Goal: Feedback & Contribution: Submit feedback/report problem

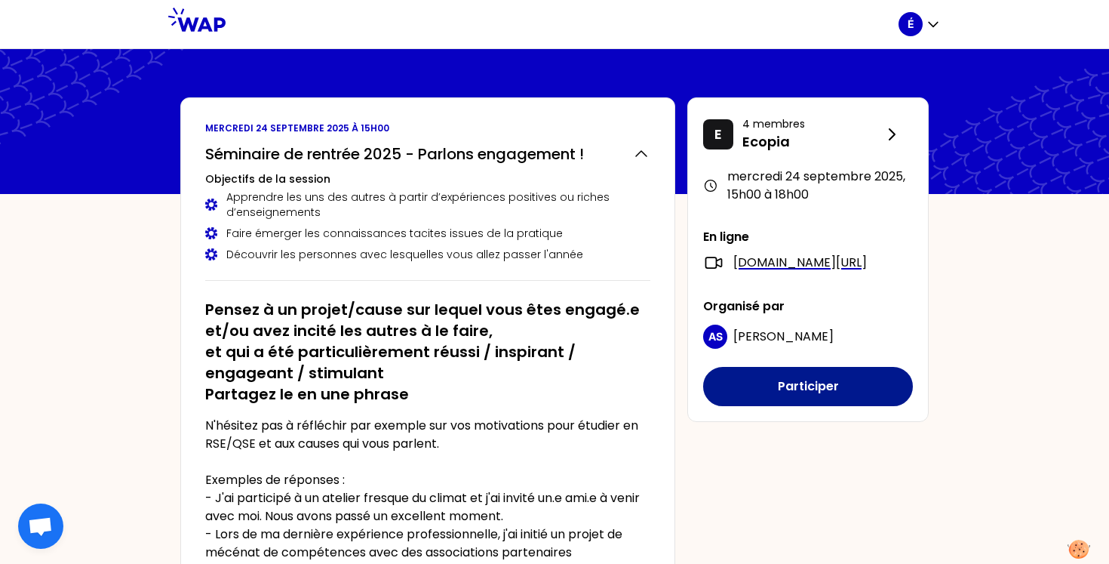
click at [718, 401] on button "Participer" at bounding box center [808, 386] width 210 height 39
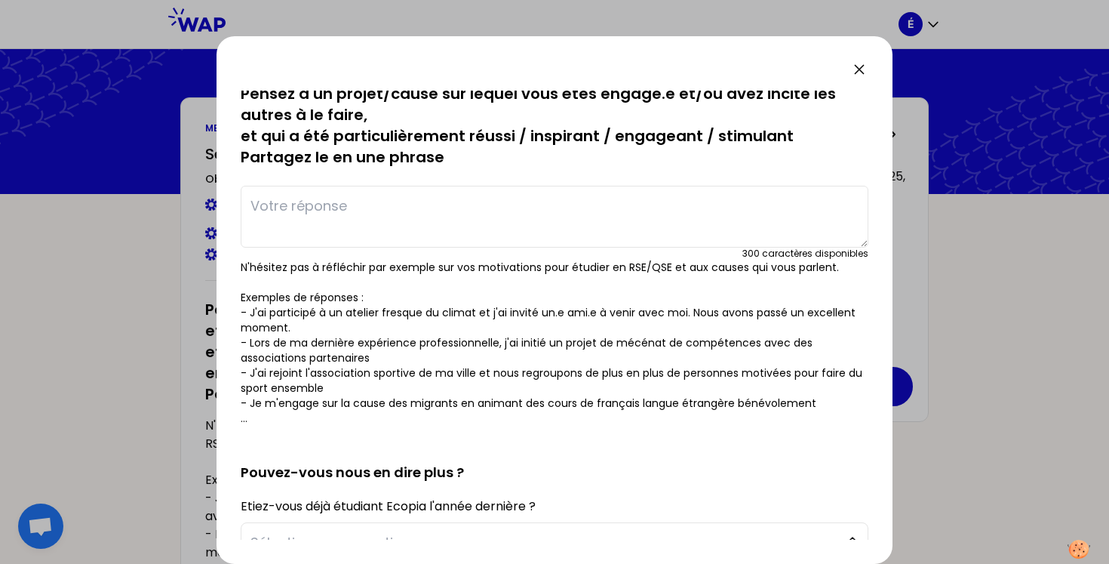
scroll to position [5, 0]
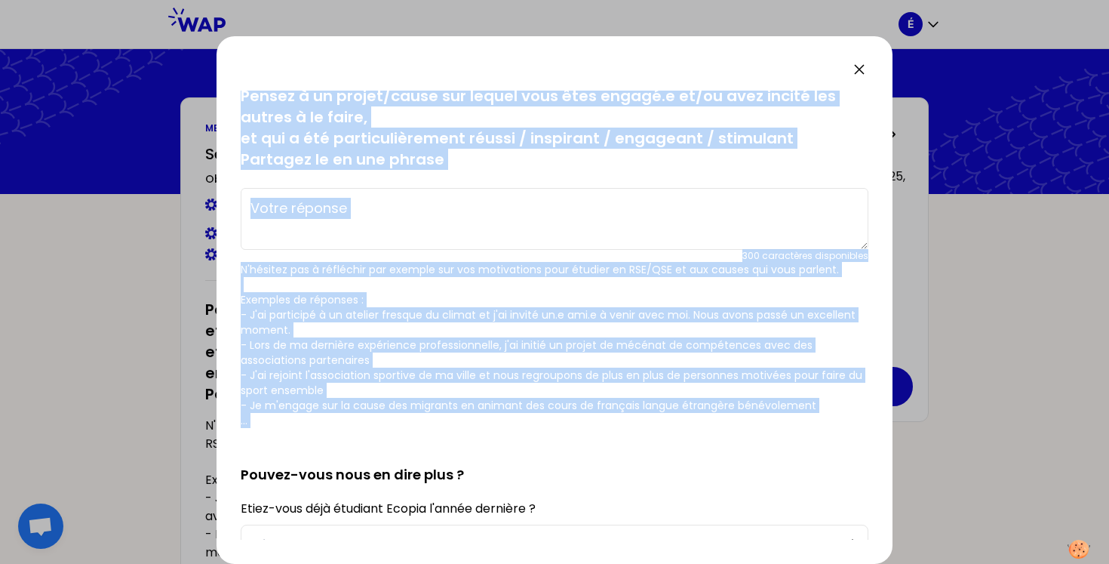
drag, startPoint x: 240, startPoint y: 97, endPoint x: 409, endPoint y: 432, distance: 375.1
click at [409, 432] on div "sauvegardé Pensez à un projet/cause sur lequel vous êtes engagé.e et/ou avez in…" at bounding box center [555, 299] width 676 height 527
copy div "Pensez à un projet/cause sur lequel vous êtes engagé.e et/ou avez incité les au…"
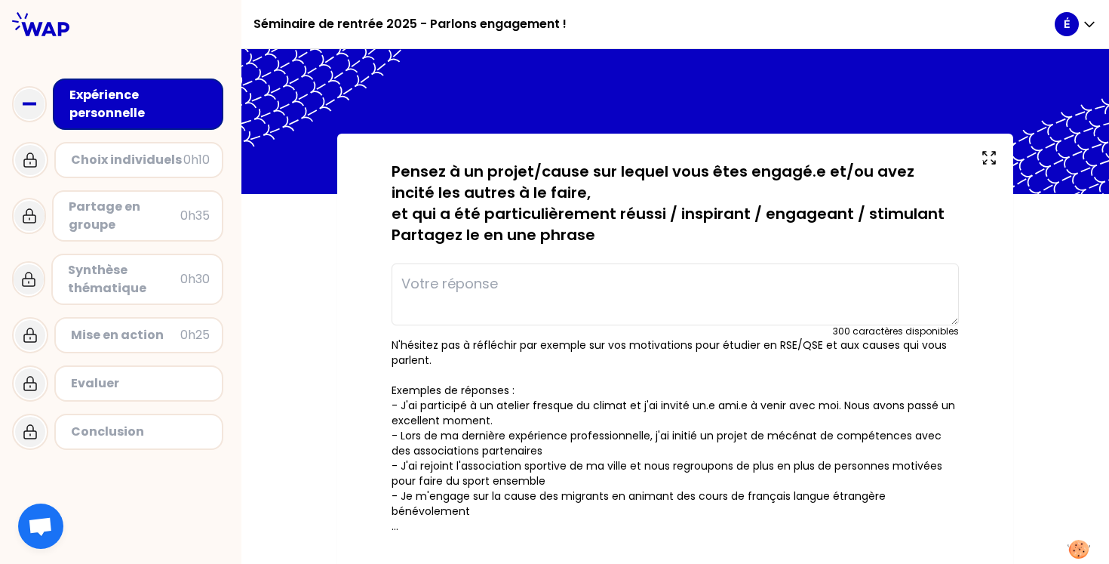
click at [698, 298] on textarea at bounding box center [675, 294] width 567 height 62
paste textarea "Je trie mes déchets et j’encourage mes proches à en faire autant, un petit gest…"
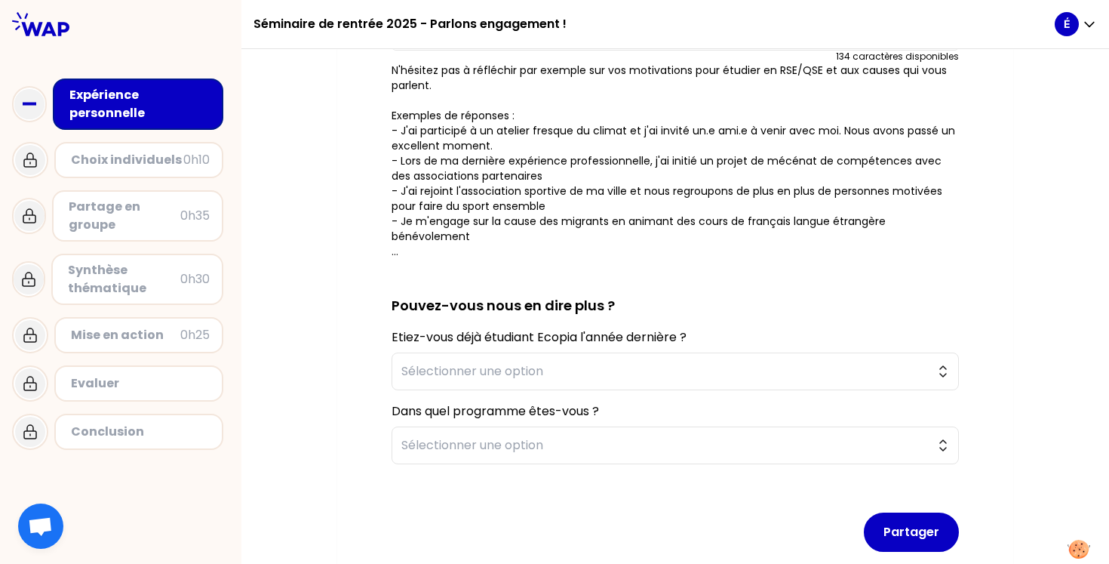
scroll to position [301, 0]
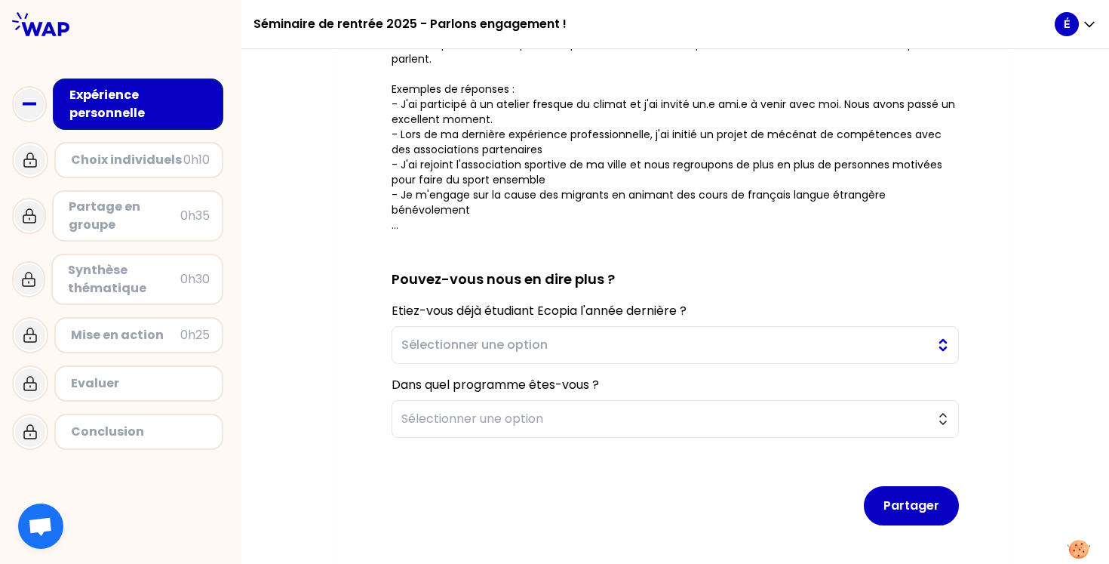
type textarea "Je trie mes déchets et j’encourage mes proches à en faire autant, un petit gest…"
click at [546, 345] on span "Sélectionner une option" at bounding box center [664, 345] width 527 height 18
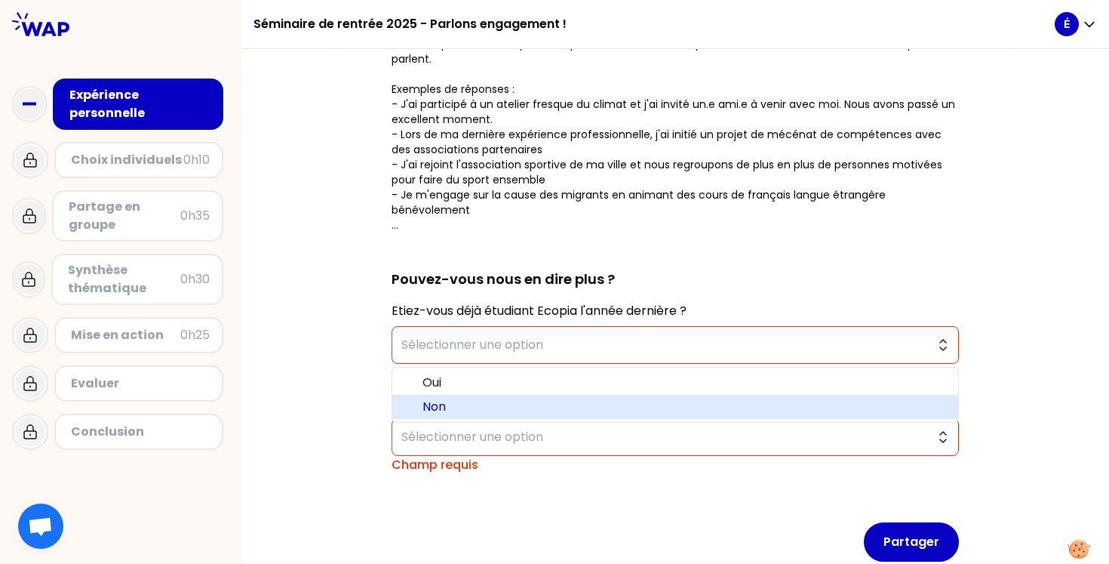
click at [436, 408] on span "Non" at bounding box center [684, 407] width 524 height 18
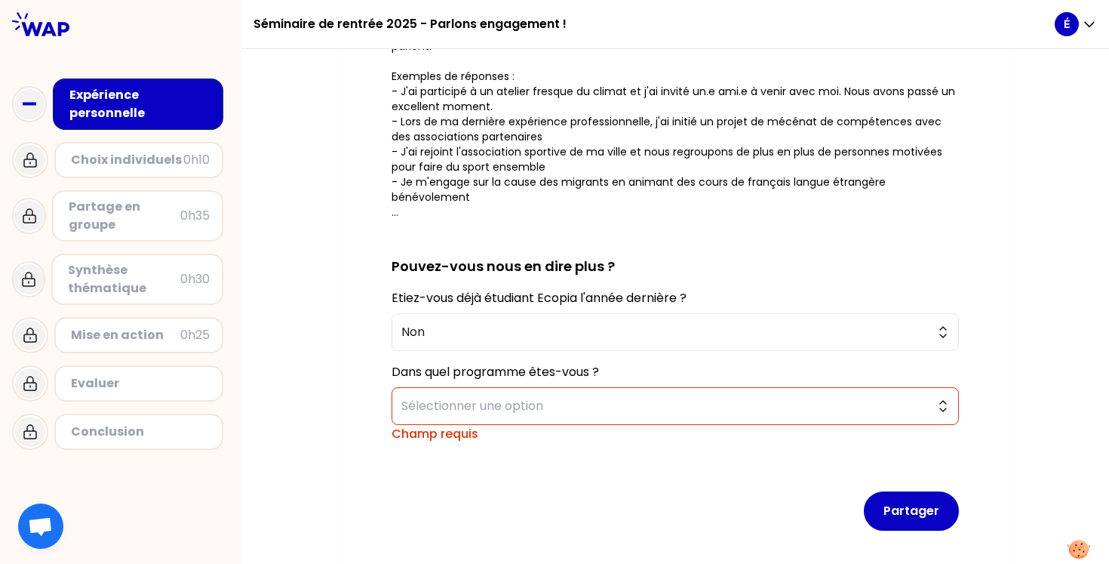
scroll to position [315, 0]
click at [431, 406] on span "Sélectionner une option" at bounding box center [664, 405] width 527 height 18
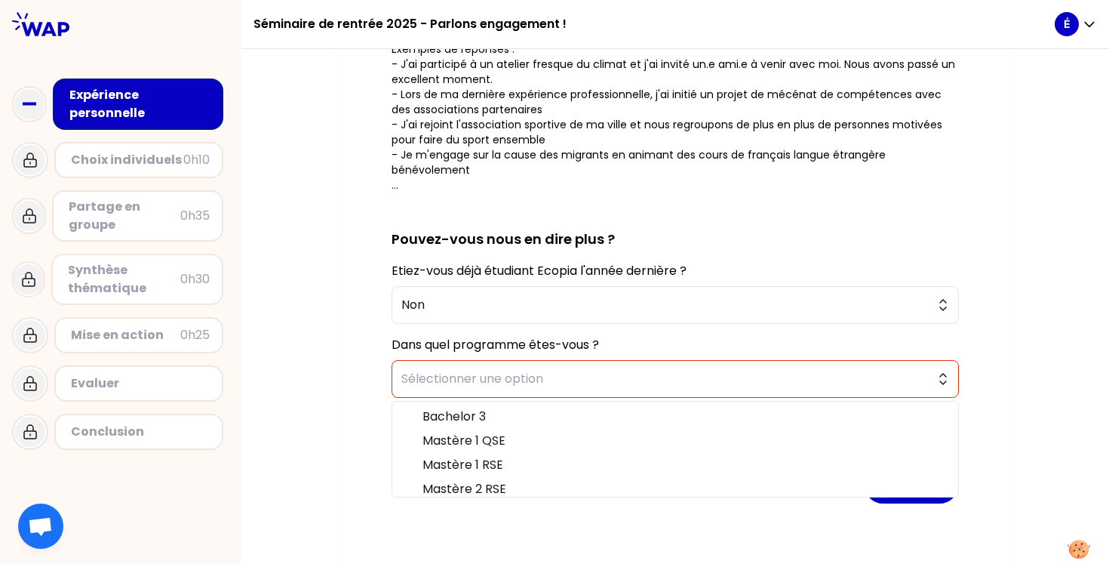
scroll to position [342, 0]
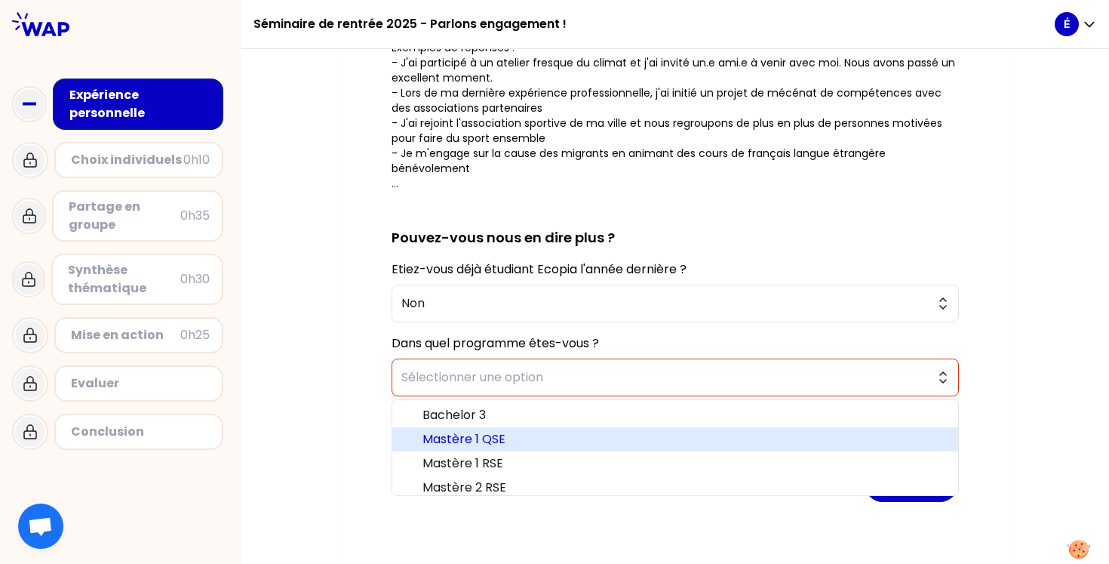
click at [449, 441] on span "Mastère 1 QSE" at bounding box center [684, 439] width 524 height 18
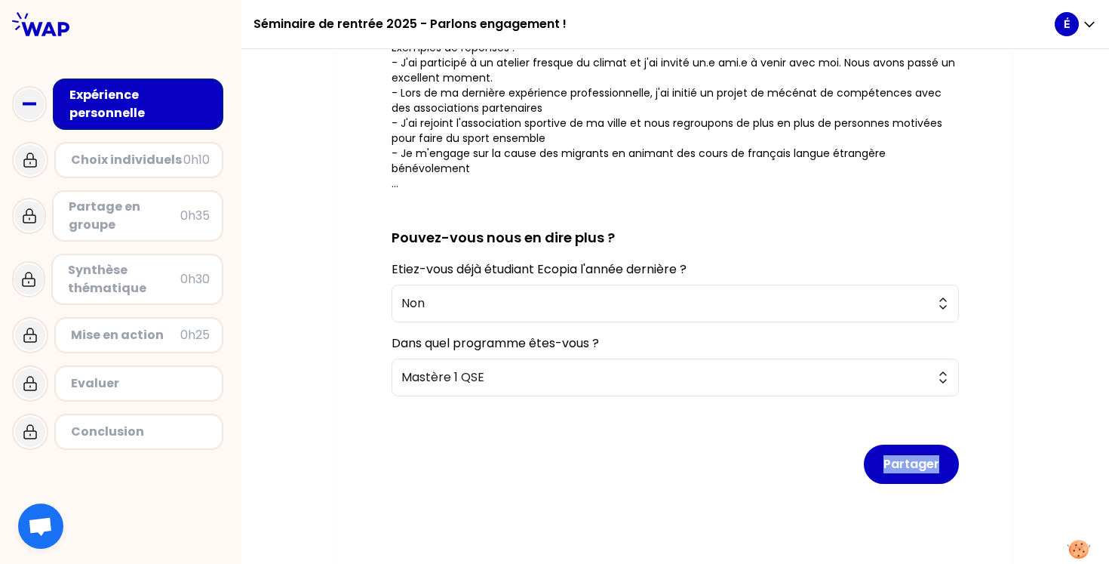
click at [449, 441] on div "Partager" at bounding box center [675, 452] width 567 height 88
click at [877, 468] on button "Partager" at bounding box center [911, 463] width 95 height 39
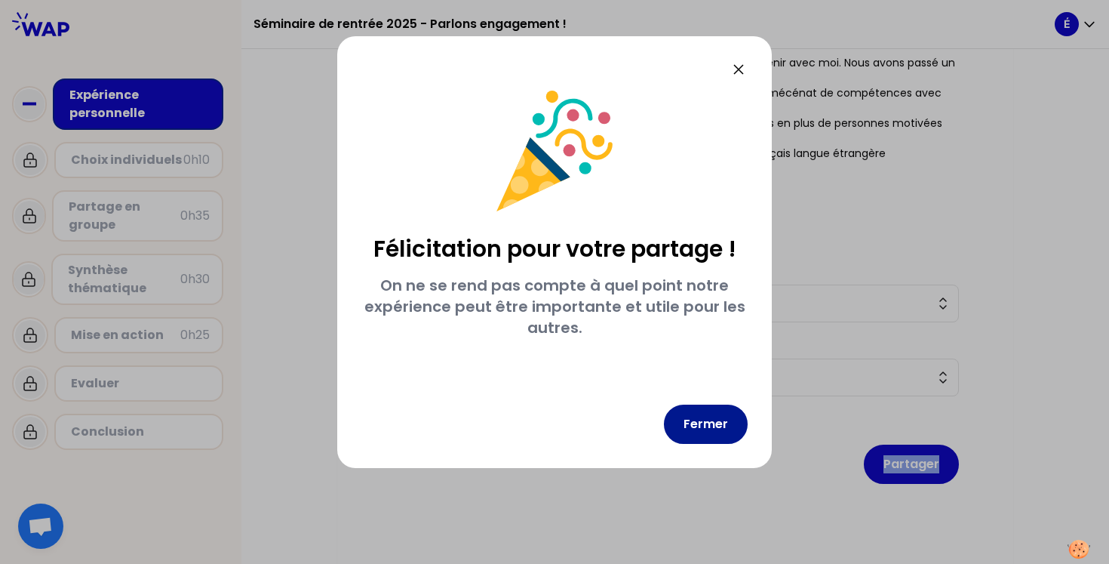
click at [711, 431] on button "Fermer" at bounding box center [706, 423] width 84 height 39
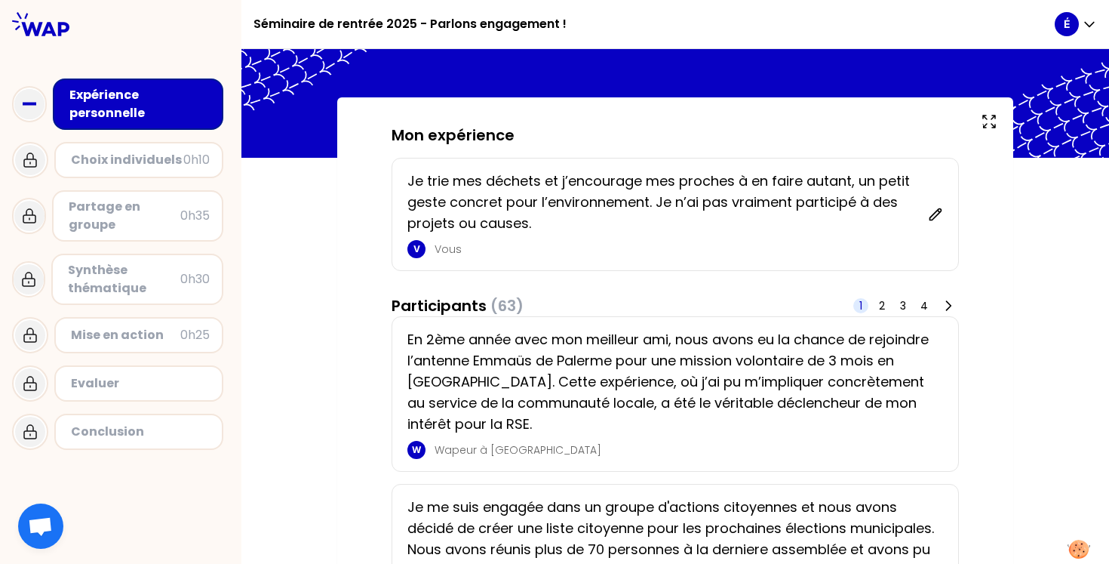
scroll to position [38, 0]
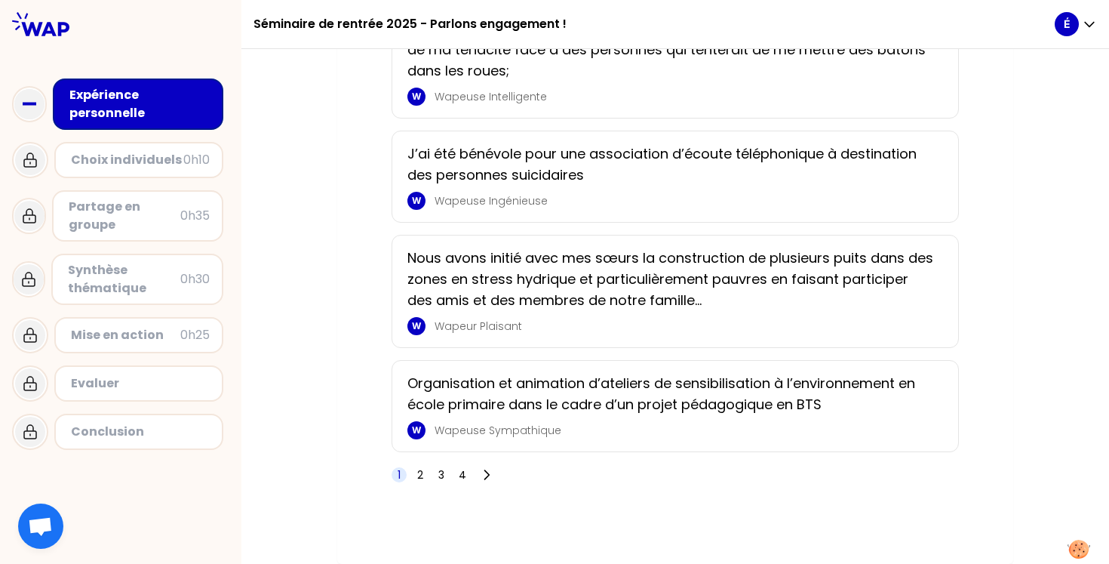
click at [419, 474] on span "2" at bounding box center [420, 474] width 6 height 15
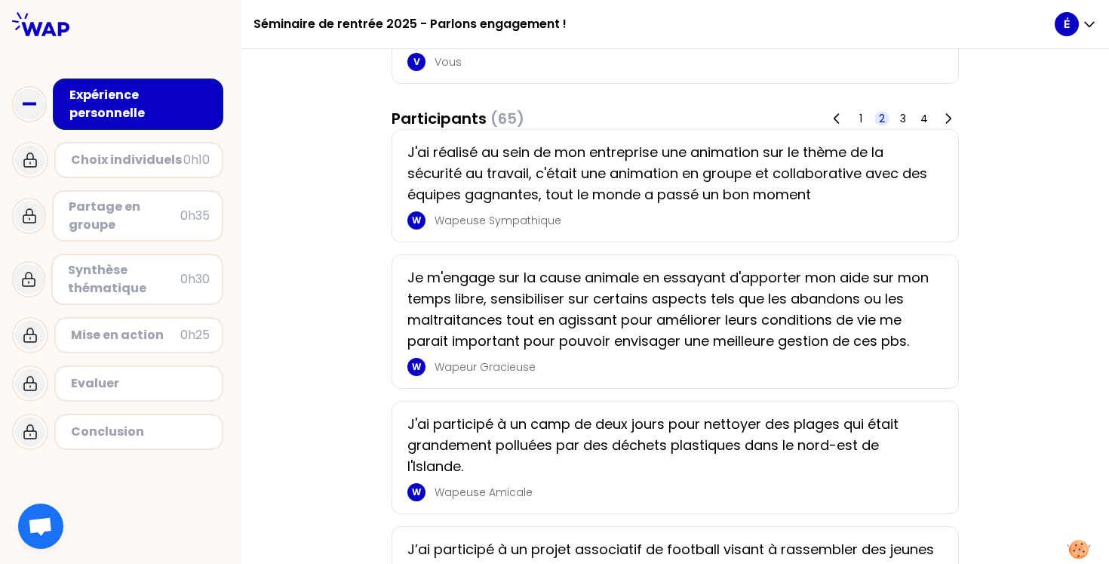
scroll to position [229, 0]
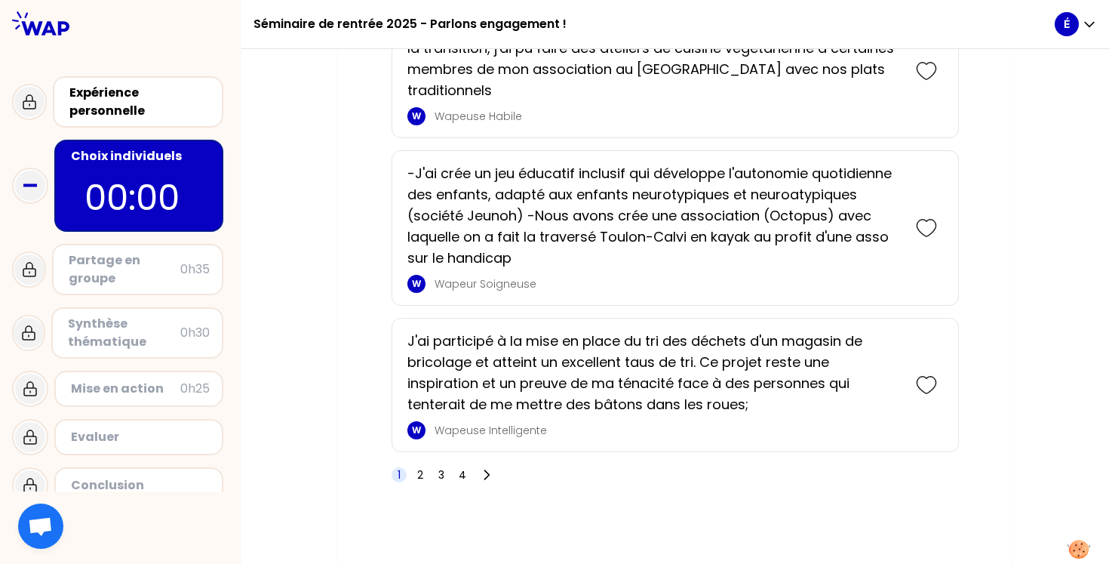
scroll to position [2642, 0]
click at [419, 477] on span "2" at bounding box center [420, 474] width 6 height 15
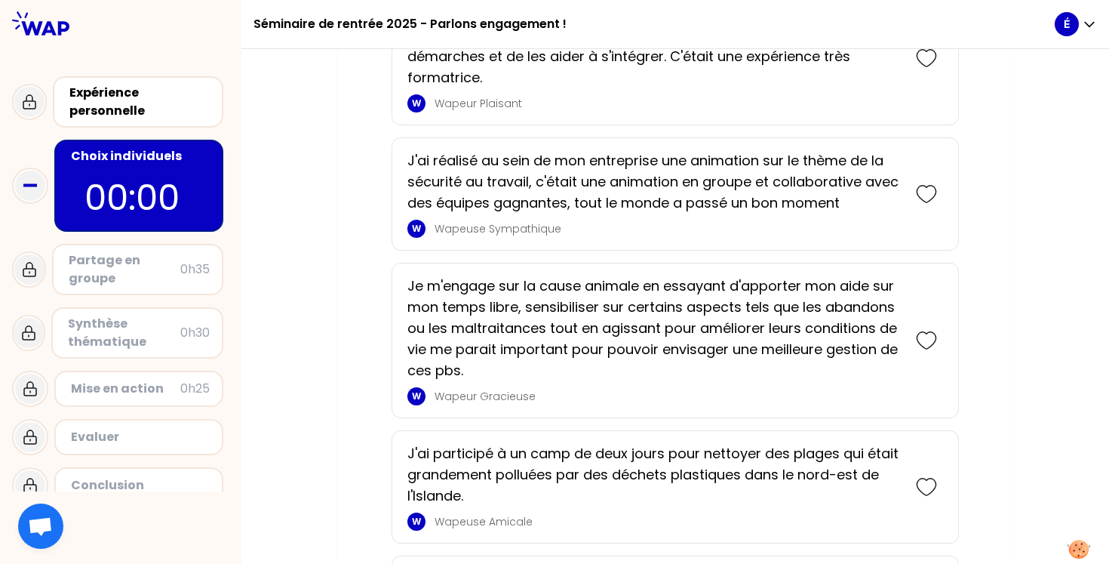
scroll to position [837, 0]
click at [929, 197] on icon at bounding box center [926, 193] width 21 height 21
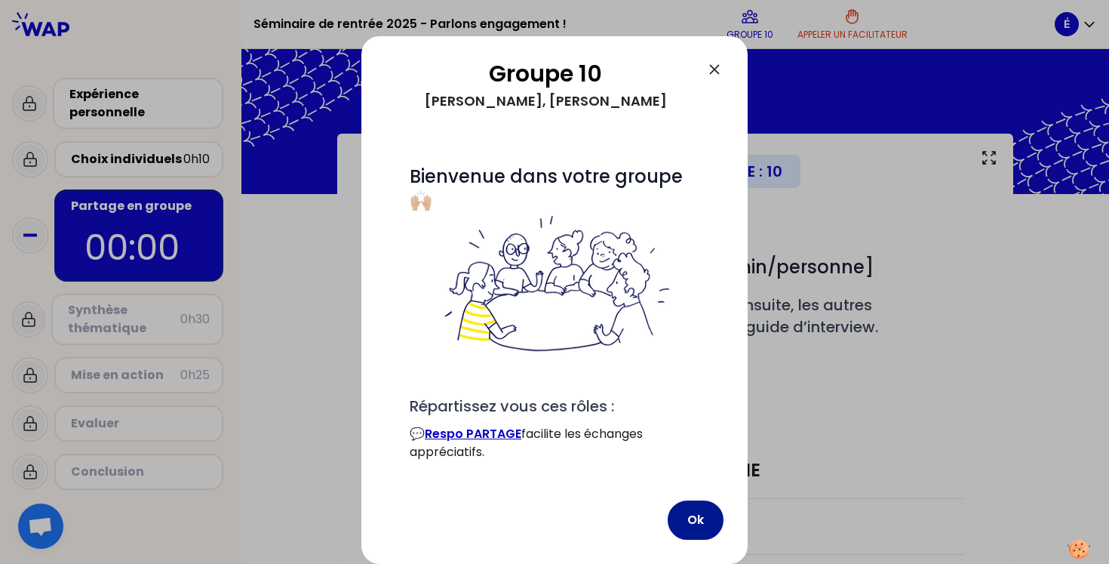
click at [693, 517] on button "Ok" at bounding box center [696, 519] width 56 height 39
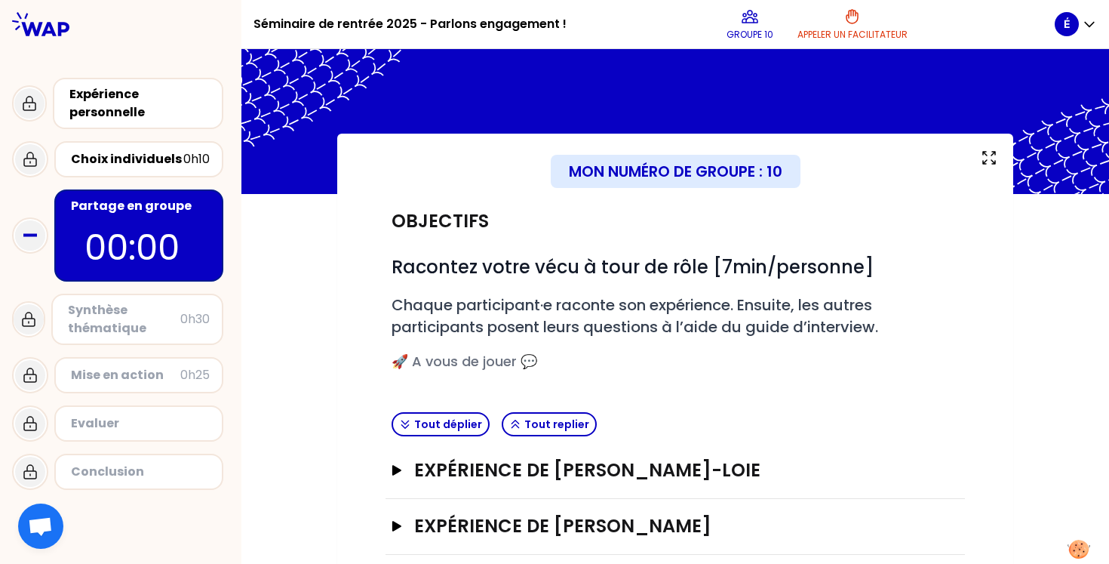
drag, startPoint x: 928, startPoint y: 80, endPoint x: 97, endPoint y: 224, distance: 843.0
click at [97, 224] on p "00:00" at bounding box center [138, 247] width 109 height 53
click at [104, 245] on p "00:00" at bounding box center [138, 247] width 109 height 53
click at [367, 381] on div "Mon numéro de groupe : 10 Objectifs # Racontez votre vécu à tour de rôle [7min/…" at bounding box center [675, 415] width 676 height 563
click at [416, 408] on div "Tout déplier Tout replier" at bounding box center [674, 424] width 579 height 37
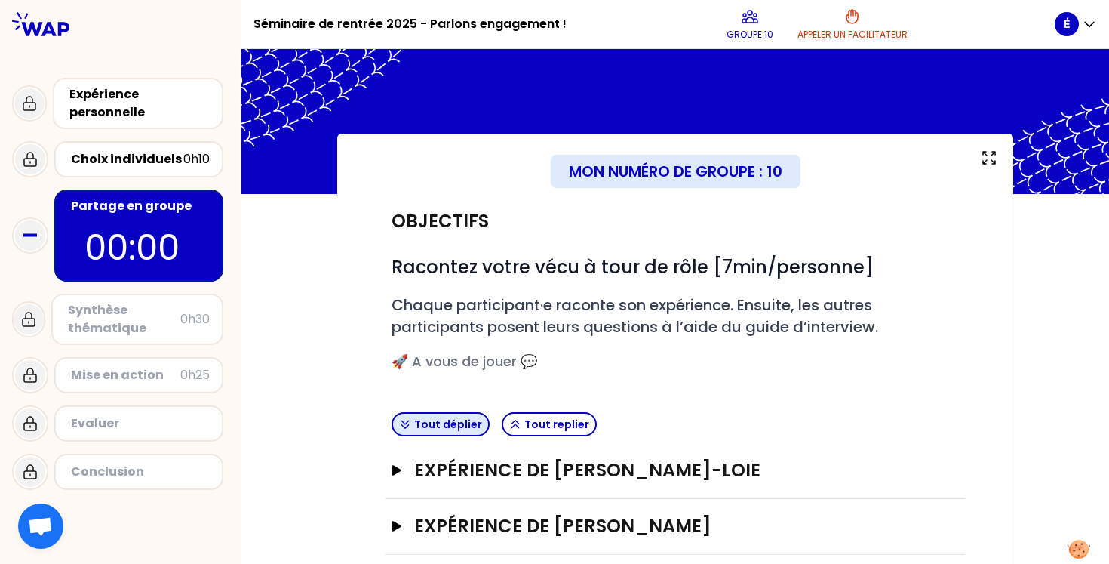
click at [422, 419] on button "Tout déplier" at bounding box center [441, 424] width 98 height 24
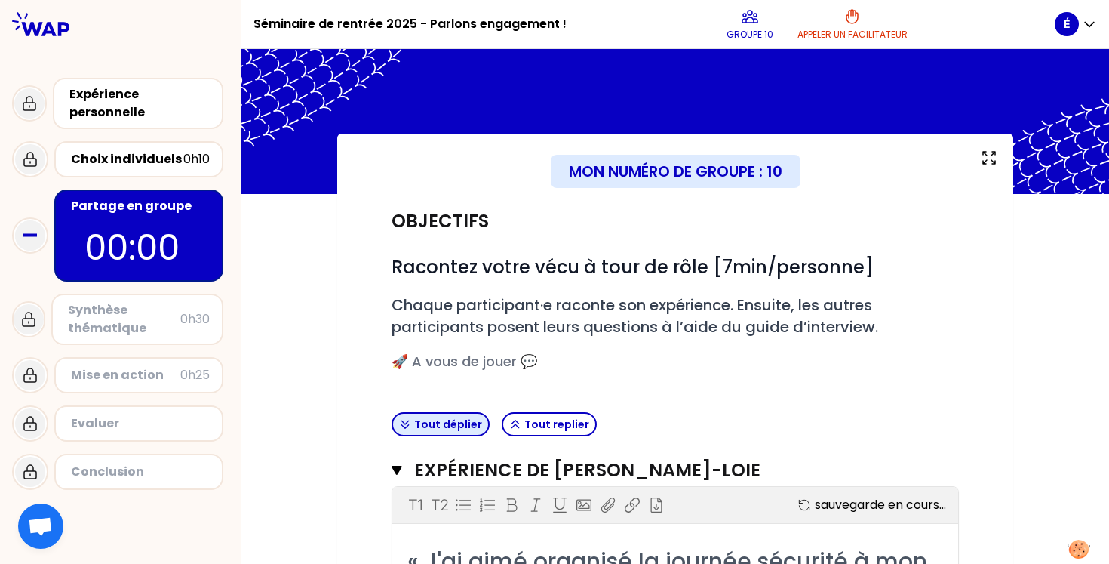
click at [422, 419] on button "Tout déplier" at bounding box center [441, 424] width 98 height 24
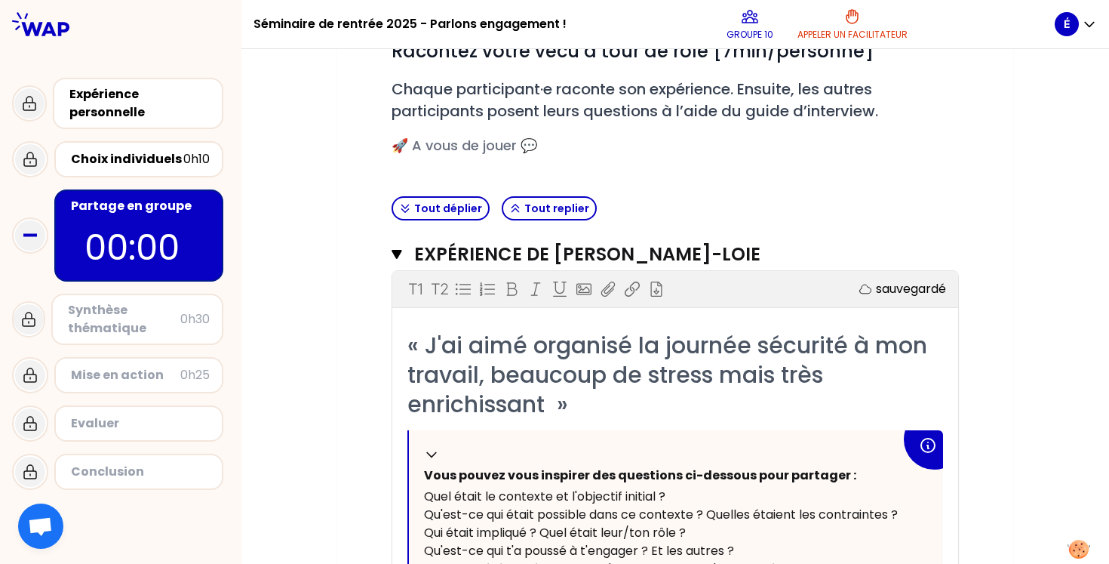
scroll to position [211, 0]
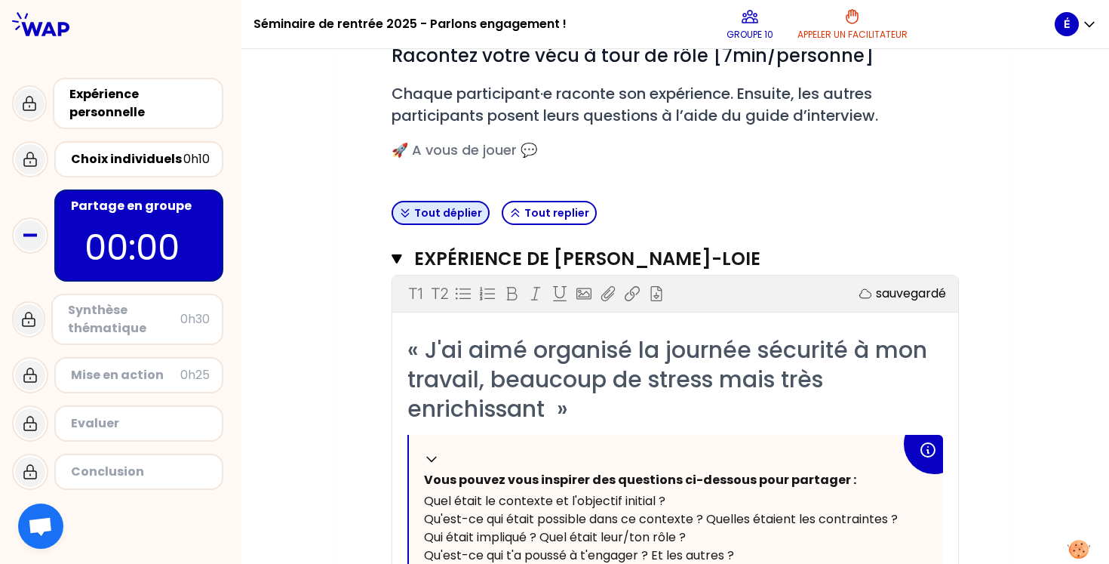
click at [421, 210] on button "Tout déplier" at bounding box center [441, 213] width 98 height 24
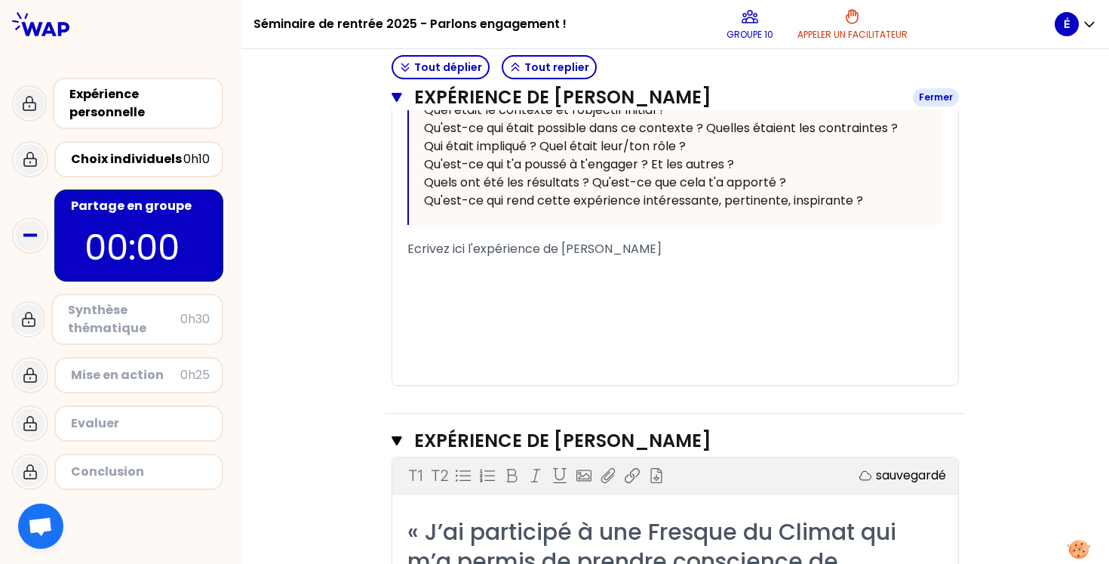
scroll to position [1206, 0]
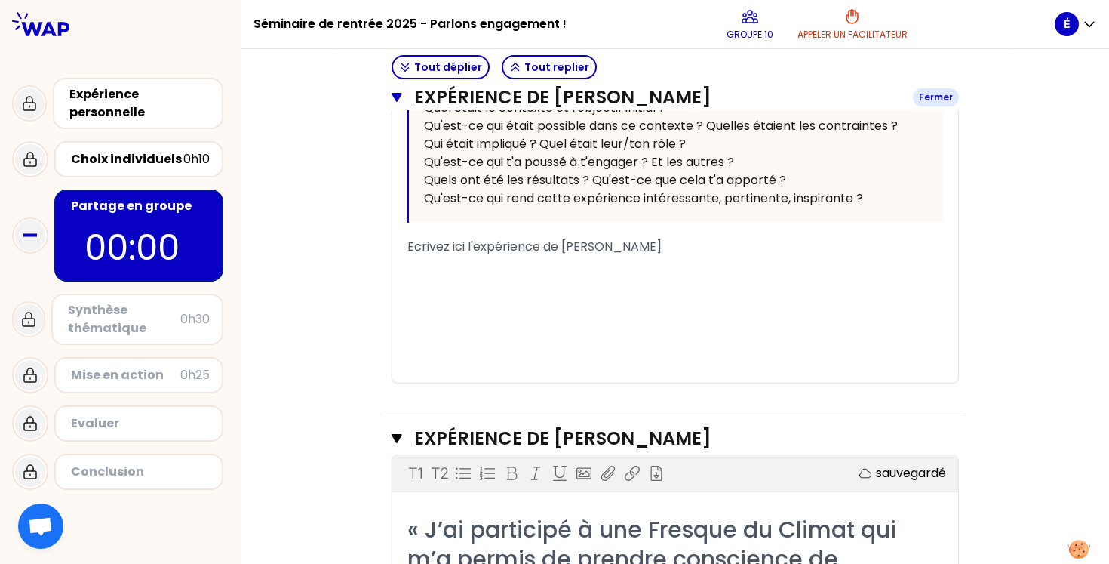
click at [490, 244] on span "Ecrivez ici l'expérience de Élodie" at bounding box center [534, 246] width 254 height 17
click at [461, 245] on span "Ecrivez ici l'expérience de Élodie" at bounding box center [534, 246] width 254 height 17
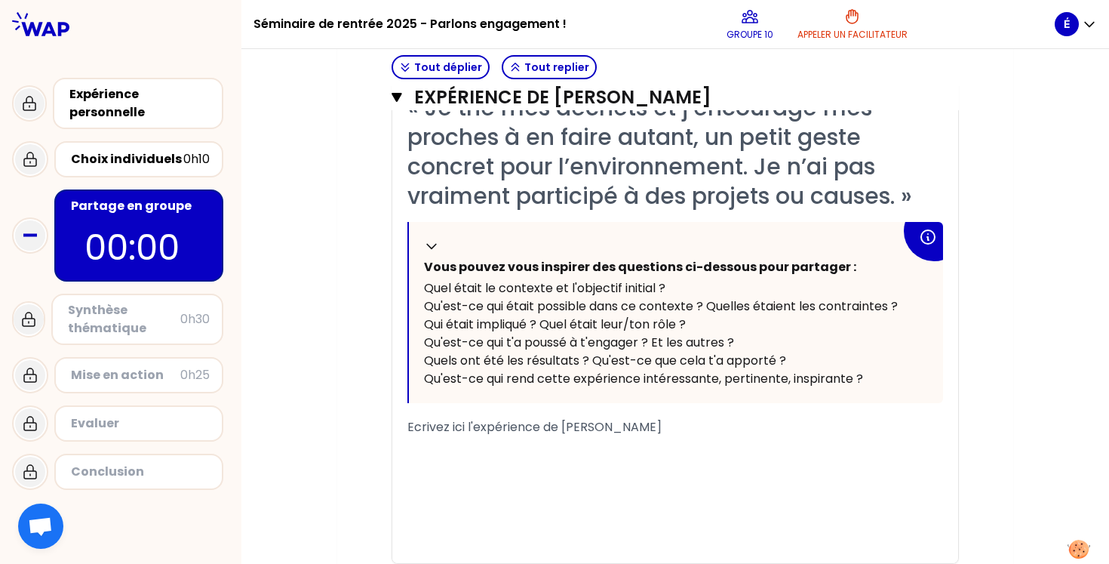
scroll to position [1027, 0]
click at [436, 426] on span "Ecrivez ici l'expérience de Élodie" at bounding box center [534, 425] width 254 height 17
click at [414, 423] on span "Ecrivez ici l'expérience de Élodie" at bounding box center [534, 425] width 254 height 17
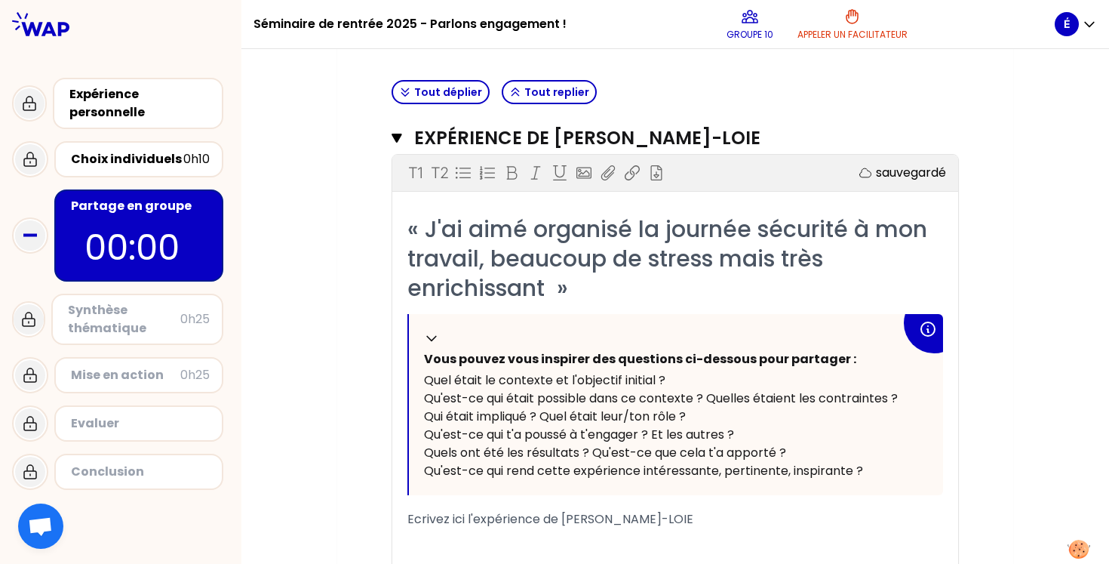
scroll to position [362, 0]
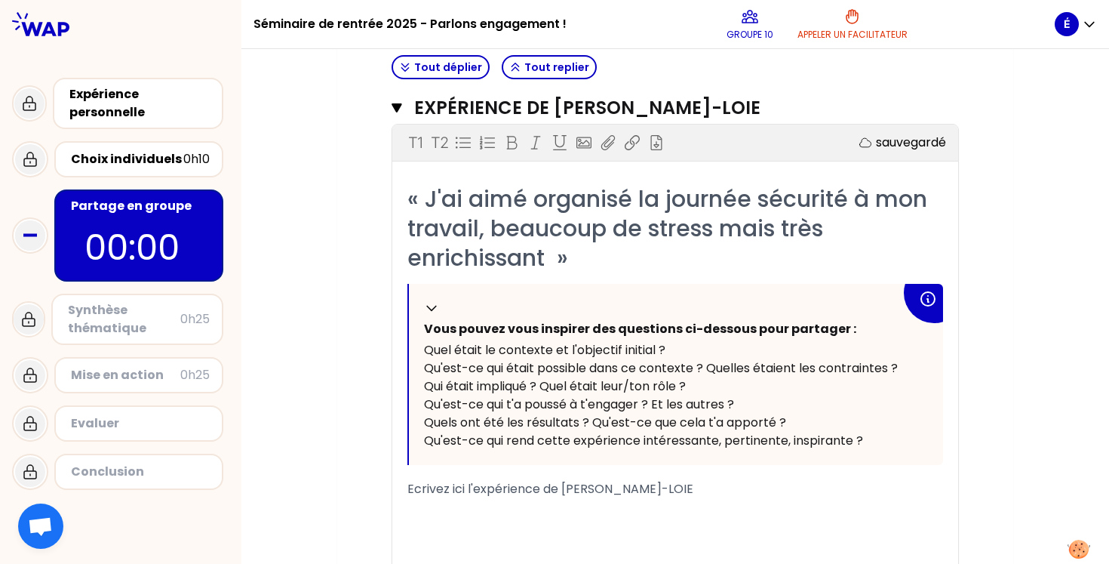
click at [437, 506] on div "﻿" at bounding box center [675, 507] width 536 height 18
click at [419, 490] on span "Ecrivez ici l'expérience de Leslie BAKI-LOIE" at bounding box center [550, 488] width 286 height 17
click at [410, 489] on span "Ecrivez ici l'expérience de Leslie BAKI-LOIE" at bounding box center [550, 488] width 286 height 17
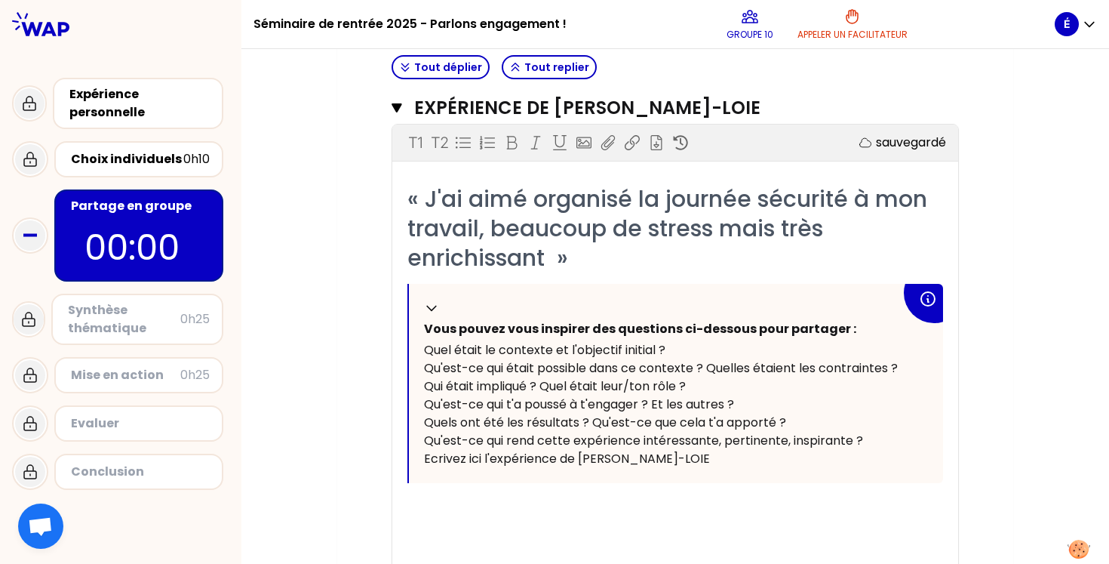
click at [457, 527] on div "﻿" at bounding box center [675, 525] width 536 height 18
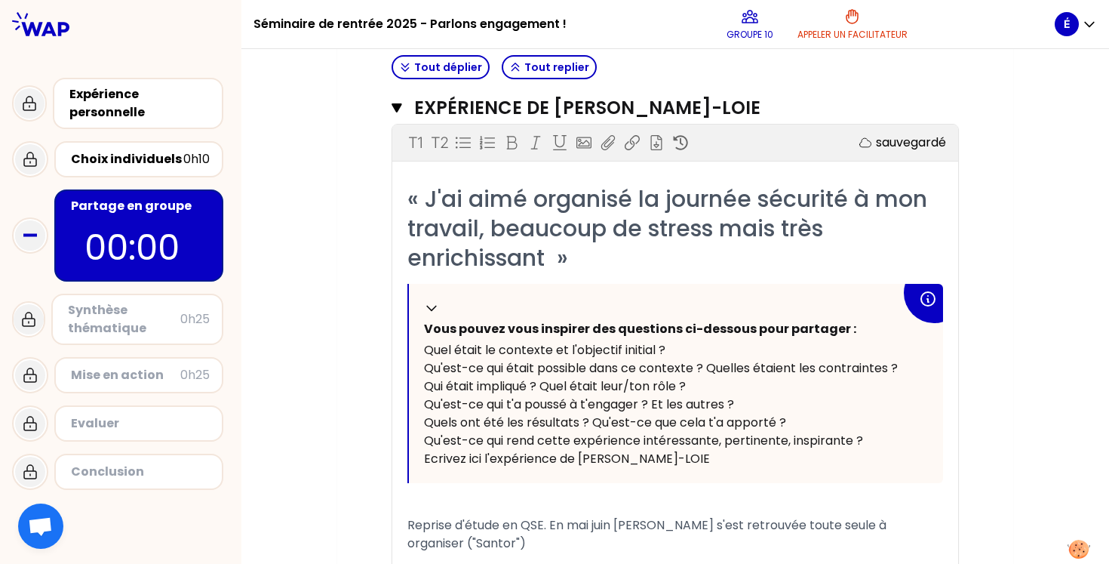
click at [898, 525] on div "Reprise d'étude en QSE. En mai juin Leslie s'est retrouvée toute seule à organi…" at bounding box center [675, 534] width 536 height 36
click at [637, 546] on div "Reprise d'étude en QSE. En mai juin Leslie s'est retrouvée toute seule à organi…" at bounding box center [675, 534] width 536 height 36
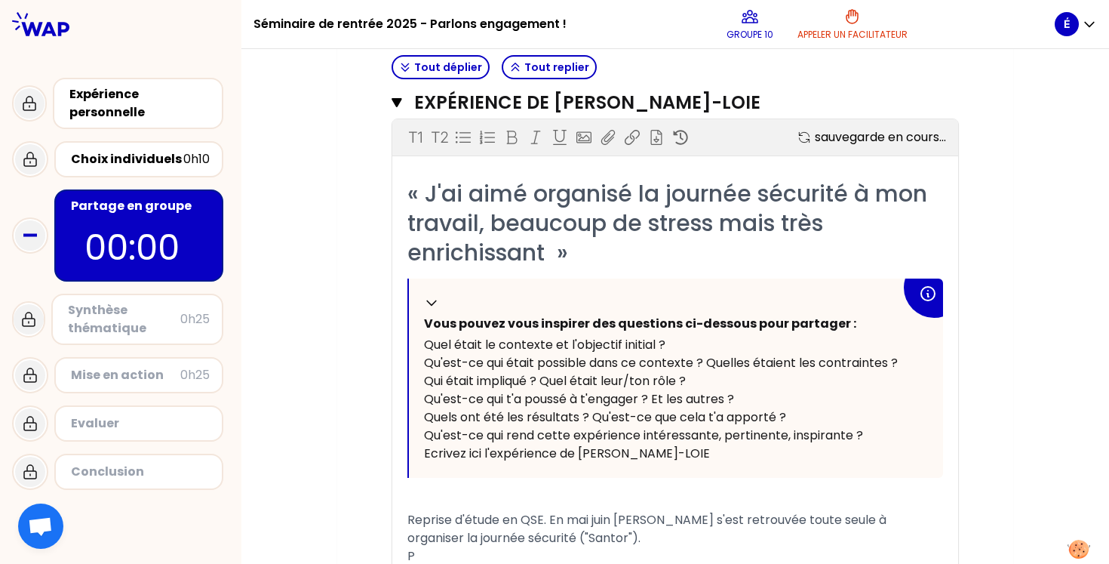
scroll to position [616, 0]
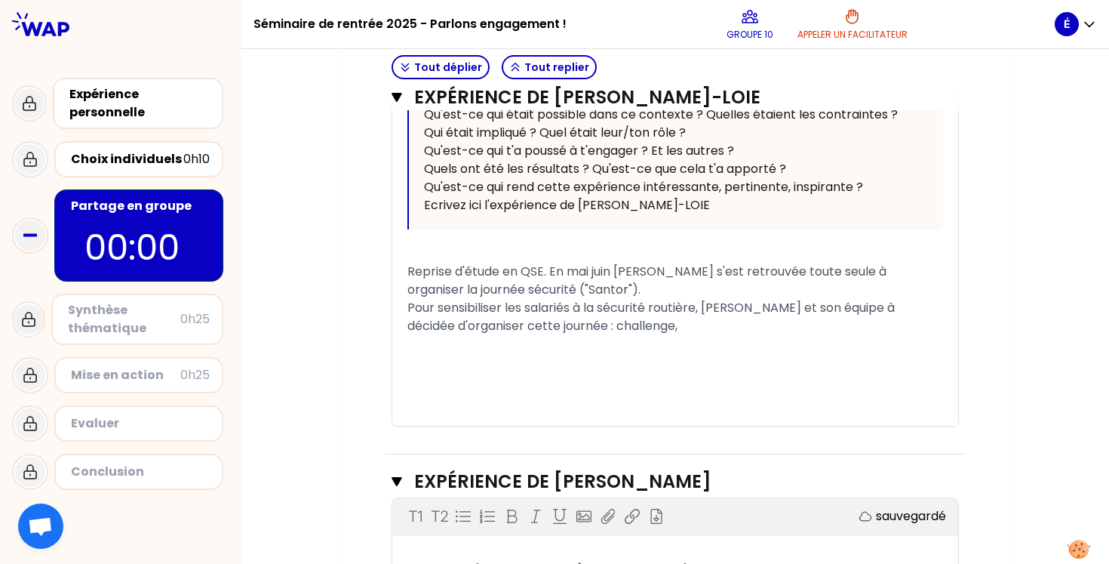
click at [678, 325] on div "Reprise d'étude en QSE. En mai juin Leslie s'est retrouvée toute seule à organi…" at bounding box center [675, 299] width 536 height 72
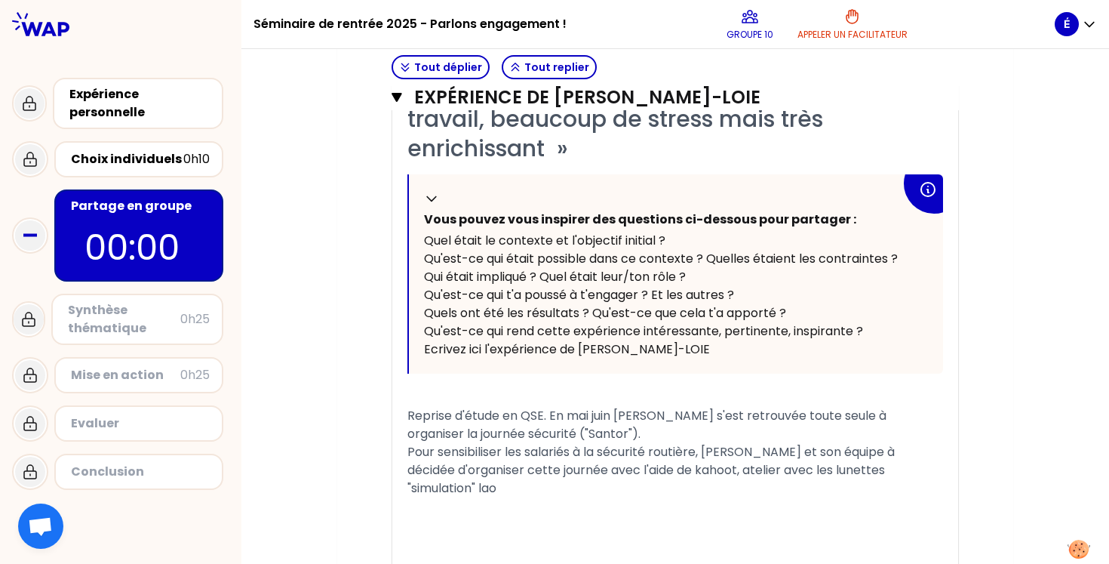
scroll to position [471, 0]
click at [582, 431] on div "Reprise d'étude en QSE. En mai juin Leslie s'est retrouvée toute seule à organi…" at bounding box center [675, 452] width 536 height 91
click at [505, 502] on div "﻿" at bounding box center [675, 507] width 536 height 18
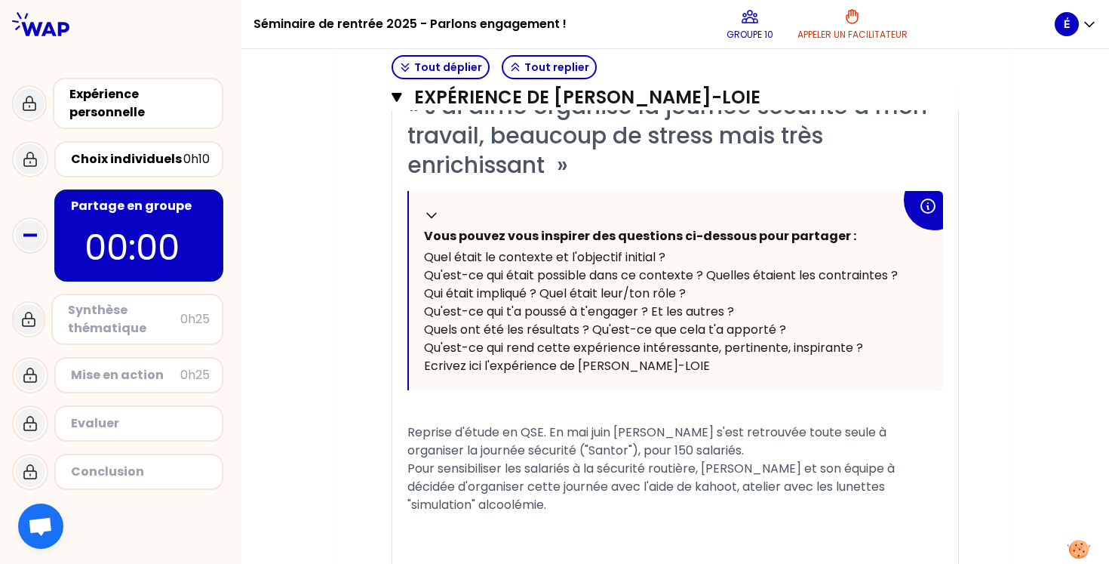
scroll to position [462, 0]
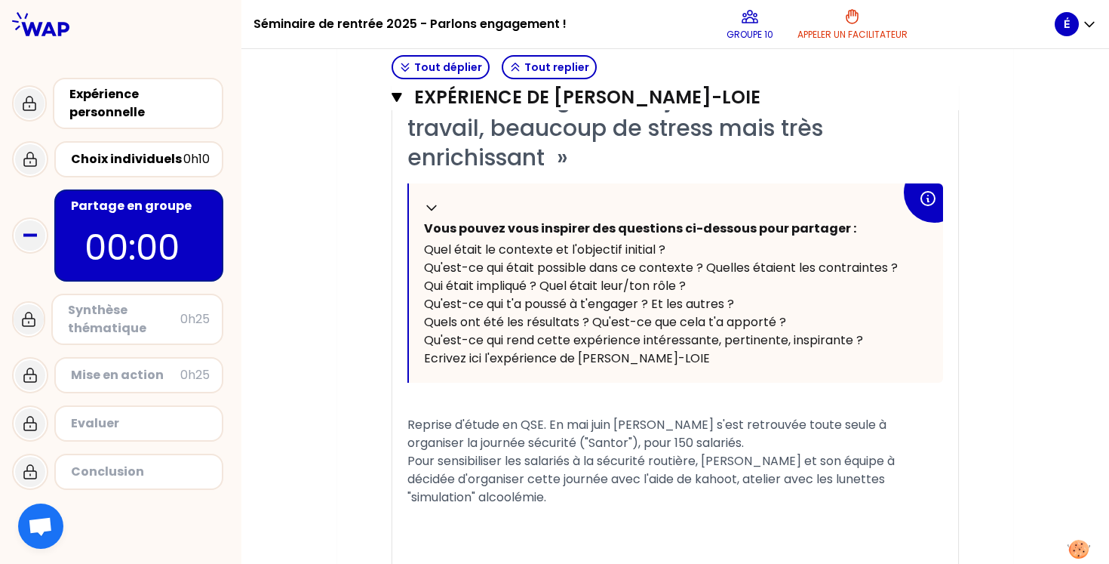
click at [540, 445] on span "Reprise d'étude en QSE. En mai juin Leslie s'est retrouvée toute seule à organi…" at bounding box center [652, 461] width 490 height 90
click at [542, 496] on div "Reprise d'étude en QSE. En mai juin Leslie s'est retrouvée toute seule à organi…" at bounding box center [675, 461] width 536 height 91
click at [524, 443] on span "Reprise d'étude en QSE. En mai juin Leslie s'est retrouvée toute seule à organi…" at bounding box center [652, 461] width 490 height 90
click at [622, 440] on span "Reprise d'étude en QSE. En mai juin Leslie s'est retrouvée toute seule à organi…" at bounding box center [652, 461] width 490 height 90
click at [514, 441] on span "Reprise d'étude en QSE. En mai juin Leslie s'est retrouvée toute seule à organi…" at bounding box center [652, 461] width 490 height 90
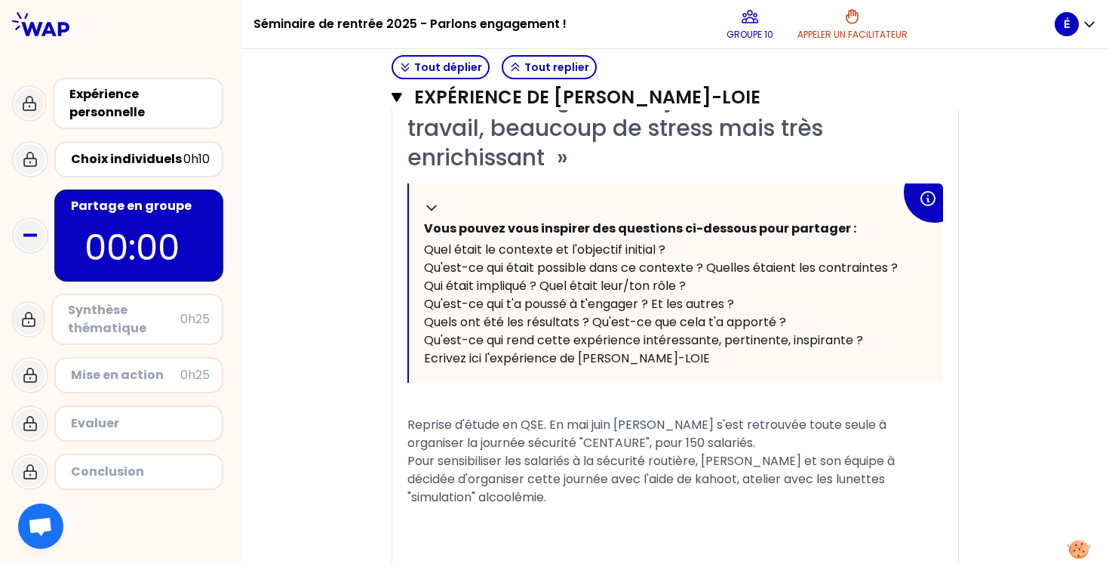
click at [558, 506] on div "﻿" at bounding box center [675, 515] width 536 height 18
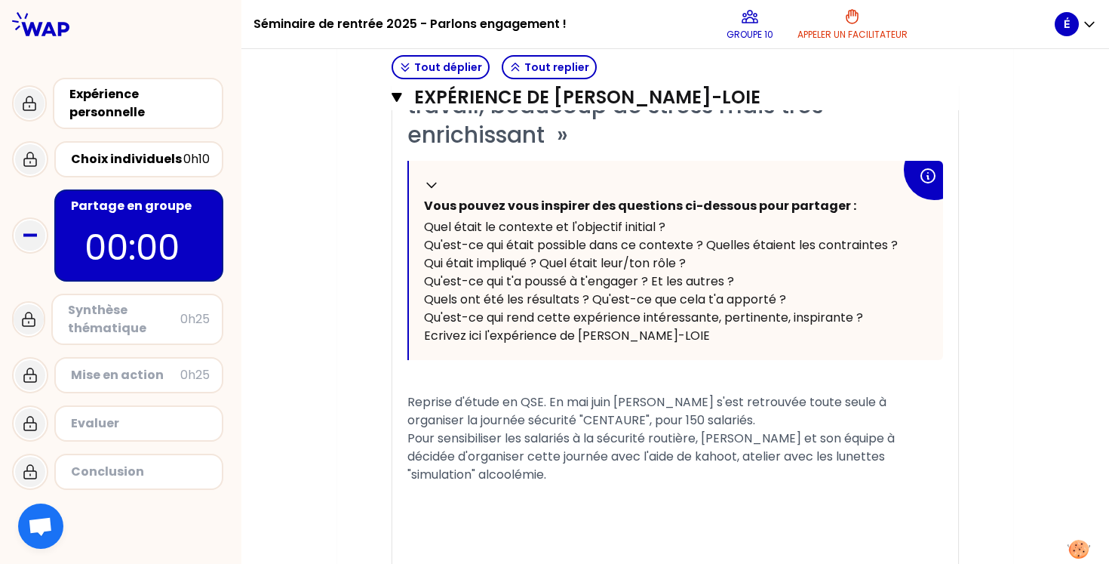
scroll to position [478, 0]
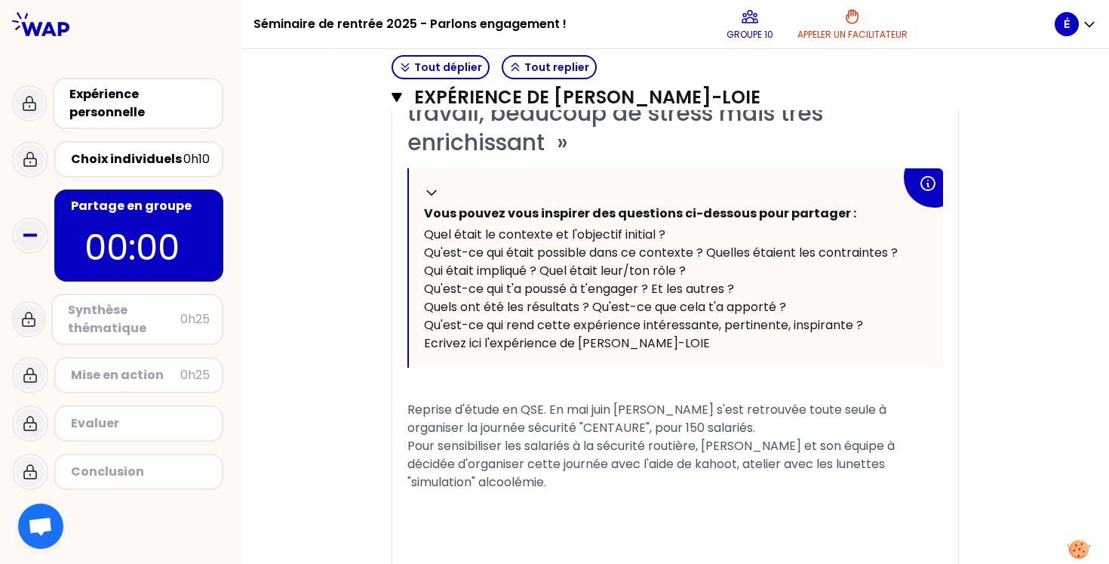
click at [543, 484] on div "Reprise d'étude en QSE. En mai juin [PERSON_NAME] s'est retrouvée toute seule à…" at bounding box center [675, 446] width 536 height 91
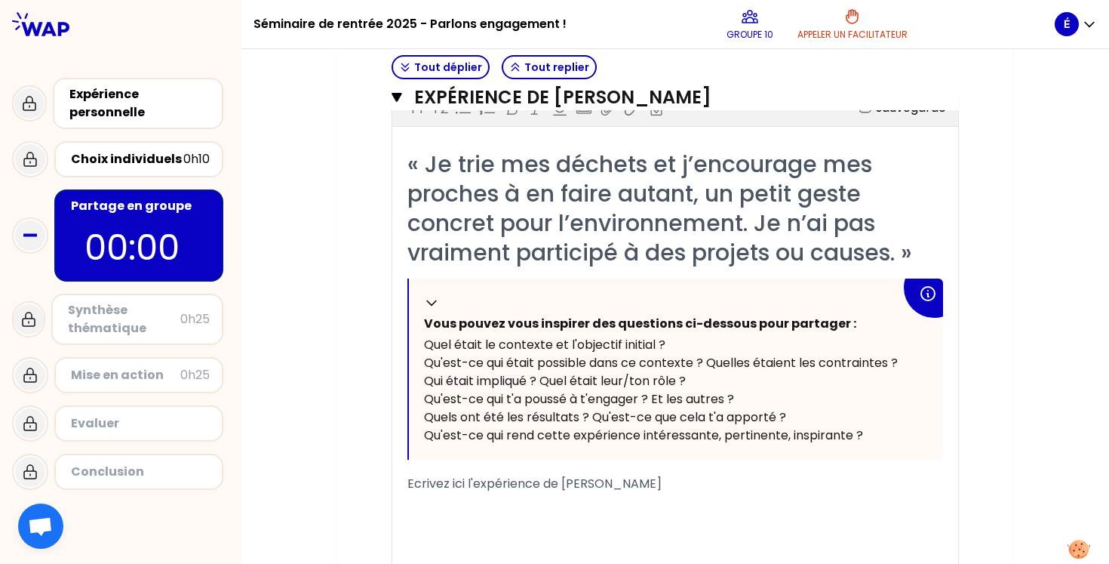
scroll to position [1043, 0]
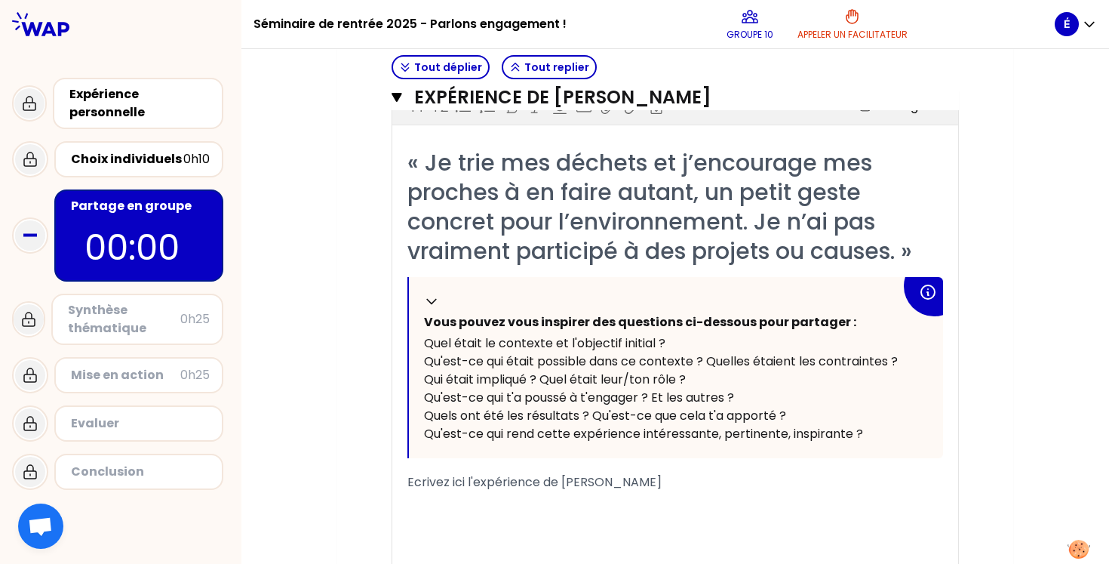
click at [506, 480] on span "Ecrivez ici l'expérience de Élodie" at bounding box center [534, 481] width 254 height 17
click at [410, 481] on span "Ecrivez ici l'expérience de Élodie" at bounding box center [534, 481] width 254 height 17
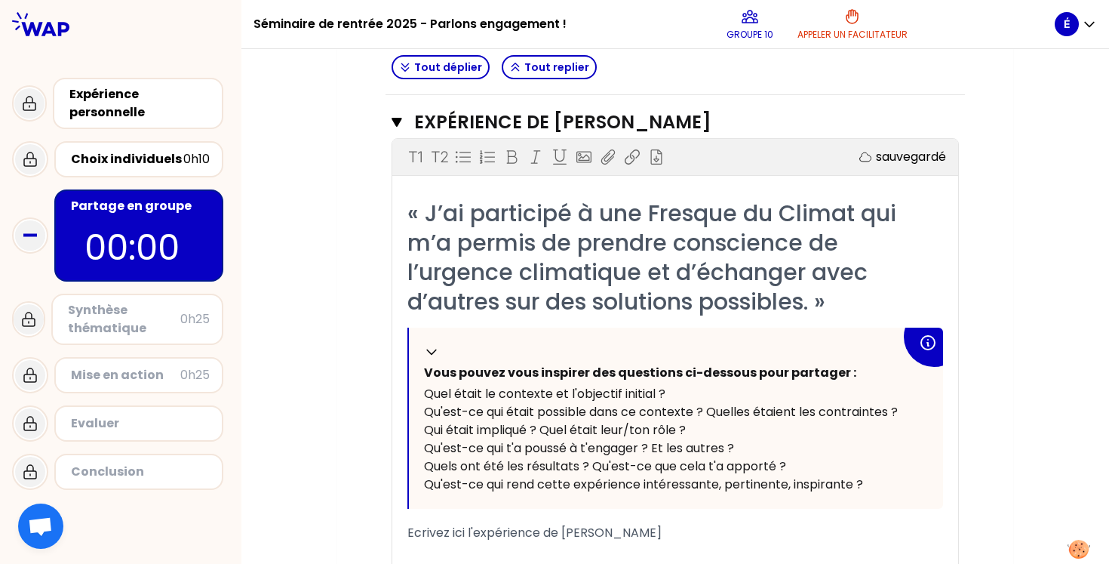
scroll to position [1764, 0]
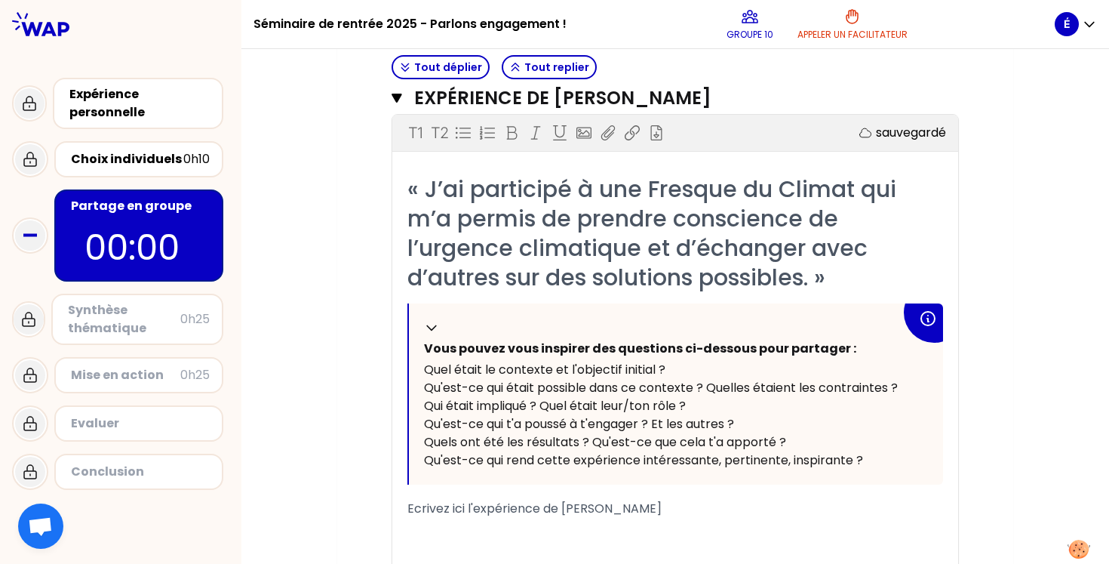
click at [425, 508] on span "Ecrivez ici l'expérience de Thibault METIVIER" at bounding box center [534, 507] width 254 height 17
click at [407, 509] on div "« J’ai participé à une Fresque du Climat qui m’a permis de prendre conscience d…" at bounding box center [675, 409] width 566 height 470
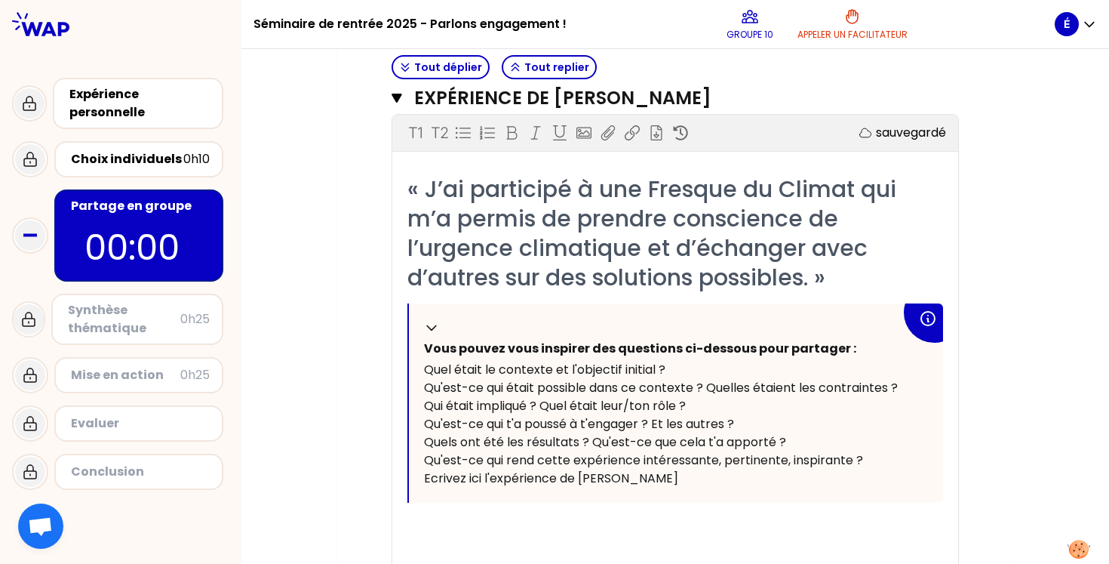
click at [441, 522] on div "﻿" at bounding box center [675, 526] width 536 height 18
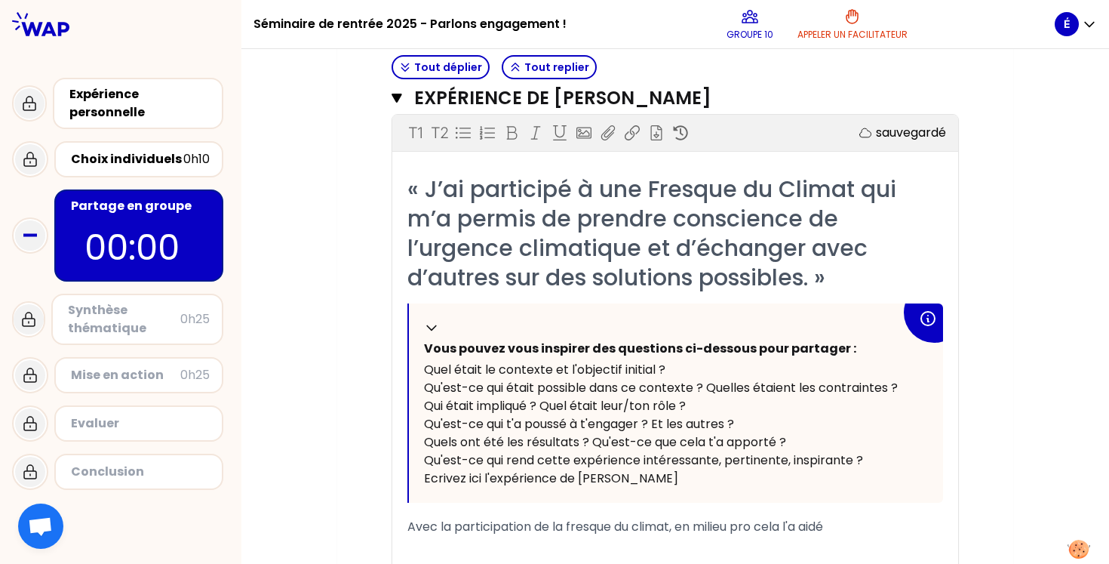
click at [759, 527] on span "Avec la participation de la fresque du climat, en milieu pro cela l'a aidé" at bounding box center [615, 525] width 416 height 17
click at [909, 529] on div "Avec la participation de la fresque du climat, en milieu professionnel cela l'a…" at bounding box center [675, 526] width 536 height 18
click at [675, 529] on span "Avec la participation de la fresque du climat, en milieu professionnel cela l'a…" at bounding box center [646, 534] width 478 height 35
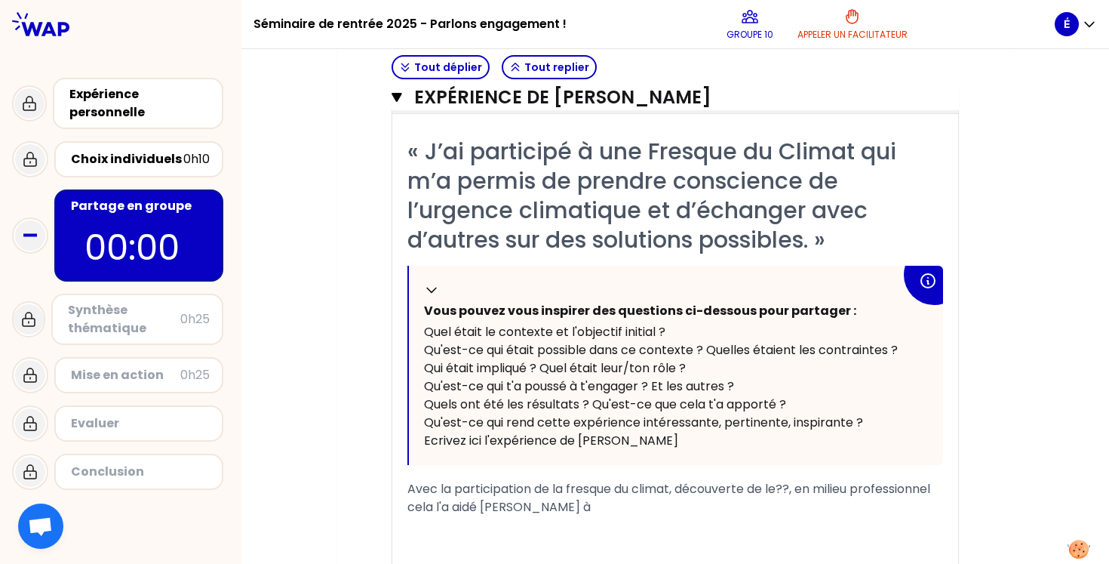
scroll to position [1803, 0]
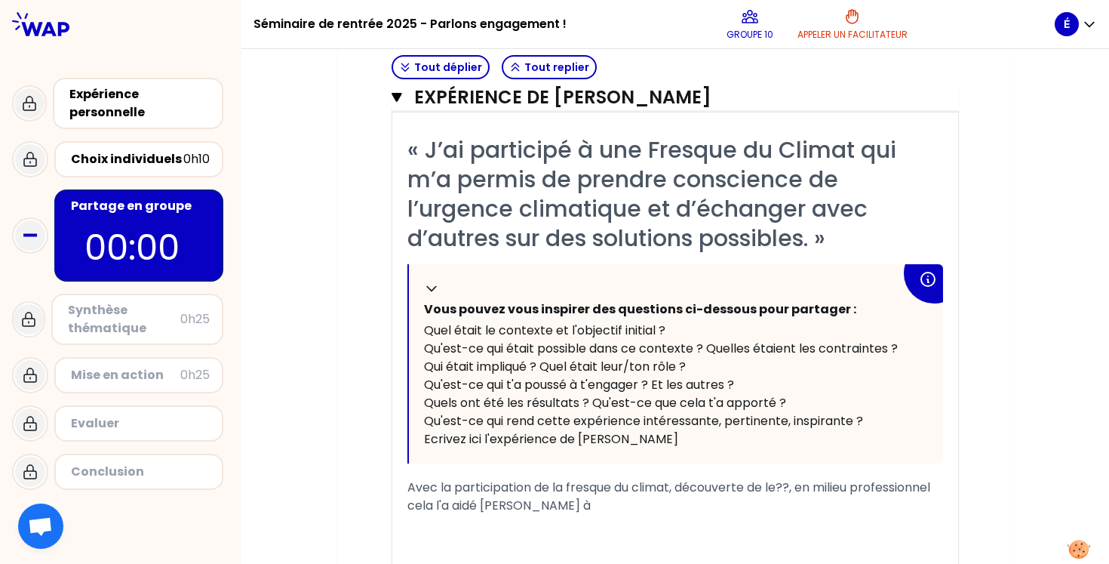
click at [569, 502] on div "Avec la participation de la fresque du climat, découverte de le??, en milieu pr…" at bounding box center [675, 496] width 536 height 36
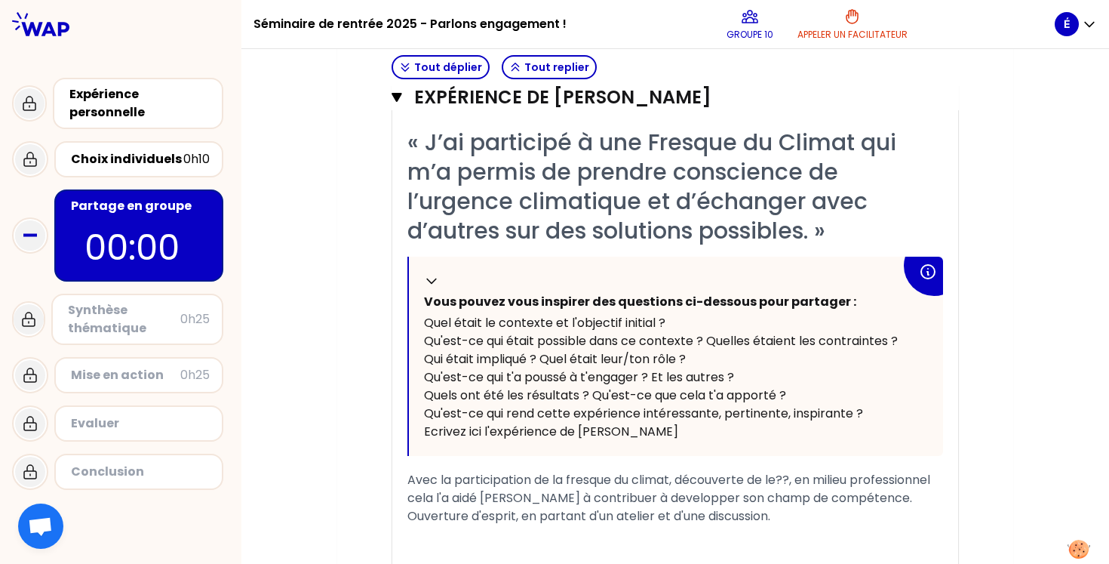
scroll to position [1811, 0]
click at [794, 479] on span "Avec la participation de la fresque du climat, découverte de le??, en milieu pr…" at bounding box center [670, 497] width 526 height 54
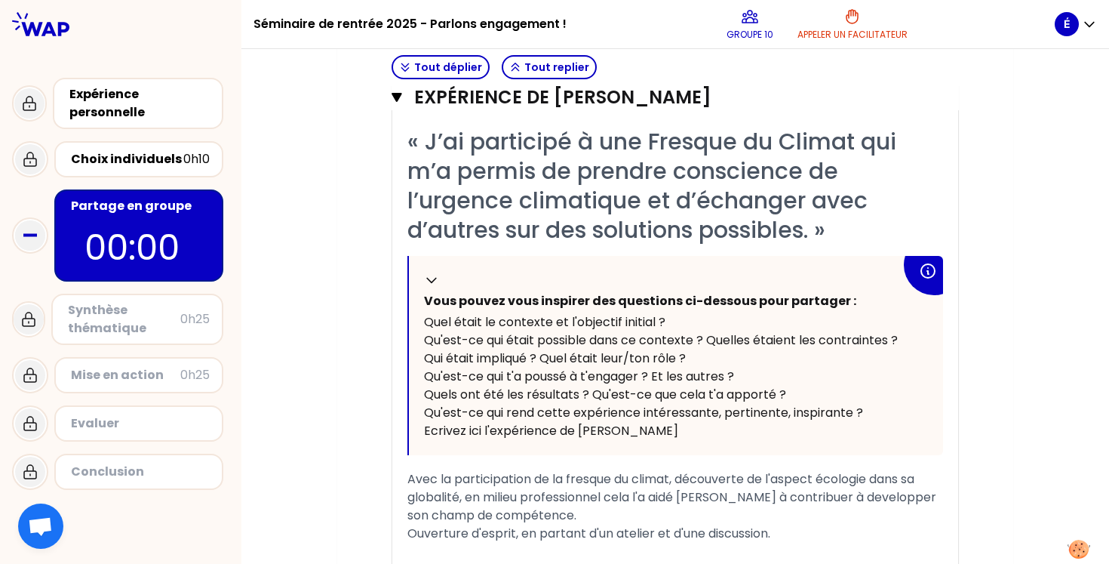
click at [682, 478] on span "Avec la participation de la fresque du climat, découverte de l'aspect écologie …" at bounding box center [673, 506] width 532 height 72
click at [815, 475] on span "Avec la participation de la fresque du climat, Thibault a découverte de l'aspec…" at bounding box center [669, 506] width 524 height 72
click at [832, 474] on span "Avec la participation de la fresque du climat, Thibault a découvert de l'aspect…" at bounding box center [664, 506] width 514 height 72
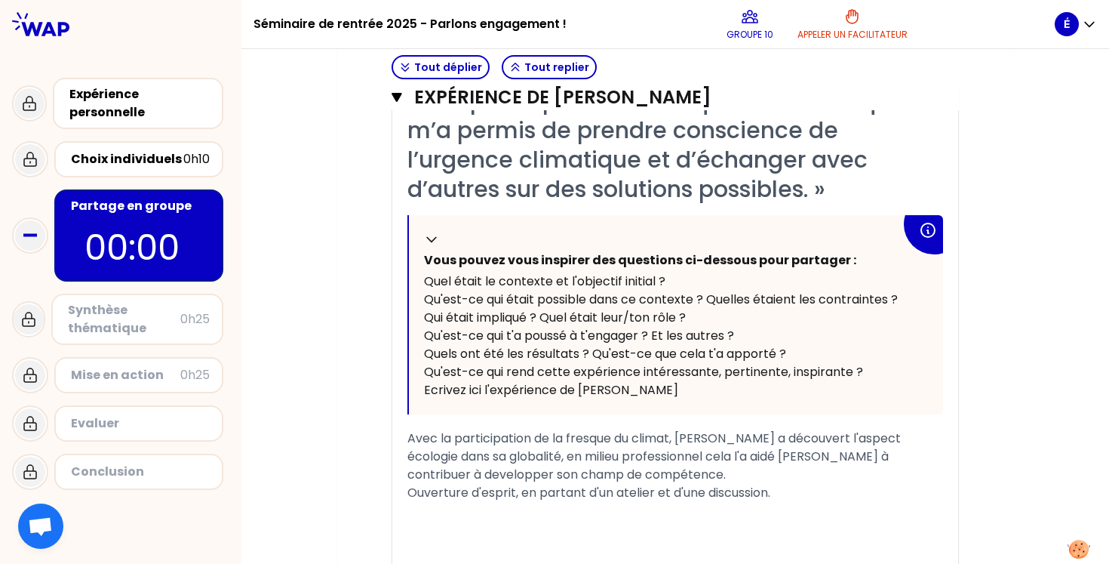
scroll to position [1855, 0]
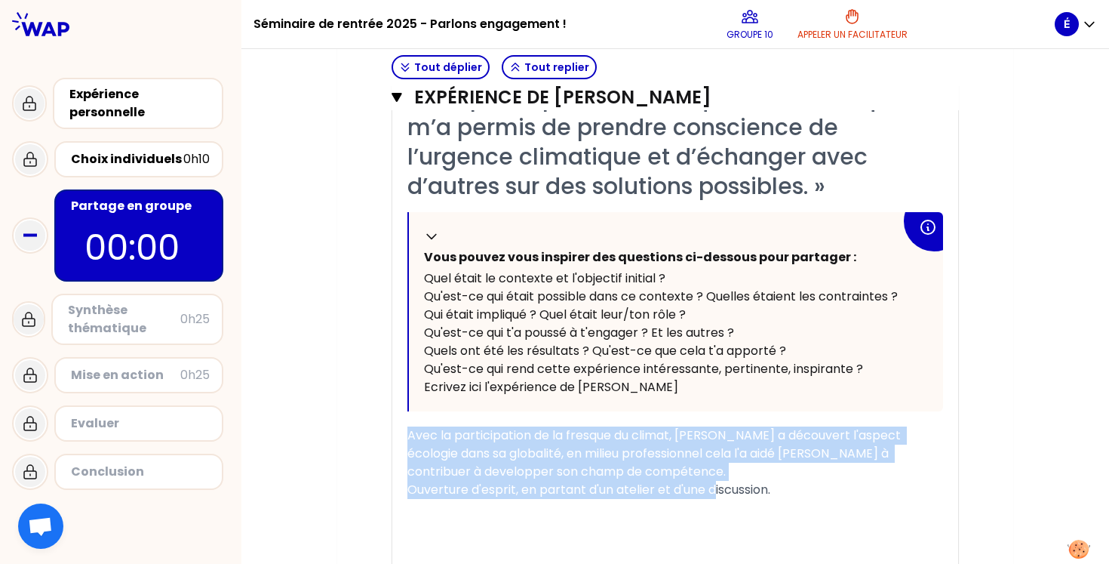
drag, startPoint x: 781, startPoint y: 490, endPoint x: 382, endPoint y: 436, distance: 401.9
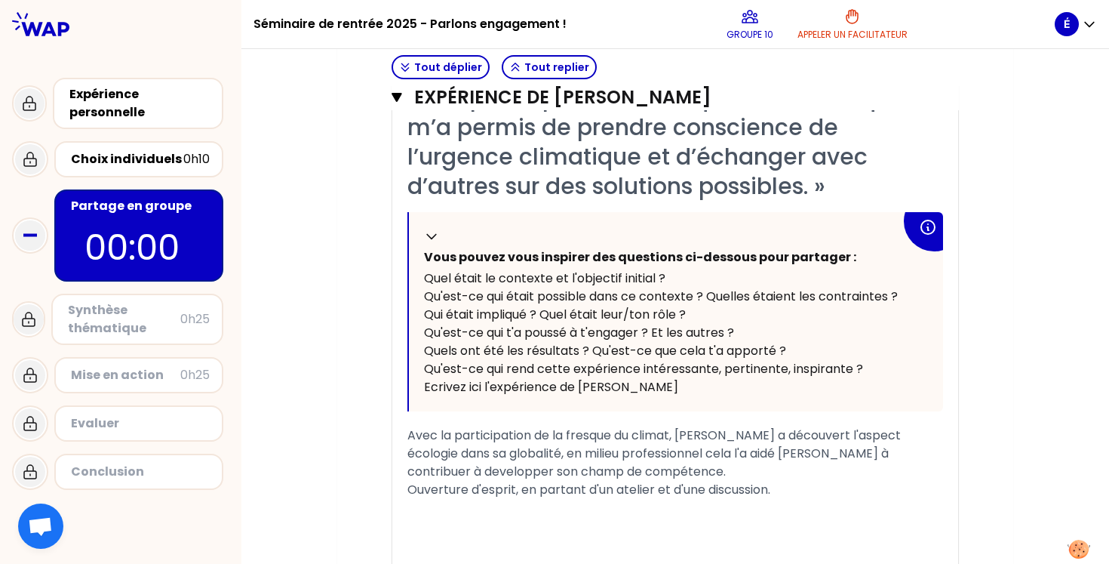
click at [481, 525] on div "﻿" at bounding box center [675, 526] width 536 height 18
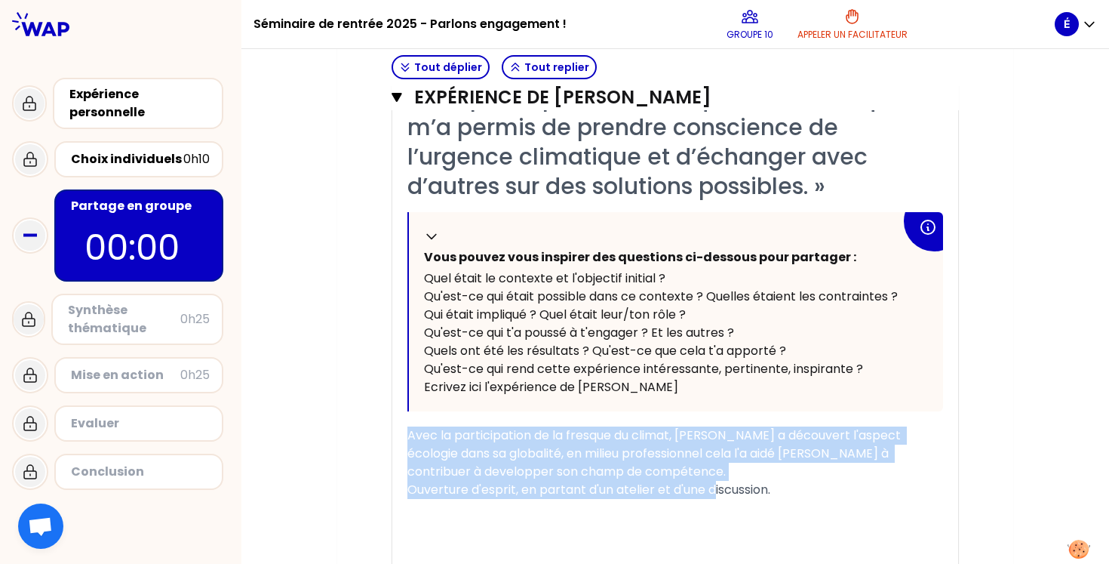
drag, startPoint x: 791, startPoint y: 491, endPoint x: 373, endPoint y: 438, distance: 422.0
copy span "Avec la participation de la fresque du climat, Thibault a découvert l'aspect éc…"
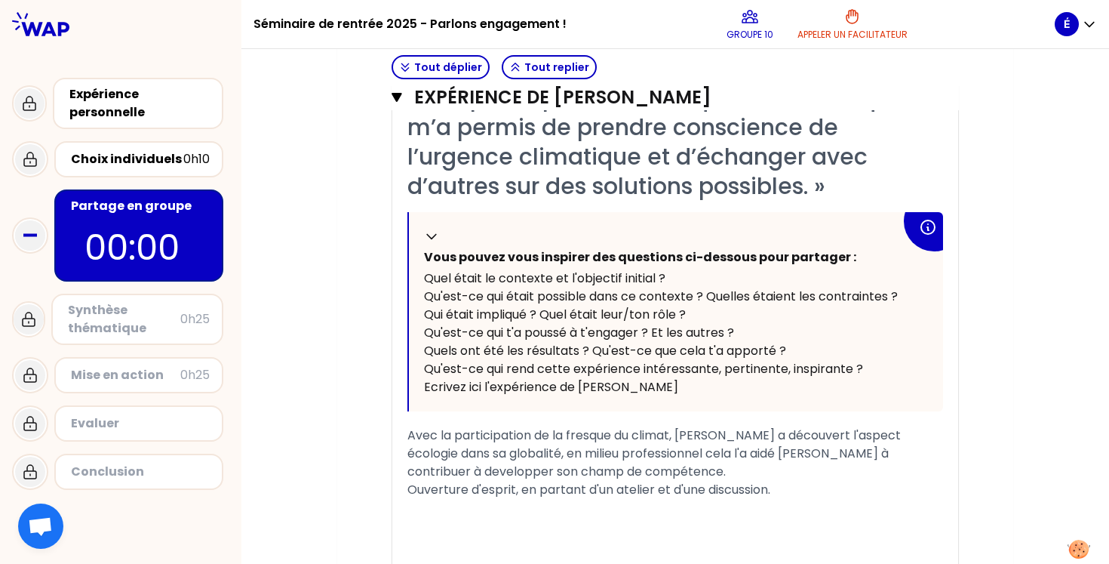
click at [813, 505] on div "﻿" at bounding box center [675, 508] width 536 height 18
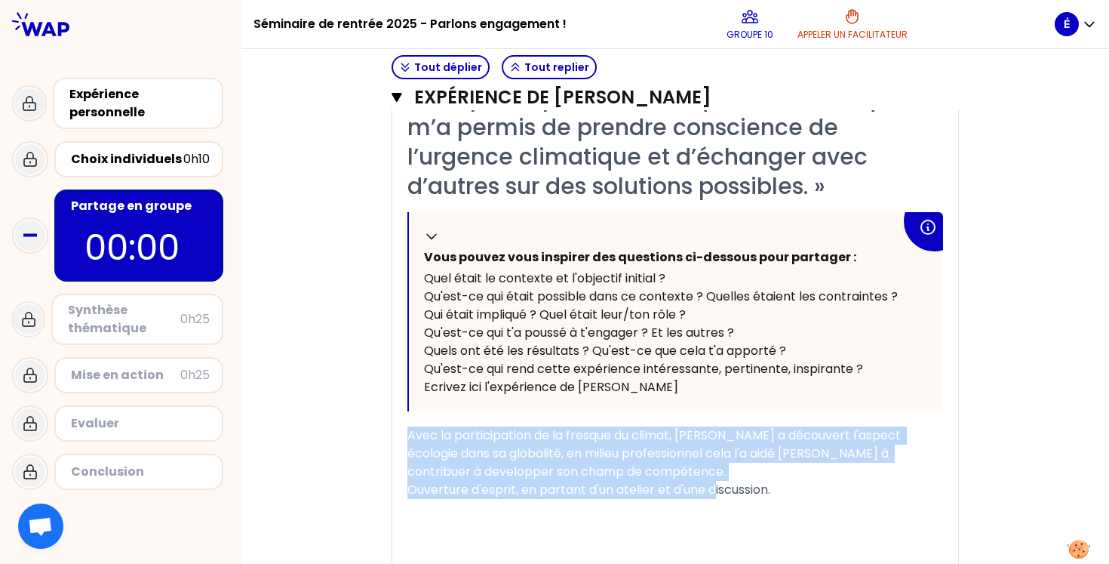
drag, startPoint x: 801, startPoint y: 490, endPoint x: 359, endPoint y: 425, distance: 446.7
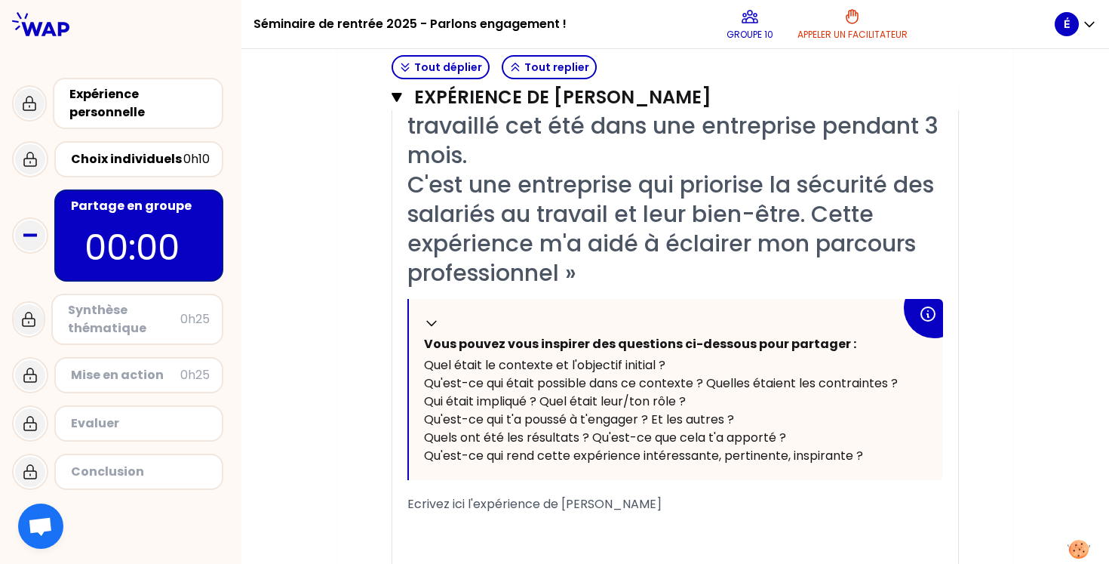
scroll to position [2544, 0]
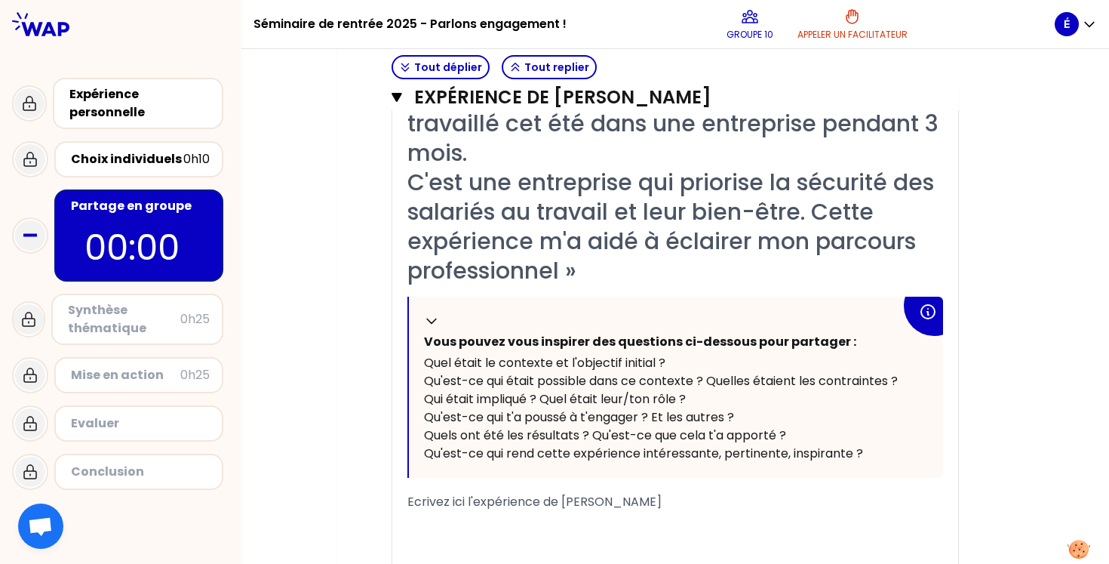
click at [429, 525] on div "﻿" at bounding box center [675, 520] width 536 height 18
click at [414, 502] on span "Ecrivez ici l'expérience de Lisa" at bounding box center [534, 501] width 254 height 17
click at [406, 502] on div "« je suis intéressée par la sécurité au travail ainsi que le bien être des sala…" at bounding box center [675, 344] width 566 height 588
click at [407, 502] on div "« je suis intéressée par la sécurité au travail ainsi que le bien être des sala…" at bounding box center [675, 344] width 566 height 588
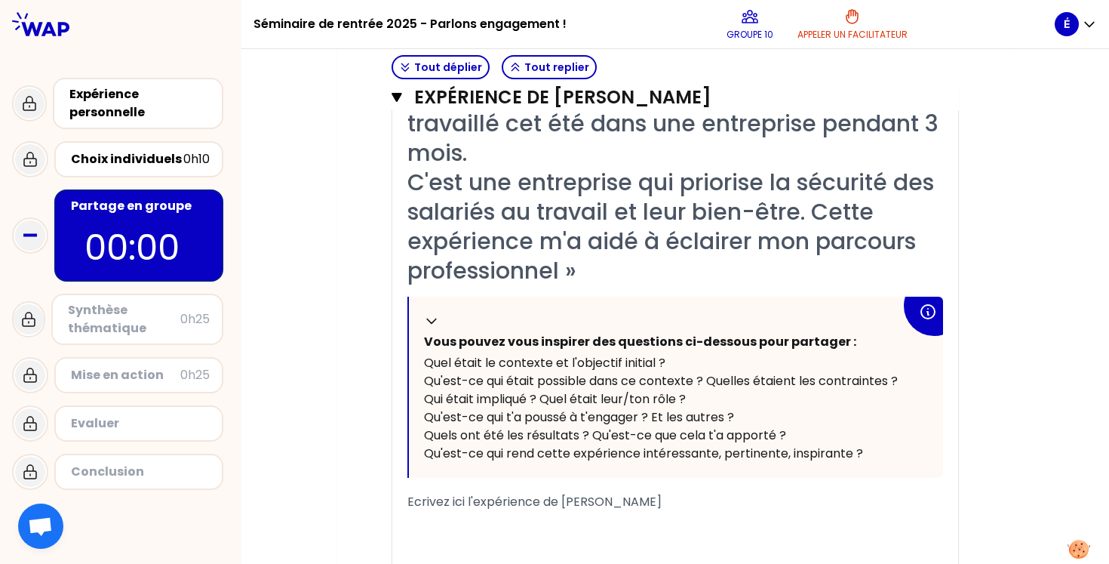
click at [409, 499] on span "Ecrivez ici l'expérience de Lisa" at bounding box center [534, 501] width 254 height 17
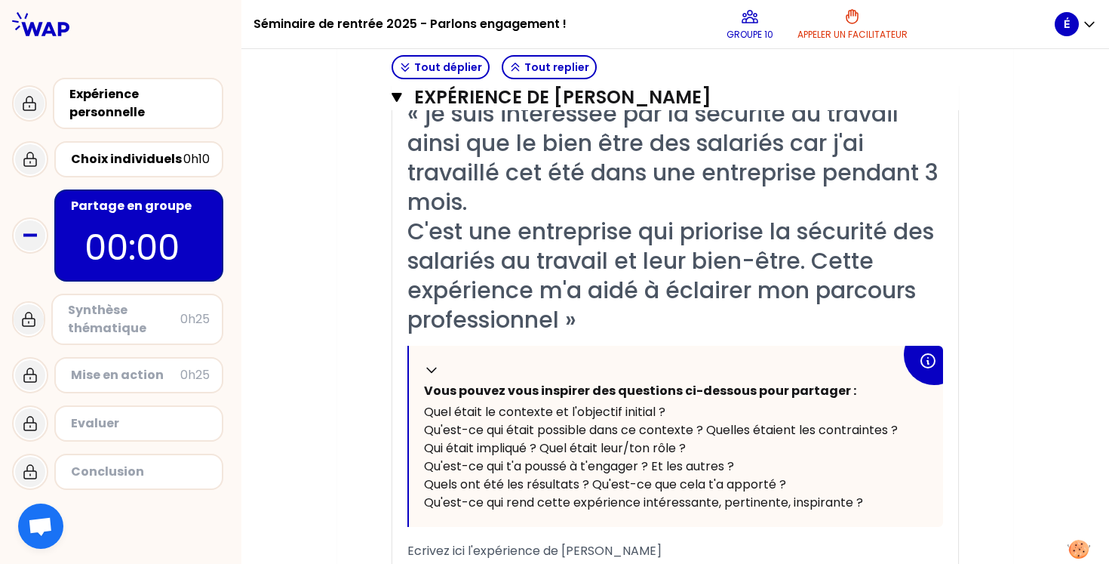
scroll to position [2518, 0]
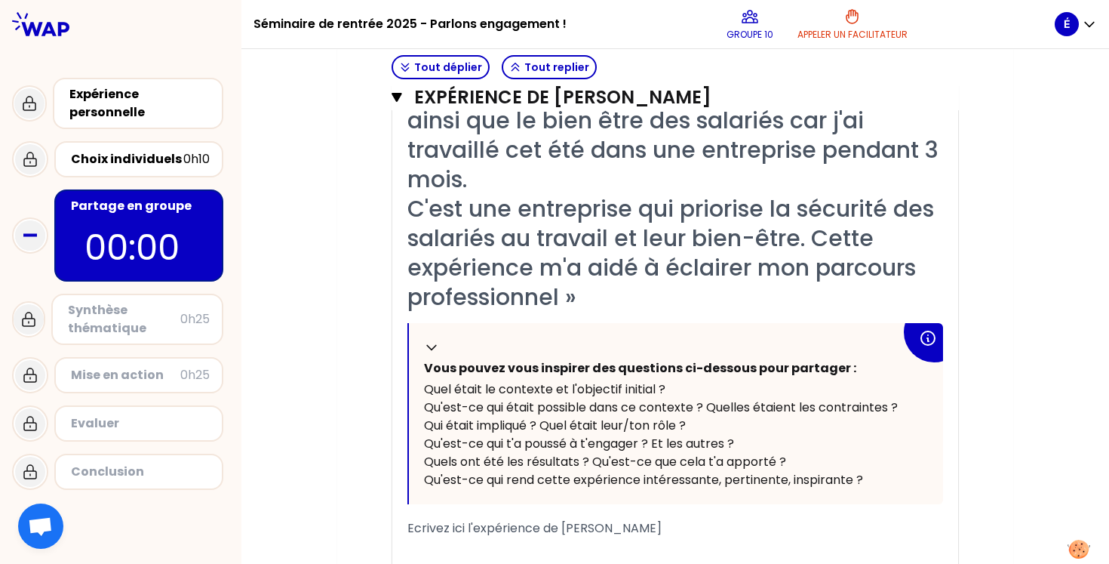
click at [486, 527] on span "Ecrivez ici l'expérience de Lisa" at bounding box center [534, 527] width 254 height 17
drag, startPoint x: 639, startPoint y: 531, endPoint x: 357, endPoint y: 526, distance: 282.2
click at [1079, 548] on button at bounding box center [1078, 548] width 41 height 37
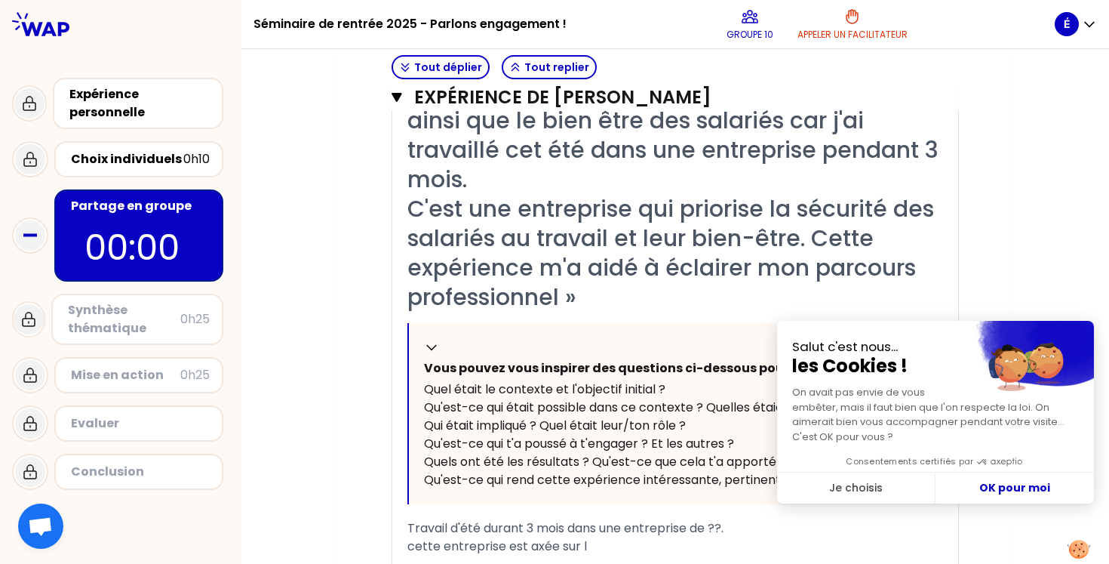
click at [594, 546] on div "Travail d'été durant 3 mois dans une entreprise de ??. cette entreprise est axé…" at bounding box center [675, 537] width 536 height 36
click at [1000, 491] on button "OK pour moi" at bounding box center [1014, 488] width 158 height 32
checkbox input "true"
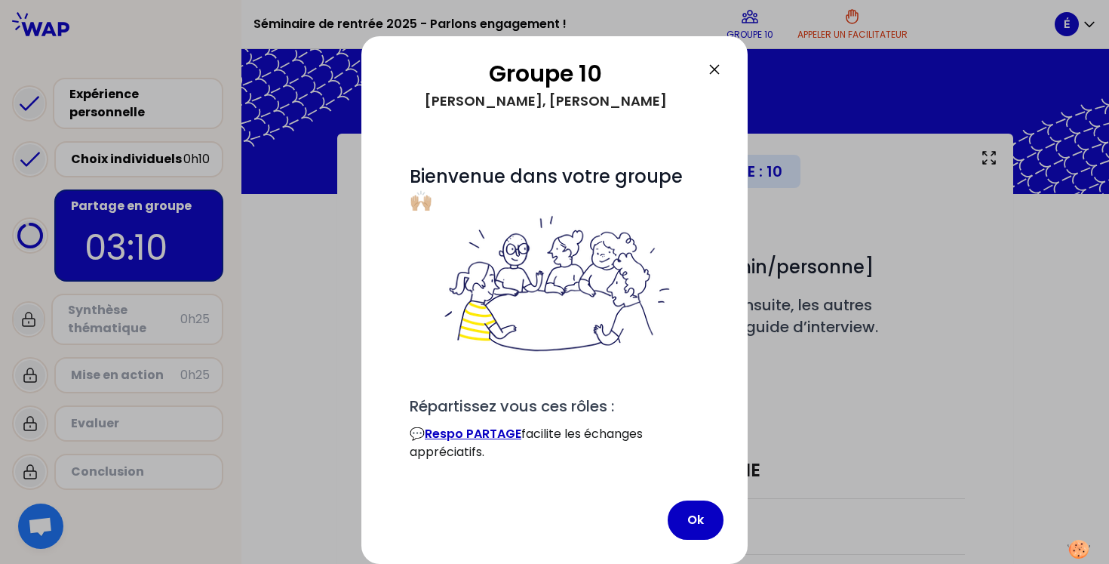
click at [711, 69] on icon at bounding box center [714, 69] width 18 height 18
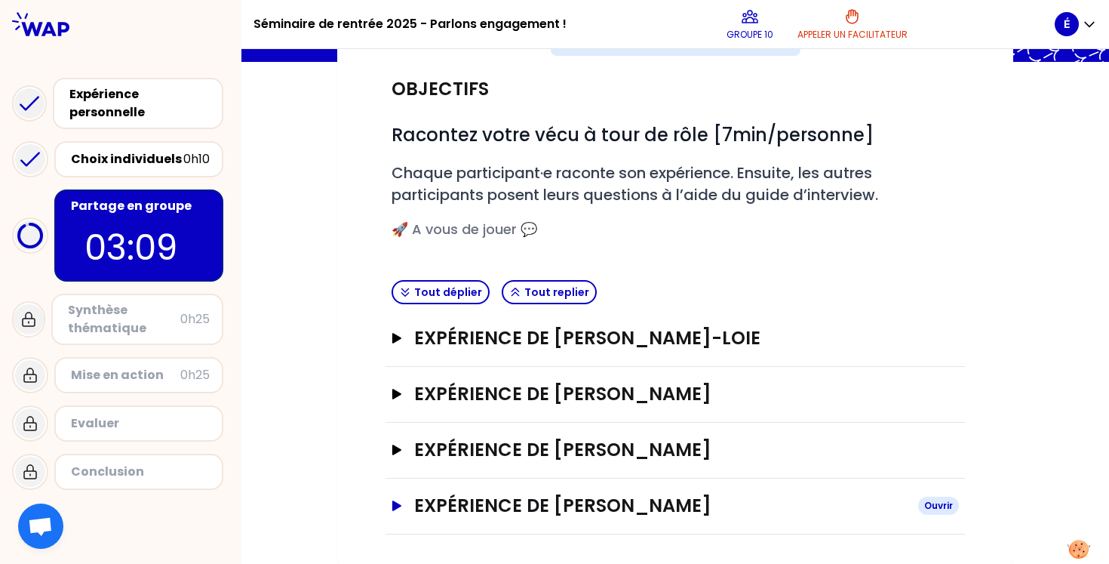
click at [502, 509] on h3 "Expérience de [PERSON_NAME]" at bounding box center [660, 505] width 492 height 24
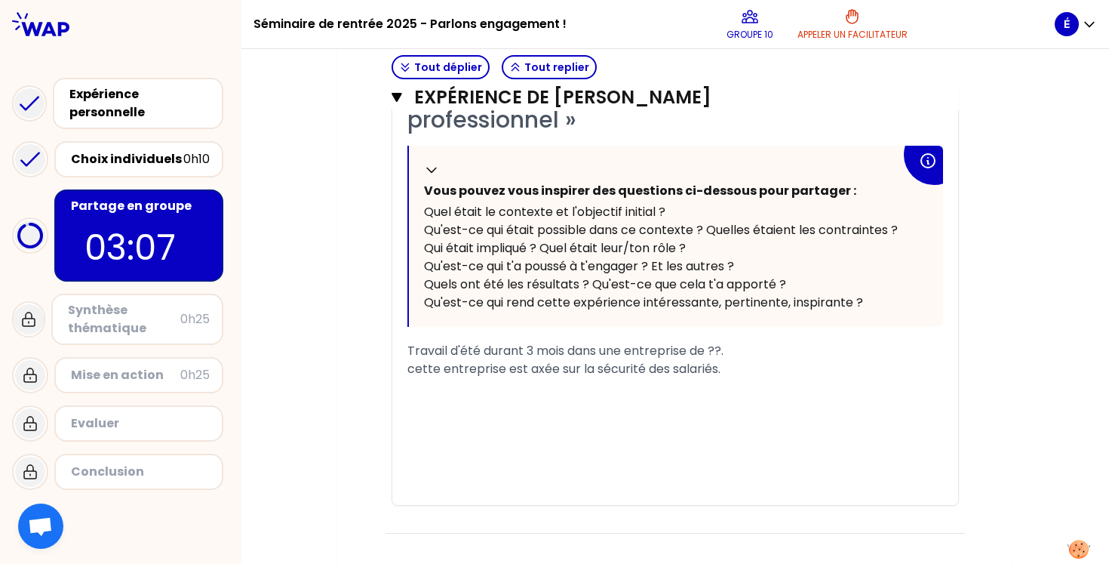
scroll to position [814, 0]
click at [741, 369] on div "Travail d'été durant 3 mois dans une entreprise de ??. cette entreprise est axé…" at bounding box center [675, 360] width 536 height 36
click at [815, 370] on div "Travail d'été durant 3 mois dans une entreprise de ??. cette entreprise est axé…" at bounding box center [675, 360] width 536 height 36
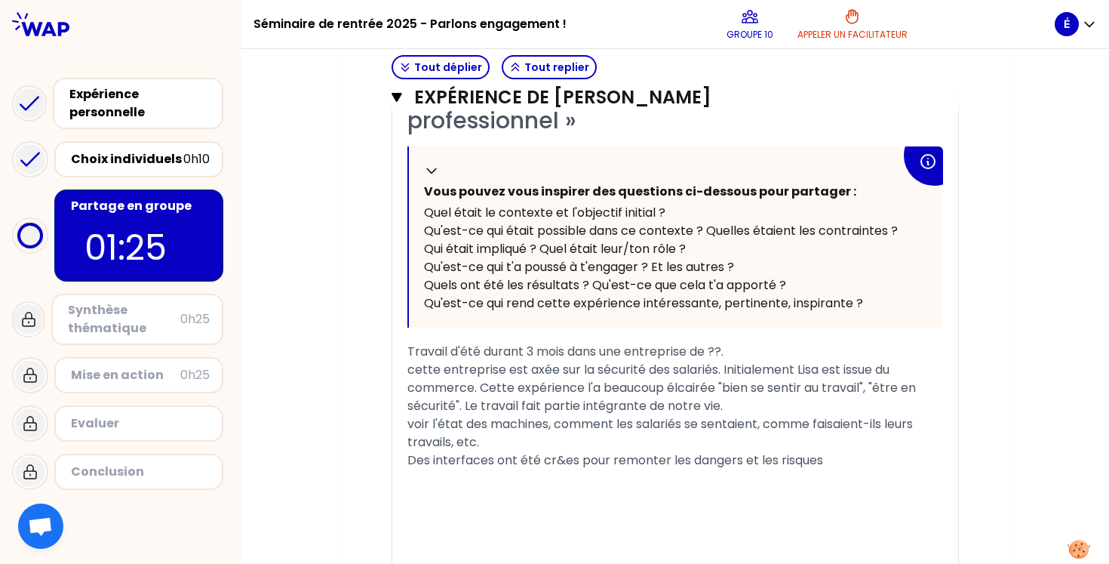
click at [561, 459] on span "Des interfaces ont été cr&es pour remonter les dangers et les risques" at bounding box center [615, 459] width 416 height 17
click at [524, 370] on span "Travail d'été durant 3 mois dans une entreprise de ??. cette entreprise est axé…" at bounding box center [662, 378] width 511 height 72
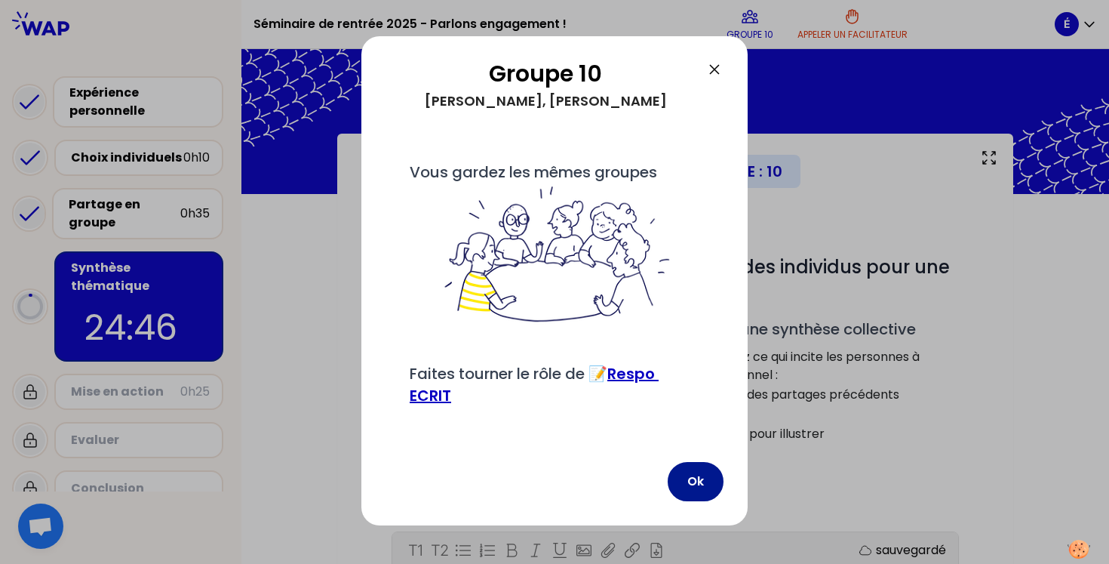
click at [697, 501] on button "Ok" at bounding box center [696, 481] width 56 height 39
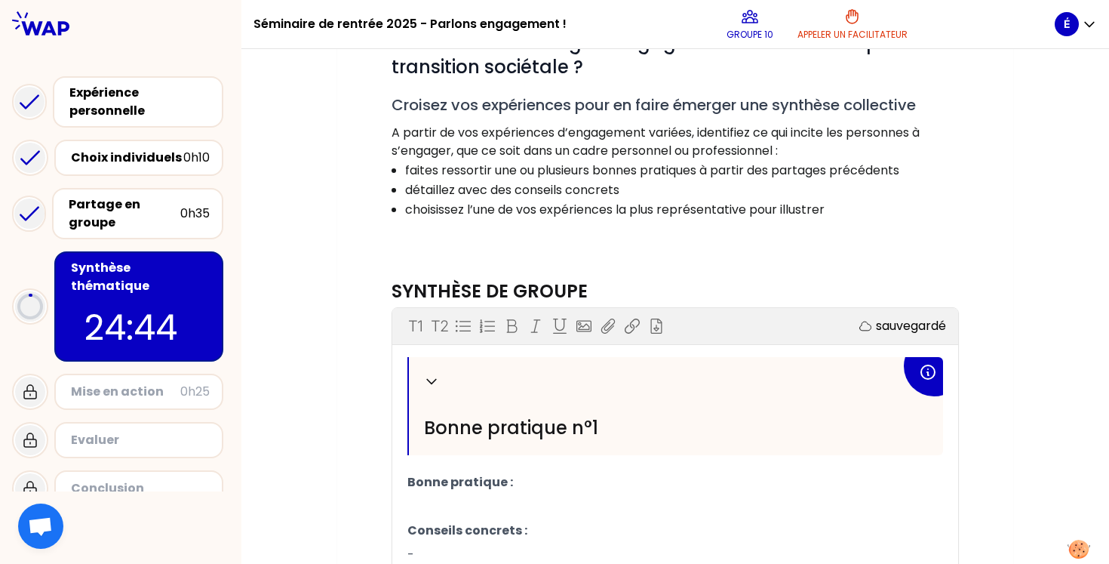
scroll to position [204, 0]
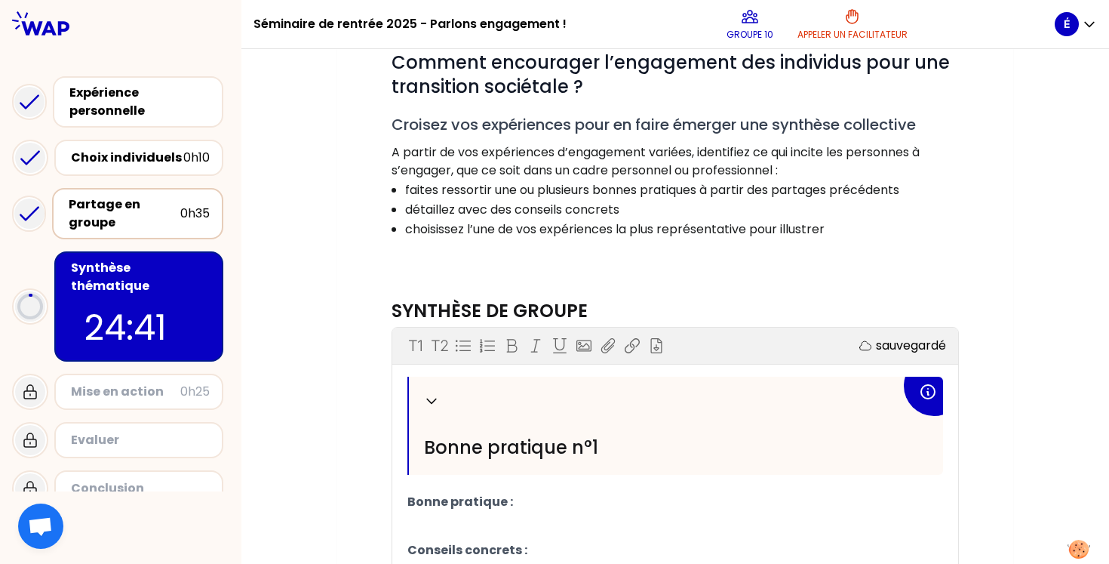
click at [141, 192] on div "Partage en groupe 0h35" at bounding box center [137, 213] width 171 height 51
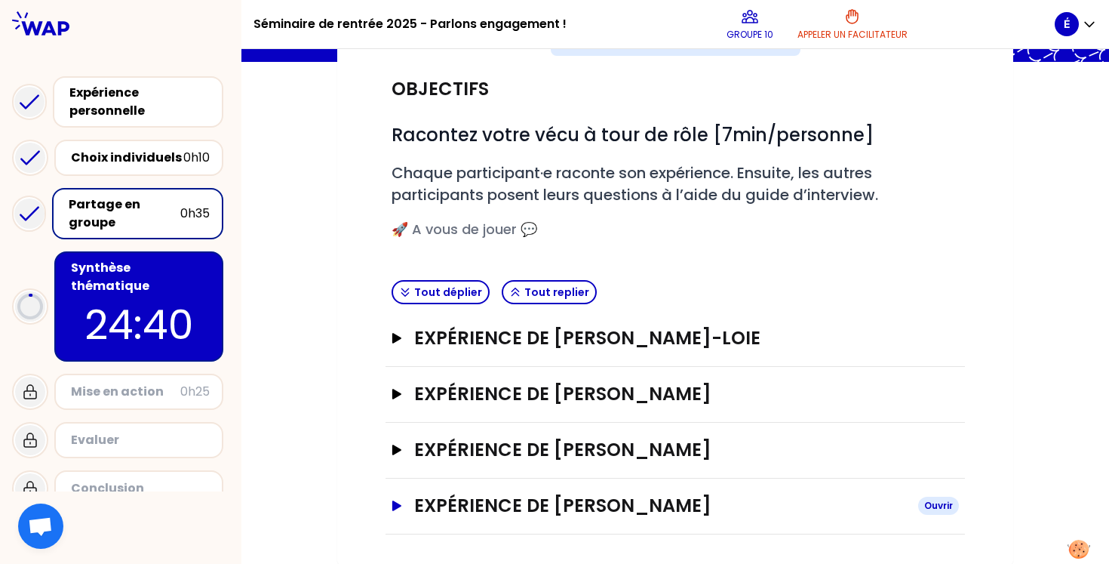
click at [497, 513] on h3 "Expérience de [PERSON_NAME]" at bounding box center [660, 505] width 492 height 24
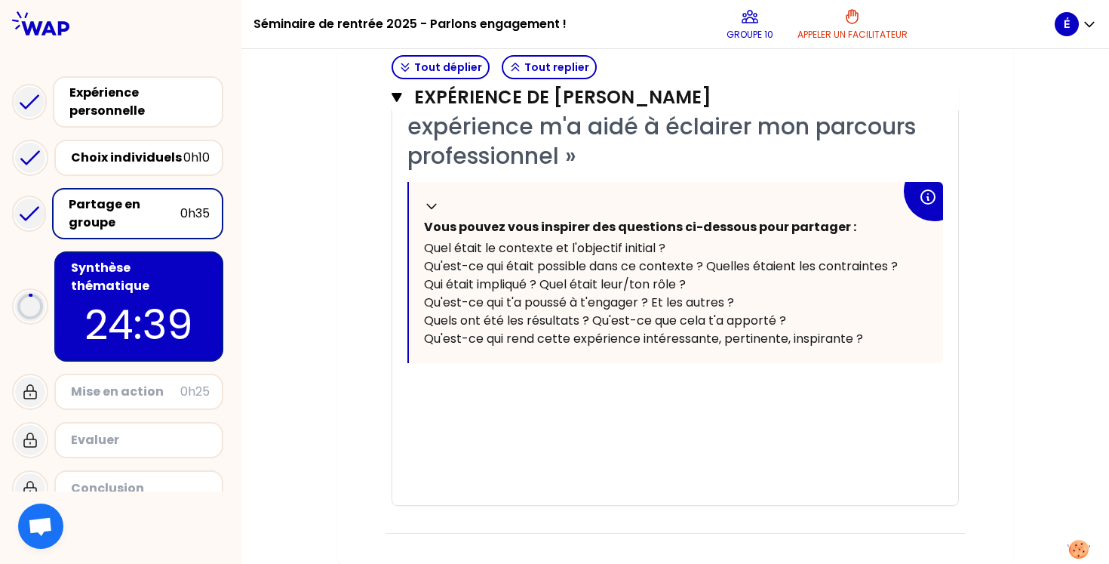
scroll to position [778, 0]
click at [469, 395] on div "﻿" at bounding box center [675, 388] width 536 height 18
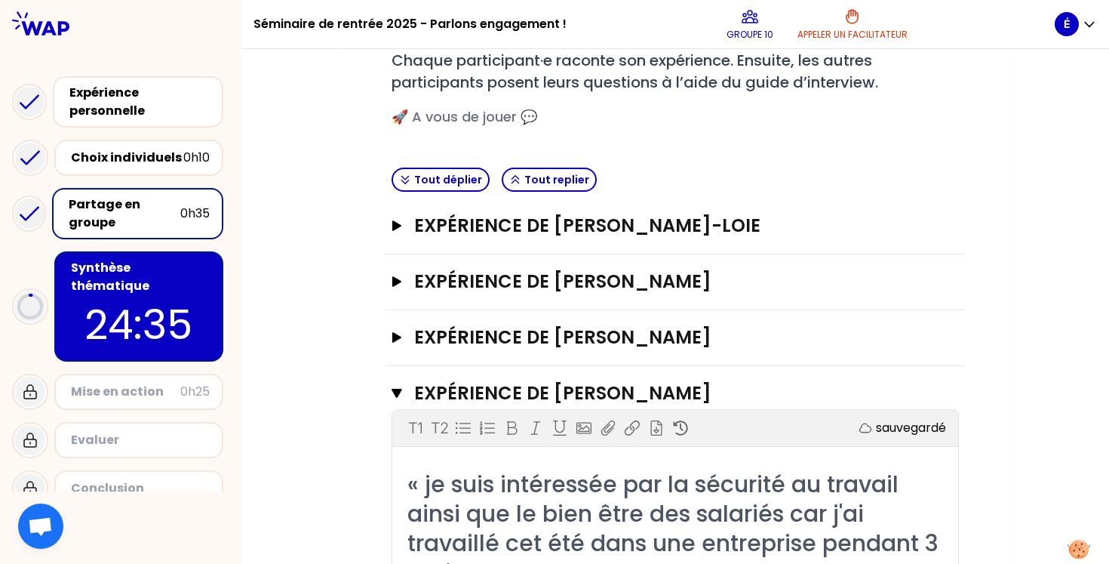
scroll to position [241, 0]
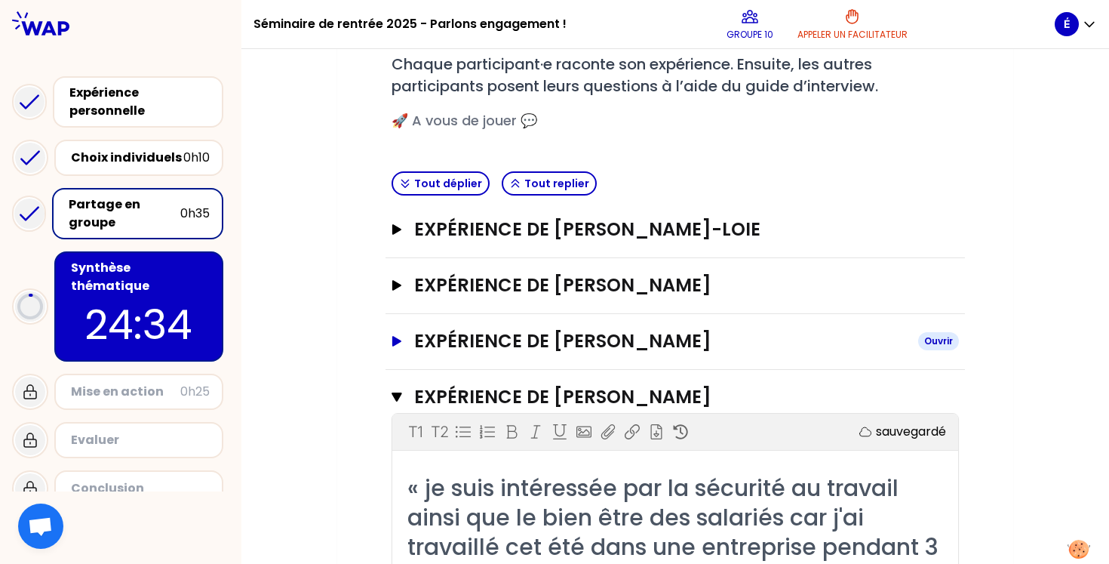
click at [425, 345] on h3 "Expérience de [PERSON_NAME]" at bounding box center [660, 341] width 492 height 24
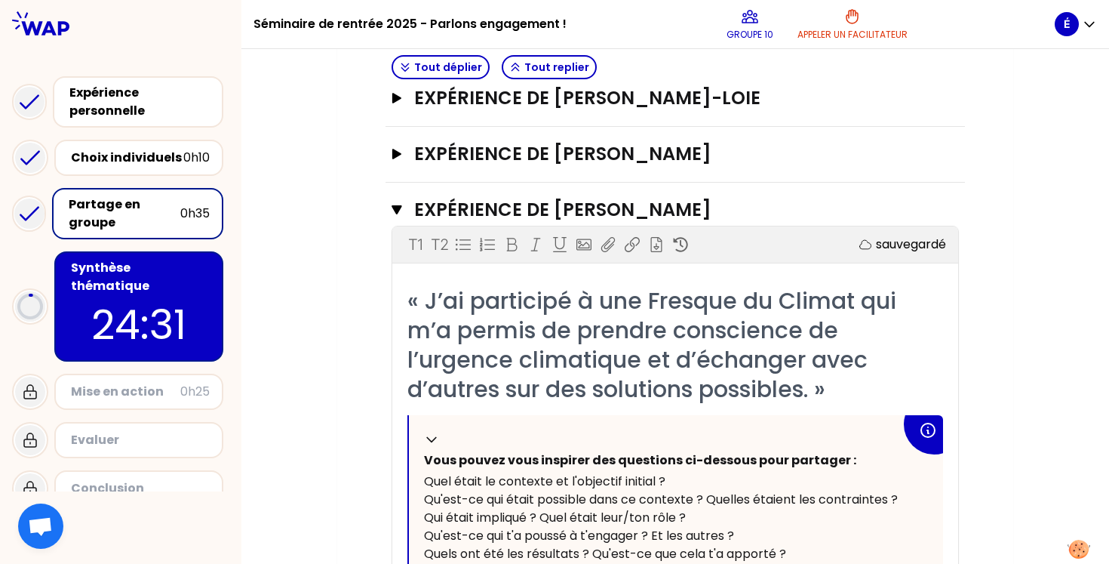
scroll to position [343, 0]
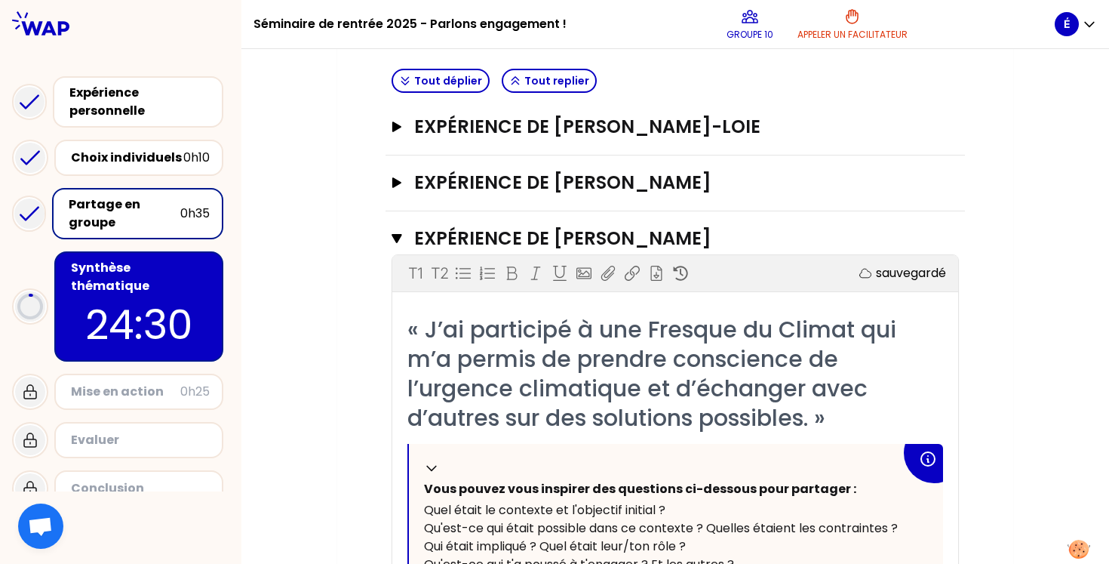
click at [450, 167] on div "Expérience de [PERSON_NAME]" at bounding box center [674, 183] width 579 height 56
click at [442, 183] on h3 "Expérience de [PERSON_NAME]" at bounding box center [660, 182] width 492 height 24
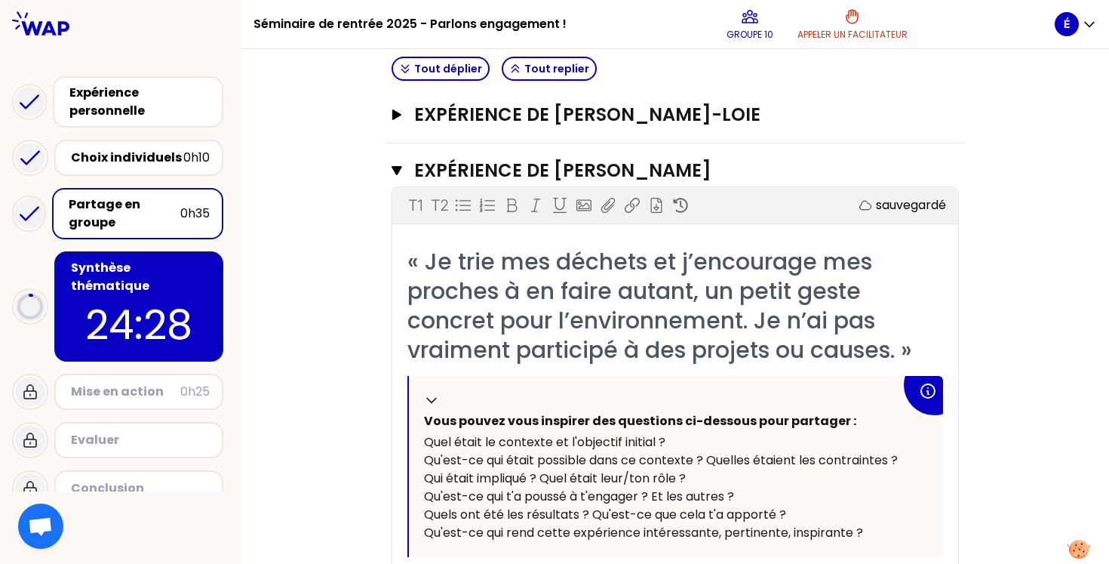
scroll to position [259, 0]
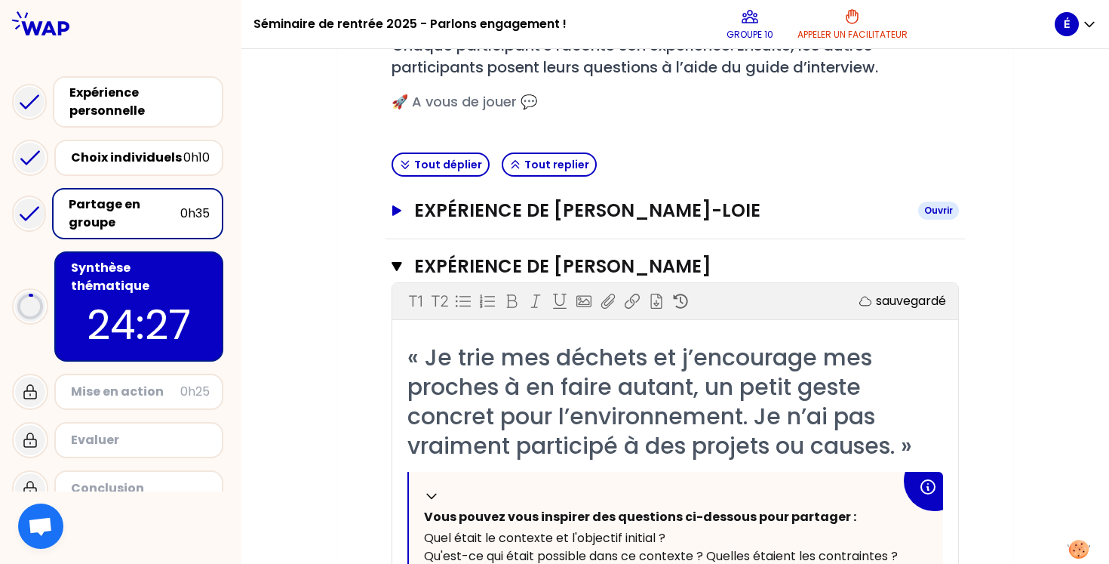
click at [495, 209] on h3 "Expérience de [PERSON_NAME]-LOIE" at bounding box center [660, 210] width 492 height 24
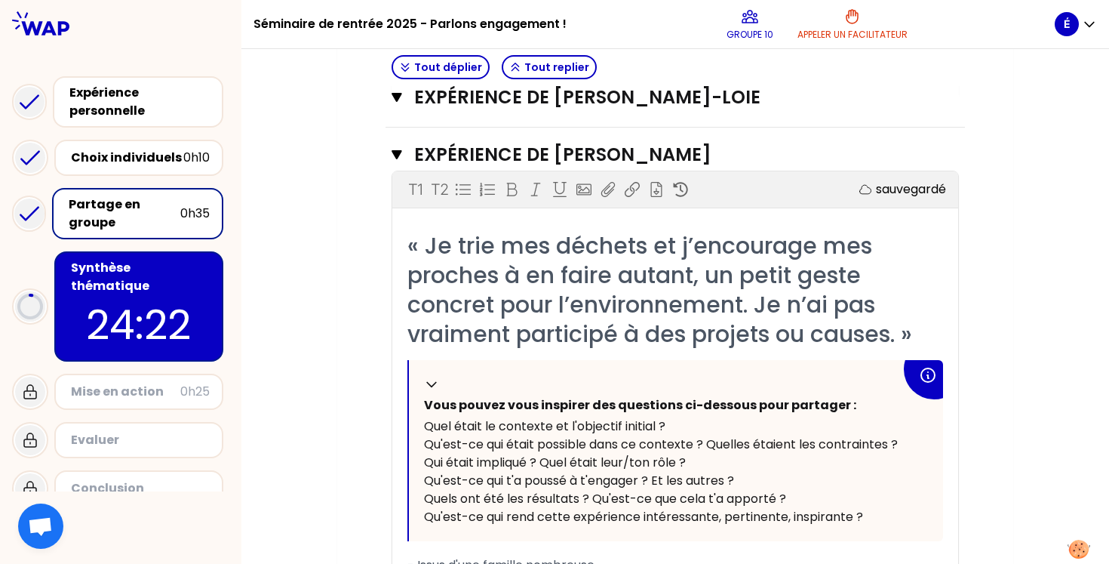
scroll to position [964, 0]
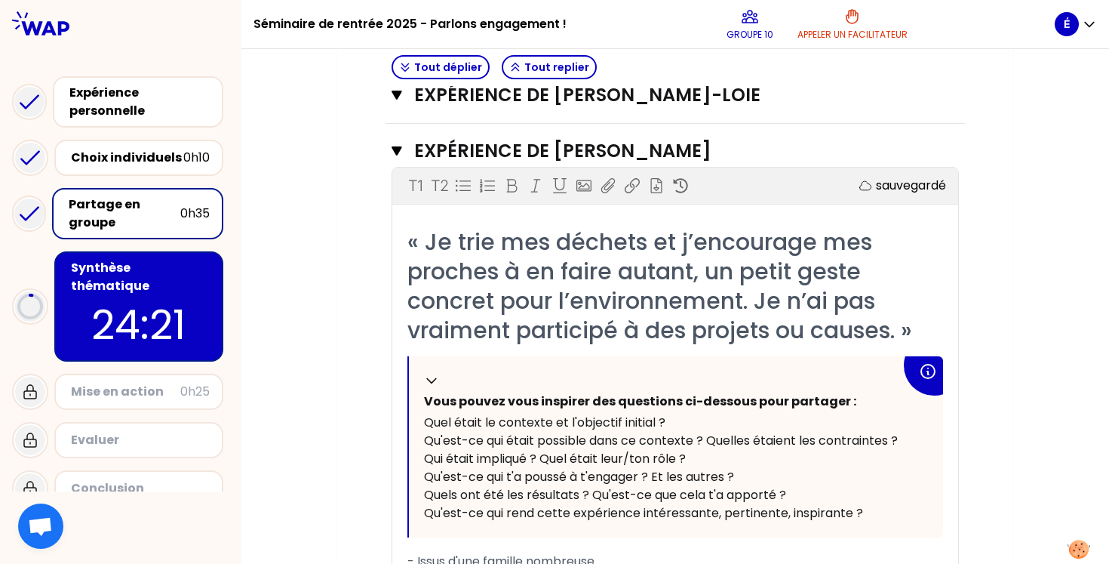
click at [106, 220] on div "Partage en groupe" at bounding box center [125, 213] width 112 height 36
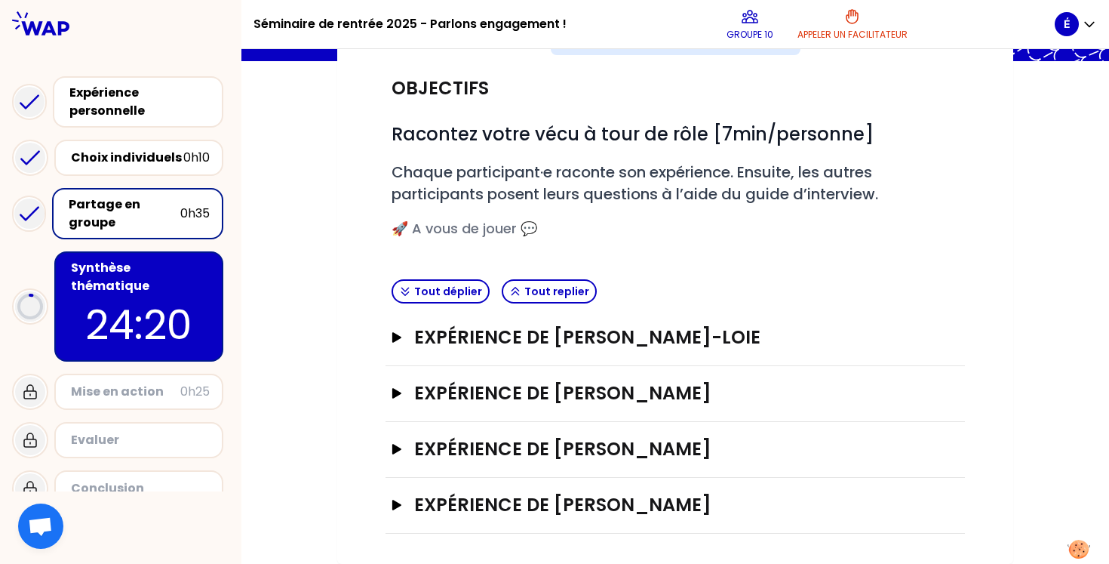
scroll to position [132, 0]
click at [129, 305] on p "24:20" at bounding box center [139, 324] width 142 height 59
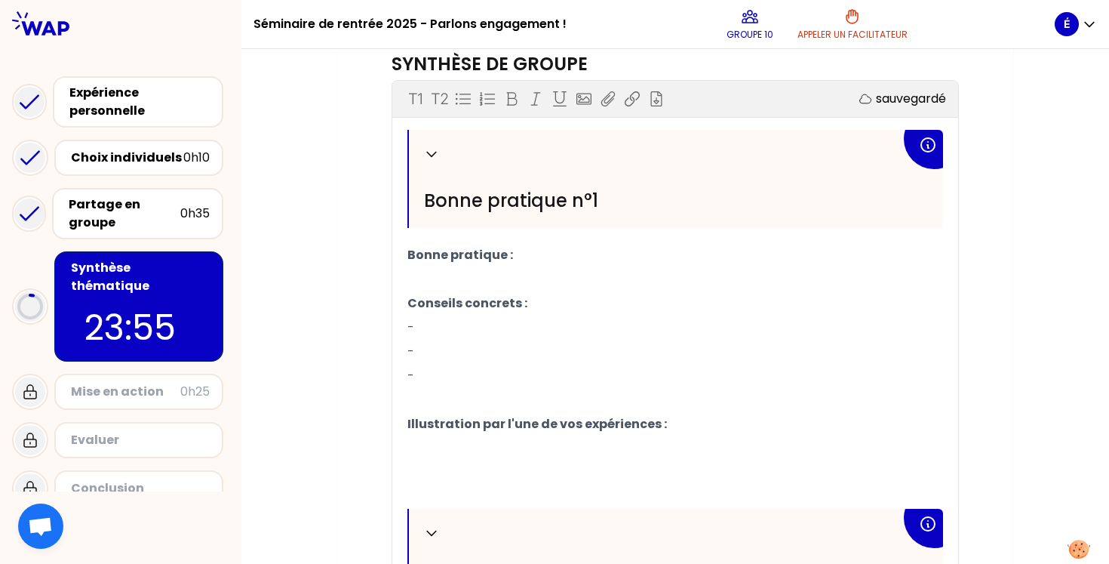
scroll to position [448, 0]
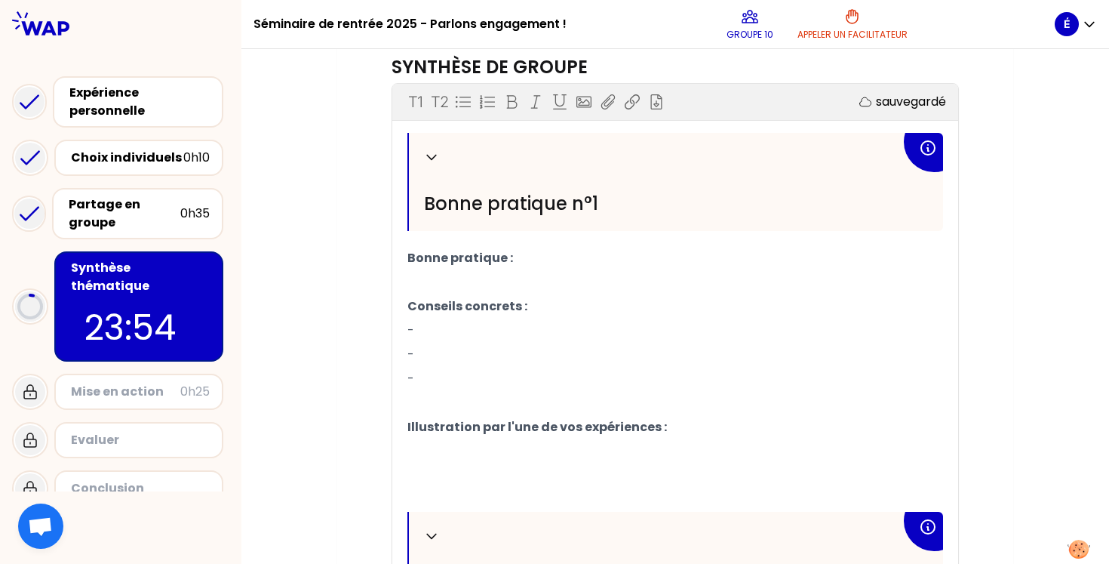
drag, startPoint x: 932, startPoint y: 130, endPoint x: 422, endPoint y: 159, distance: 510.8
click at [422, 159] on div "Replier Bonne pratique n°1" at bounding box center [676, 182] width 534 height 98
click at [428, 159] on icon at bounding box center [431, 156] width 15 height 15
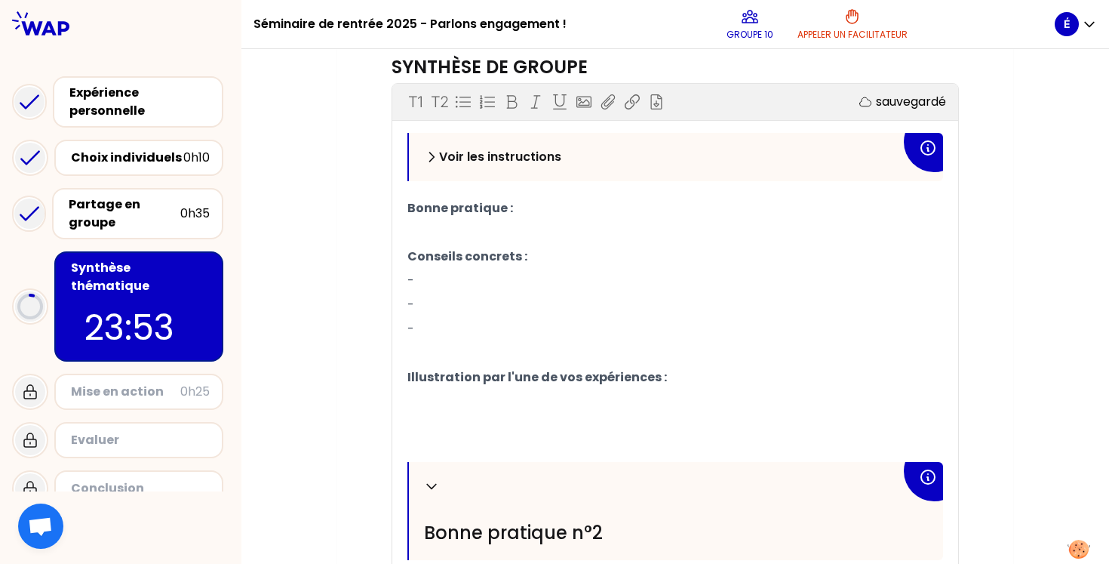
click at [428, 159] on icon at bounding box center [431, 156] width 15 height 15
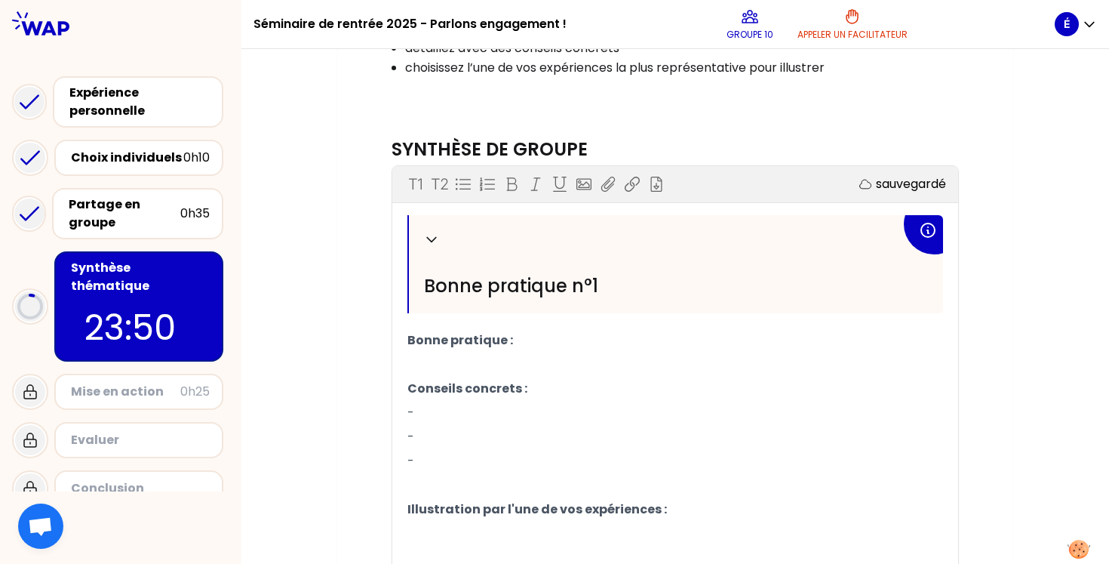
scroll to position [333, 0]
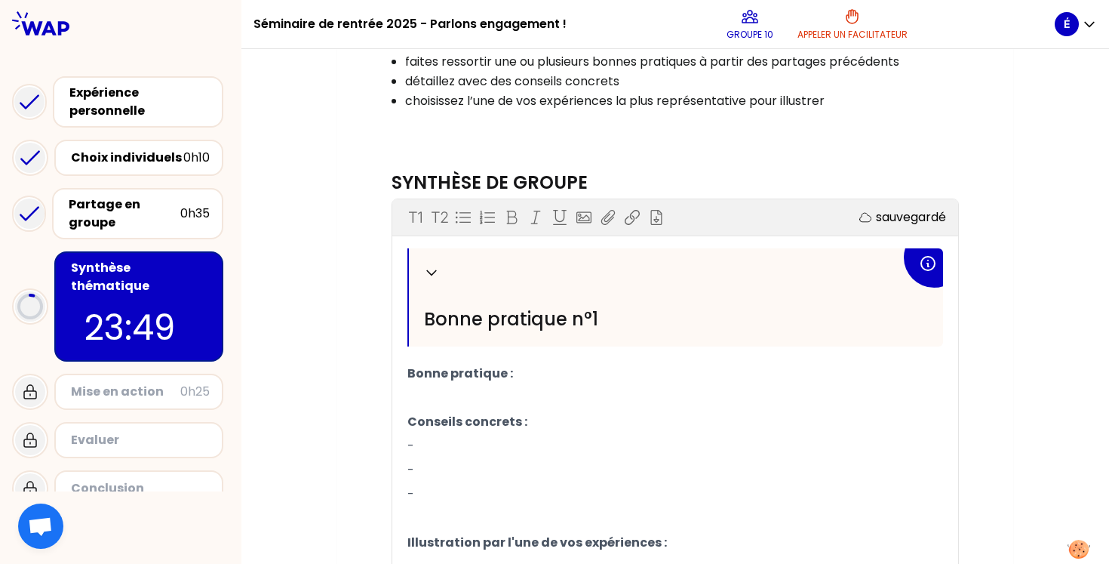
click at [923, 272] on icon at bounding box center [928, 263] width 18 height 18
click at [932, 267] on icon at bounding box center [928, 263] width 18 height 18
click at [926, 263] on icon at bounding box center [928, 263] width 18 height 18
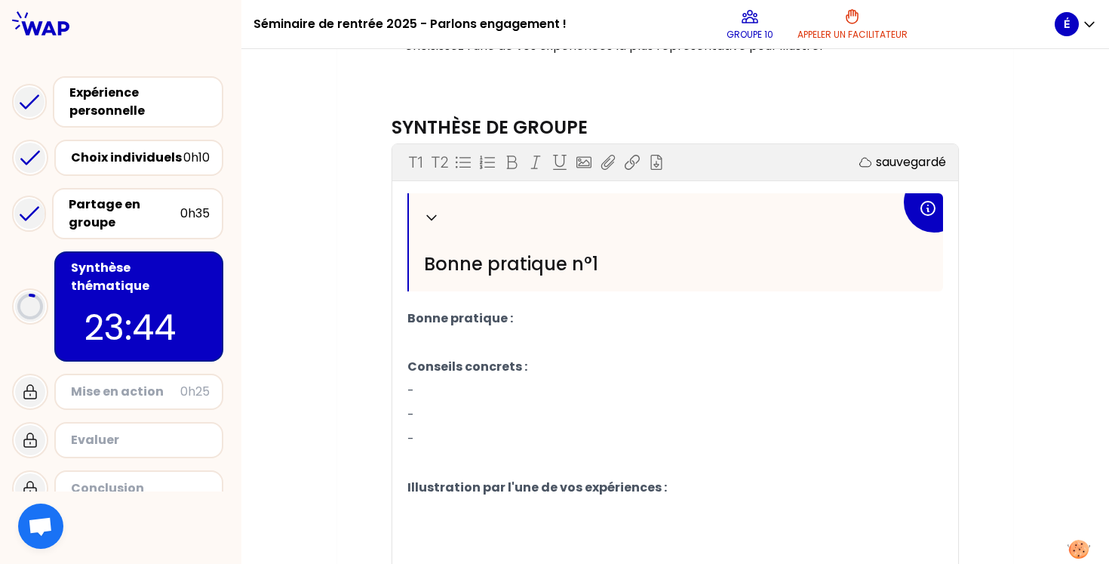
scroll to position [390, 0]
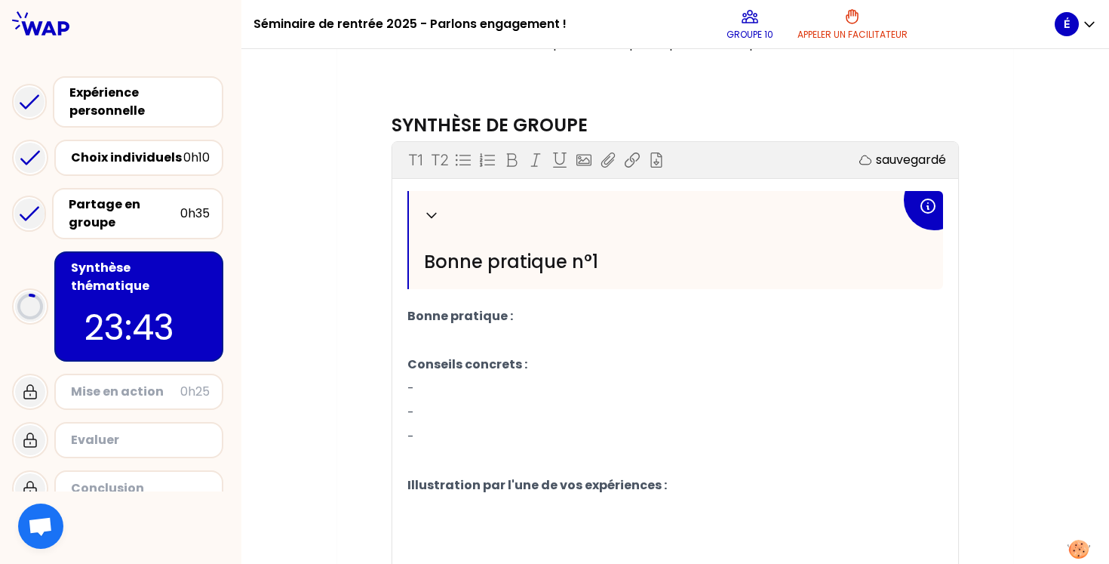
click at [478, 383] on p "-" at bounding box center [675, 388] width 536 height 24
click at [455, 336] on p "﻿" at bounding box center [675, 340] width 536 height 24
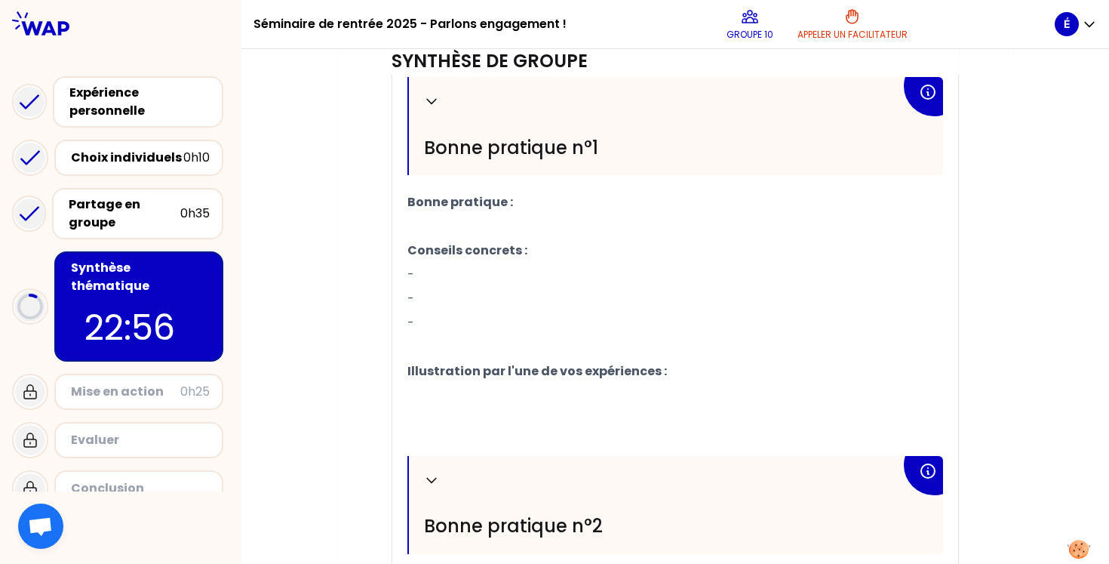
scroll to position [499, 0]
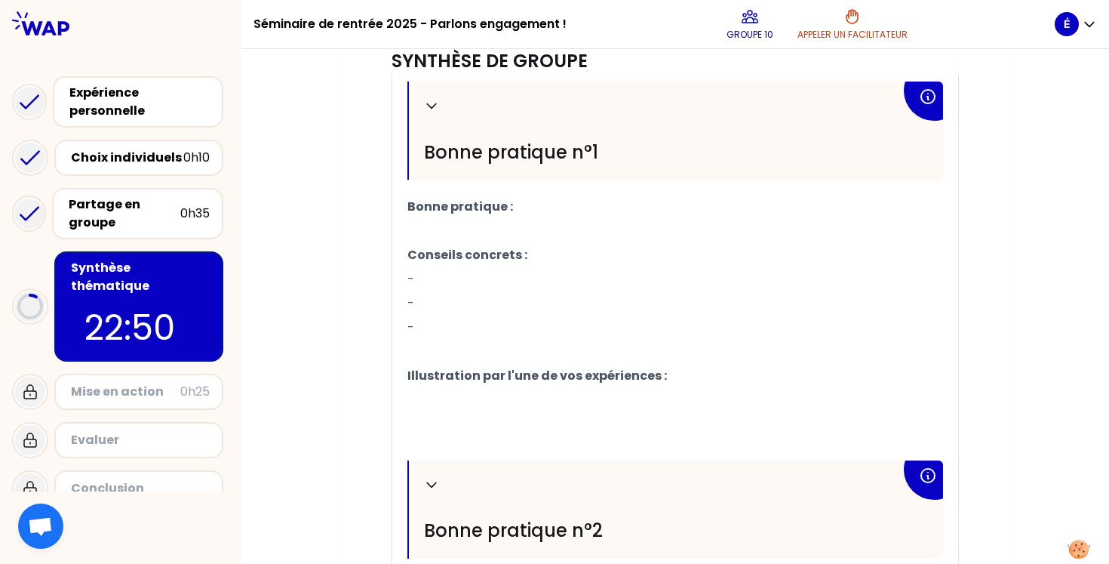
click at [413, 210] on span "Bonne pratique :" at bounding box center [460, 206] width 106 height 17
click at [413, 218] on p "Bonne pratique :" at bounding box center [675, 207] width 536 height 24
click at [413, 223] on p "﻿" at bounding box center [675, 231] width 536 height 24
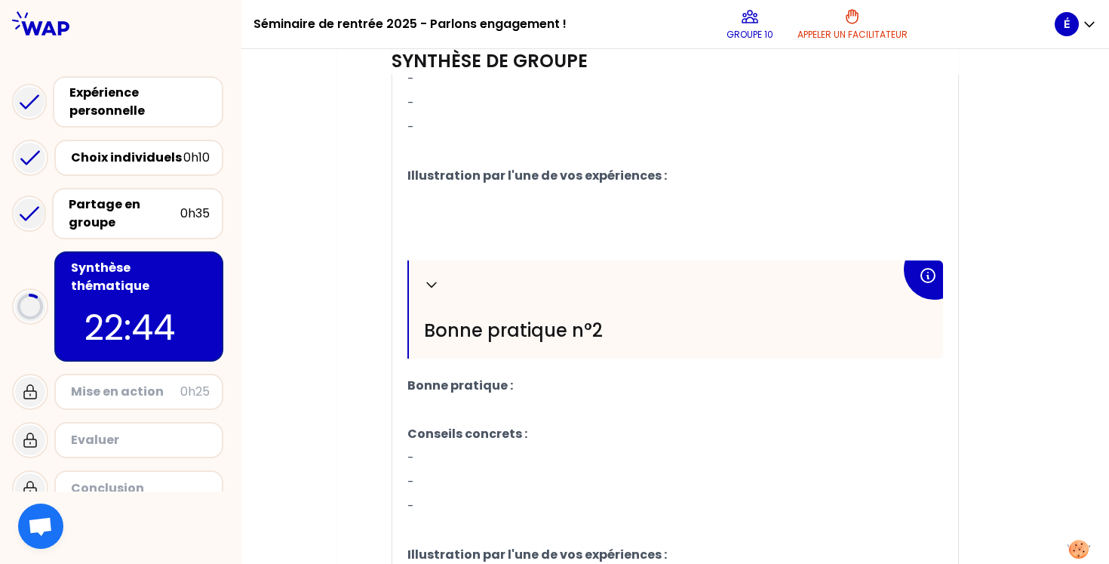
scroll to position [702, 0]
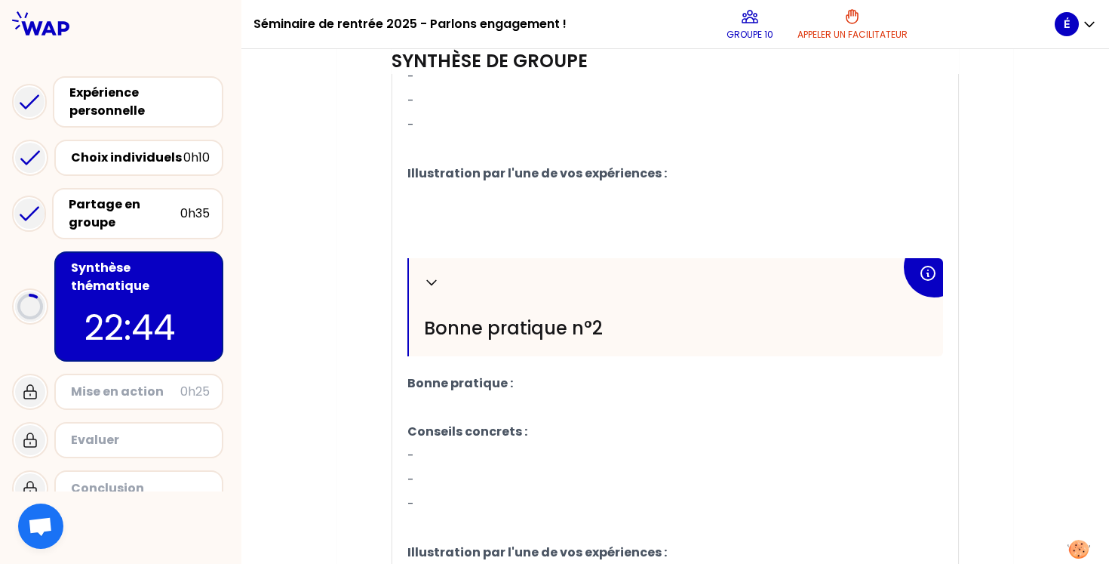
click at [416, 408] on p "﻿" at bounding box center [675, 407] width 536 height 24
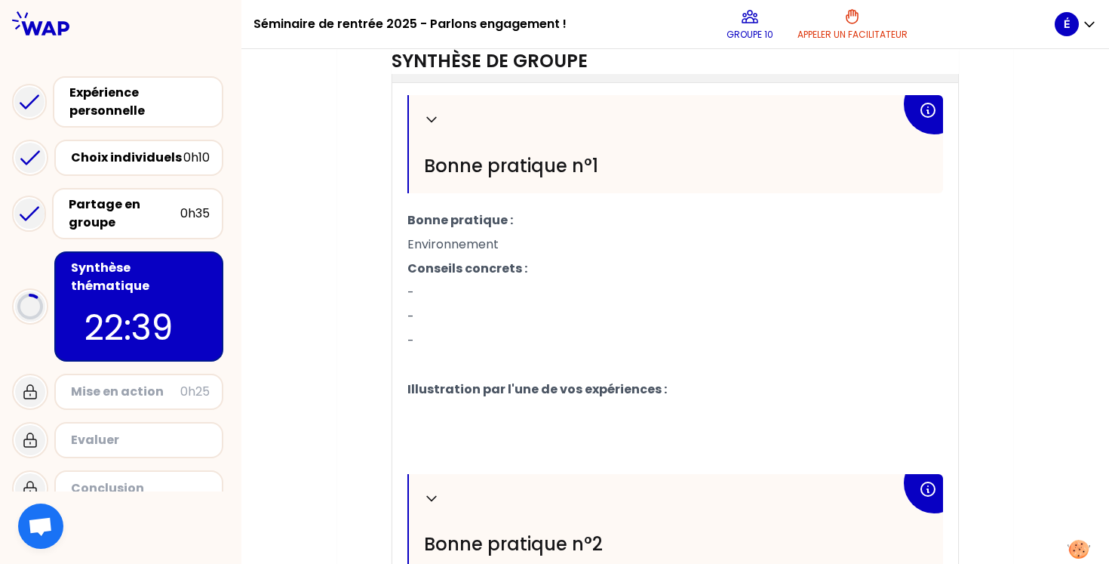
scroll to position [485, 0]
click at [429, 292] on p "-" at bounding box center [675, 293] width 536 height 24
click at [432, 318] on p "-" at bounding box center [675, 318] width 536 height 24
click at [143, 213] on div "Partage en groupe" at bounding box center [125, 213] width 112 height 36
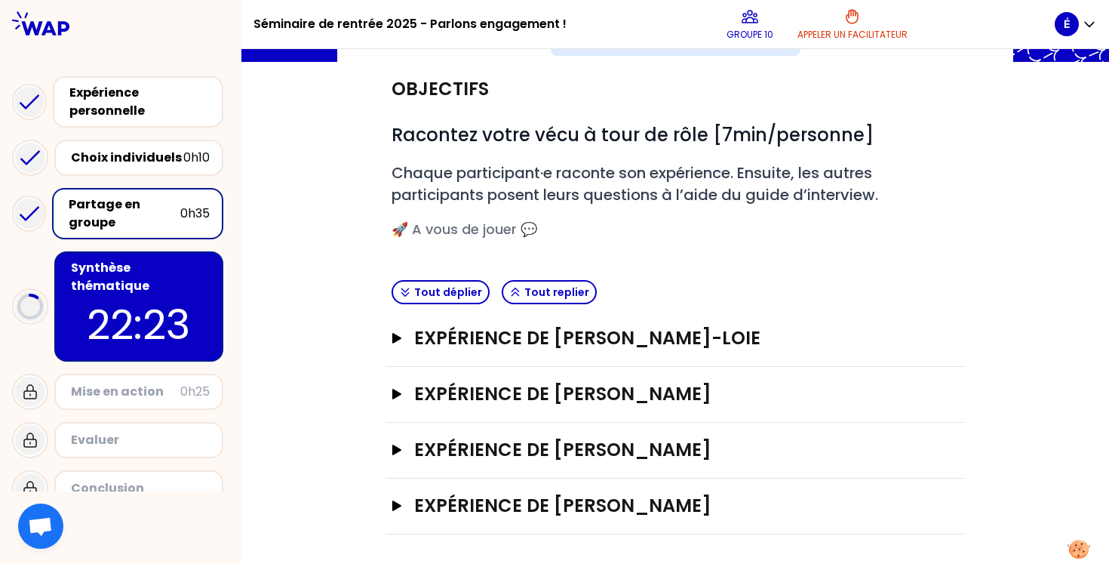
click at [388, 333] on div "Expérience de [PERSON_NAME]" at bounding box center [674, 339] width 579 height 56
click at [395, 335] on icon "button" at bounding box center [396, 338] width 9 height 11
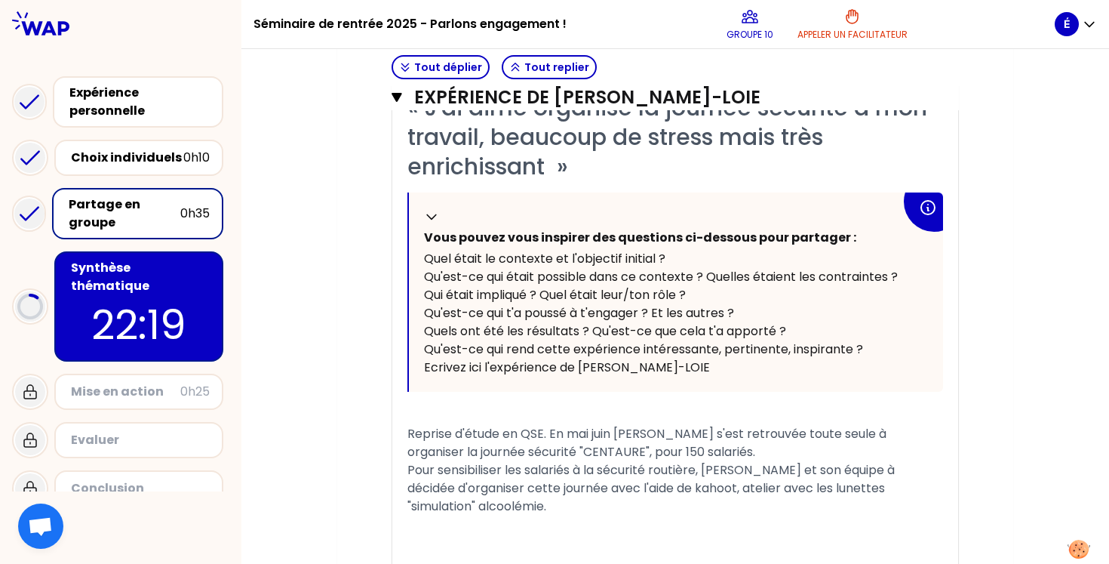
scroll to position [428, 0]
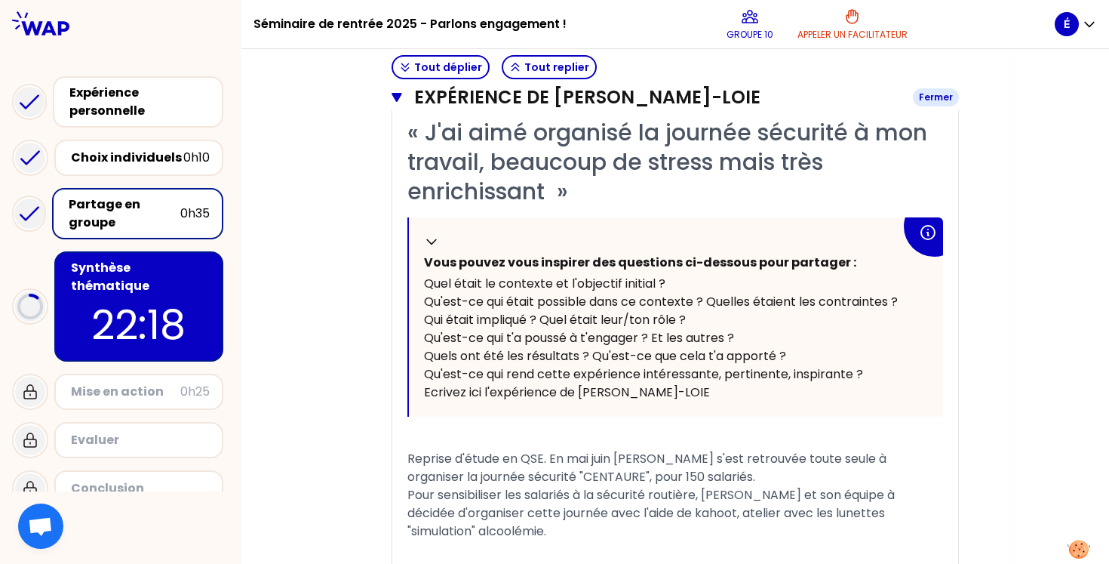
click at [399, 103] on icon "button" at bounding box center [397, 97] width 11 height 12
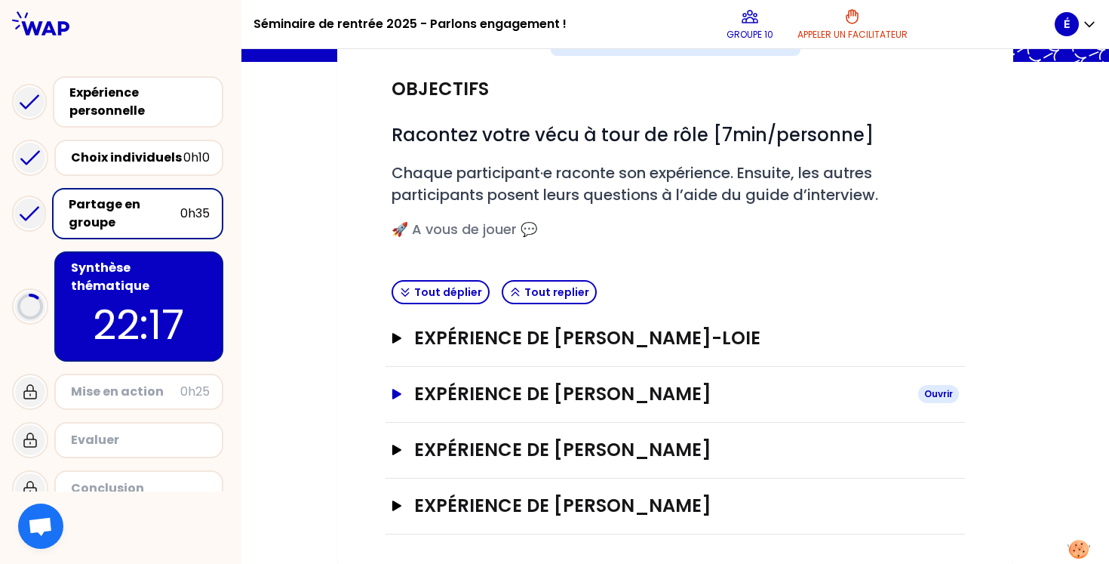
click at [403, 393] on button "Expérience de [PERSON_NAME]" at bounding box center [675, 394] width 567 height 24
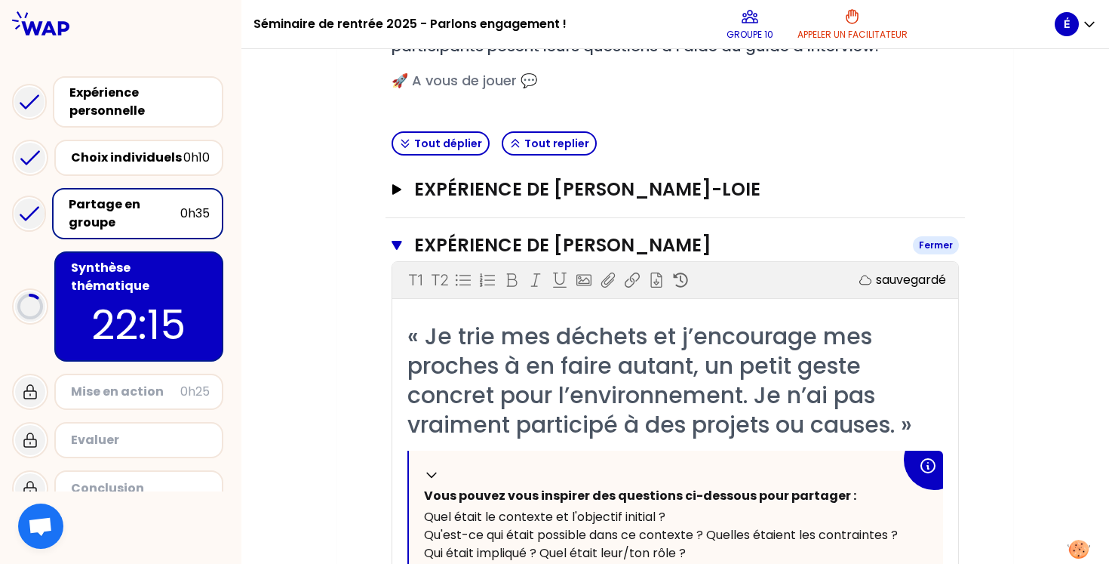
scroll to position [326, 0]
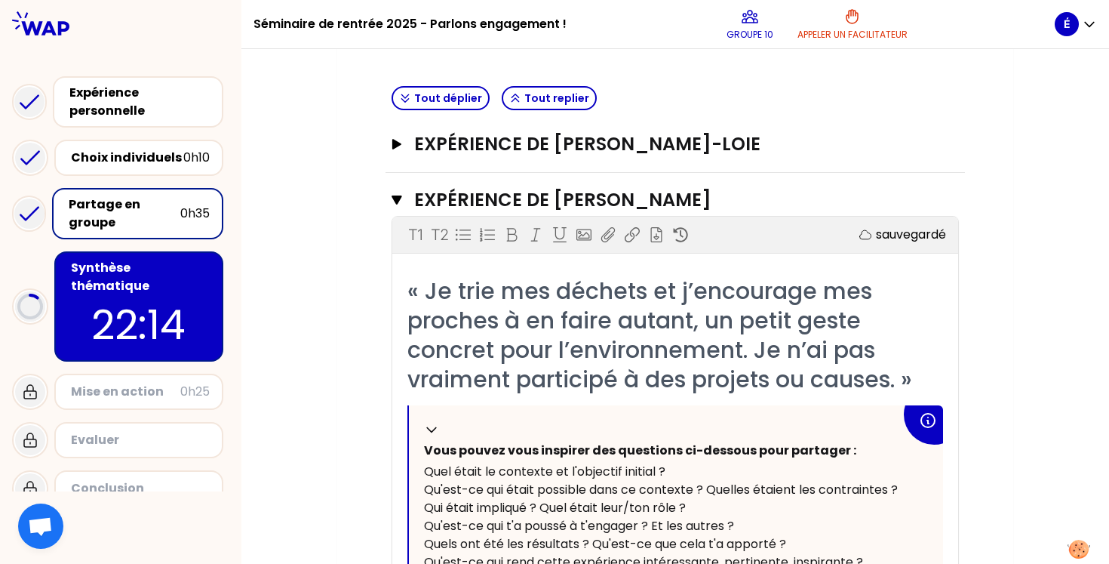
click at [120, 316] on p "22:14" at bounding box center [139, 324] width 142 height 59
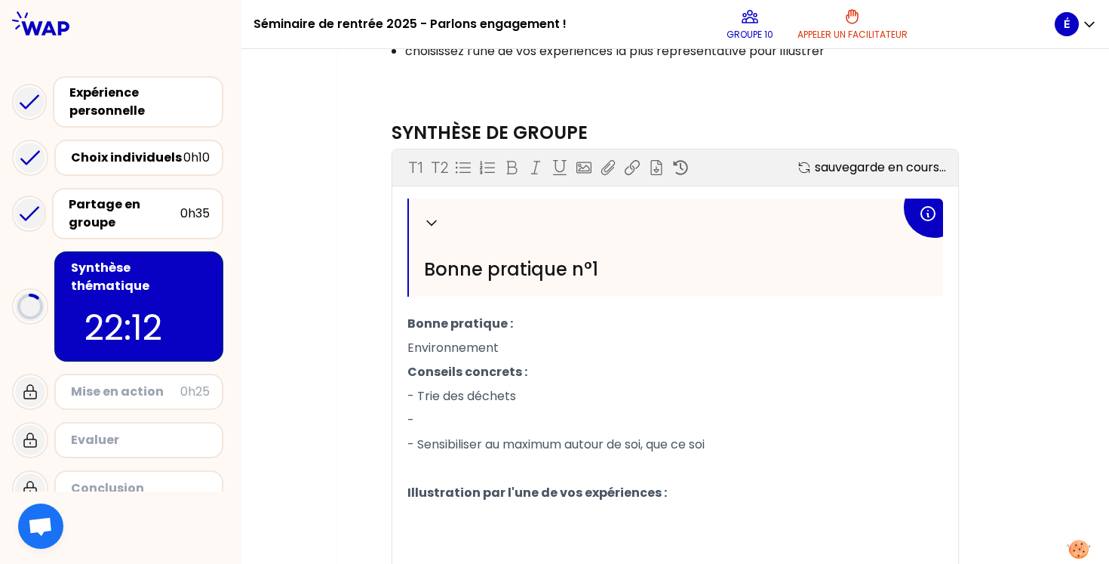
scroll to position [383, 0]
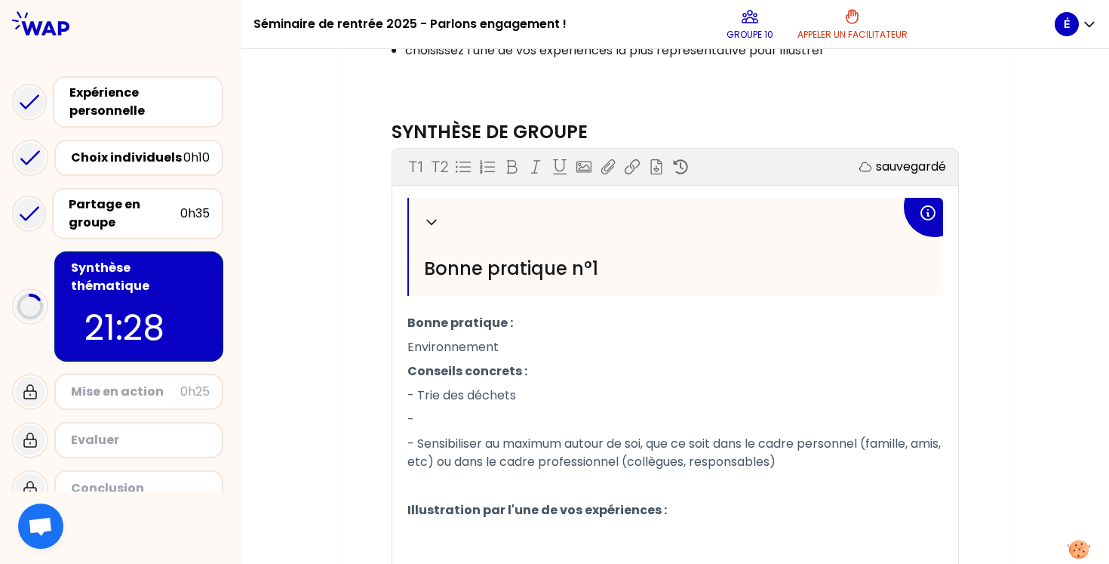
click at [462, 417] on p "-" at bounding box center [675, 419] width 536 height 24
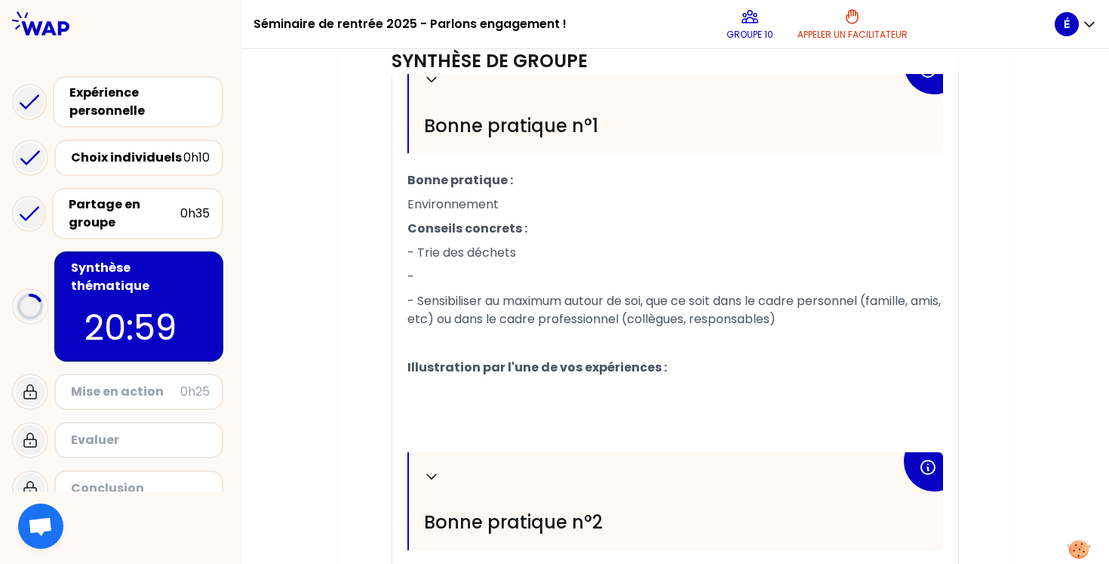
scroll to position [524, 0]
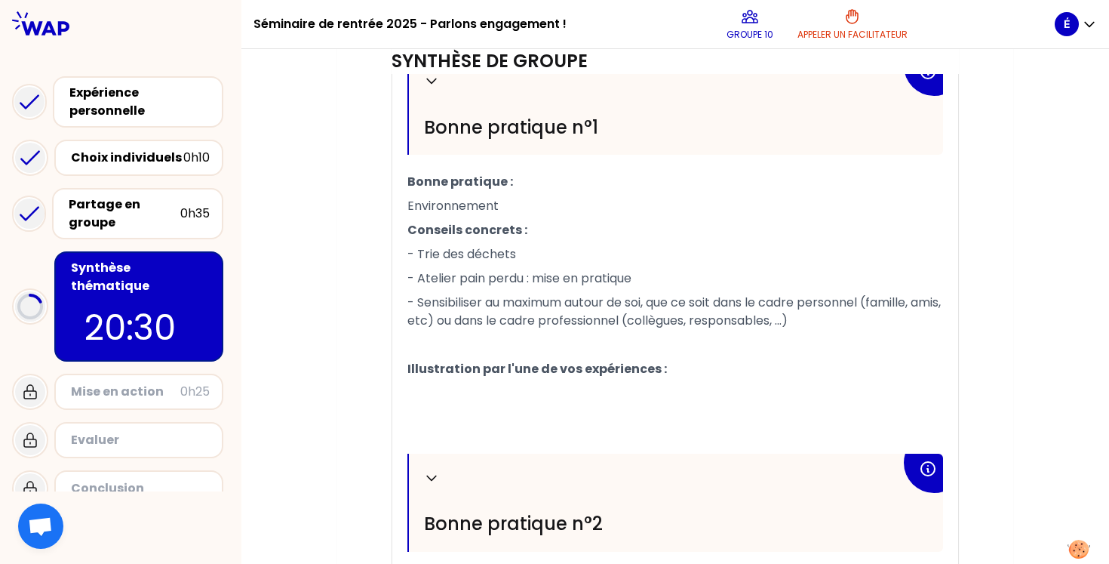
click at [354, 290] on div "Mon numéro de groupe : 10 Objectifs # Comment encourager l’engagement des indiv…" at bounding box center [675, 273] width 676 height 1329
click at [460, 284] on span "- Atelier pain perdu : mise en pratique" at bounding box center [519, 277] width 224 height 17
click at [531, 279] on span "- Atelier pain perdu : mise en pratique" at bounding box center [519, 277] width 224 height 17
click at [523, 248] on p "- Trie des déchets" at bounding box center [675, 254] width 536 height 24
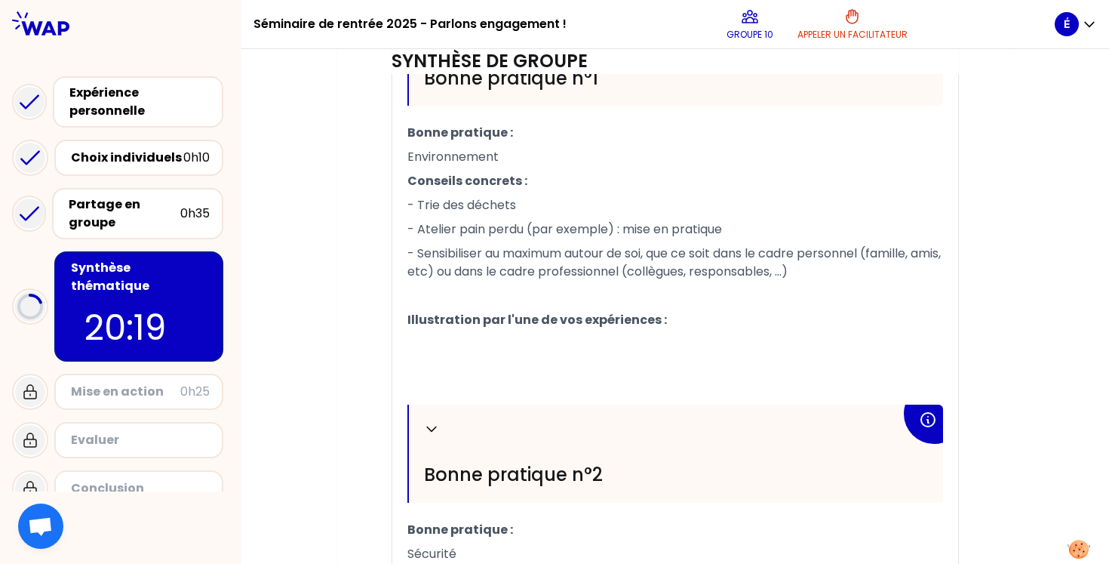
scroll to position [576, 0]
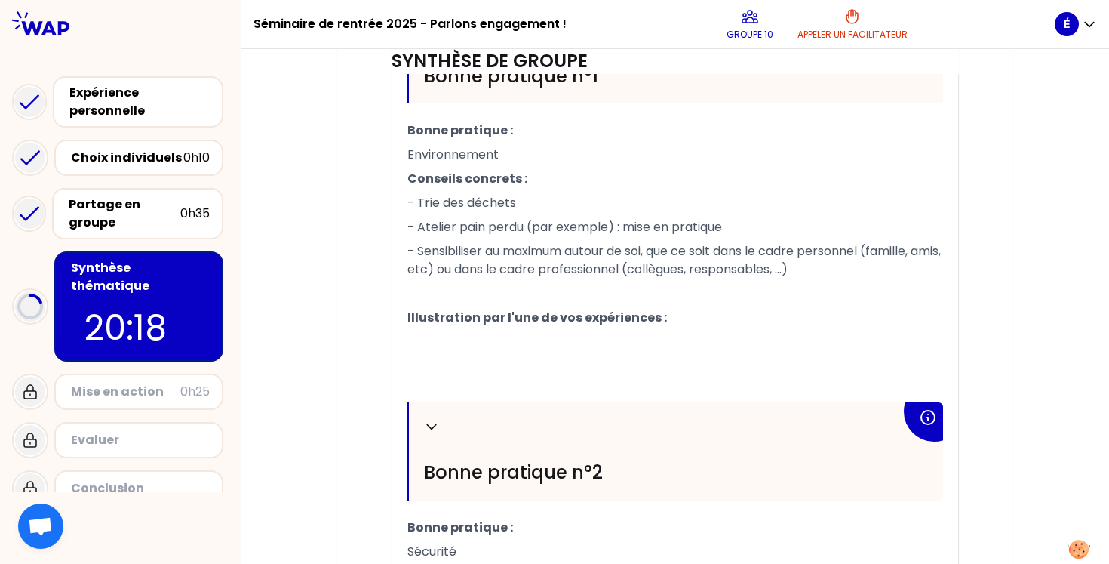
click at [450, 341] on p "﻿" at bounding box center [675, 342] width 536 height 24
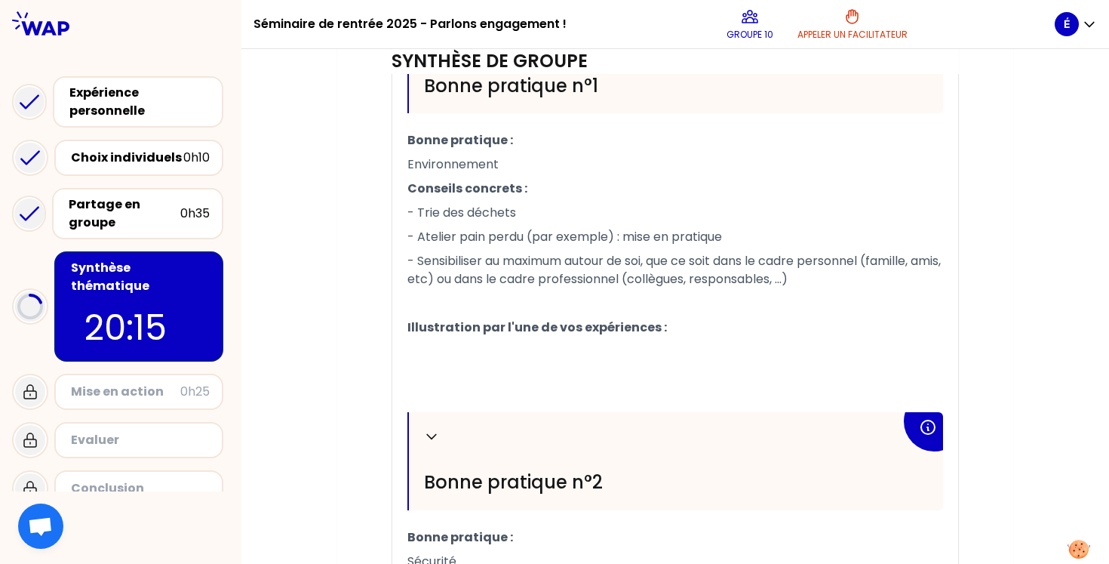
scroll to position [557, 0]
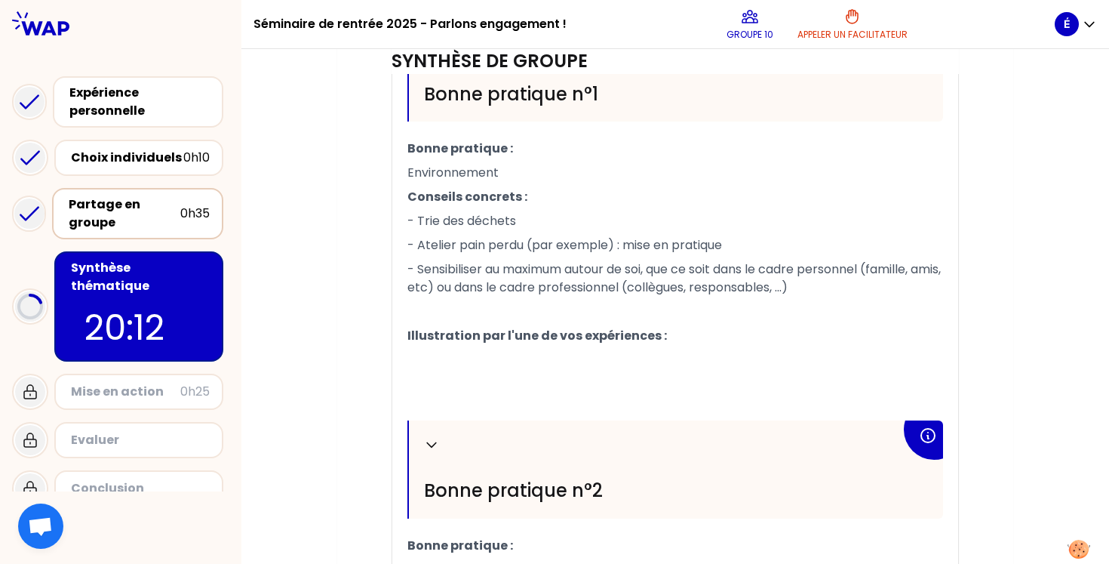
click at [102, 215] on div "Partage en groupe" at bounding box center [125, 213] width 112 height 36
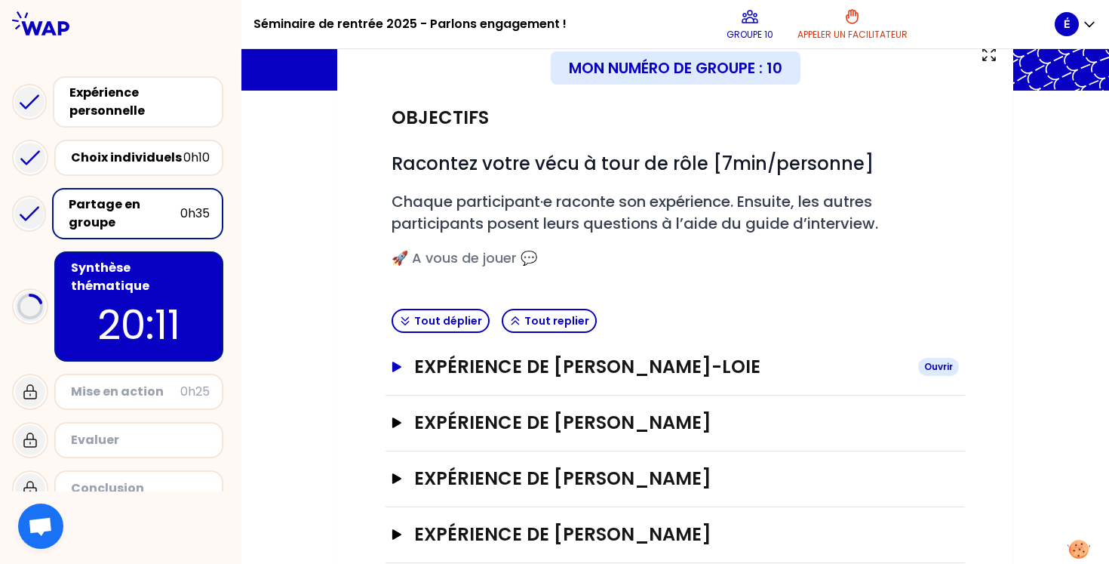
scroll to position [105, 0]
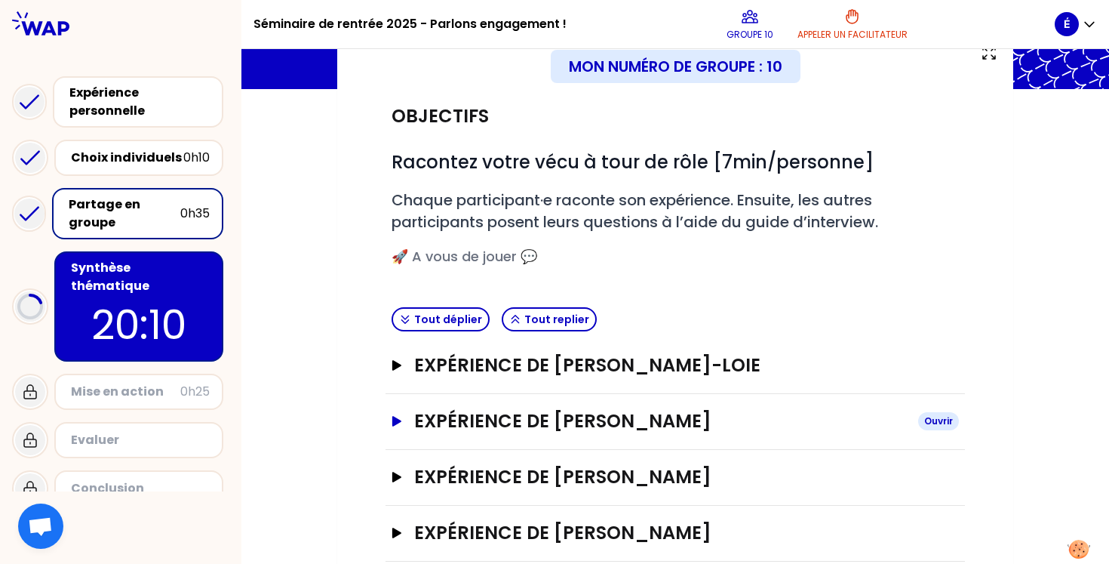
click at [407, 425] on button "Expérience de [PERSON_NAME]" at bounding box center [675, 421] width 567 height 24
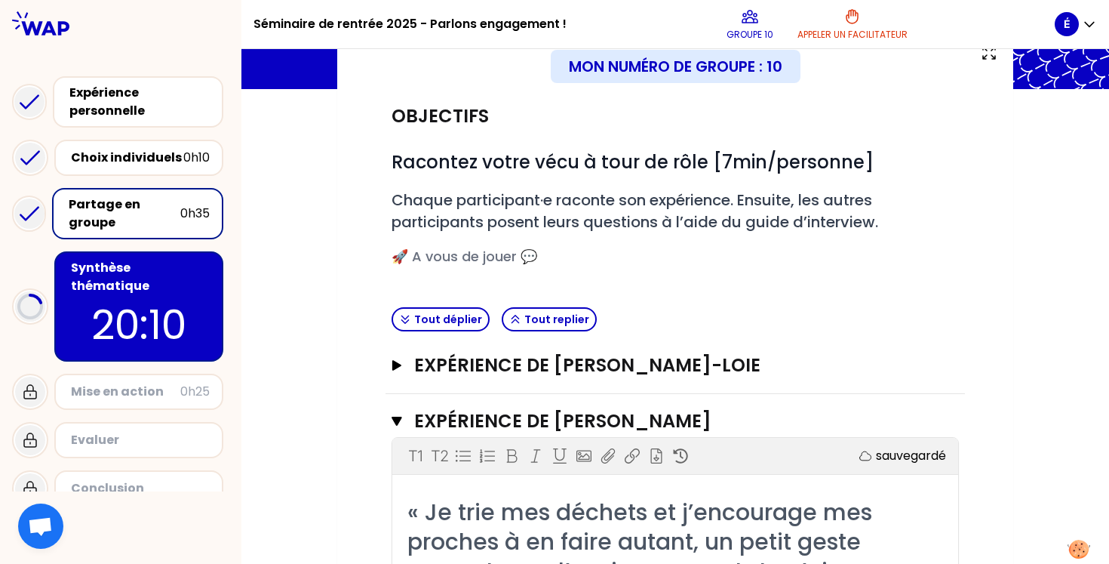
scroll to position [189, 0]
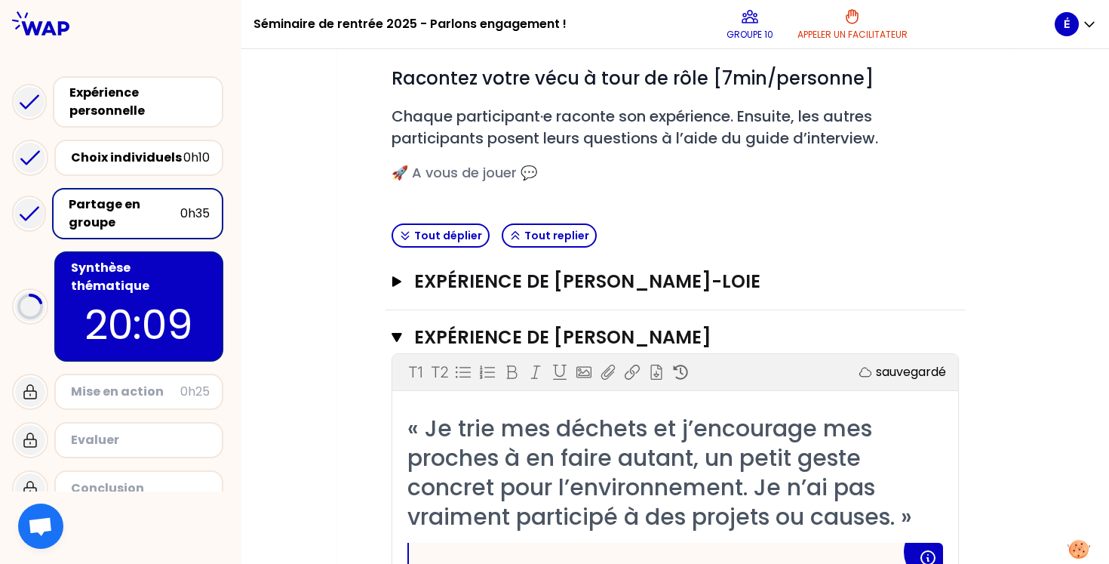
click at [141, 295] on p "20:09" at bounding box center [139, 324] width 142 height 59
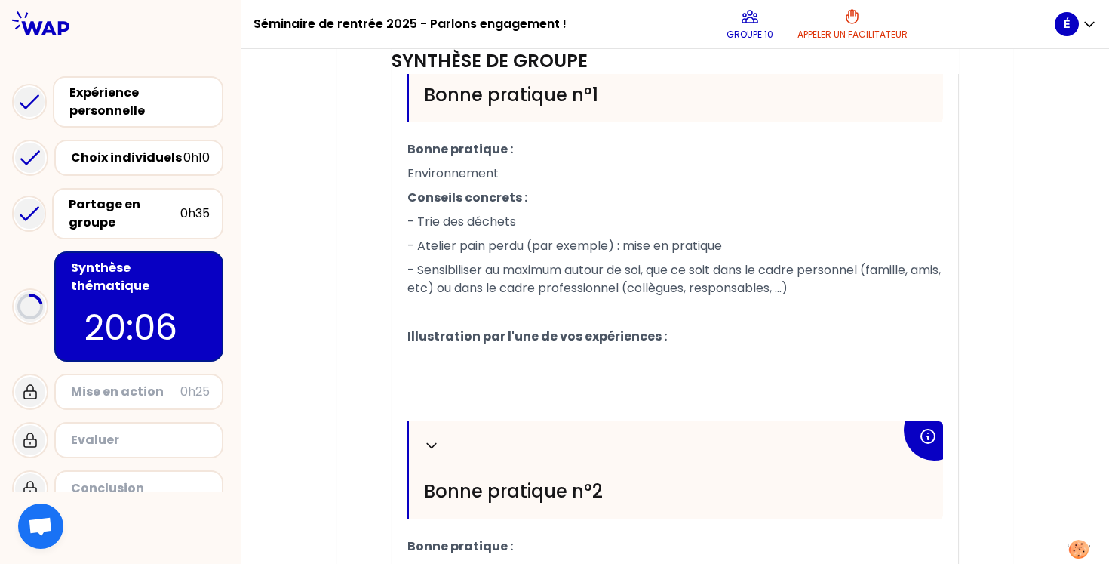
scroll to position [556, 0]
click at [441, 373] on p "﻿" at bounding box center [675, 361] width 536 height 24
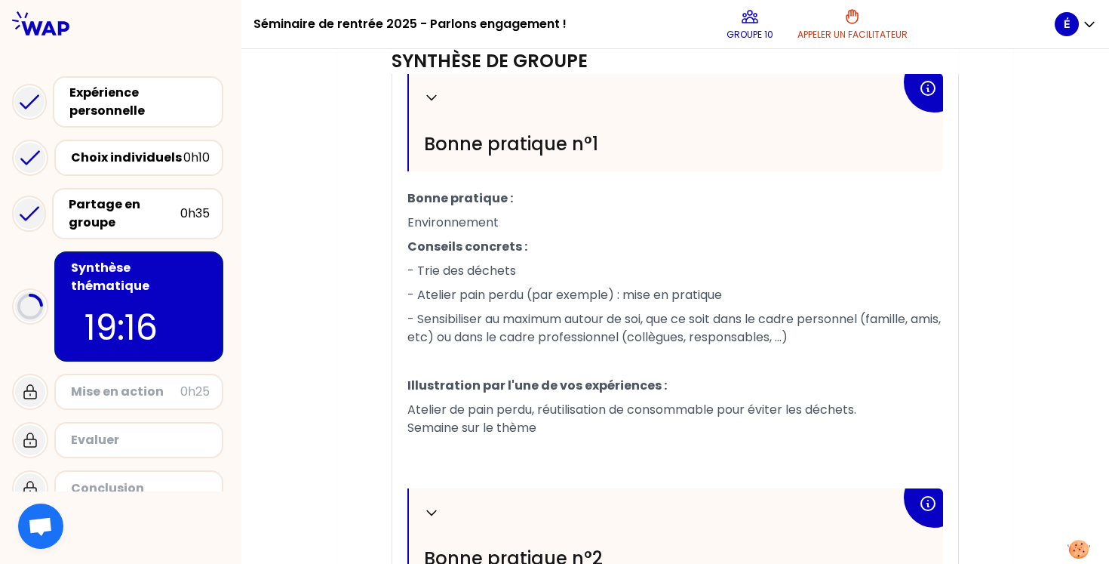
scroll to position [505, 0]
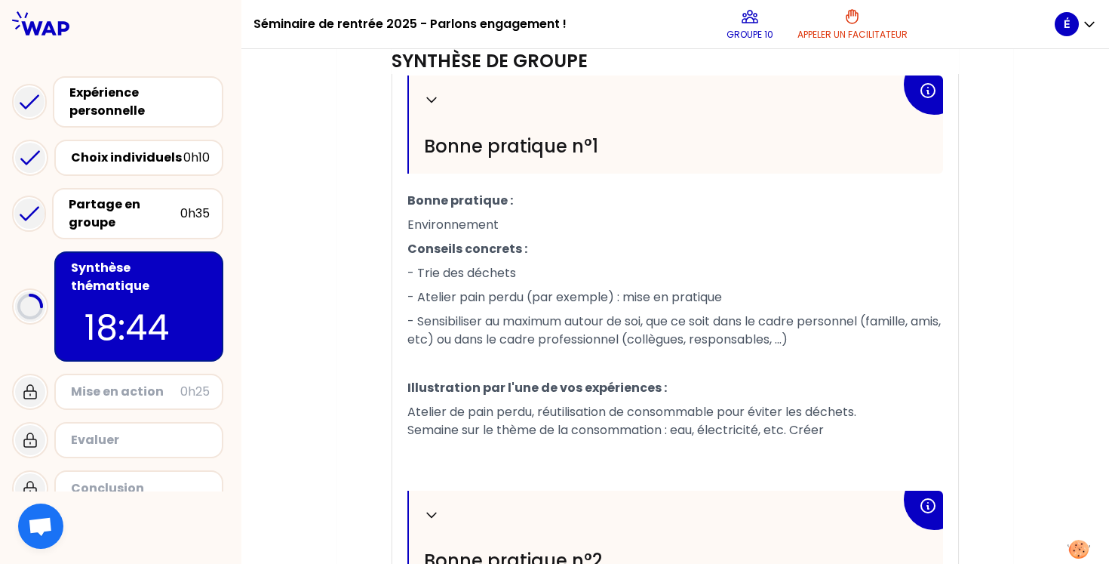
click at [564, 431] on span "Atelier de pain perdu, réutilisation de consommable pour éviter les déchets. Se…" at bounding box center [631, 420] width 449 height 35
click at [857, 433] on p "Atelier de pain perdu, réutilisation de consommable pour éviter les déchets. Se…" at bounding box center [675, 421] width 536 height 42
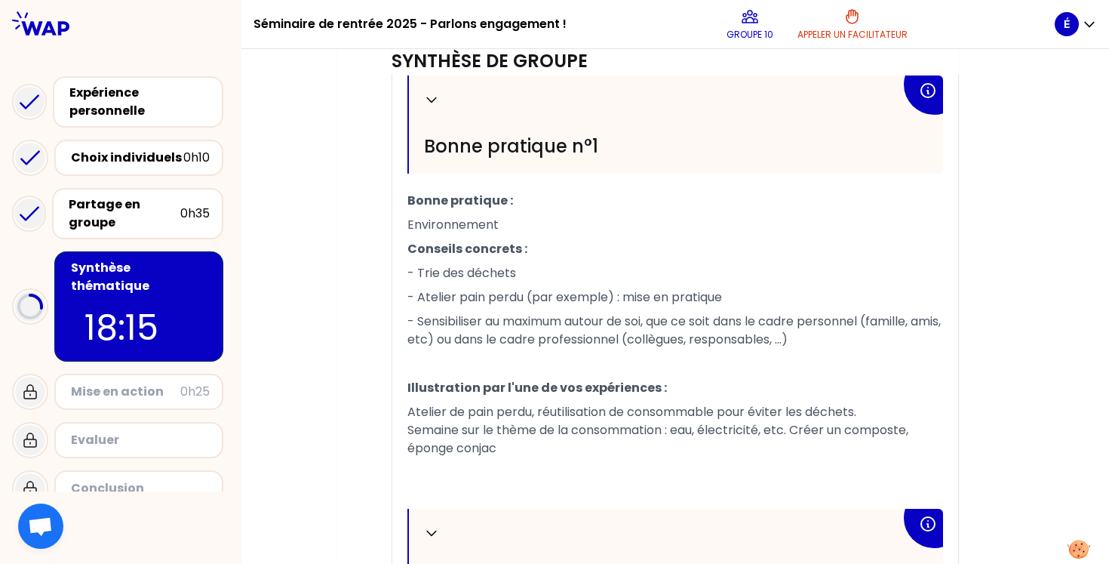
click at [544, 431] on span "Atelier de pain perdu, réutilisation de consommable pour éviter les déchets. Se…" at bounding box center [659, 430] width 504 height 54
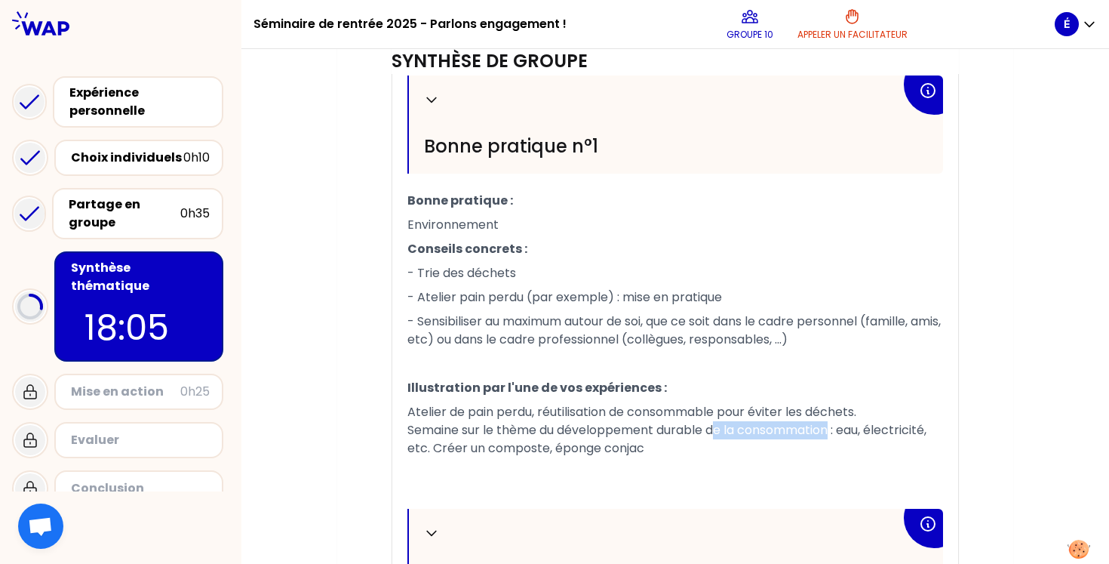
drag, startPoint x: 837, startPoint y: 434, endPoint x: 719, endPoint y: 432, distance: 118.4
click at [719, 432] on span "Atelier de pain perdu, réutilisation de consommable pour éviter les déchets. Se…" at bounding box center [668, 430] width 522 height 54
click at [606, 450] on p "Atelier de pain perdu, réutilisation de consommable pour éviter les déchets. Se…" at bounding box center [675, 430] width 536 height 60
click at [531, 453] on span "Atelier de pain perdu, réutilisation de consommable pour éviter les déchets. Se…" at bounding box center [646, 430] width 478 height 54
click at [588, 444] on p "Atelier de pain perdu, réutilisation de consommable pour éviter les déchets. Se…" at bounding box center [675, 430] width 536 height 60
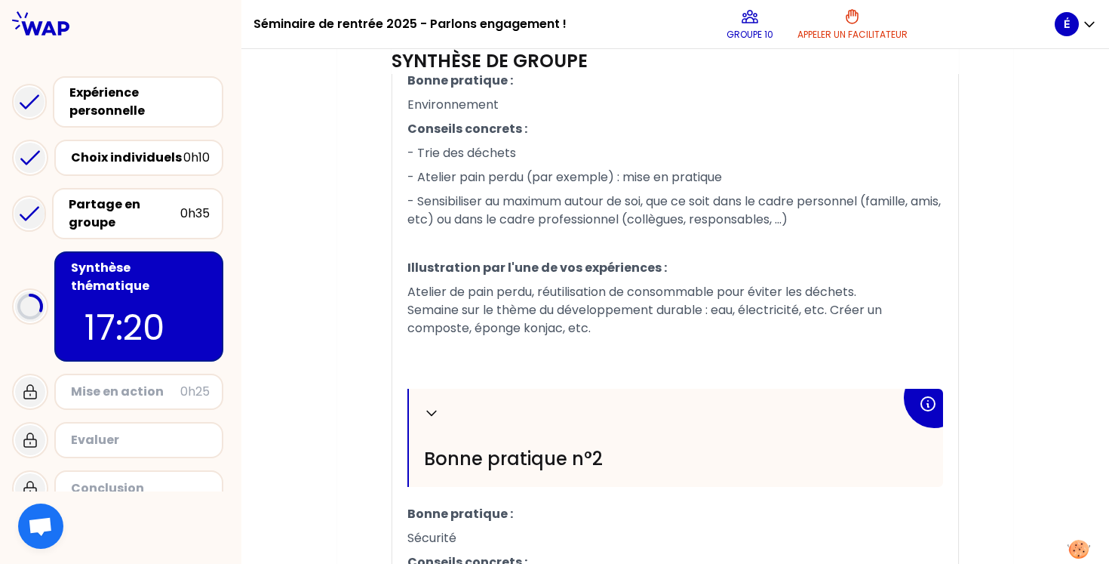
scroll to position [626, 0]
click at [718, 309] on span "Atelier de pain perdu, réutilisation de consommable pour éviter les déchets. Se…" at bounding box center [646, 309] width 478 height 54
click at [772, 330] on p "Atelier de pain perdu, réutilisation de consommable pour éviter les déchets. Se…" at bounding box center [675, 309] width 536 height 60
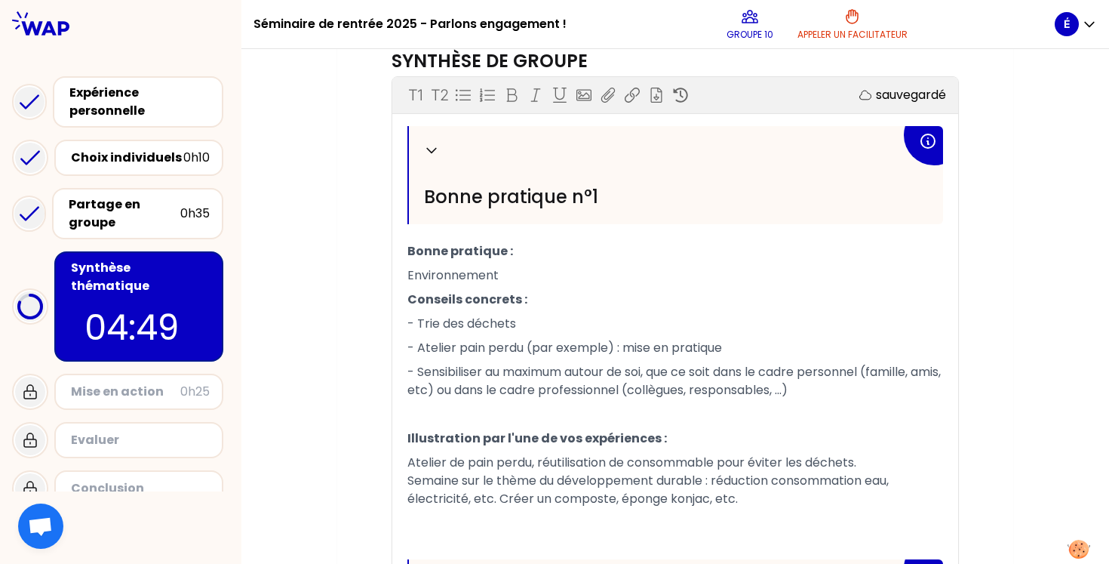
scroll to position [456, 0]
click at [546, 323] on p "- Trie des déchets" at bounding box center [675, 323] width 536 height 24
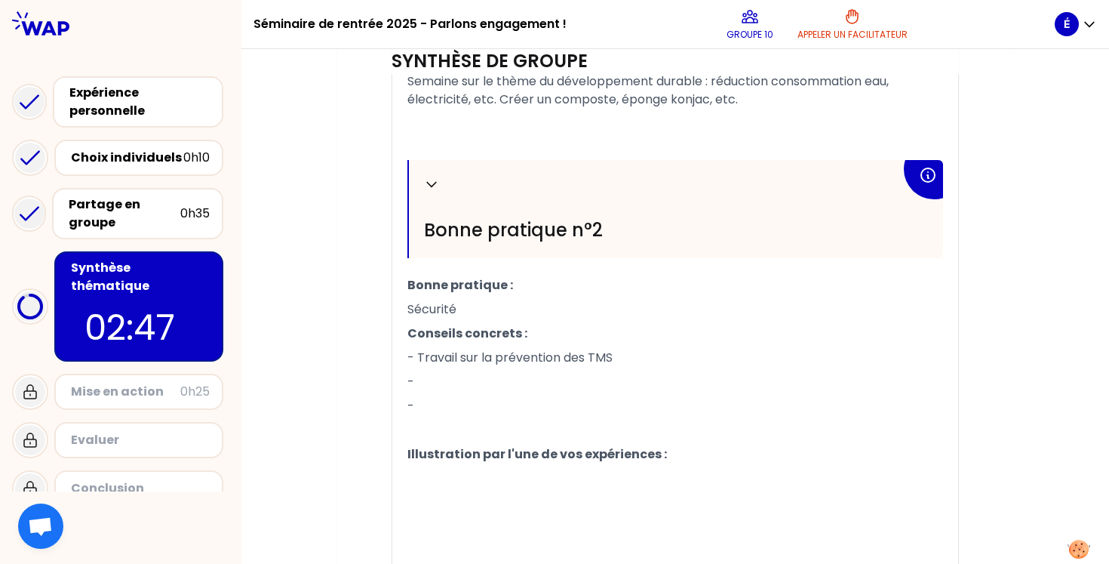
scroll to position [883, 0]
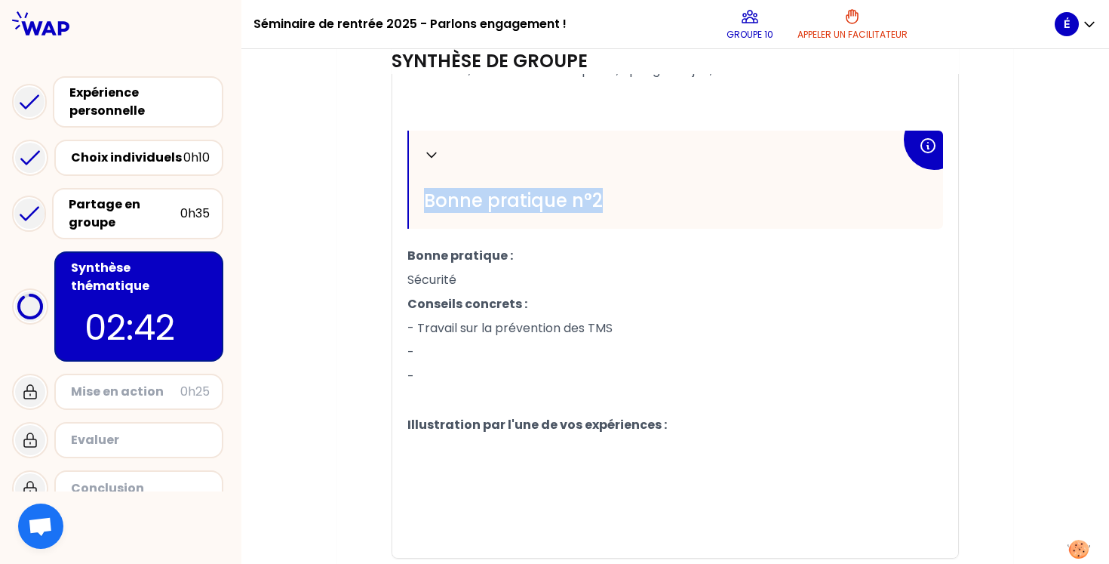
drag, startPoint x: 425, startPoint y: 204, endPoint x: 673, endPoint y: 437, distance: 340.0
click at [672, 436] on div "Replier Bonne pratique n°1 Bonne pratique : Environnement Conseils concrets : -…" at bounding box center [675, 128] width 536 height 860
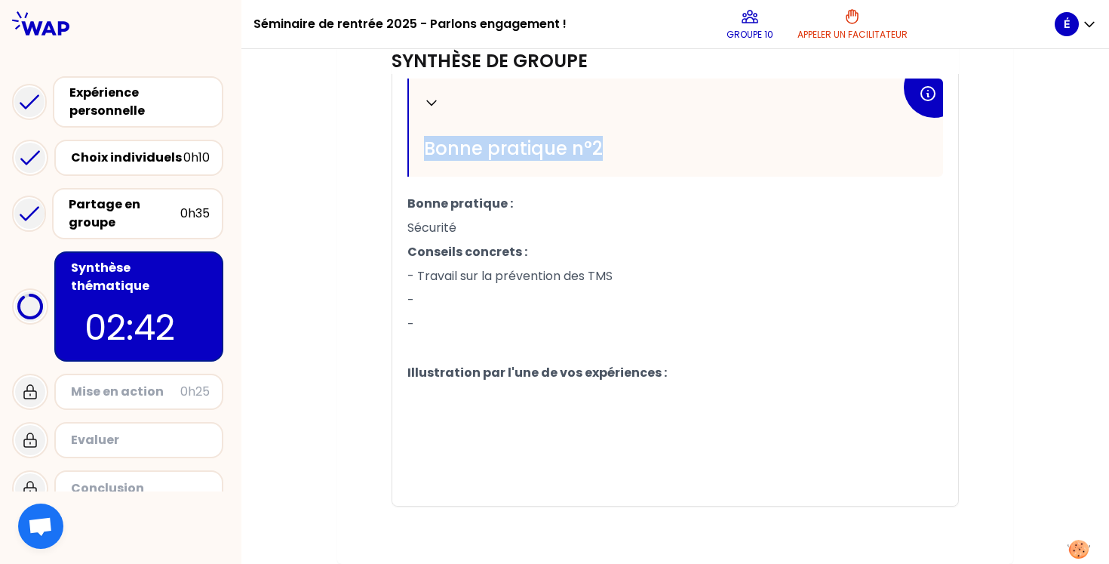
scroll to position [936, 0]
click at [531, 324] on p "-" at bounding box center [675, 324] width 536 height 24
click at [512, 306] on p "-" at bounding box center [675, 300] width 536 height 24
click at [134, 204] on div "Partage en groupe" at bounding box center [125, 213] width 112 height 36
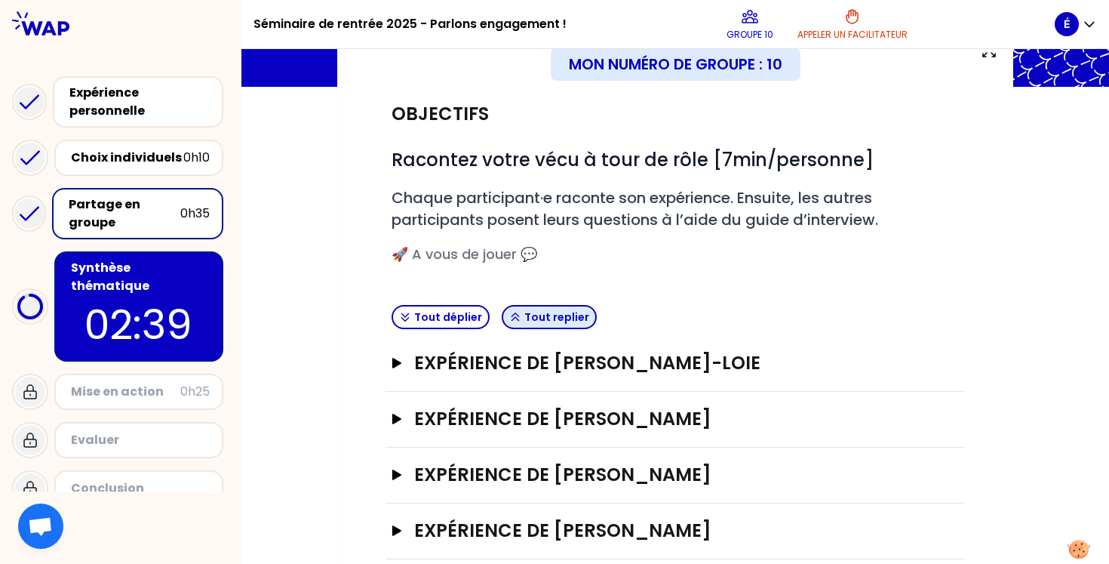
scroll to position [109, 0]
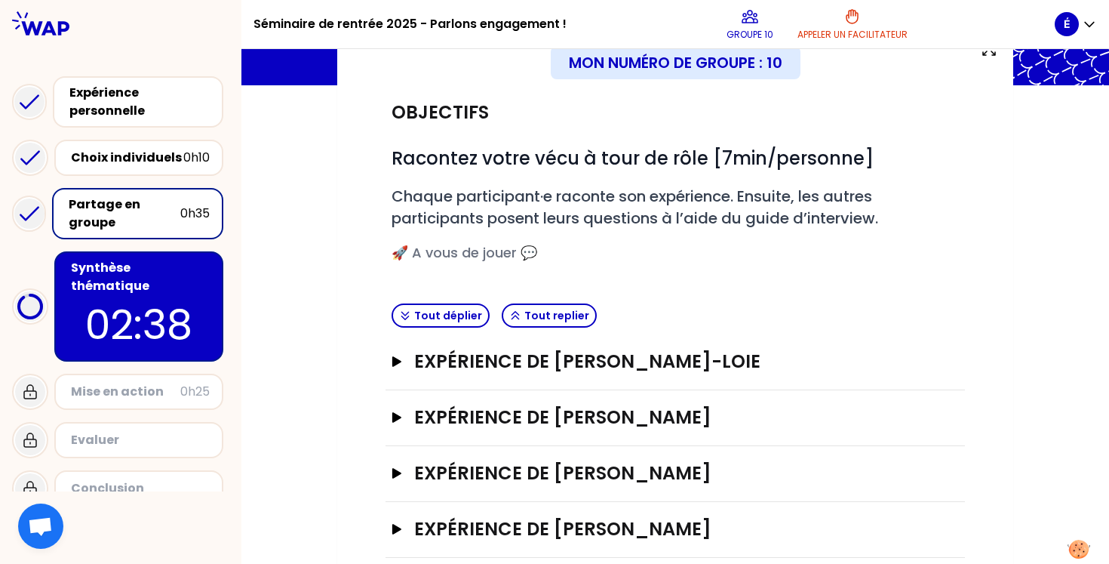
click at [487, 376] on div "Expérience de [PERSON_NAME]" at bounding box center [674, 362] width 579 height 56
click at [395, 358] on icon "button" at bounding box center [396, 361] width 9 height 11
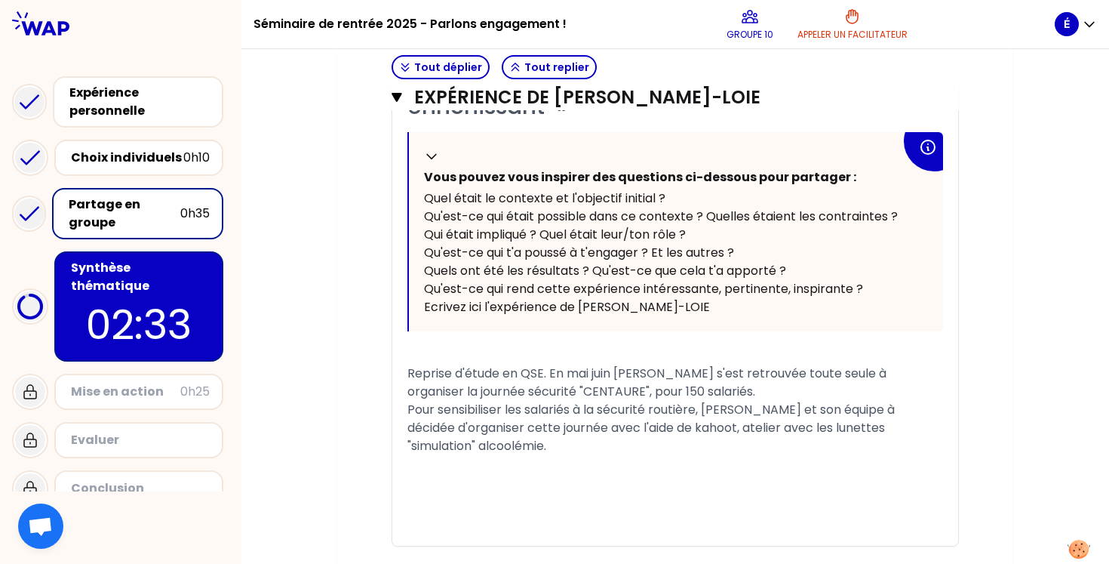
scroll to position [512, 0]
click at [150, 307] on p "02:17" at bounding box center [139, 324] width 142 height 59
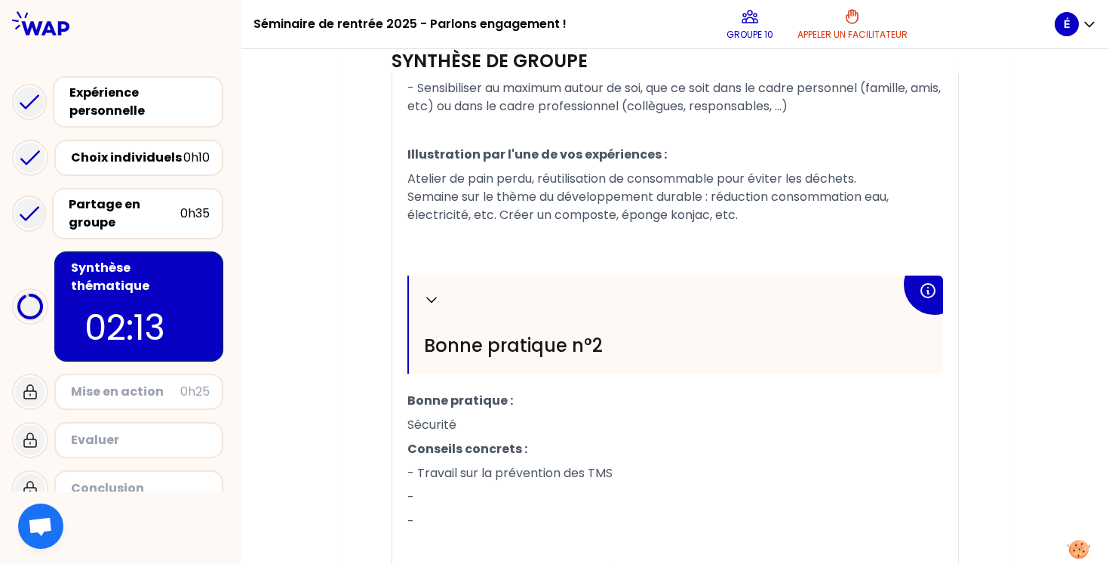
scroll to position [726, 0]
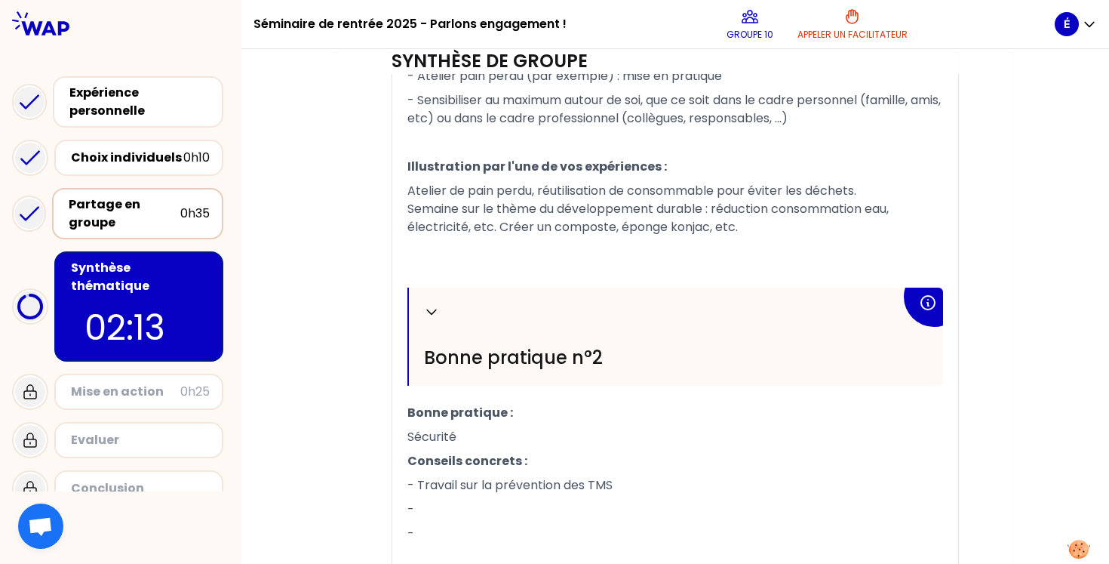
click at [157, 228] on div "Partage en groupe" at bounding box center [125, 213] width 112 height 36
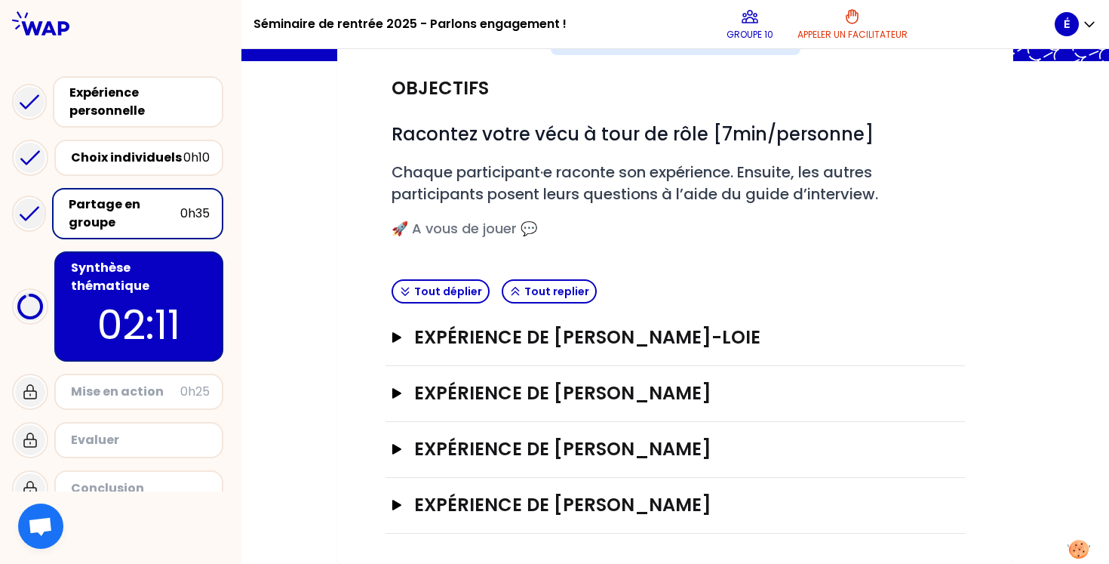
scroll to position [132, 0]
click at [402, 339] on icon "button" at bounding box center [397, 338] width 12 height 11
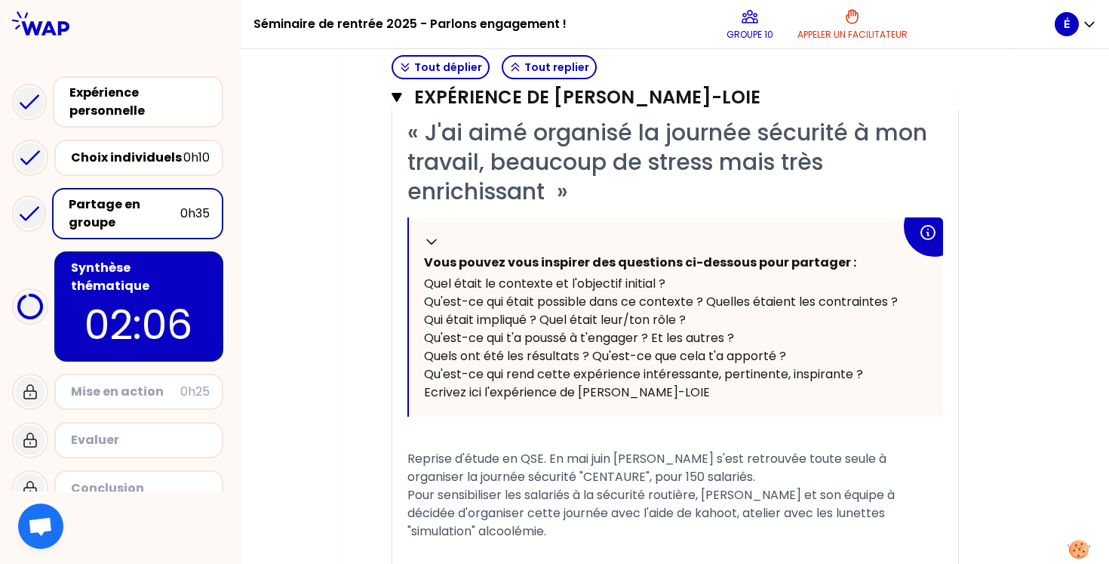
scroll to position [432, 0]
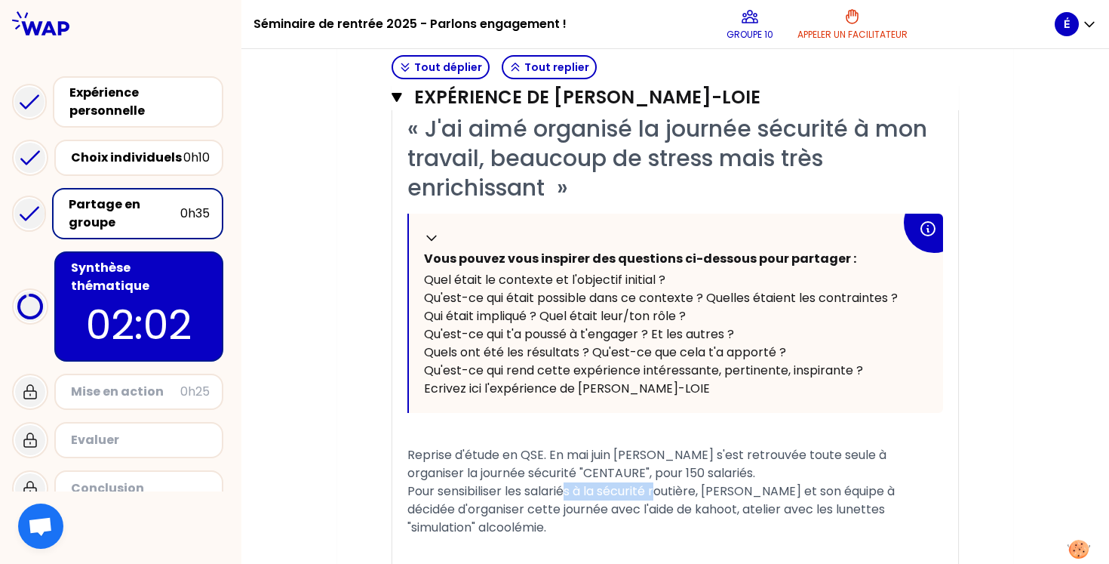
drag, startPoint x: 700, startPoint y: 493, endPoint x: 603, endPoint y: 493, distance: 97.3
click at [603, 493] on span "Reprise d'étude en QSE. En mai juin [PERSON_NAME] s'est retrouvée toute seule à…" at bounding box center [652, 491] width 490 height 90
copy span "sécurité routière"
click at [127, 295] on p "02:00" at bounding box center [139, 324] width 142 height 59
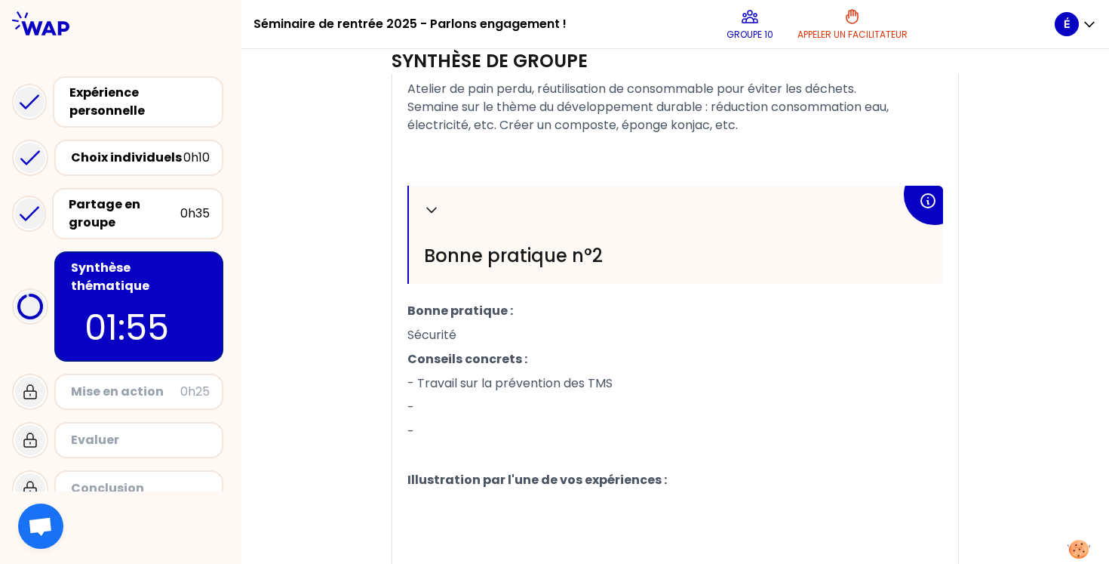
scroll to position [834, 0]
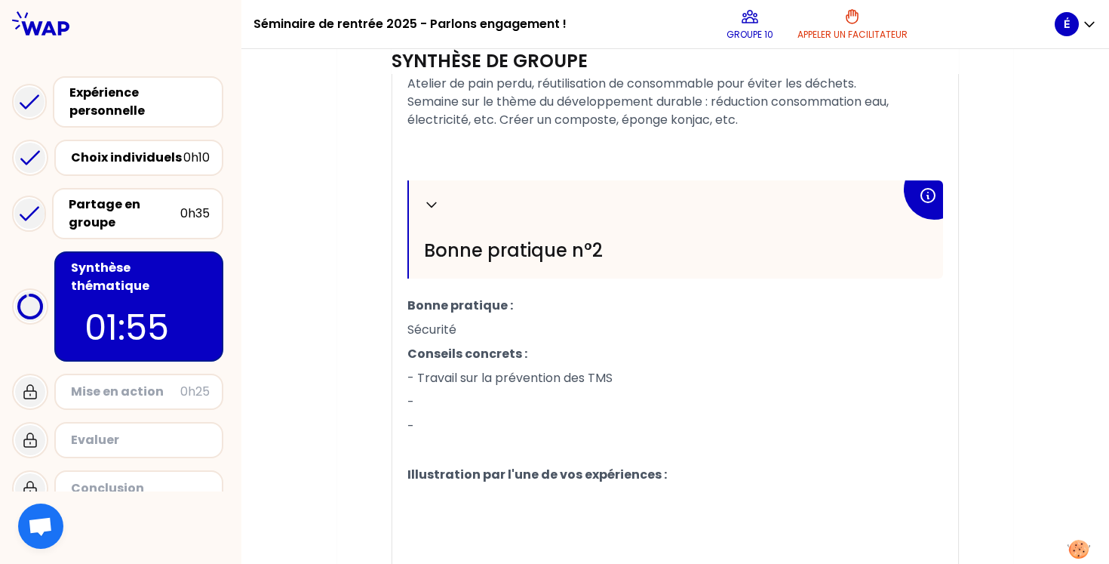
click at [436, 407] on p "-" at bounding box center [675, 402] width 536 height 24
click at [448, 434] on p "-" at bounding box center [675, 426] width 536 height 24
click at [139, 211] on div "Partage en groupe" at bounding box center [125, 213] width 112 height 36
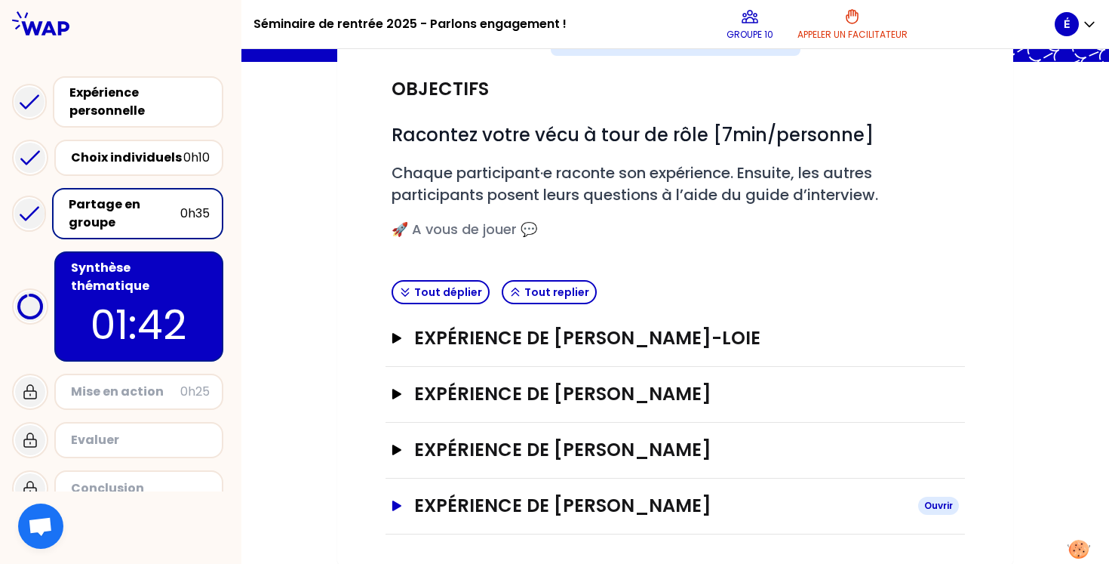
click at [401, 498] on button "Expérience de [PERSON_NAME]" at bounding box center [675, 505] width 567 height 24
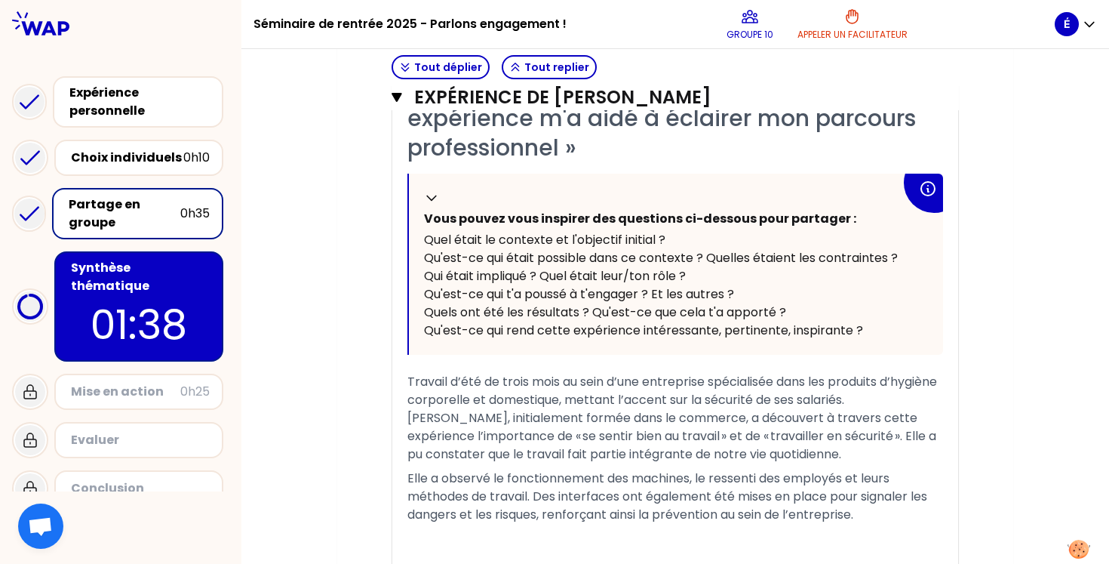
scroll to position [784, 0]
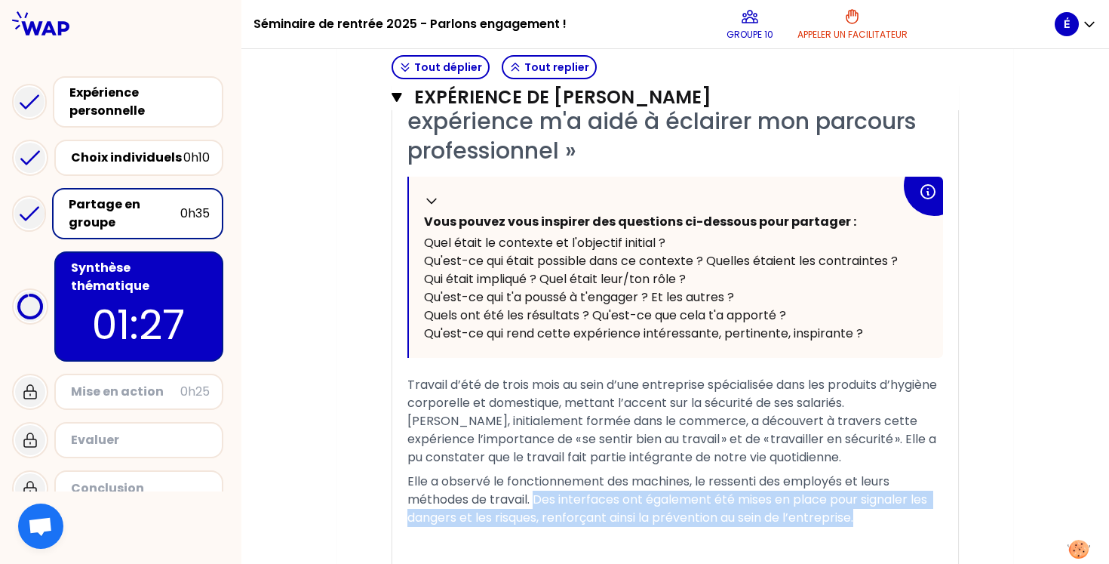
drag, startPoint x: 870, startPoint y: 521, endPoint x: 538, endPoint y: 505, distance: 332.3
click at [538, 505] on p "Elle a observé le fonctionnement des machines, le ressenti des employés et leur…" at bounding box center [675, 499] width 536 height 60
copy span "Des interfaces ont également été mises en place pour signaler les dangers et le…"
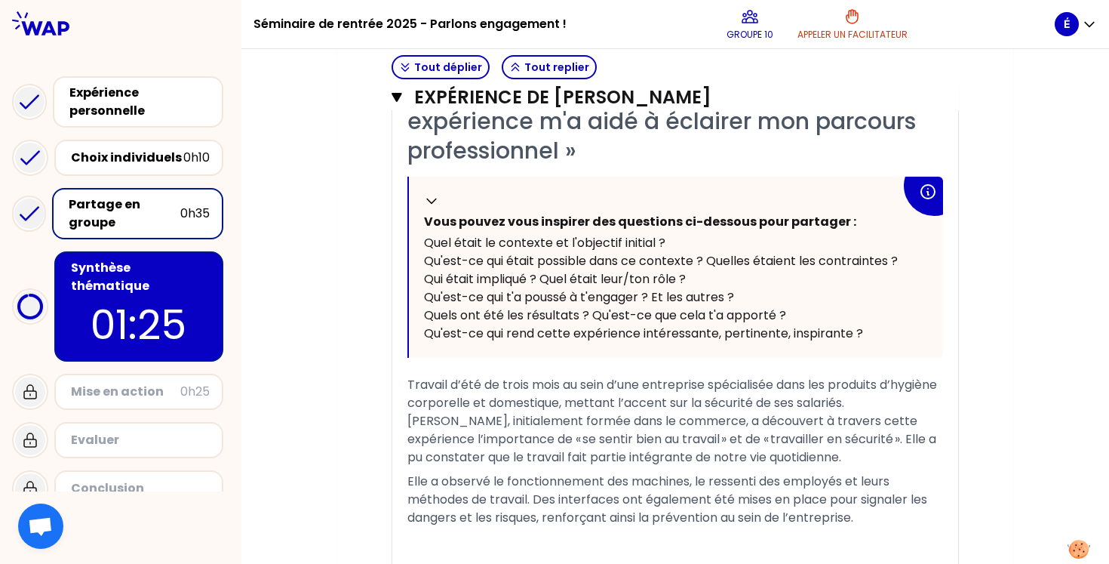
click at [168, 305] on p "01:25" at bounding box center [139, 324] width 142 height 59
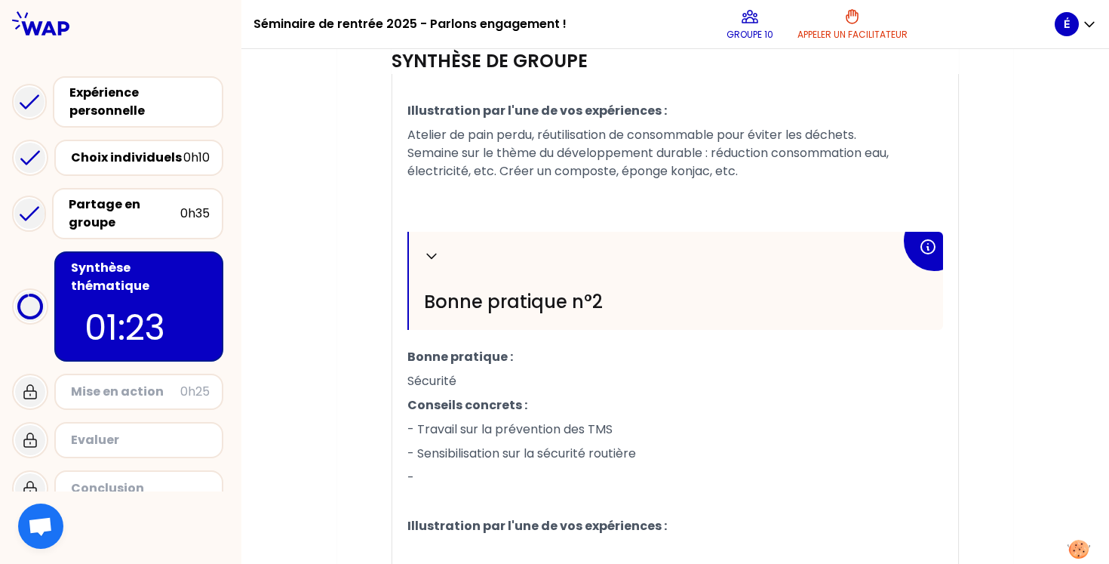
scroll to position [796, 0]
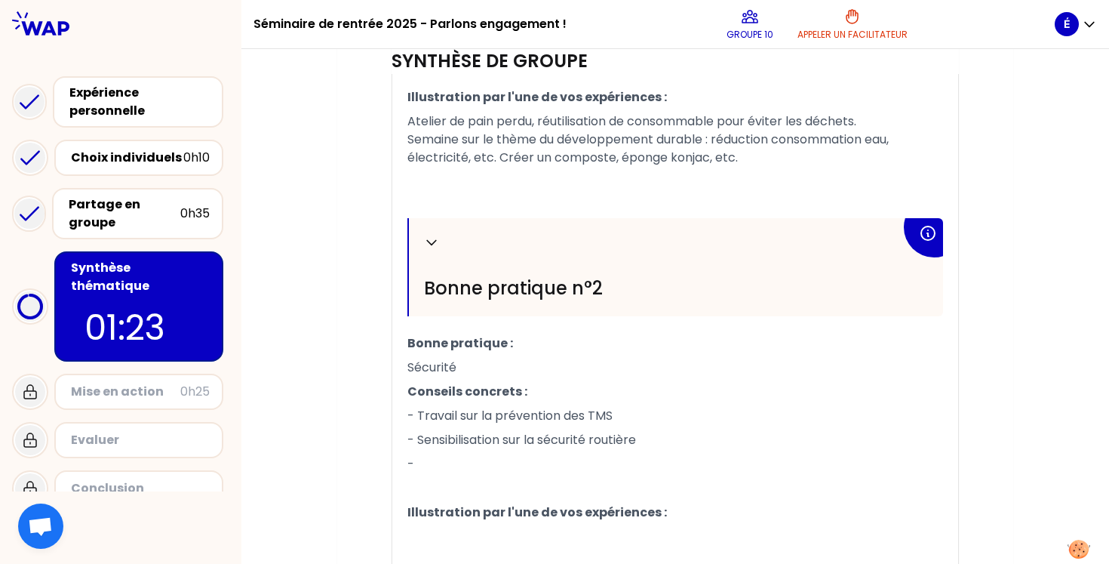
click at [462, 462] on p "-" at bounding box center [675, 464] width 536 height 24
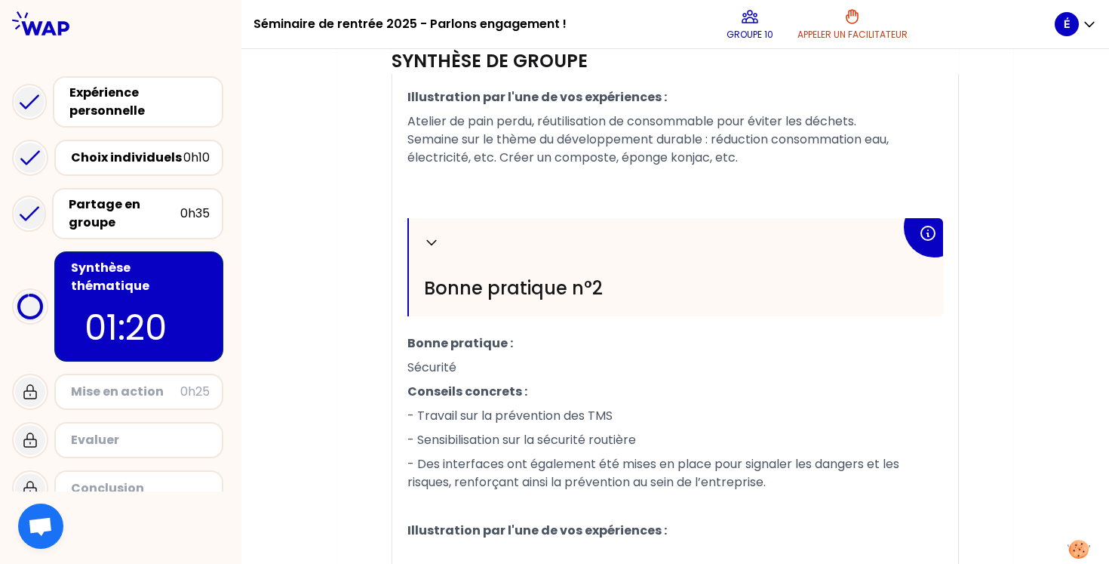
click at [446, 465] on span "- Des interfaces ont également été mises en place pour signaler les dangers et …" at bounding box center [654, 472] width 495 height 35
drag, startPoint x: 793, startPoint y: 465, endPoint x: 585, endPoint y: 467, distance: 207.5
click at [585, 467] on span "- Mises en place d'interfaces ont également été mises en place pour signaler le…" at bounding box center [674, 472] width 534 height 35
click at [643, 486] on p "- Mises en place d'interfaces pour signaler les dangers et les risques, renforç…" at bounding box center [675, 473] width 536 height 42
click at [825, 464] on span "- Mises en place d'interfaces pour signaler les dangers et les risques, renforç…" at bounding box center [666, 472] width 519 height 35
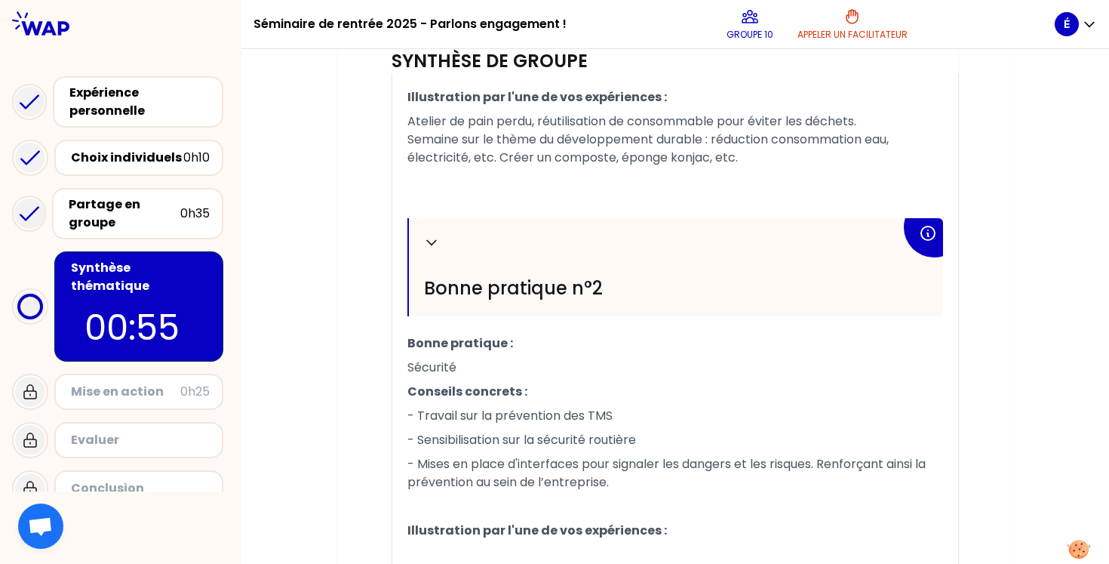
click at [890, 469] on span "- Mises en place d'interfaces pour signaler les dangers et les risques. Renforç…" at bounding box center [667, 472] width 521 height 35
click at [904, 462] on span "- Mises en place d'interfaces pour signaler les dangers et les risques. Renforc…" at bounding box center [661, 472] width 509 height 35
click at [852, 478] on p "- Mises en place d'interfaces pour signaler les dangers et les risques. Renforc…" at bounding box center [675, 473] width 536 height 42
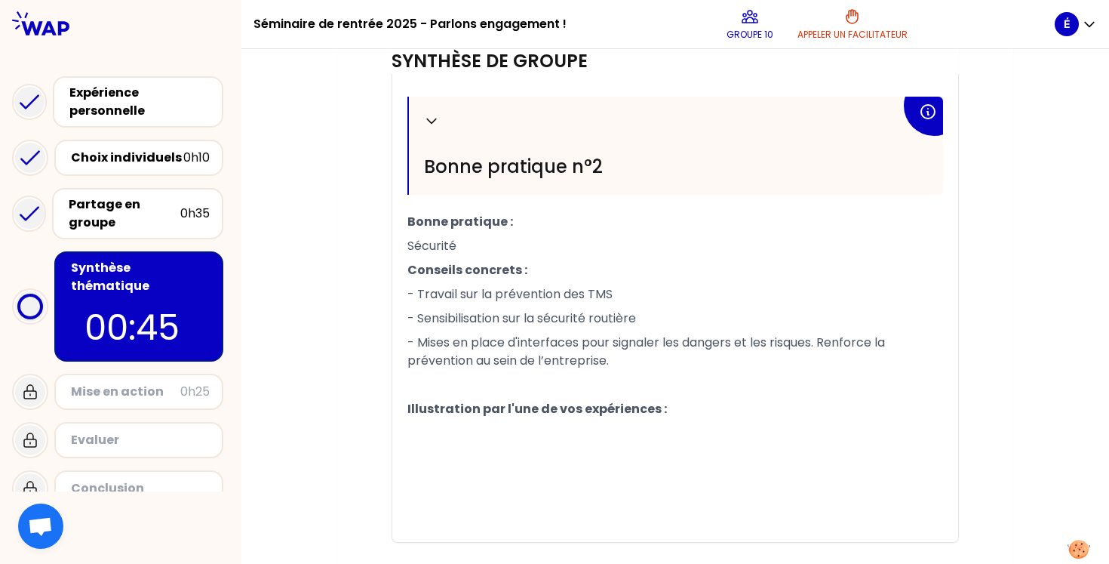
scroll to position [920, 0]
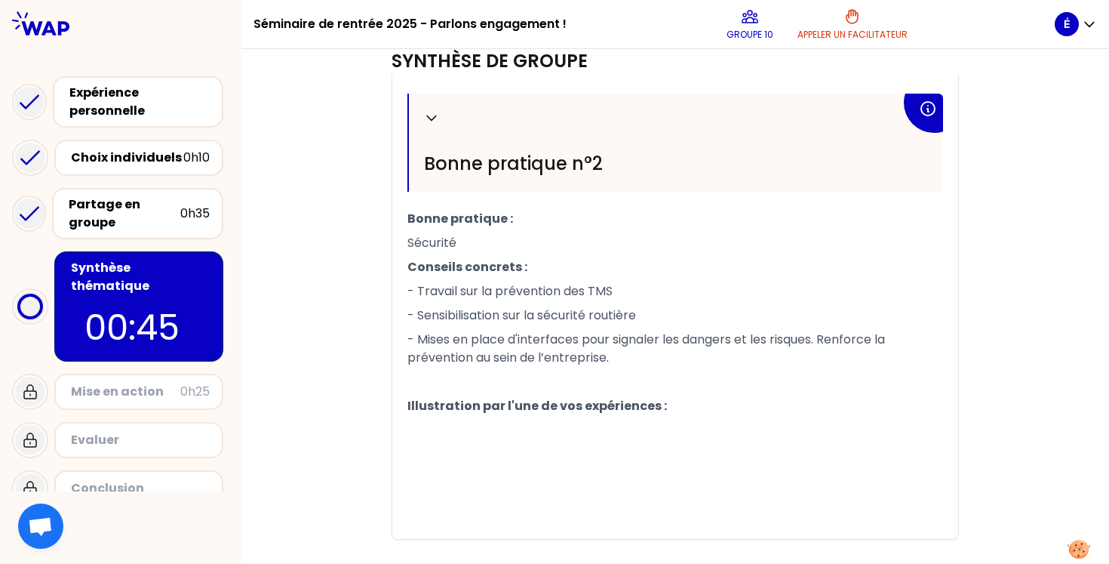
click at [510, 447] on p "﻿" at bounding box center [675, 454] width 536 height 24
click at [152, 207] on div "Partage en groupe" at bounding box center [125, 213] width 112 height 36
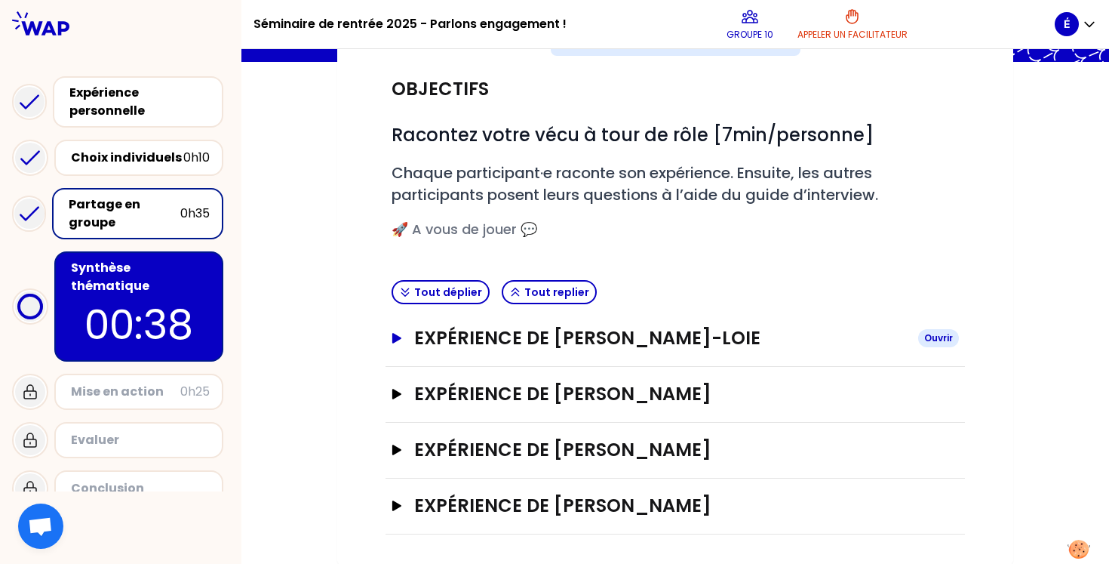
click at [393, 333] on icon "button" at bounding box center [396, 338] width 9 height 11
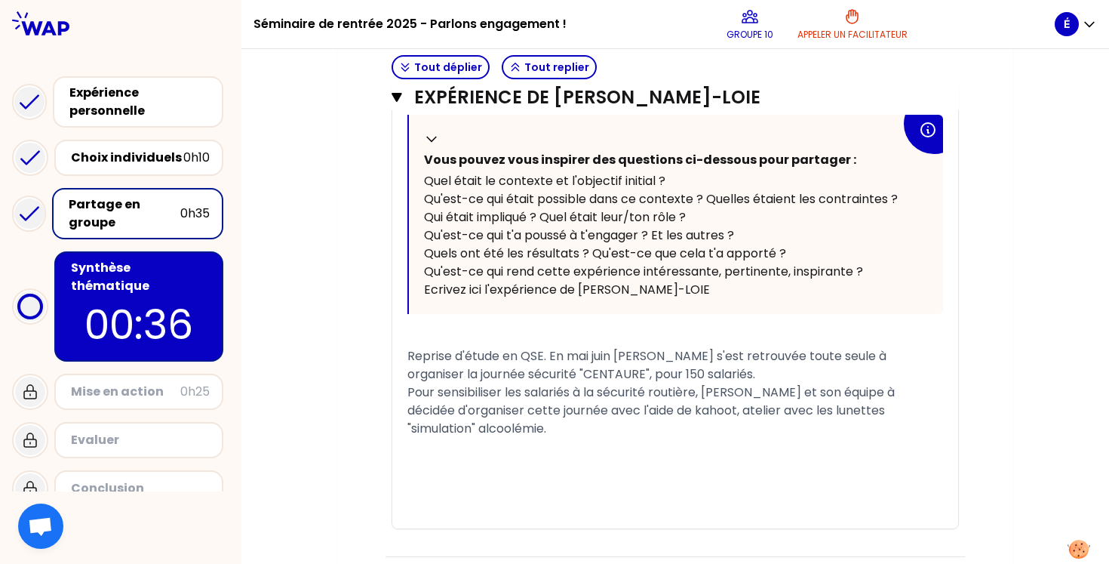
scroll to position [502, 0]
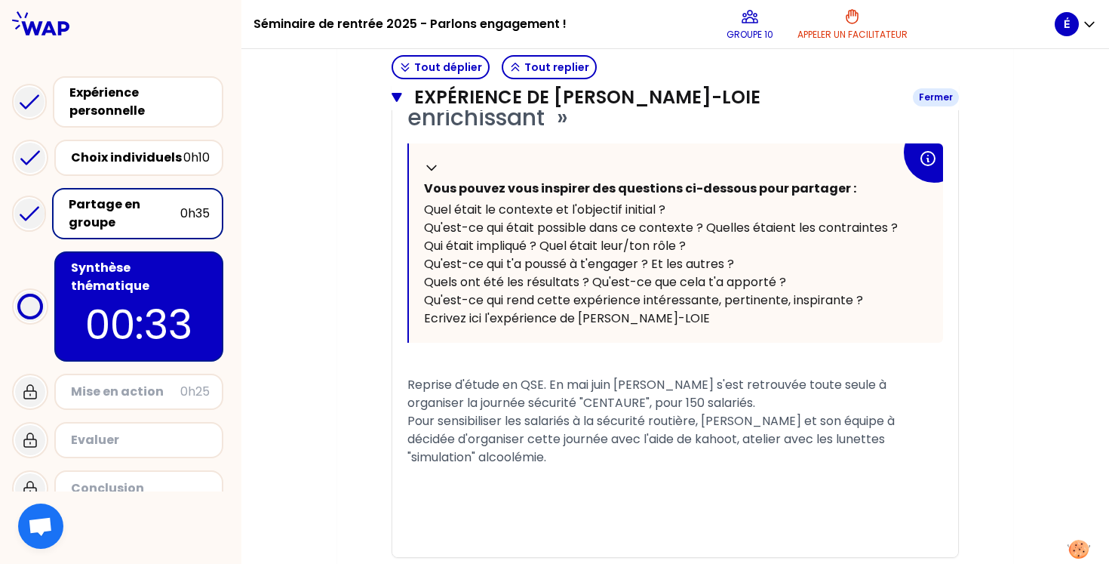
click at [401, 93] on icon "button" at bounding box center [397, 97] width 10 height 9
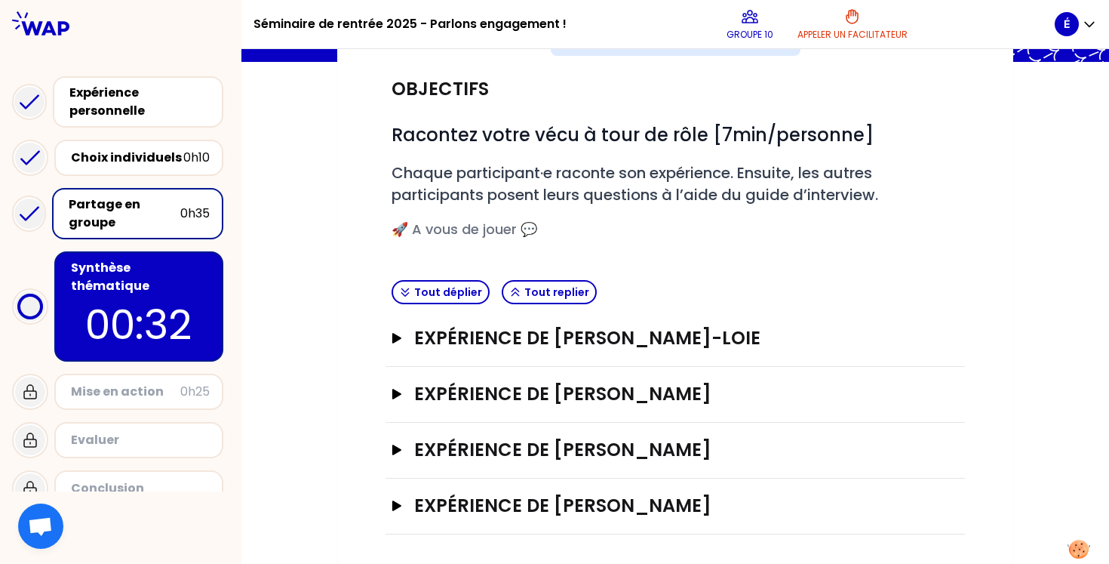
scroll to position [0, 0]
click at [394, 505] on icon "button" at bounding box center [396, 505] width 9 height 11
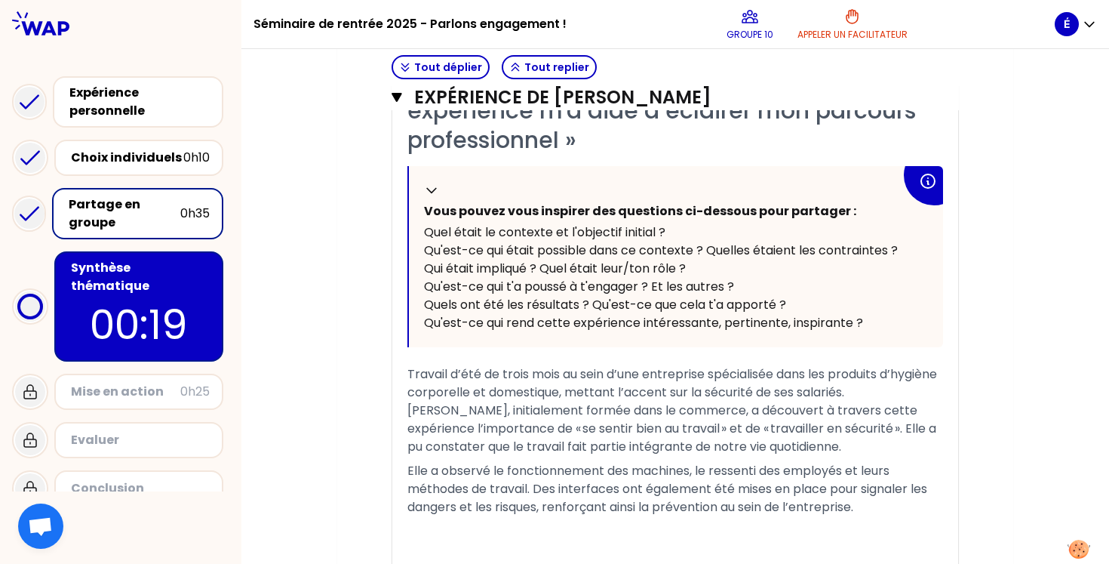
scroll to position [821, 0]
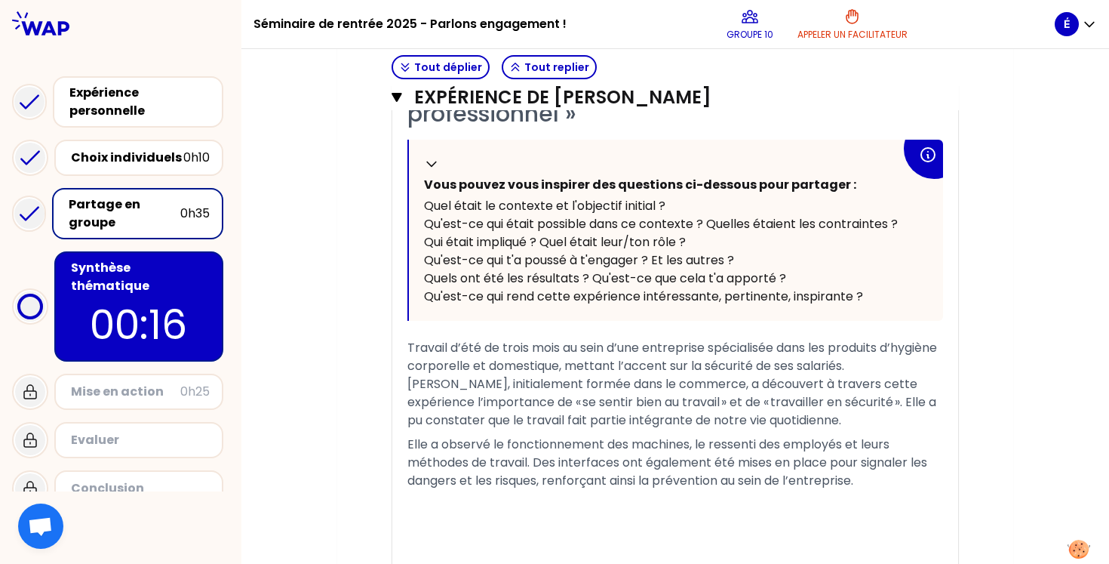
click at [151, 295] on p "00:16" at bounding box center [139, 324] width 142 height 59
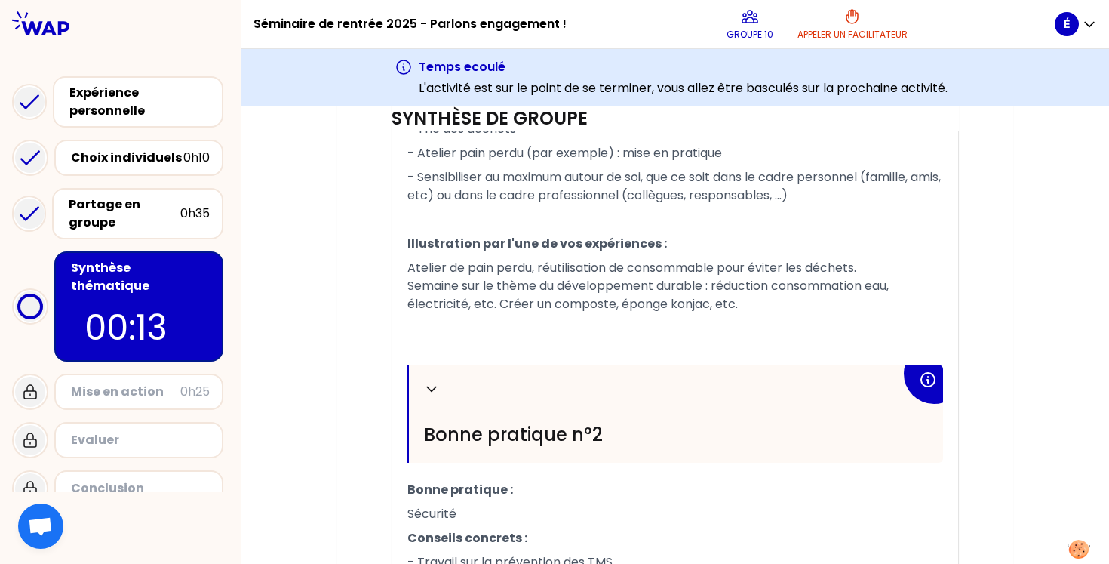
scroll to position [703, 0]
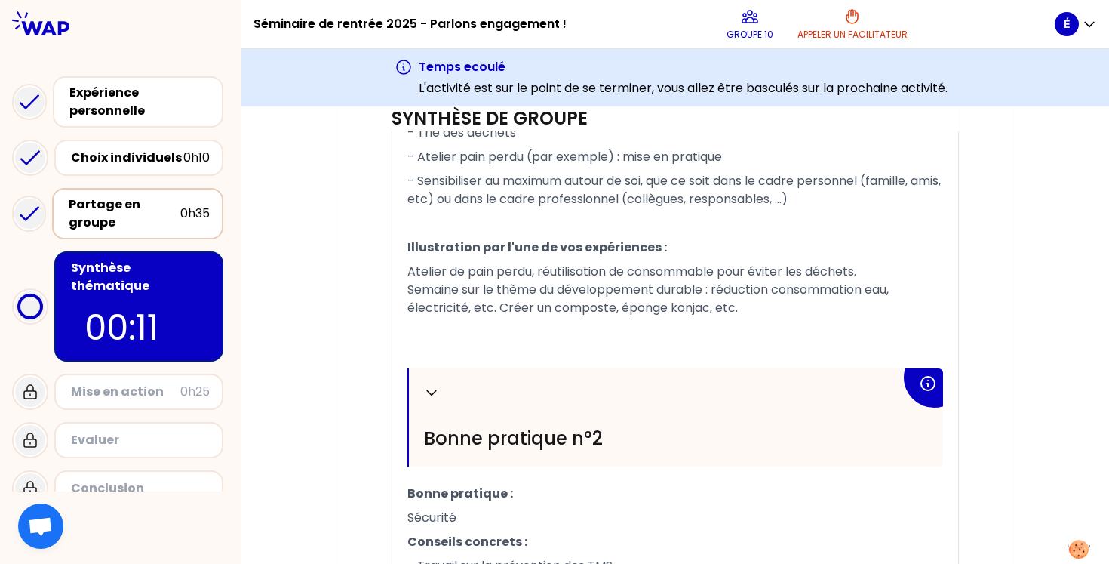
click at [121, 210] on div "Partage en groupe" at bounding box center [125, 213] width 112 height 36
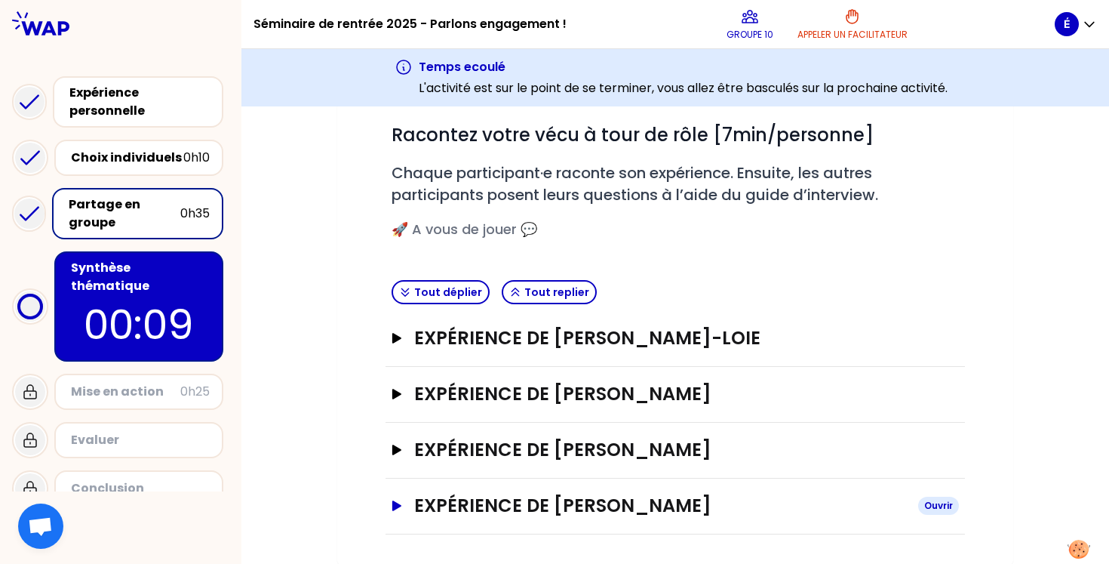
click at [408, 499] on button "Expérience de [PERSON_NAME]" at bounding box center [675, 505] width 567 height 24
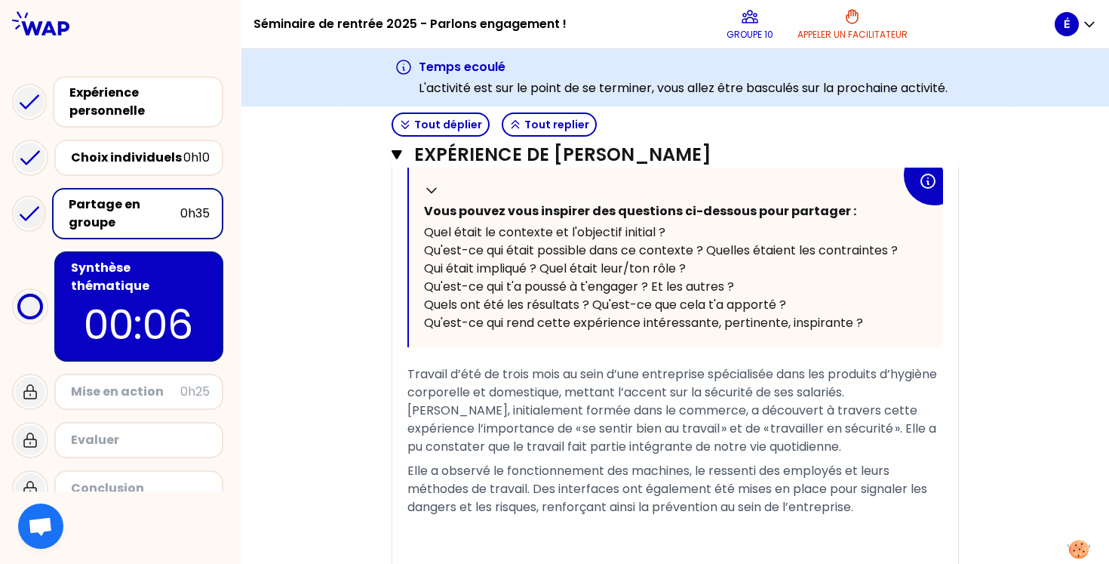
scroll to position [850, 0]
click at [154, 223] on div "Partage en groupe" at bounding box center [125, 213] width 112 height 36
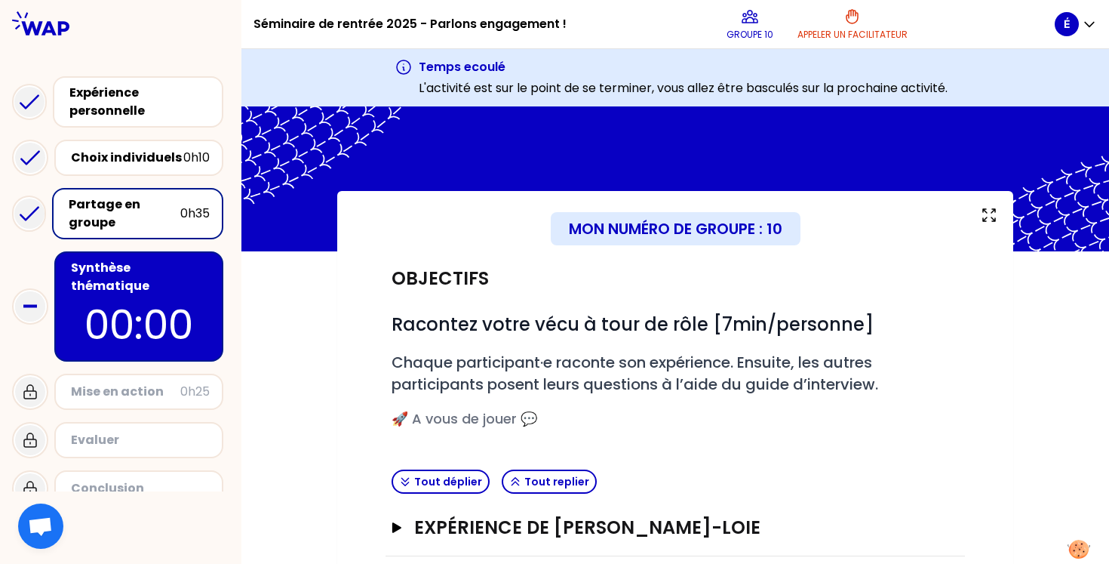
click at [158, 295] on p "00:00" at bounding box center [139, 324] width 142 height 59
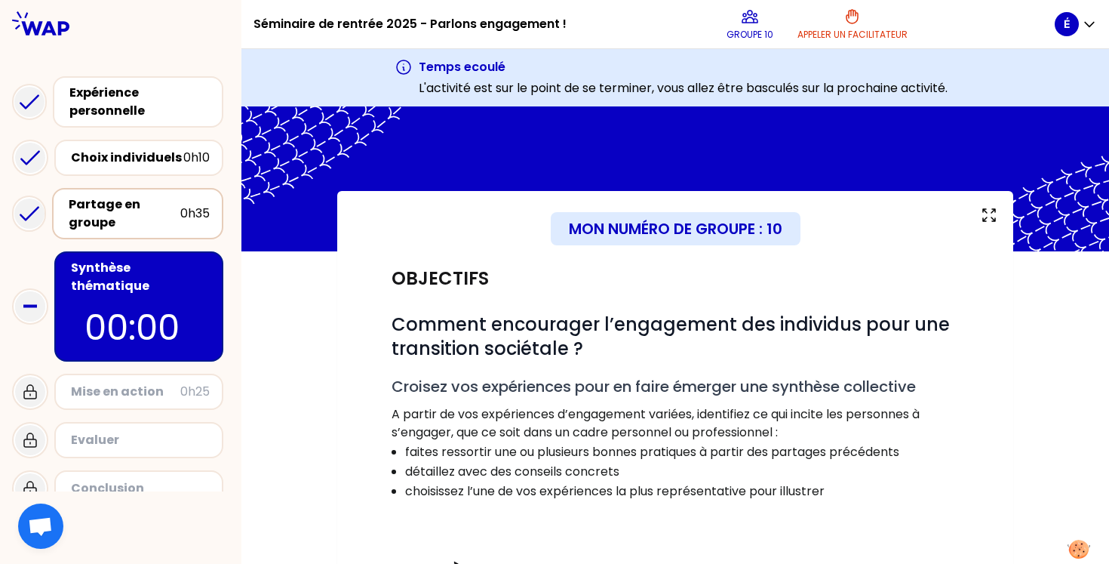
click at [175, 224] on div "Partage en groupe" at bounding box center [125, 213] width 112 height 36
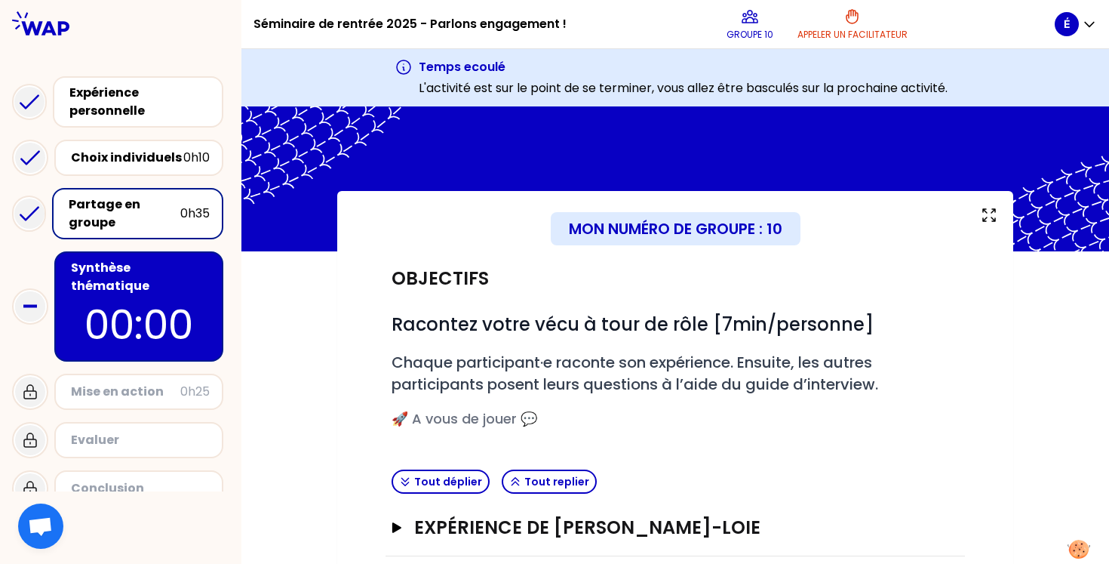
click at [180, 299] on p "00:00" at bounding box center [139, 324] width 142 height 59
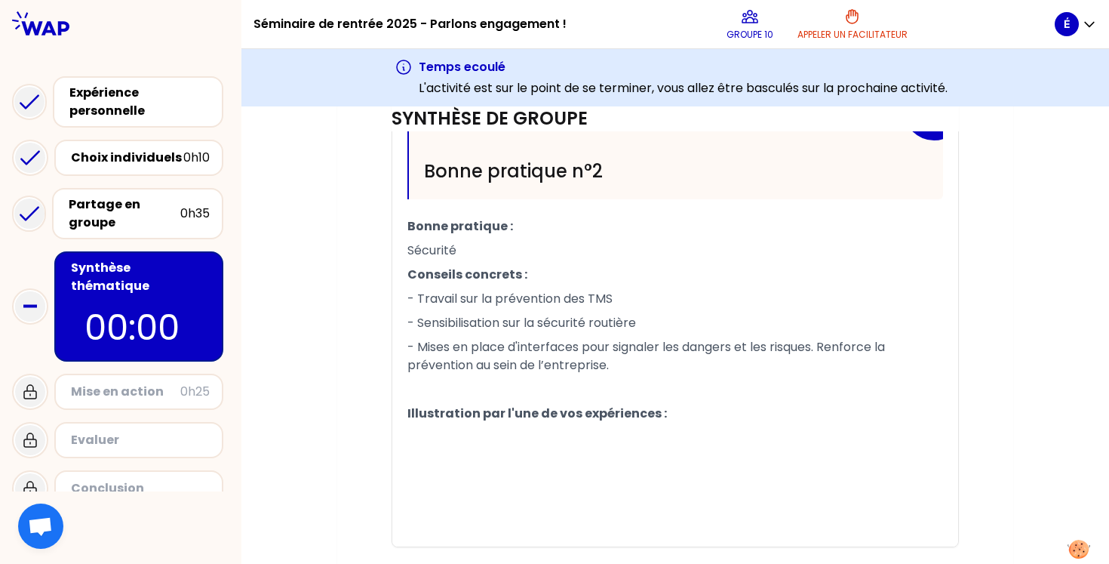
scroll to position [926, 0]
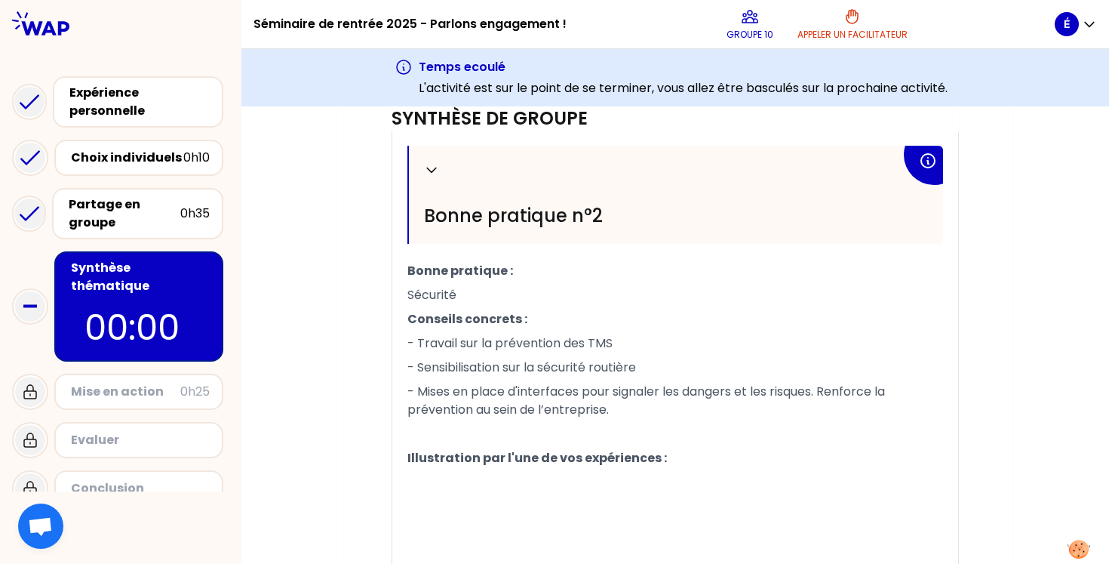
click at [72, 382] on div "Mise en action" at bounding box center [125, 391] width 109 height 18
click at [81, 382] on div "Mise en action" at bounding box center [125, 391] width 109 height 18
click at [465, 496] on p "﻿" at bounding box center [675, 506] width 536 height 24
click at [444, 480] on p "﻿" at bounding box center [675, 482] width 536 height 24
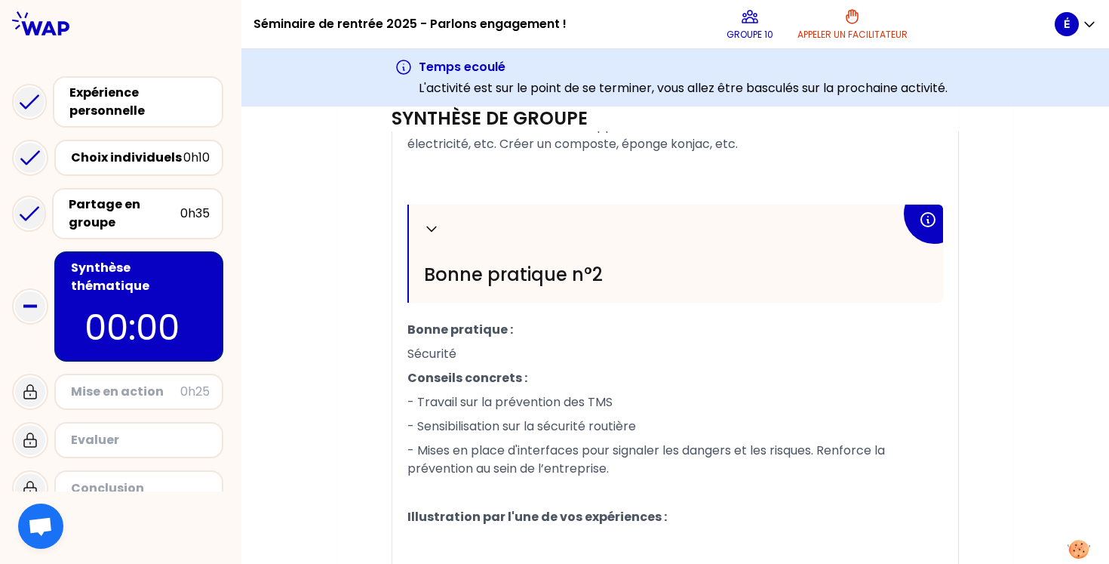
scroll to position [898, 0]
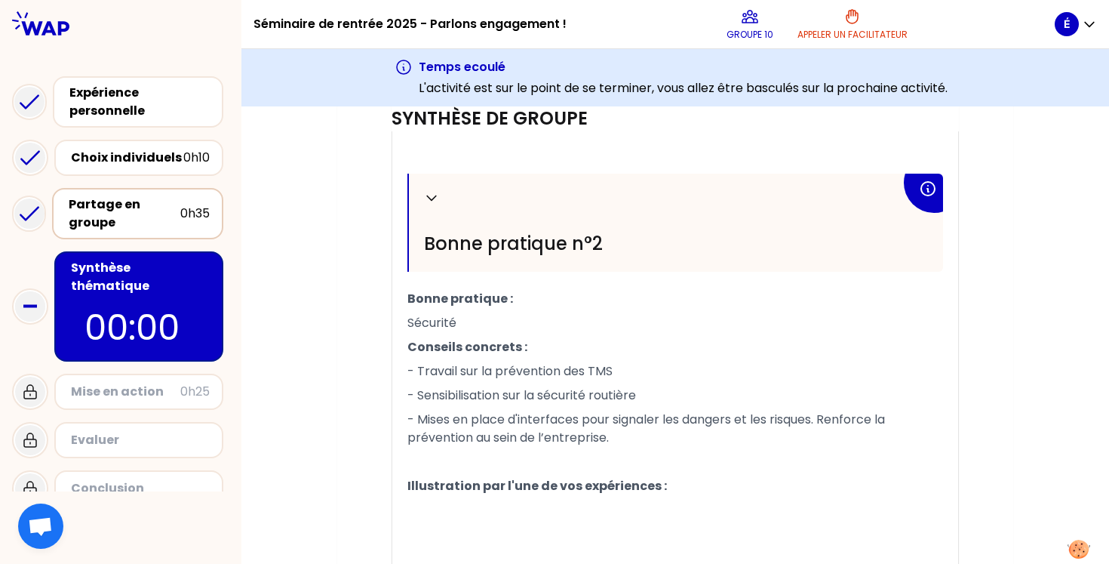
click at [149, 226] on div "Partage en groupe" at bounding box center [125, 213] width 112 height 36
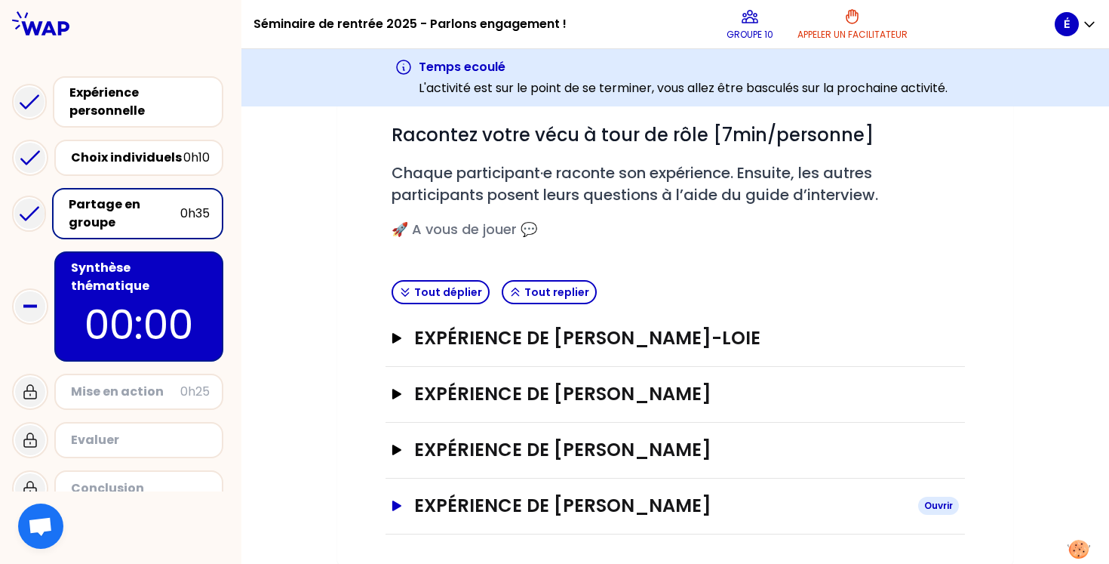
click at [434, 505] on h3 "Expérience de [PERSON_NAME]" at bounding box center [660, 505] width 492 height 24
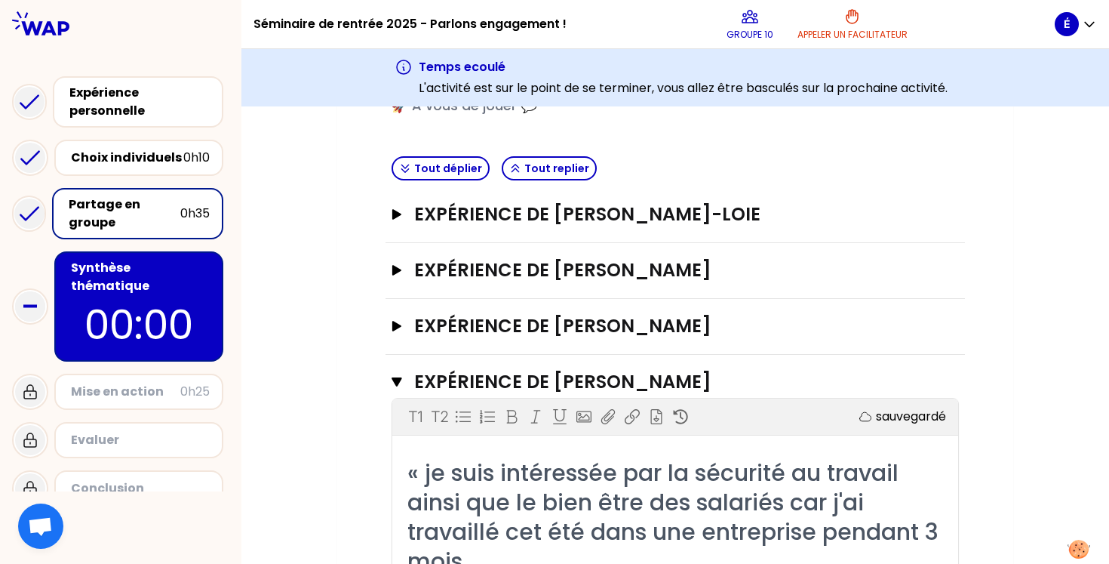
scroll to position [315, 0]
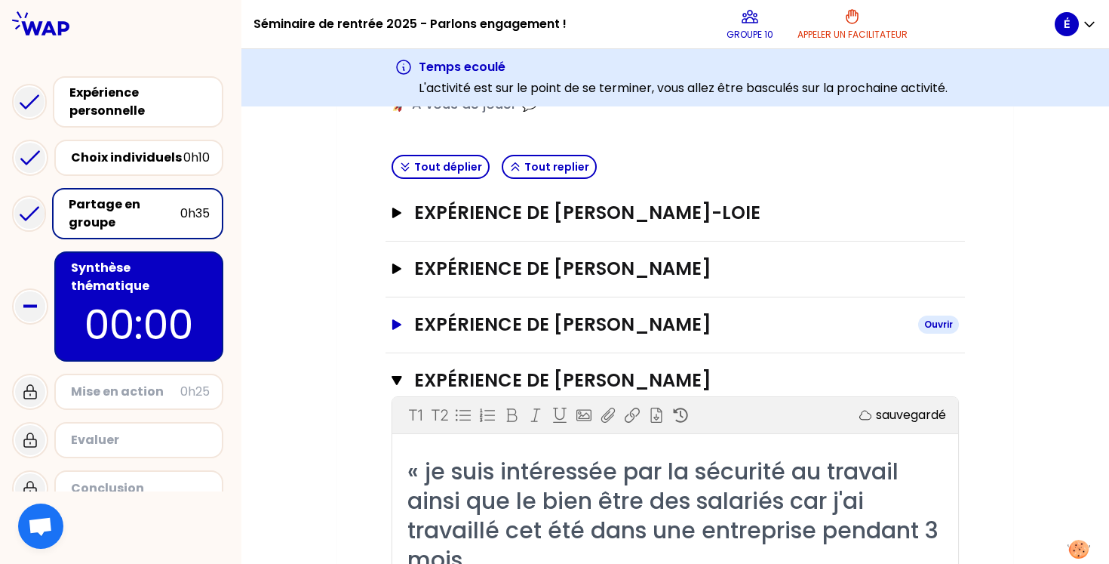
click at [427, 312] on h3 "Expérience de [PERSON_NAME]" at bounding box center [660, 324] width 492 height 24
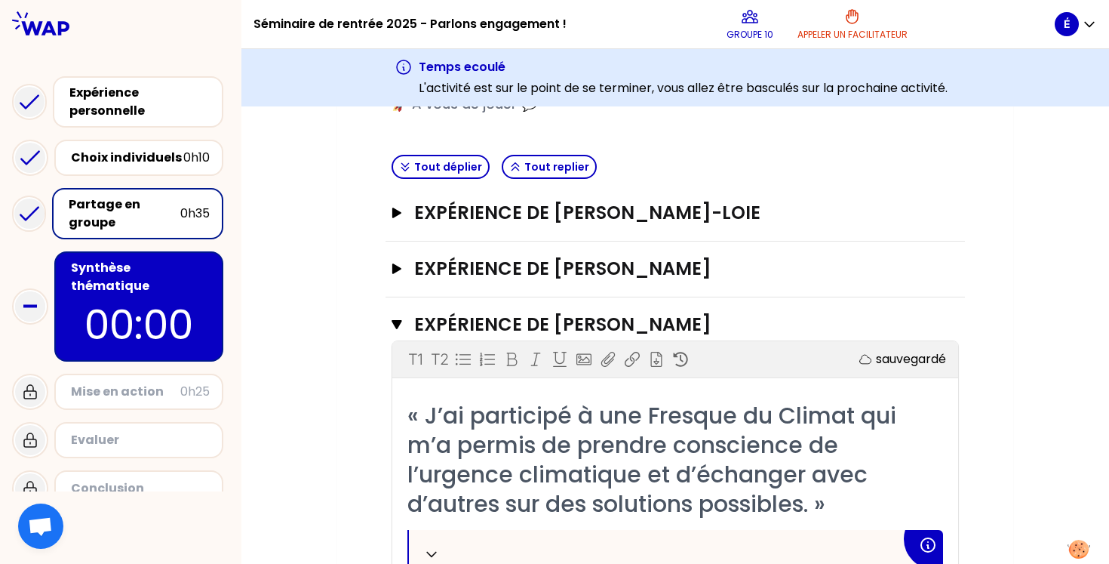
click at [401, 226] on div "Expérience de [PERSON_NAME]" at bounding box center [674, 214] width 579 height 56
click at [401, 216] on icon "button" at bounding box center [397, 212] width 12 height 11
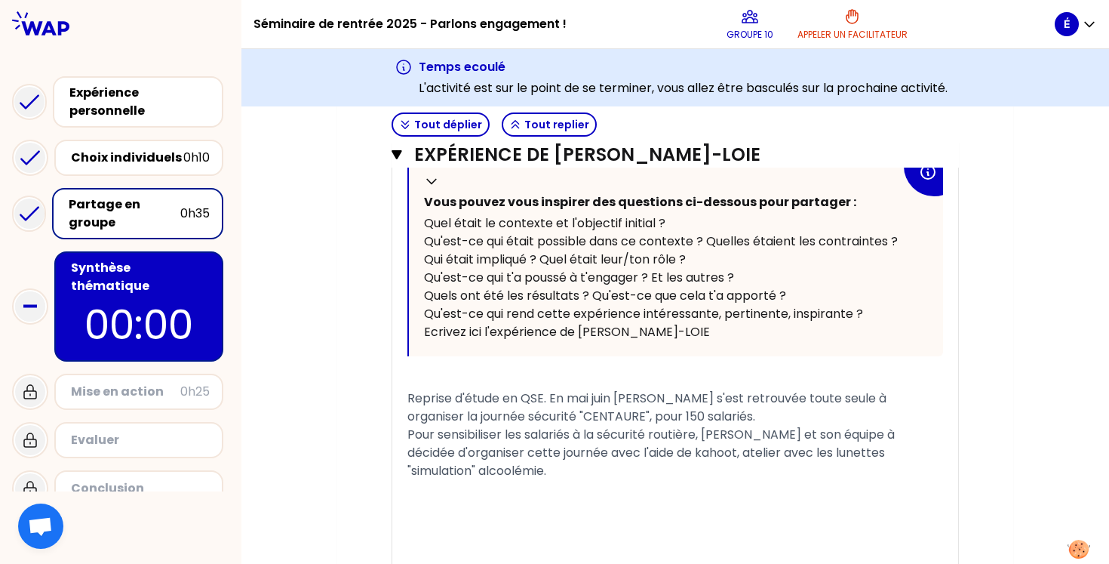
scroll to position [615, 0]
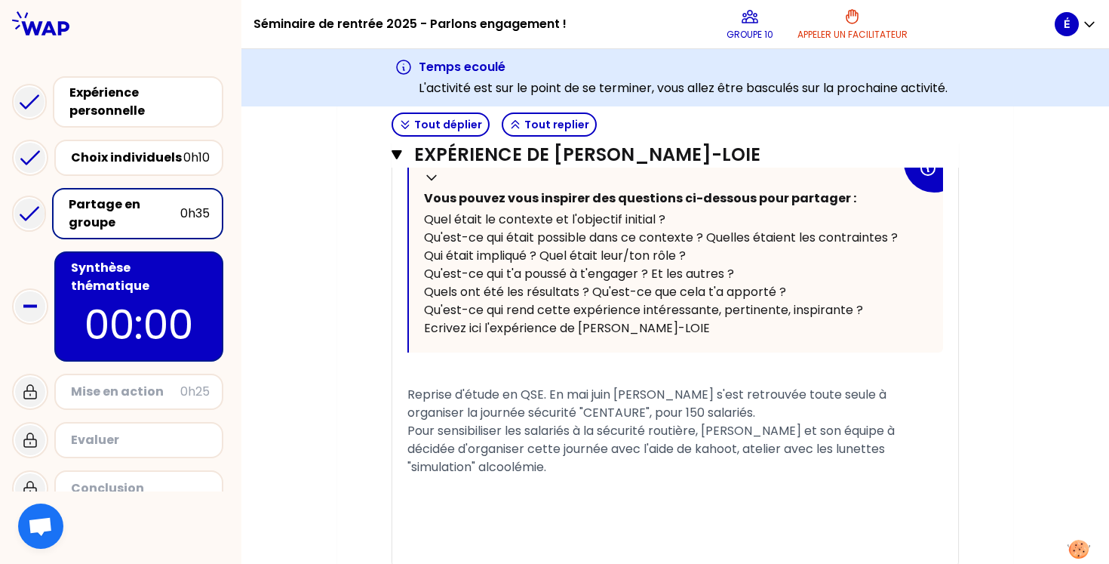
scroll to position [551, 0]
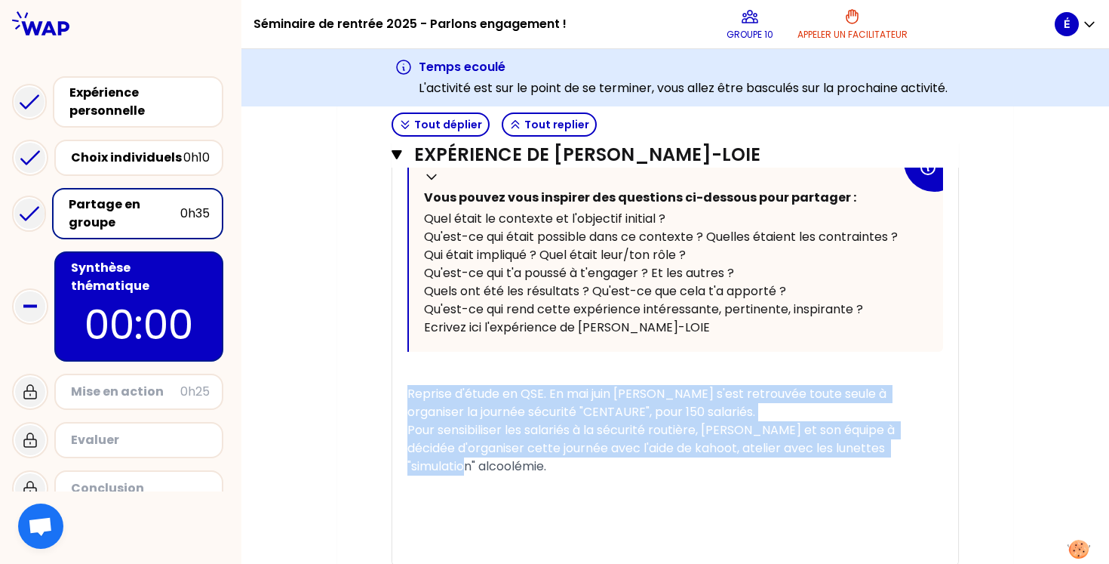
drag, startPoint x: 491, startPoint y: 467, endPoint x: 401, endPoint y: 398, distance: 113.5
click at [401, 398] on div "« J'ai aimé organisé la journée sécurité à mon travail, beaucoup de stress mais…" at bounding box center [675, 309] width 566 height 513
copy span "Reprise d'étude en QSE. En mai juin [PERSON_NAME] s'est retrouvée toute seule à…"
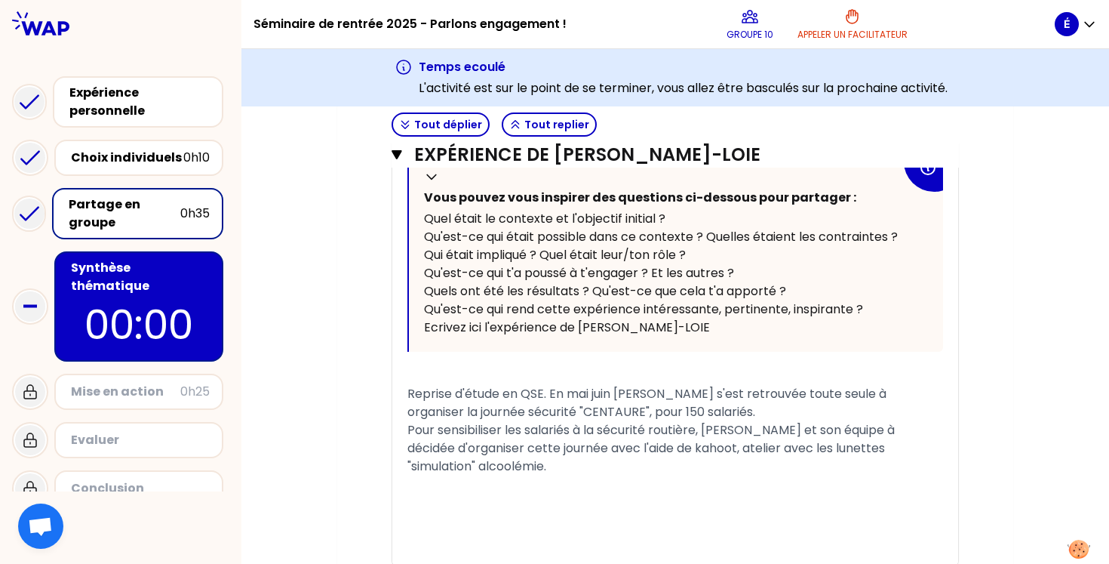
click at [117, 266] on div "Synthèse thématique" at bounding box center [140, 277] width 139 height 36
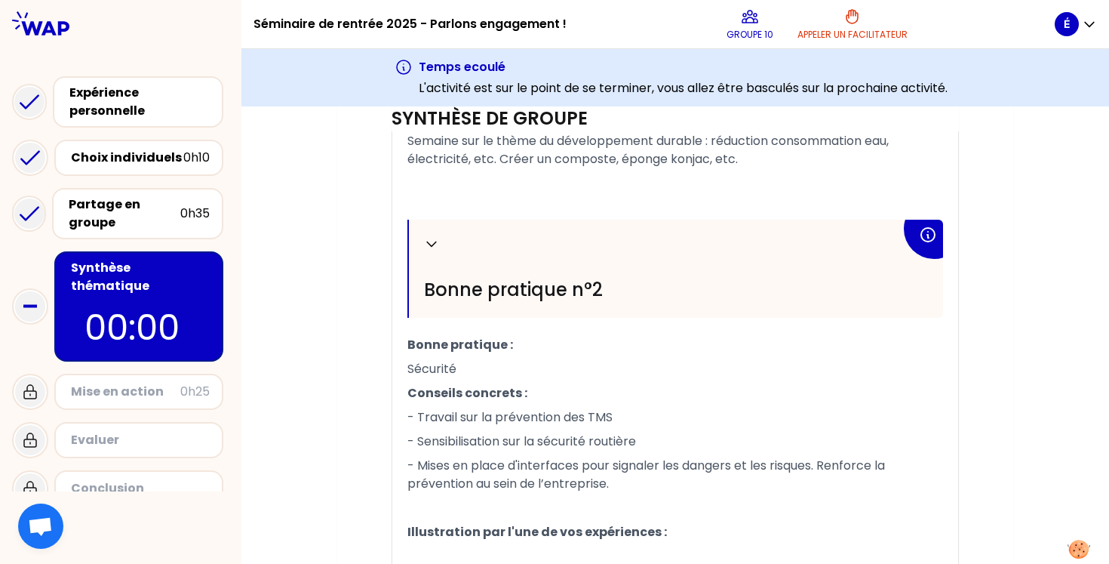
scroll to position [932, 0]
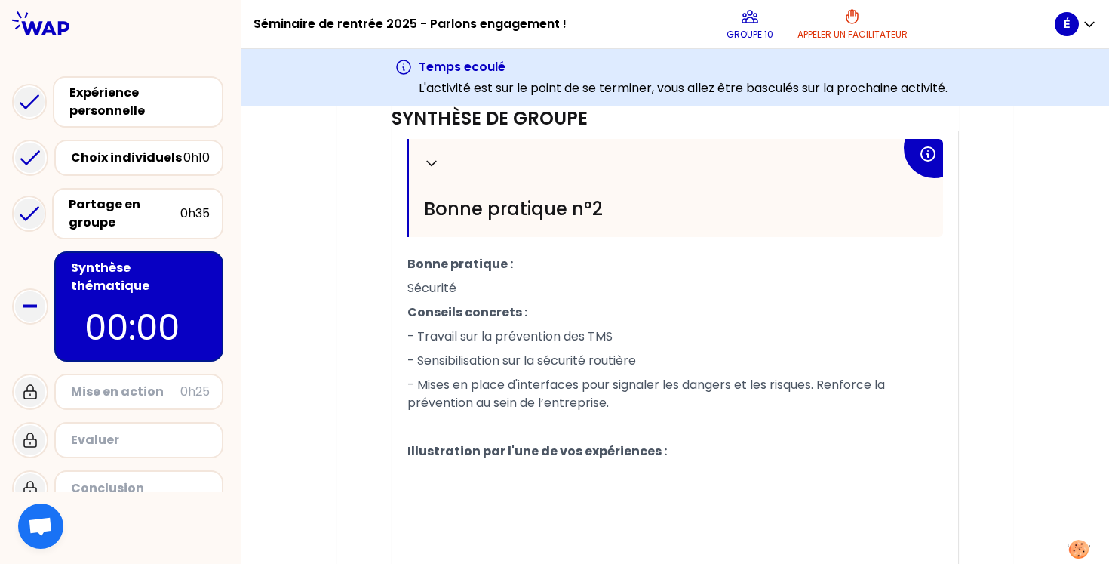
click at [492, 492] on p "﻿" at bounding box center [675, 499] width 536 height 24
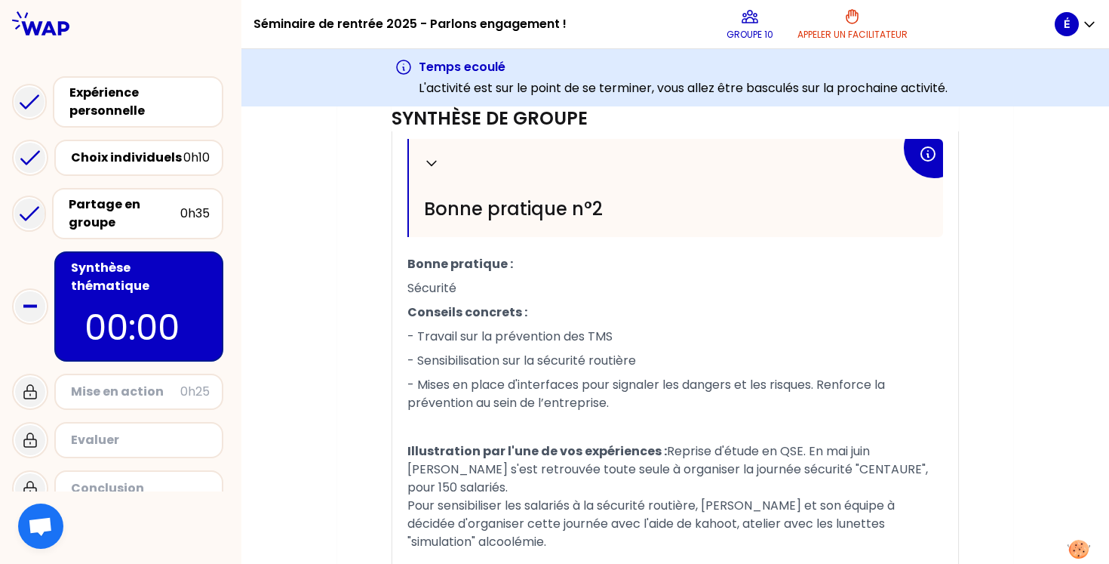
click at [660, 450] on span "Reprise d'étude en QSE. En mai juin [PERSON_NAME] s'est retrouvée toute seule à…" at bounding box center [669, 496] width 524 height 108
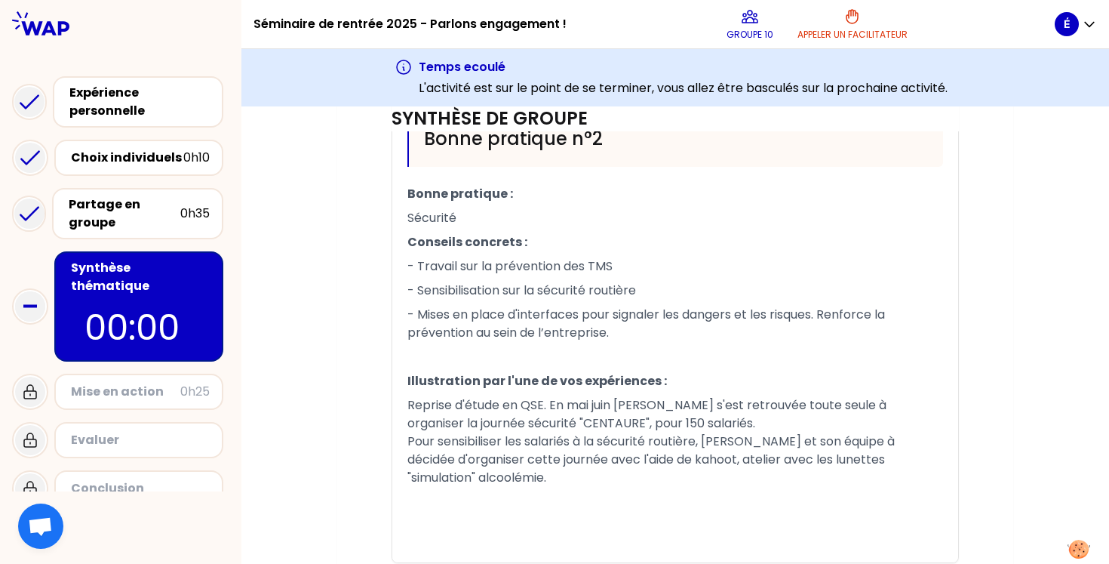
scroll to position [1001, 0]
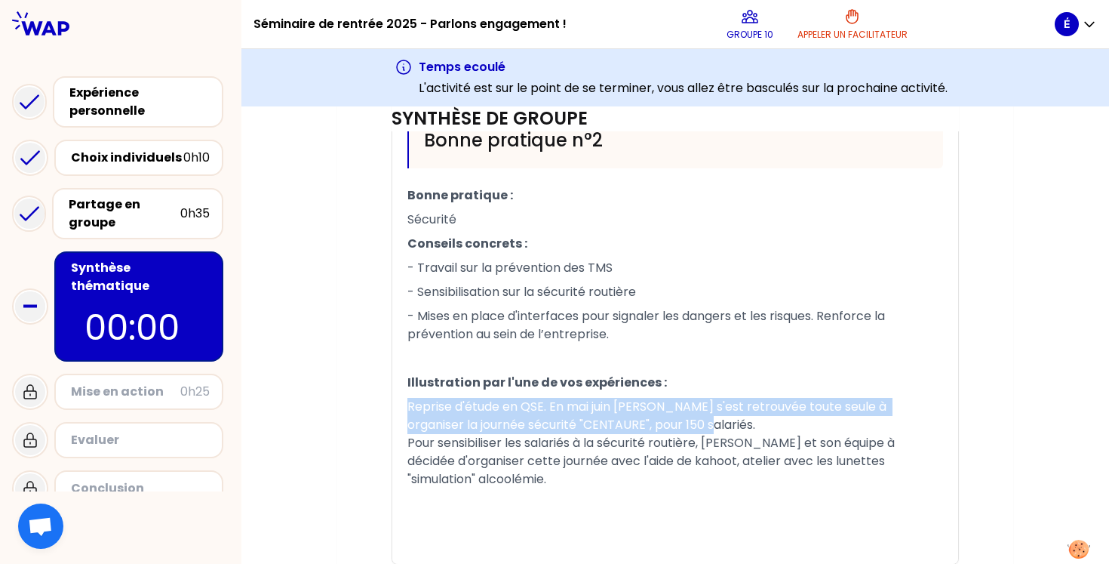
drag, startPoint x: 681, startPoint y: 426, endPoint x: 395, endPoint y: 406, distance: 286.6
click at [395, 406] on div "Replier Bonne pratique n°1 Bonne pratique : Environnement Conseils concrets : -…" at bounding box center [675, 100] width 566 height 926
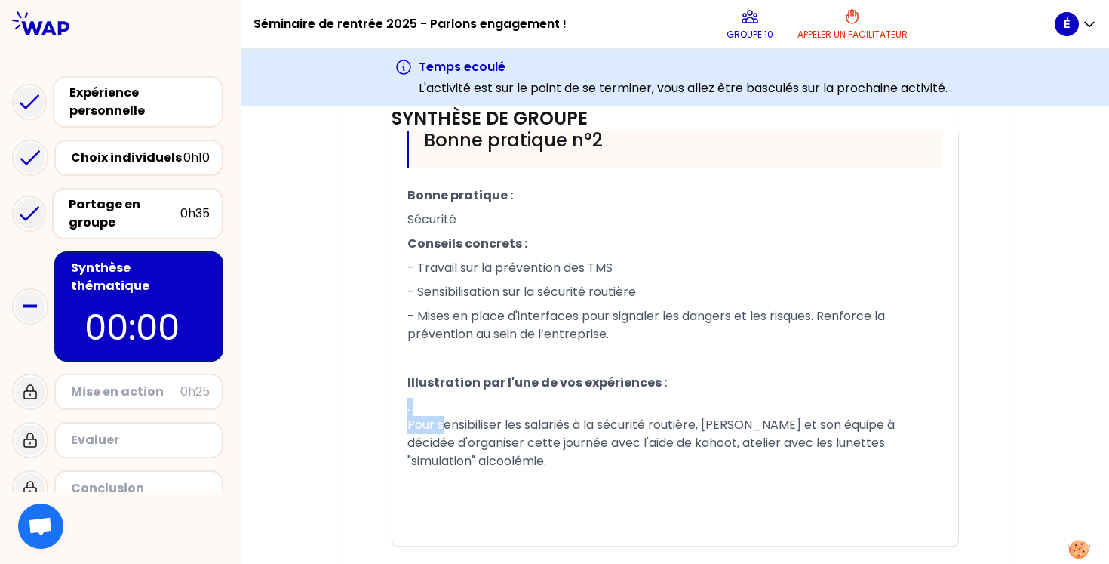
drag, startPoint x: 444, startPoint y: 425, endPoint x: 404, endPoint y: 414, distance: 41.6
click at [404, 414] on div "Replier Bonne pratique n°1 Bonne pratique : Environnement Conseils concrets : -…" at bounding box center [675, 91] width 566 height 908
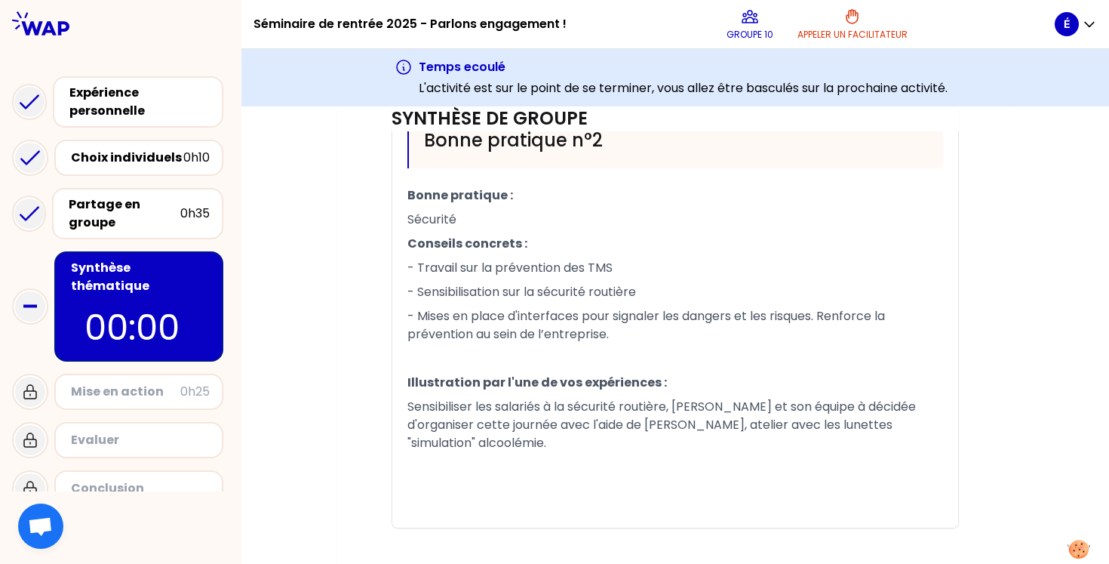
click at [473, 410] on span "Sensibiliser les salariés à la sécurité routière, [PERSON_NAME] et son équipe à…" at bounding box center [662, 425] width 511 height 54
drag, startPoint x: 892, startPoint y: 401, endPoint x: 693, endPoint y: 407, distance: 198.5
click at [693, 407] on p "Sensibilisation des salariés à la sécurité routière, [PERSON_NAME] et son équip…" at bounding box center [675, 425] width 536 height 60
click at [715, 410] on span "Sensibilisation des salariés à la sécurité routière : d'organiser cette journée…" at bounding box center [670, 415] width 526 height 35
click at [764, 411] on span "Sensibilisation des salariés à la sécurité routière : organiser cette journée a…" at bounding box center [665, 415] width 516 height 35
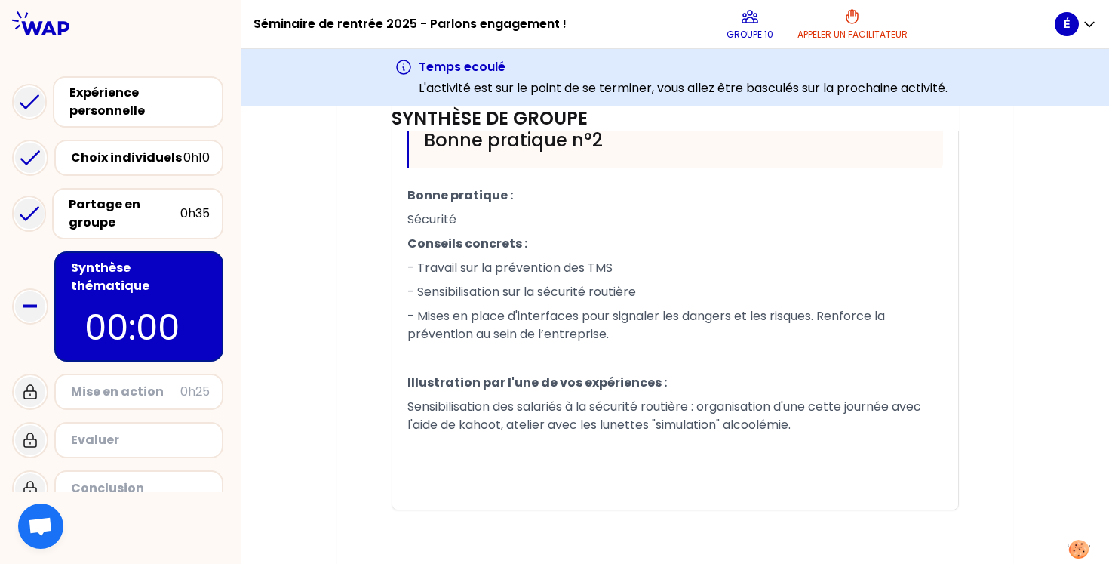
click at [846, 407] on span "Sensibilisation des salariés à la sécurité routière : organisation d'une cette …" at bounding box center [665, 415] width 517 height 35
click at [588, 445] on p "﻿" at bounding box center [675, 449] width 536 height 24
click at [775, 438] on p "﻿" at bounding box center [675, 449] width 536 height 24
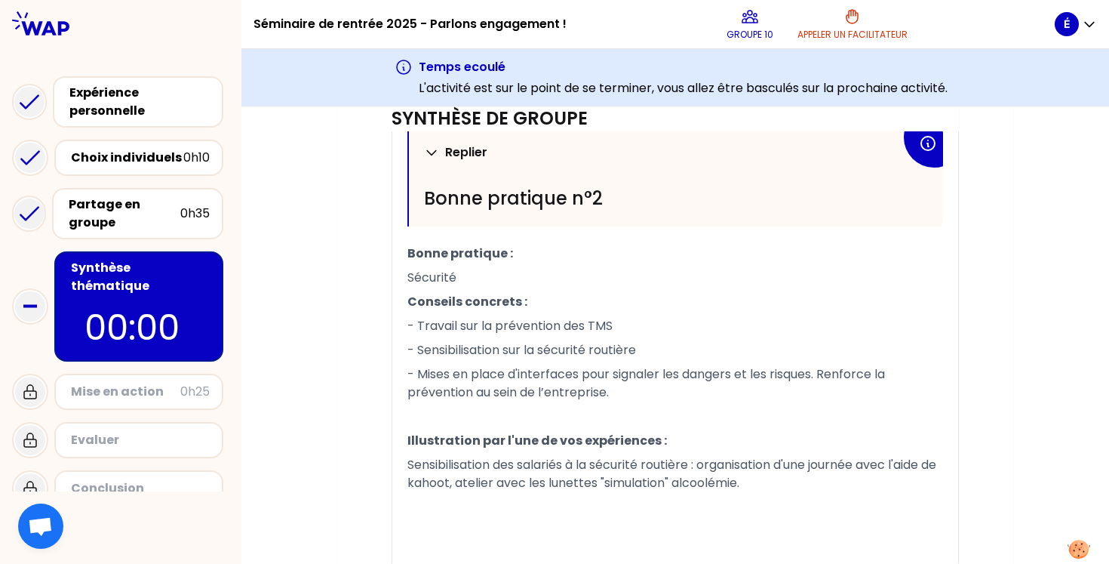
scroll to position [964, 0]
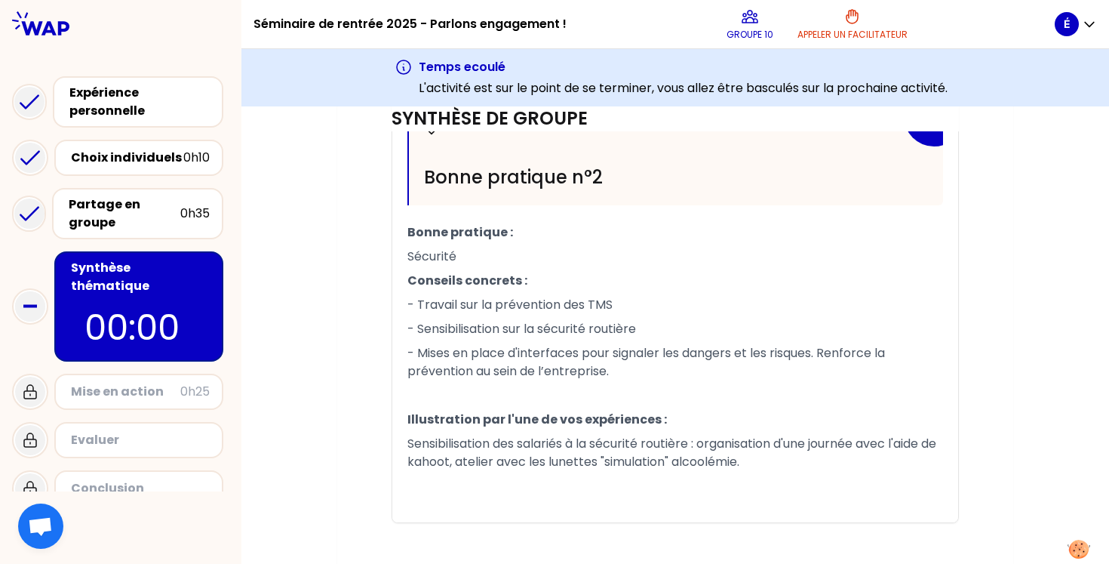
click at [171, 309] on p "00:00" at bounding box center [138, 327] width 109 height 53
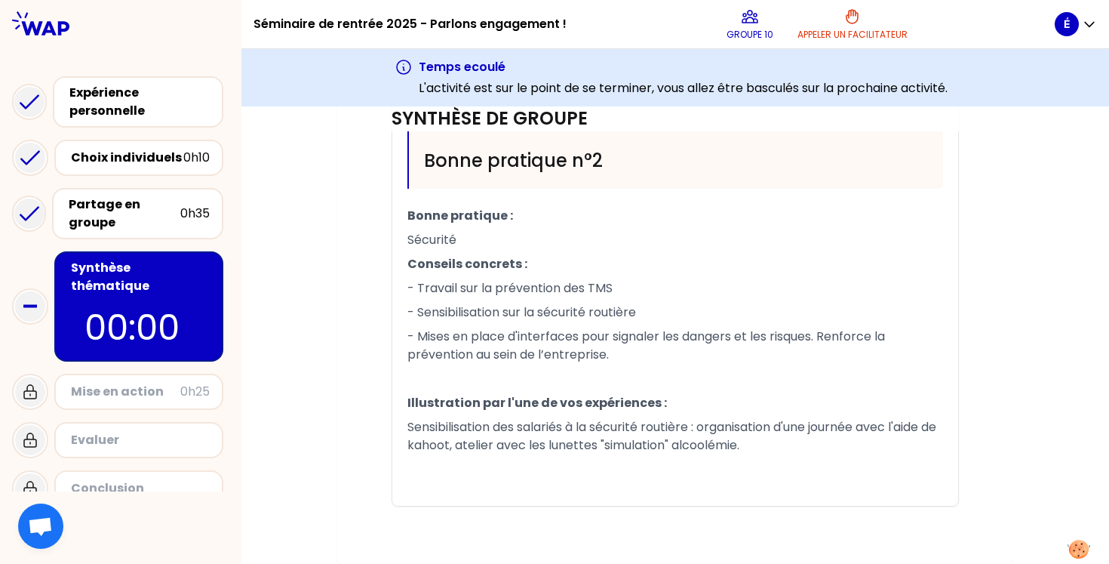
scroll to position [981, 0]
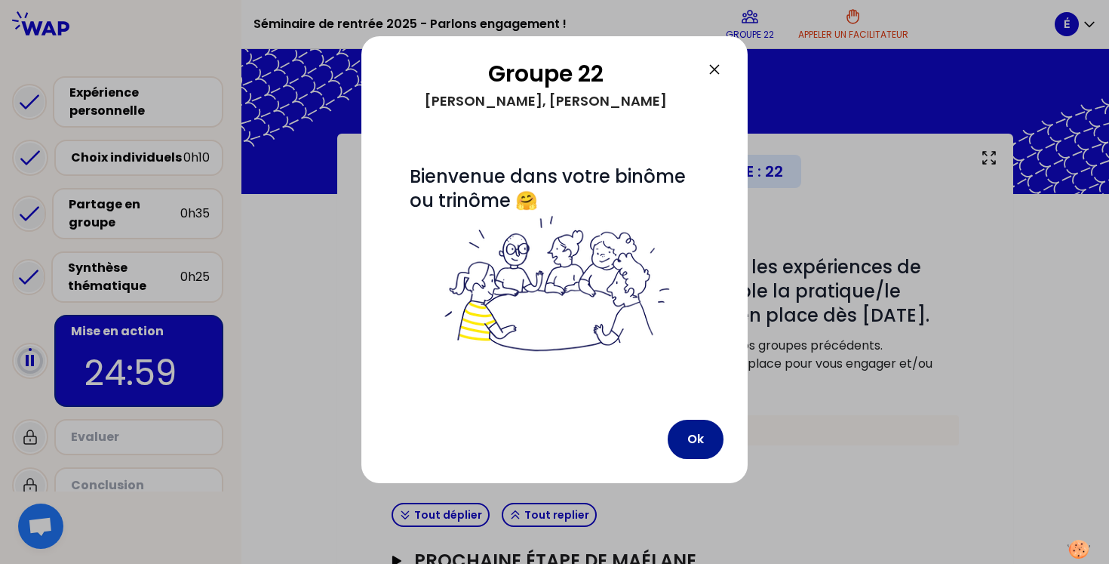
click at [708, 432] on button "Ok" at bounding box center [696, 438] width 56 height 39
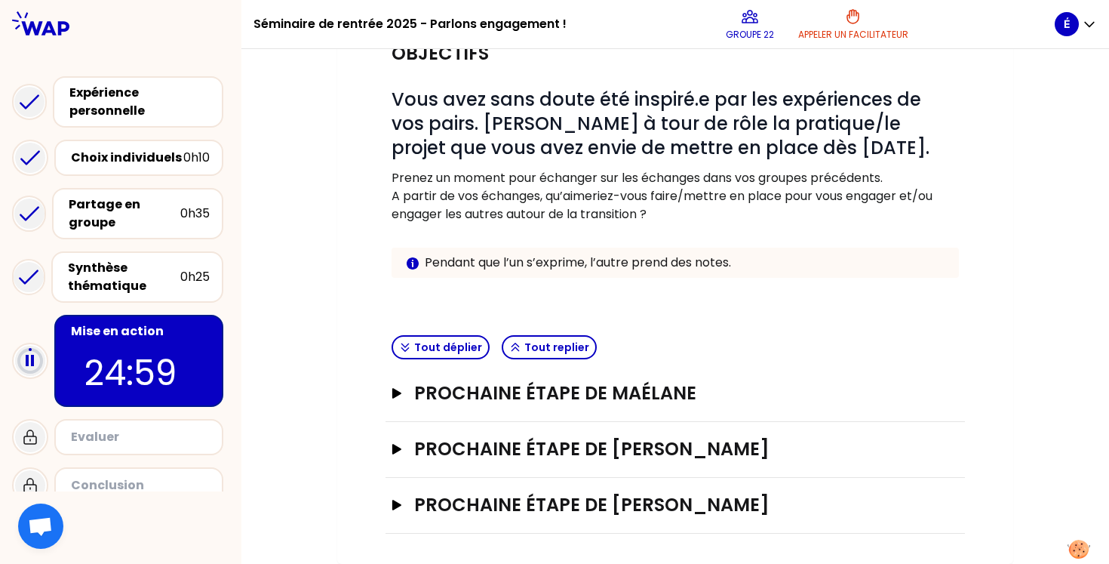
scroll to position [167, 0]
click at [448, 388] on h3 "Prochaine étape de Maélane" at bounding box center [660, 393] width 492 height 24
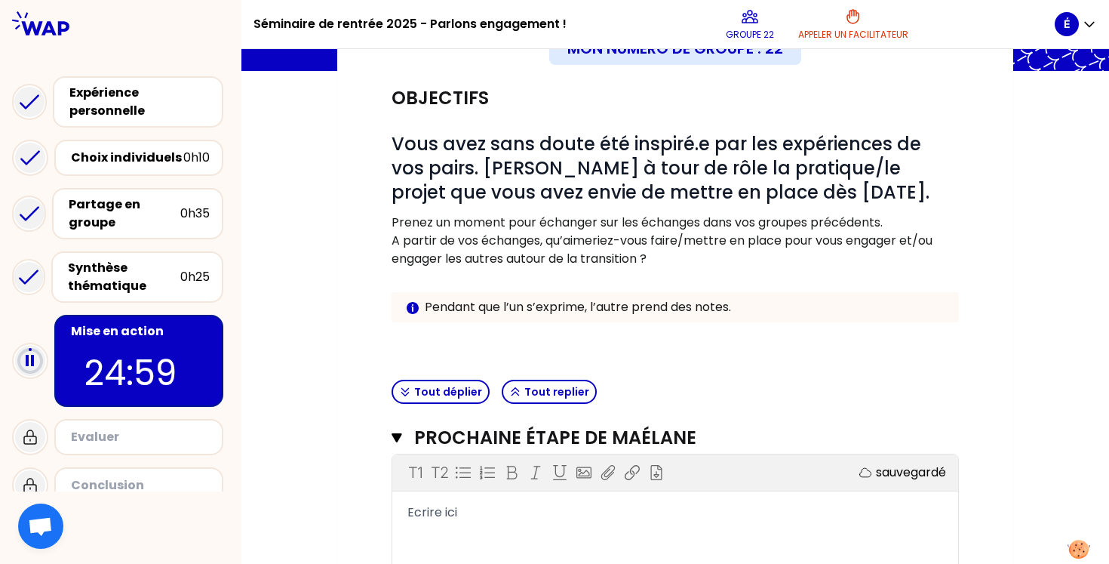
scroll to position [97, 0]
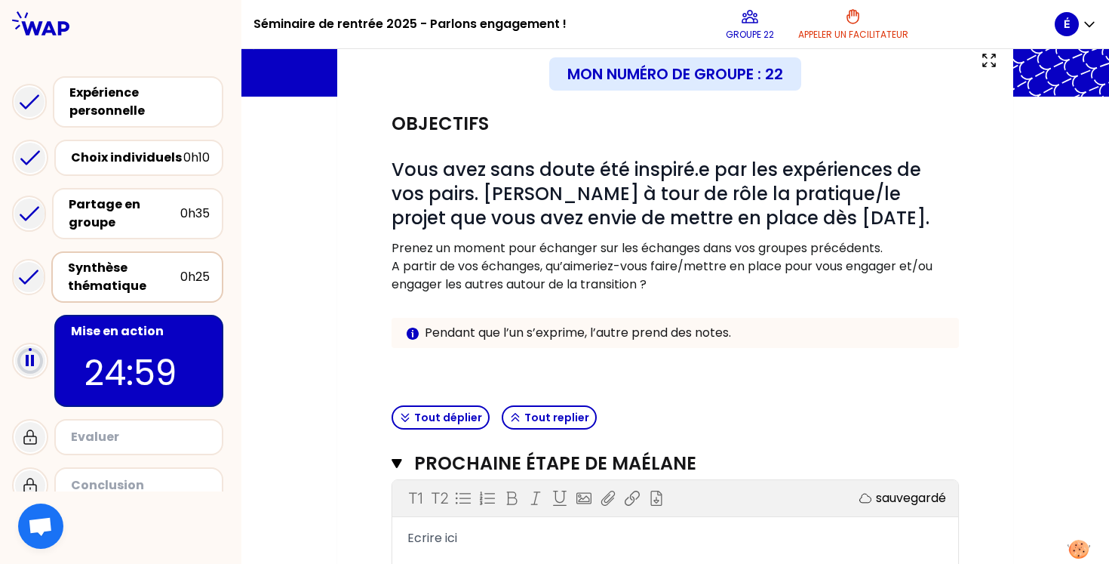
drag, startPoint x: 903, startPoint y: 116, endPoint x: 129, endPoint y: 286, distance: 792.4
click at [129, 286] on div "Synthèse thématique" at bounding box center [124, 277] width 112 height 36
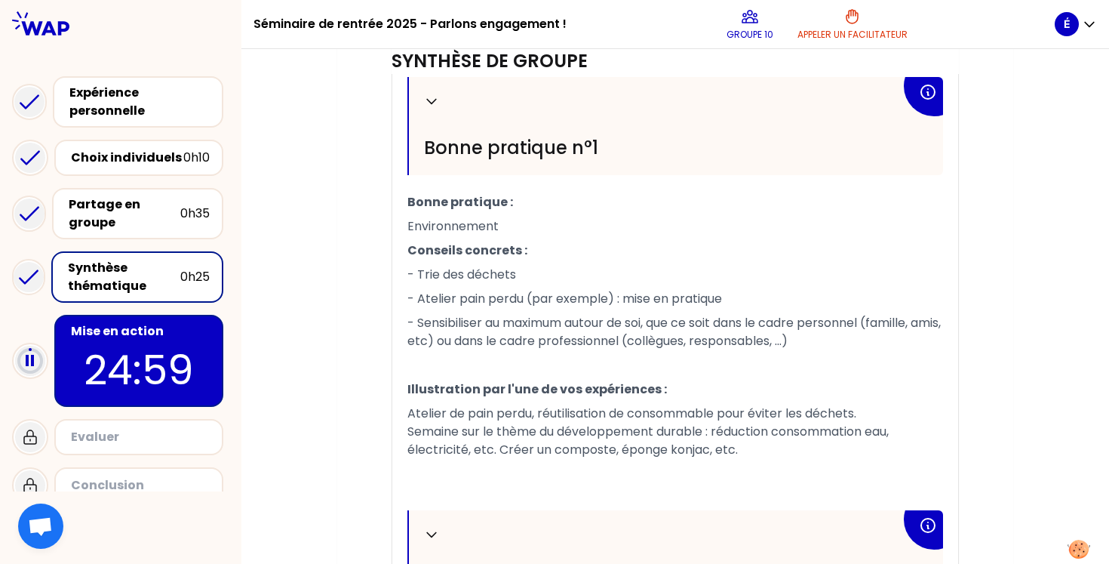
scroll to position [500, 0]
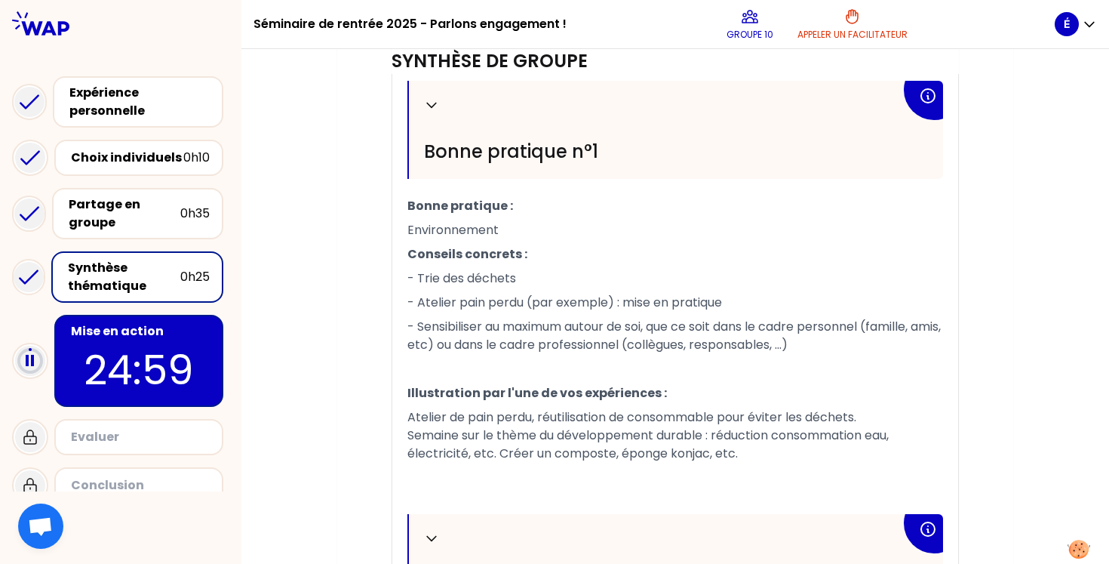
click at [146, 355] on p "24:59" at bounding box center [139, 369] width 142 height 59
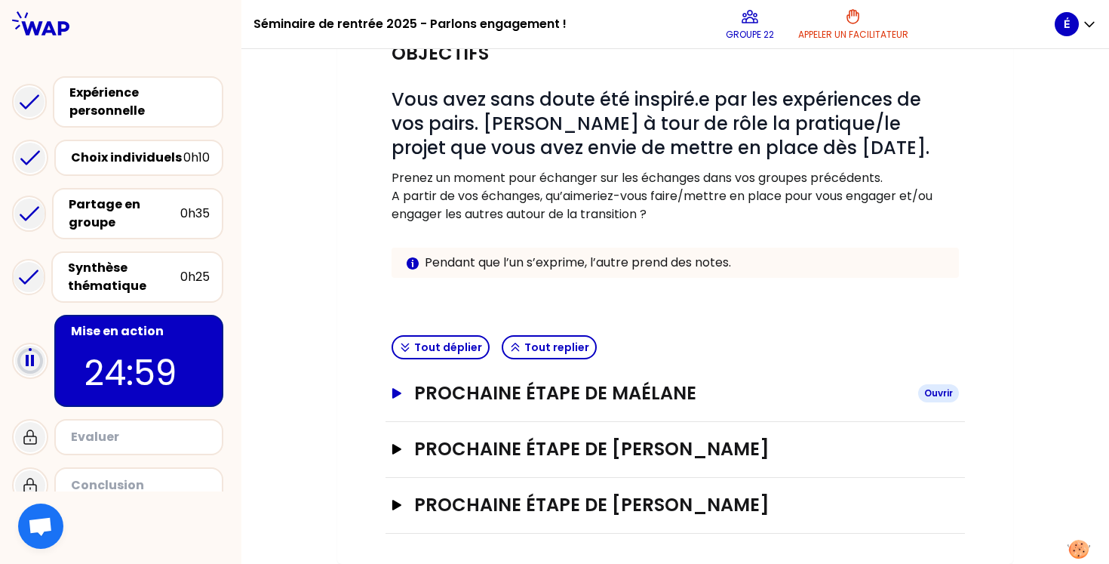
click at [497, 404] on h3 "Prochaine étape de Maélane" at bounding box center [660, 393] width 492 height 24
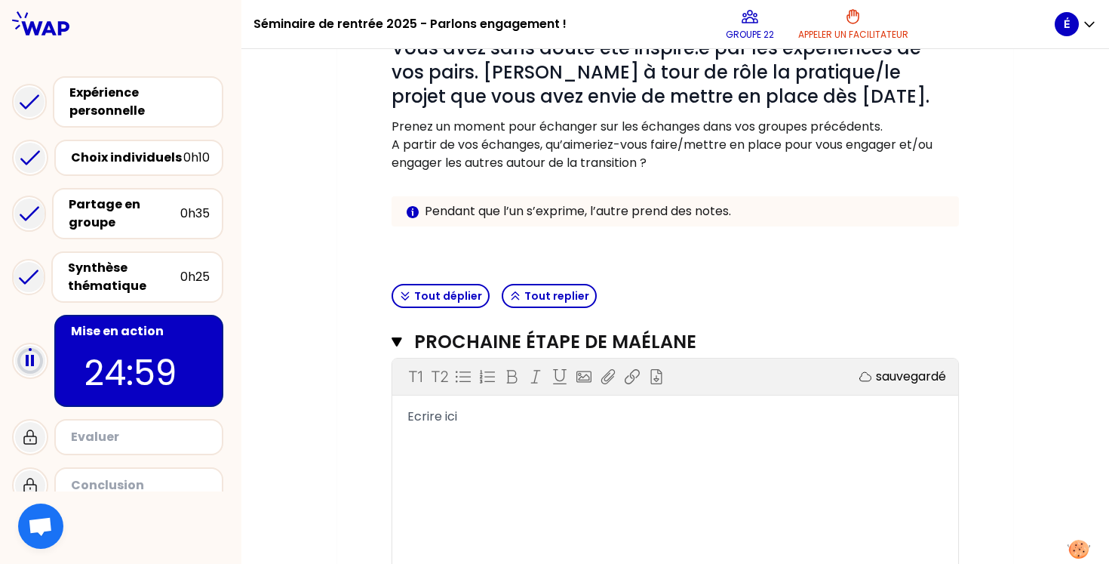
scroll to position [236, 0]
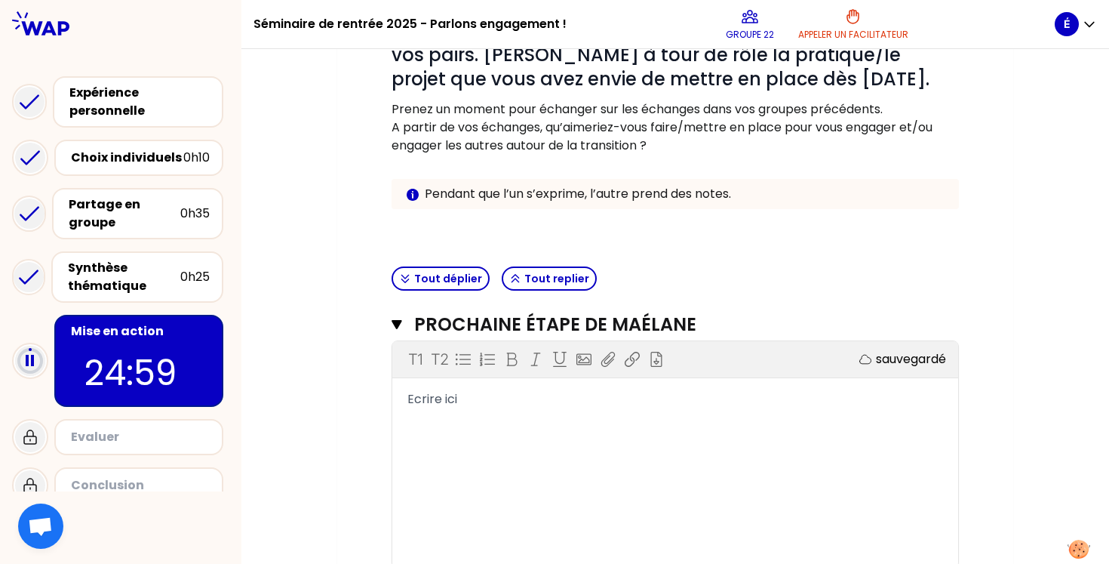
click at [458, 431] on div "T1 T2 Exporter sauvegardé Ecrire ici" at bounding box center [675, 454] width 566 height 226
click at [443, 401] on span "Ecrire ici" at bounding box center [432, 398] width 50 height 17
drag, startPoint x: 465, startPoint y: 400, endPoint x: 371, endPoint y: 400, distance: 93.5
click at [371, 400] on div "Objectifs # Vous avez sans doute été inspiré.e par les expériences de vos pairs…" at bounding box center [675, 333] width 616 height 750
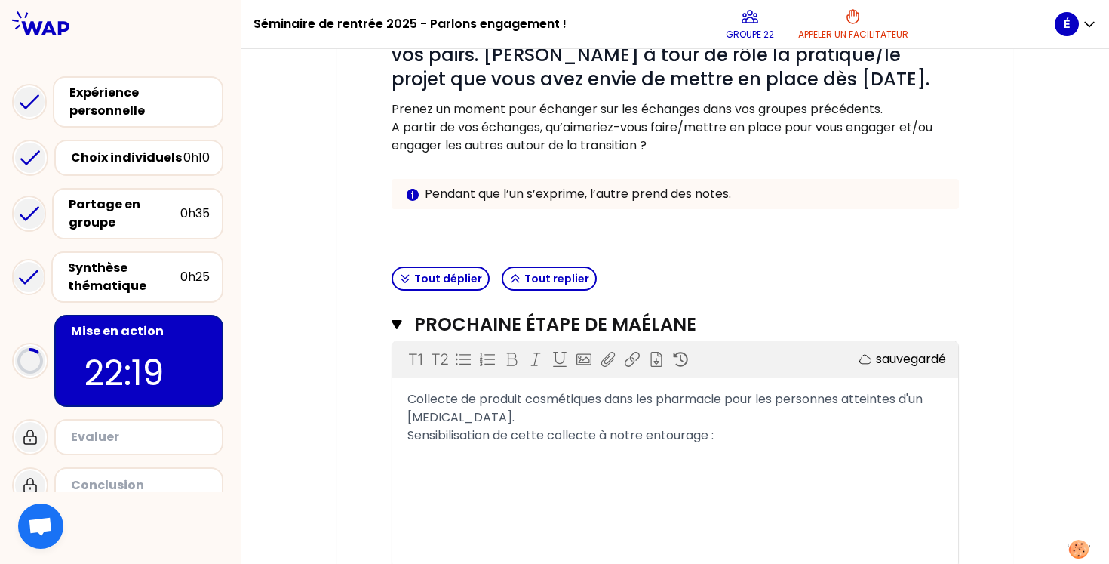
click at [840, 448] on div "T1 T2 Exporter sauvegardé Collecte de produit cosmétiques dans les pharmacie po…" at bounding box center [675, 454] width 566 height 226
click at [773, 435] on div "Sensibilisation de cette collecte à notre entourage :" at bounding box center [675, 435] width 536 height 18
click at [484, 420] on div "Collecte de produit cosmétiques dans les pharmacie pour les personnes atteintes…" at bounding box center [675, 408] width 536 height 36
drag, startPoint x: 486, startPoint y: 457, endPoint x: 399, endPoint y: 398, distance: 105.2
click at [399, 398] on div "Collecte de produit cosmétiques dans les pharmacie pour les personnes atteintes…" at bounding box center [675, 417] width 566 height 54
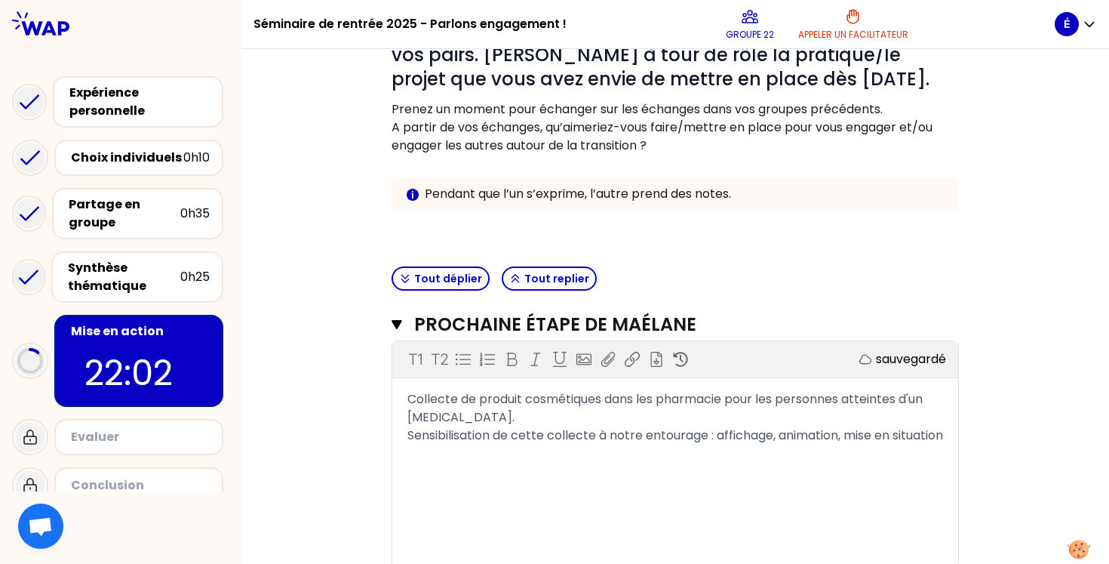
copy div "Collecte de produit cosmétiques dans les pharmacie pour les personnes atteintes…"
click at [523, 444] on div "Sensibilisation de cette collecte à notre entourage : affichage, animation, mis…" at bounding box center [675, 435] width 536 height 18
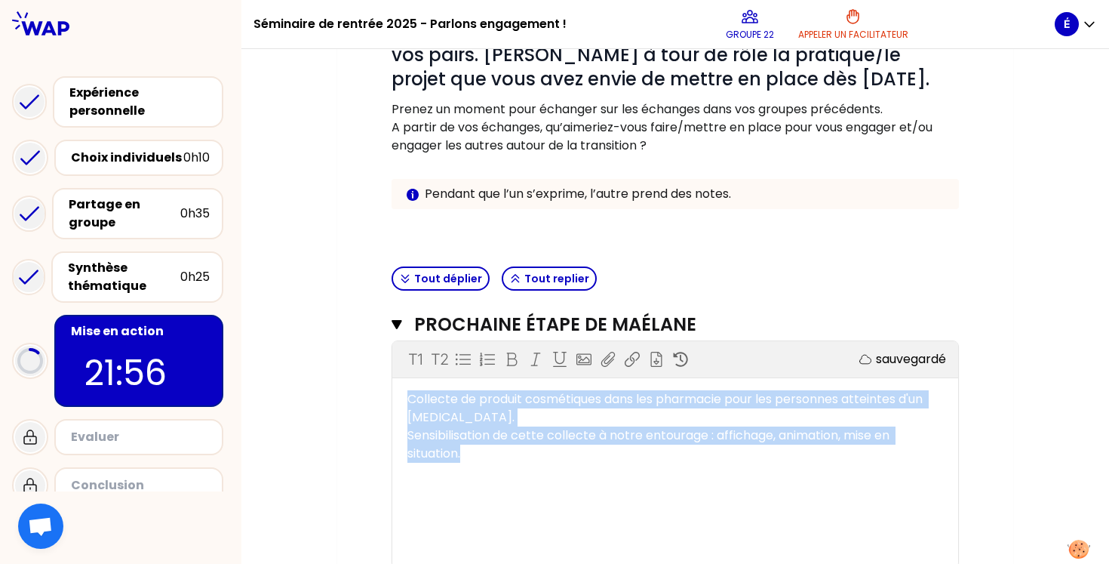
drag, startPoint x: 471, startPoint y: 454, endPoint x: 379, endPoint y: 379, distance: 117.9
click at [379, 379] on div "Objectifs # Vous avez sans doute été inspiré.e par les expériences de vos pairs…" at bounding box center [675, 333] width 616 height 750
copy div "Collecte de produit cosmétiques dans les pharmacie pour les personnes atteintes…"
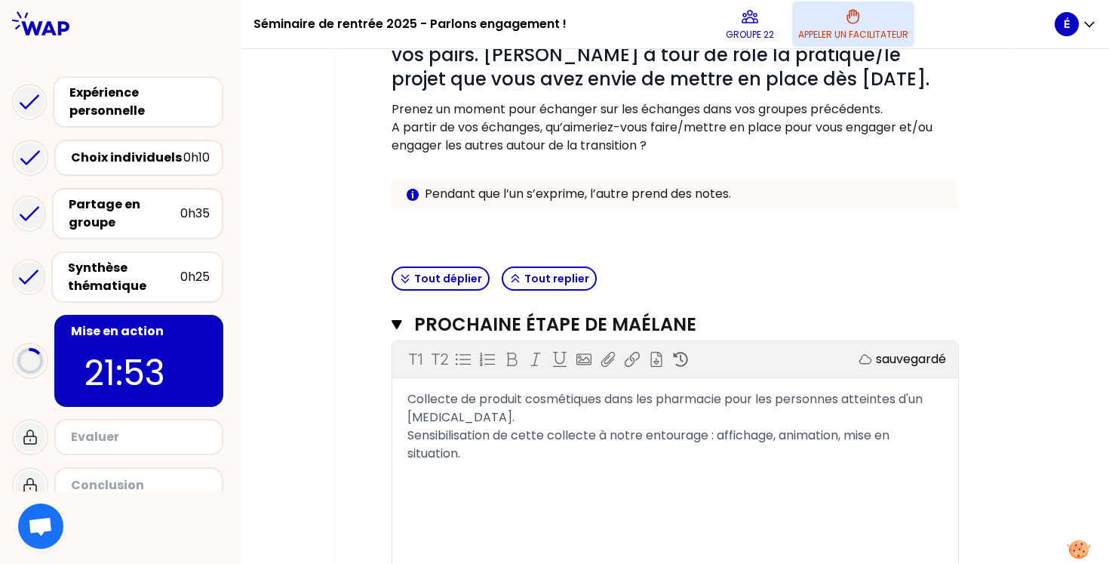
click at [1033, 2] on div "Groupe 22 Appeler un facilitateur" at bounding box center [817, 24] width 476 height 45
click at [524, 485] on div "T1 T2 Exporter sauvegardé Collecte de produit cosmétiques dans les pharmacie po…" at bounding box center [675, 454] width 566 height 226
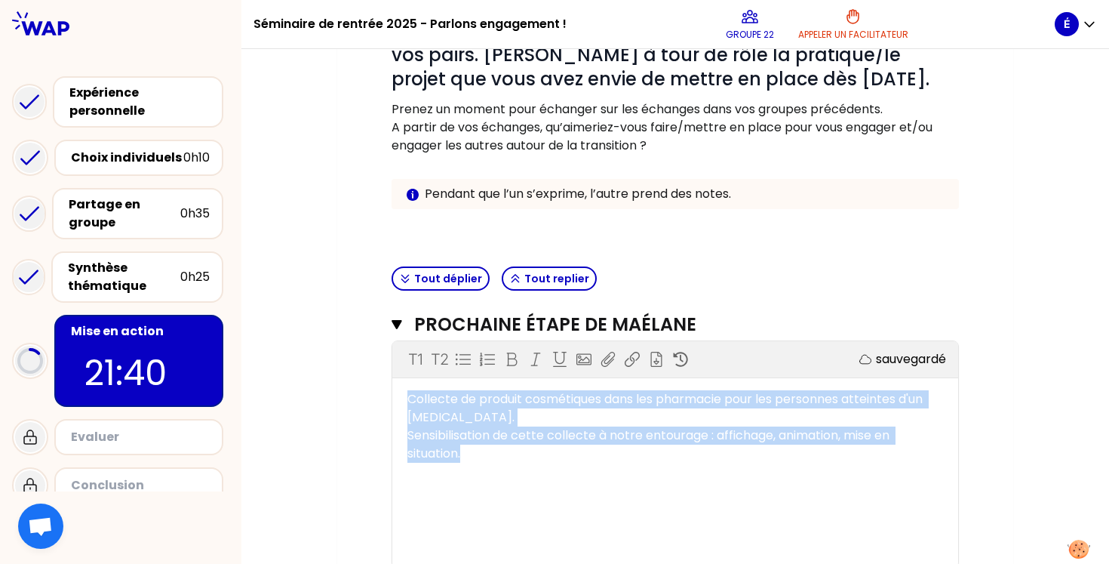
drag, startPoint x: 472, startPoint y: 444, endPoint x: 381, endPoint y: 386, distance: 108.2
click at [381, 386] on div "Objectifs # Vous avez sans doute été inspiré.e par les expériences de vos pairs…" at bounding box center [675, 333] width 616 height 750
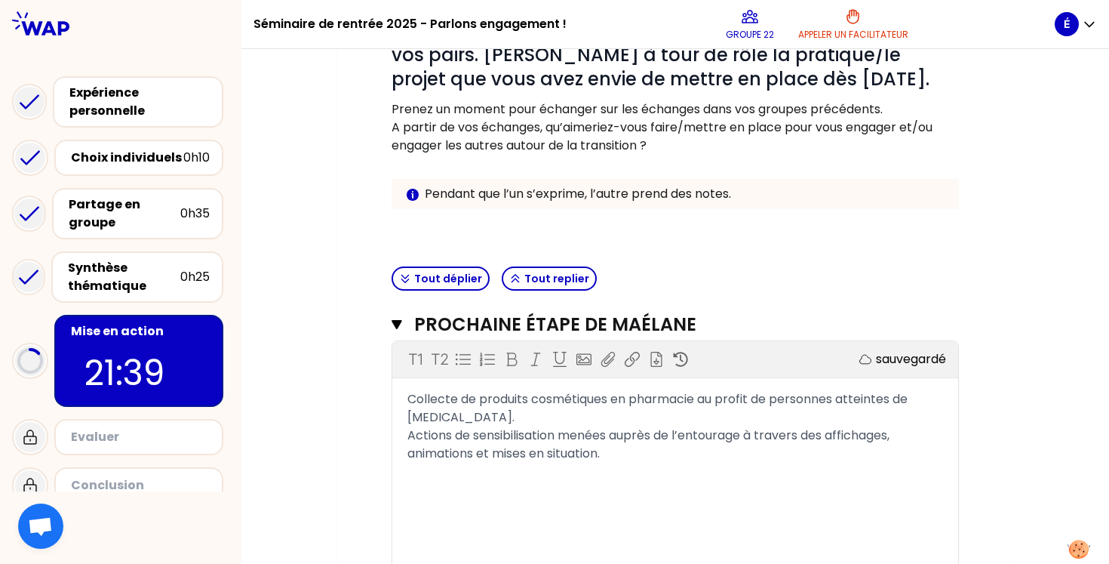
click at [484, 493] on div "T1 T2 Exporter sauvegardé Collecte de produits cosmétiques en pharmacie au prof…" at bounding box center [675, 454] width 566 height 226
click at [656, 467] on div "T1 T2 Exporter sauvegardé Collecte de produits cosmétiques en pharmacie au prof…" at bounding box center [675, 454] width 566 height 226
click at [683, 453] on div "Collecte de produits cosmétiques en pharmacie au profit de personnes atteintes …" at bounding box center [675, 426] width 536 height 72
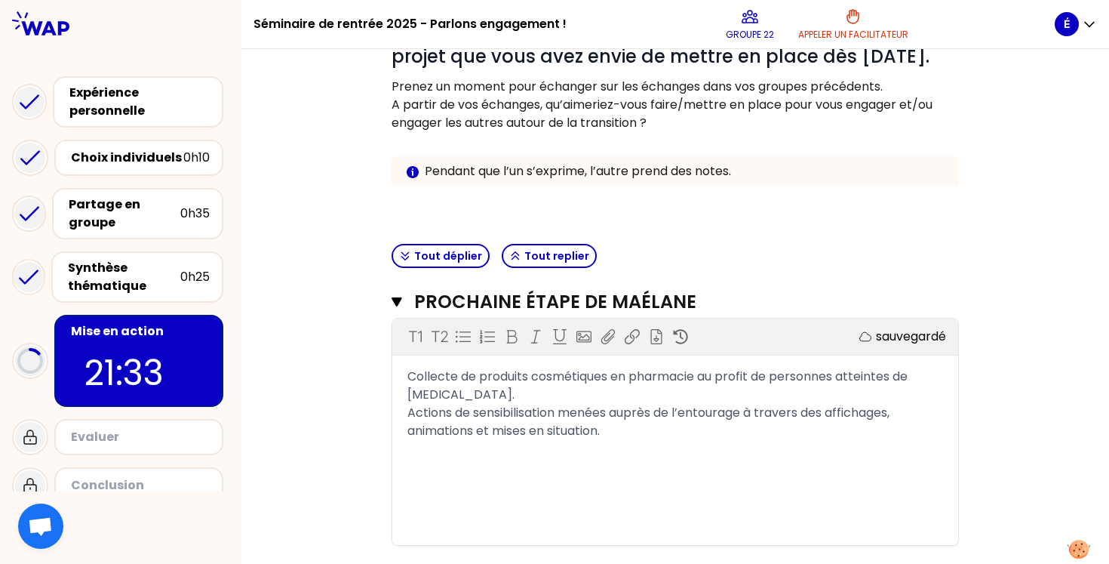
scroll to position [260, 0]
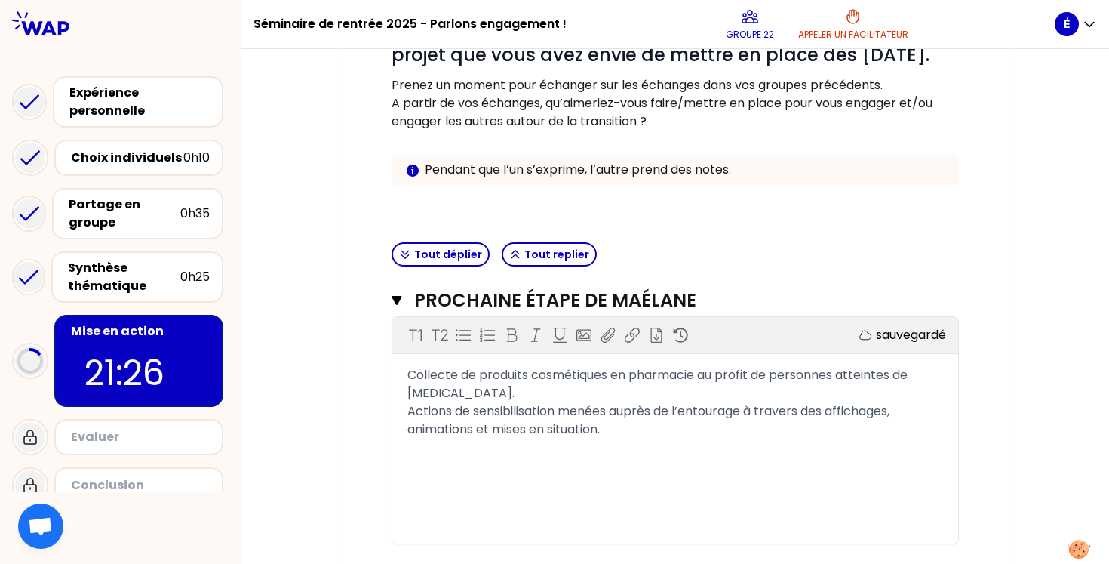
click at [474, 388] on div "Collecte de produits cosmétiques en pharmacie au profit de personnes atteintes …" at bounding box center [675, 402] width 536 height 72
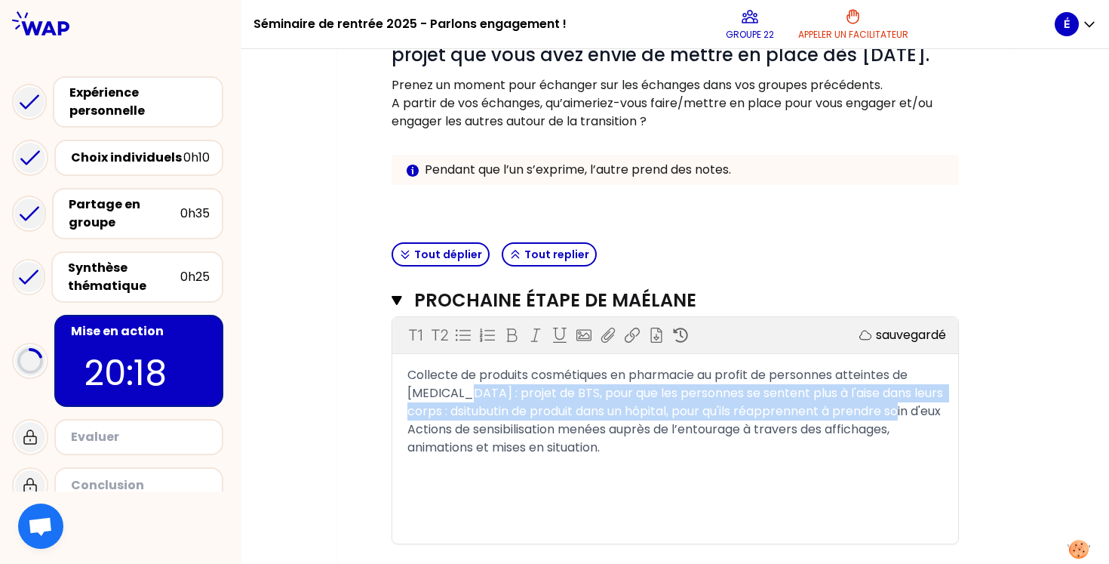
drag, startPoint x: 925, startPoint y: 416, endPoint x: 462, endPoint y: 397, distance: 463.6
click at [462, 397] on div "Collecte de produits cosmétiques en pharmacie au profit de personnes atteintes …" at bounding box center [675, 411] width 536 height 91
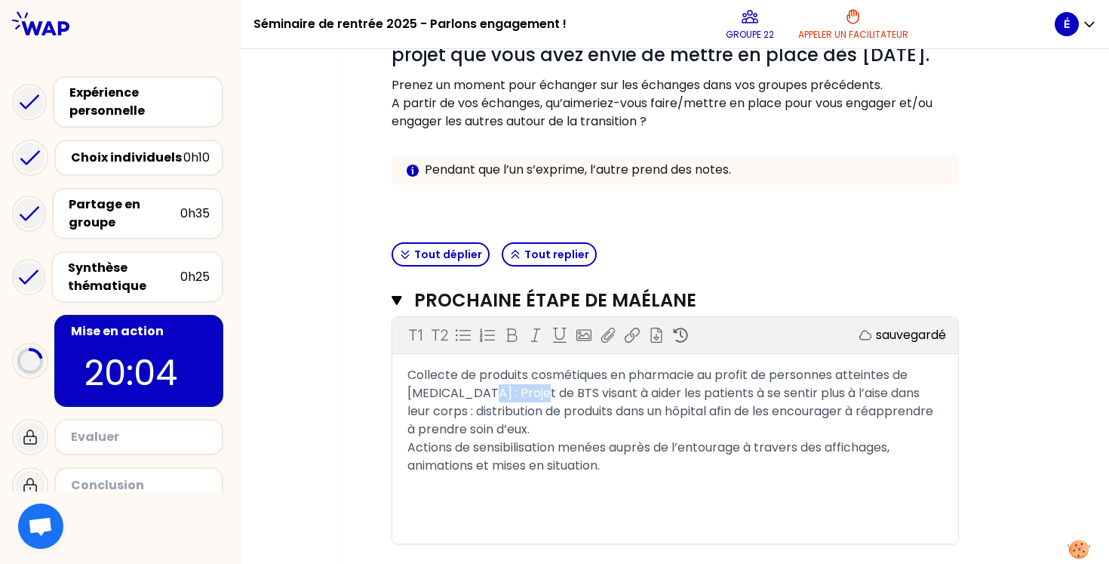
drag, startPoint x: 536, startPoint y: 392, endPoint x: 479, endPoint y: 392, distance: 56.6
click at [479, 392] on span "Collecte de produits cosmétiques en pharmacie au profit de personnes atteintes …" at bounding box center [671, 420] width 529 height 108
click at [462, 531] on div "T1 T2 Exporter sauvegardé Collecte de produits cosmétiques en pharmacie au prof…" at bounding box center [675, 430] width 566 height 226
click at [627, 474] on div "﻿" at bounding box center [675, 483] width 536 height 18
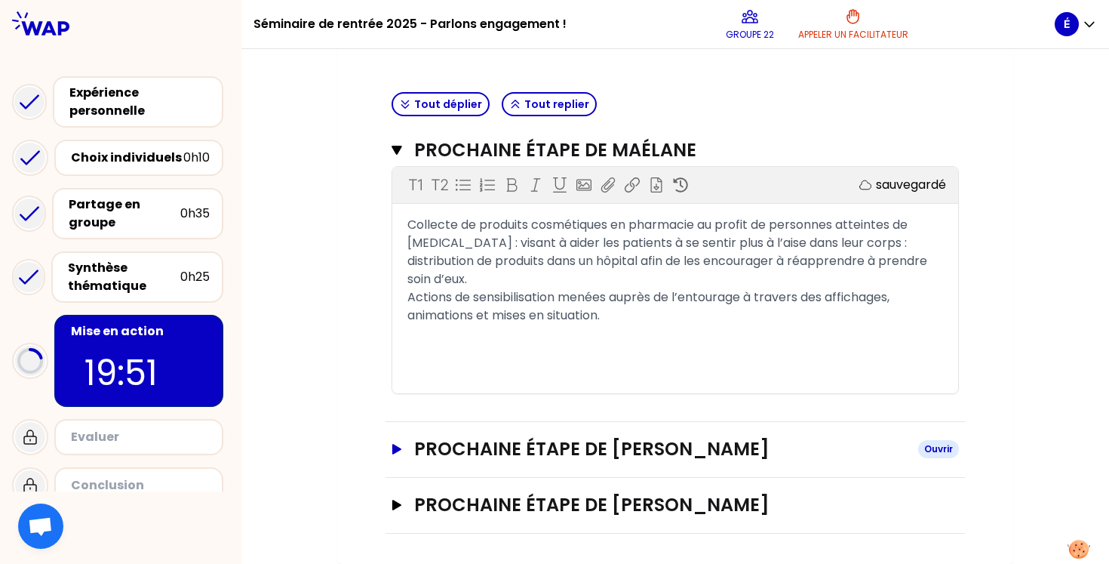
scroll to position [410, 0]
click at [407, 446] on button "Prochaine étape de Élodie Ouvrir" at bounding box center [675, 449] width 567 height 24
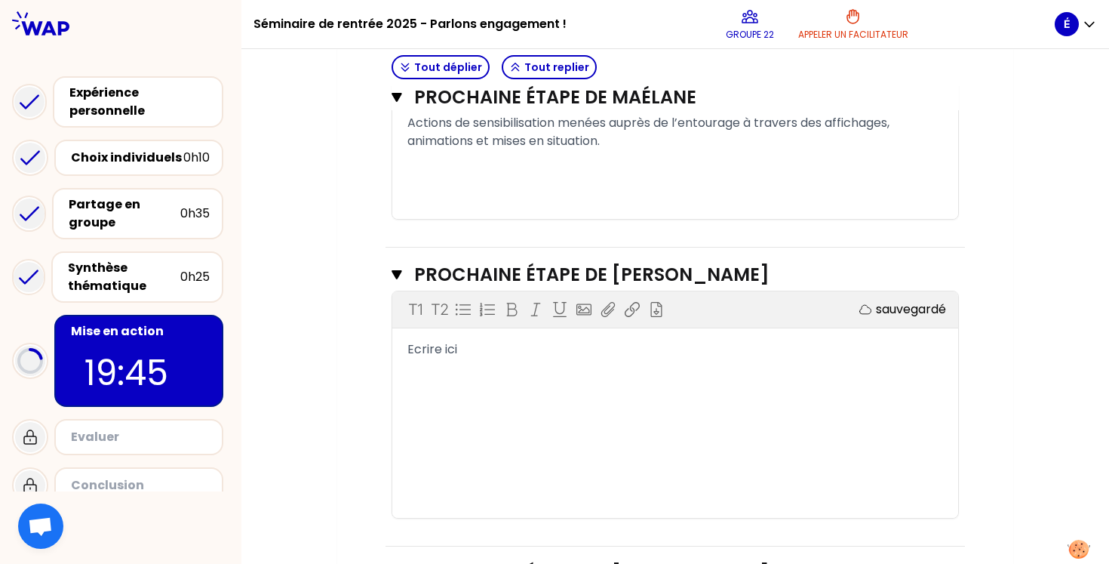
scroll to position [587, 0]
click at [450, 364] on div "T1 T2 Exporter sauvegardé Ecrire ici" at bounding box center [675, 402] width 566 height 226
click at [438, 333] on div "T1 T2 Exporter sauvegardé Ecrire ici" at bounding box center [675, 402] width 566 height 226
click at [431, 347] on span "Ecrire ici" at bounding box center [432, 346] width 50 height 17
click at [73, 268] on div "Synthèse thématique" at bounding box center [124, 277] width 112 height 36
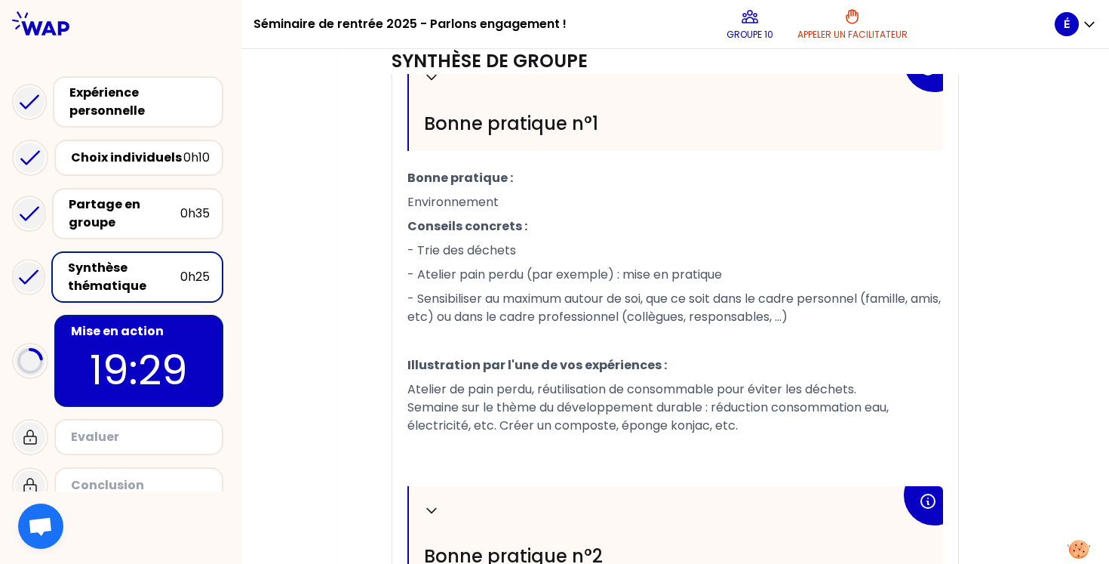
scroll to position [521, 0]
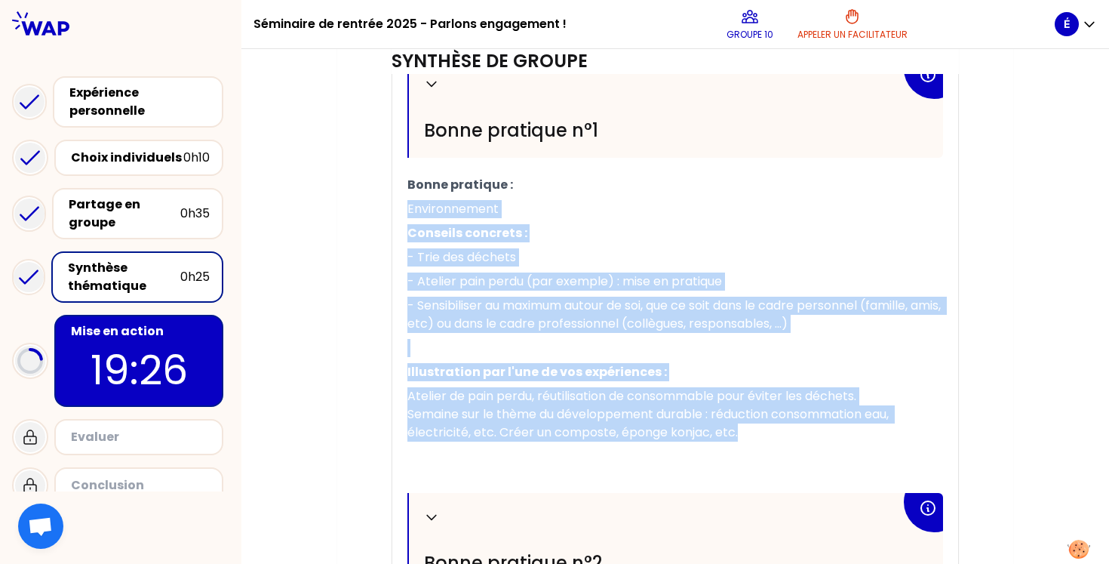
drag, startPoint x: 751, startPoint y: 435, endPoint x: 404, endPoint y: 215, distance: 410.4
click at [404, 215] on div "Replier Bonne pratique n°1 Bonne pratique : Environnement Conseils concrets : -…" at bounding box center [675, 484] width 566 height 848
copy div "Environnement Conseils concrets : - Trie des déchets - Atelier pain perdu (par …"
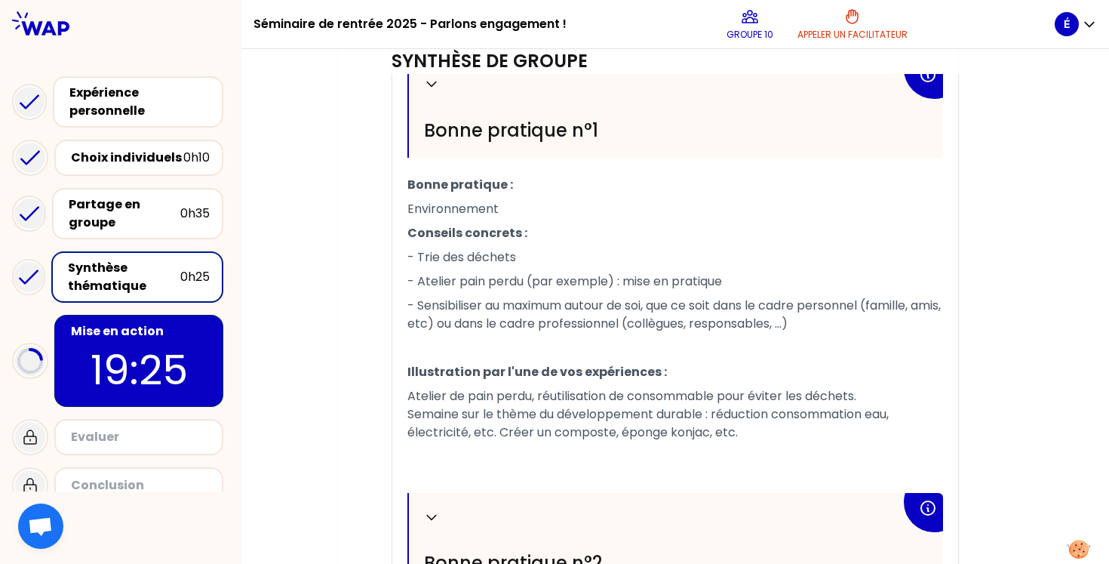
click at [167, 345] on p "19:25" at bounding box center [139, 369] width 142 height 59
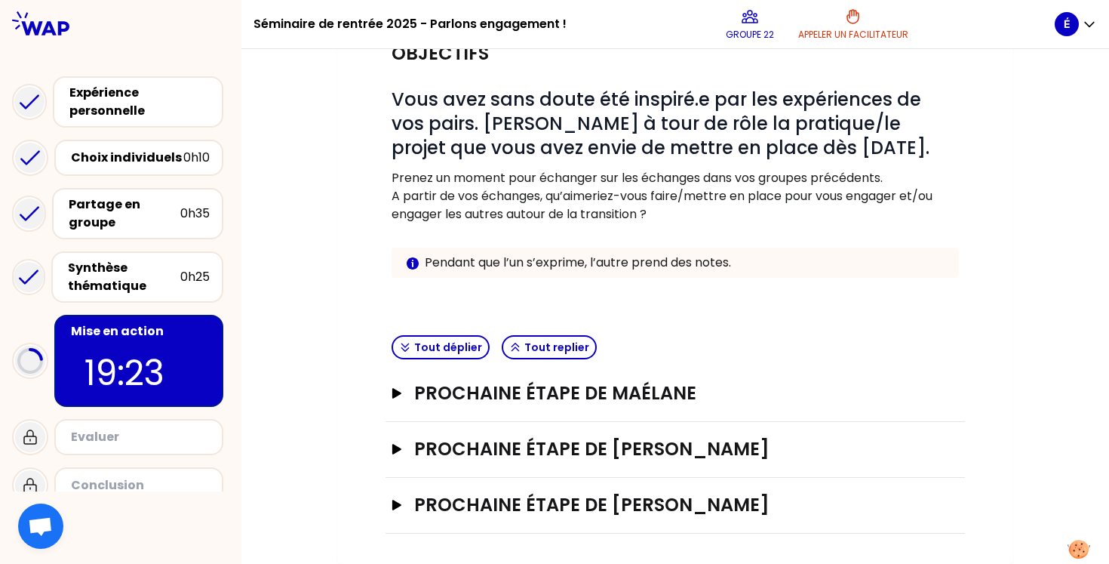
click at [390, 447] on div "Prochaine étape de Élodie Ouvrir" at bounding box center [674, 450] width 579 height 56
click at [397, 464] on div "Prochaine étape de Élodie Ouvrir" at bounding box center [674, 450] width 579 height 56
click at [397, 450] on icon "button" at bounding box center [396, 449] width 9 height 11
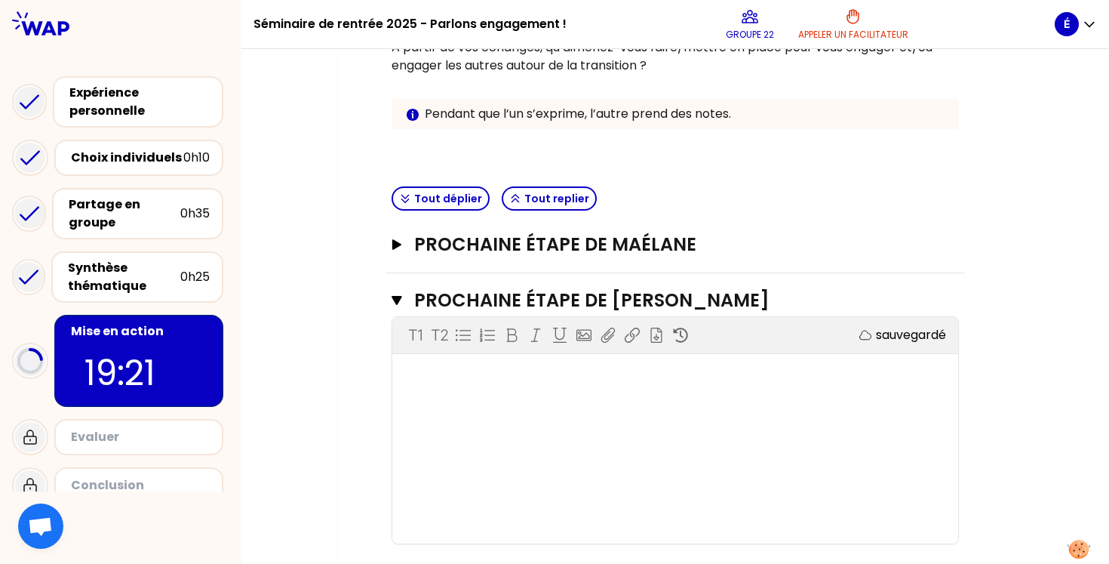
click at [448, 372] on div "﻿" at bounding box center [675, 375] width 536 height 18
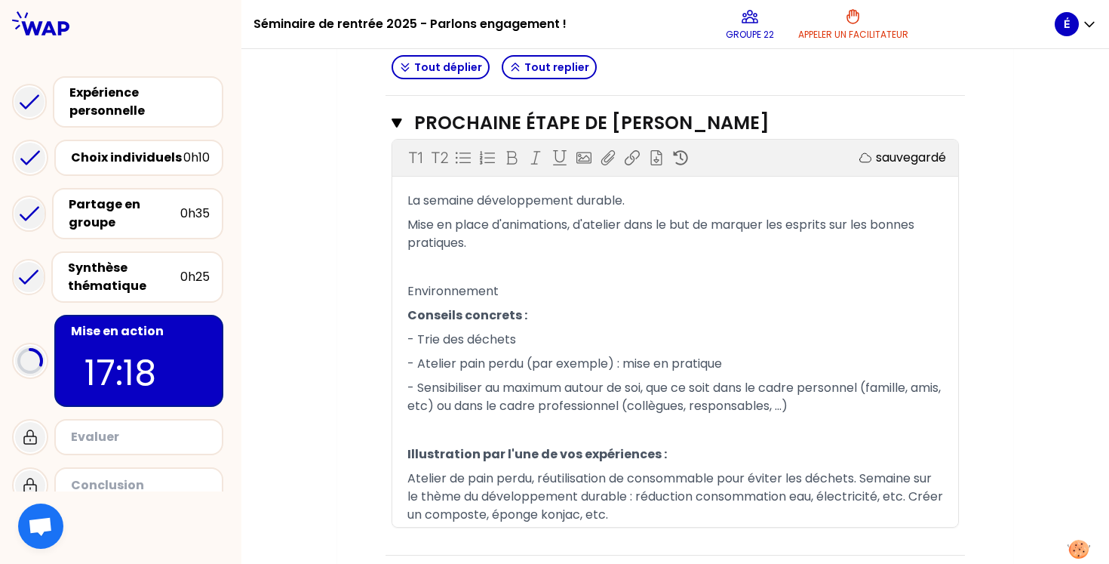
scroll to position [487, 0]
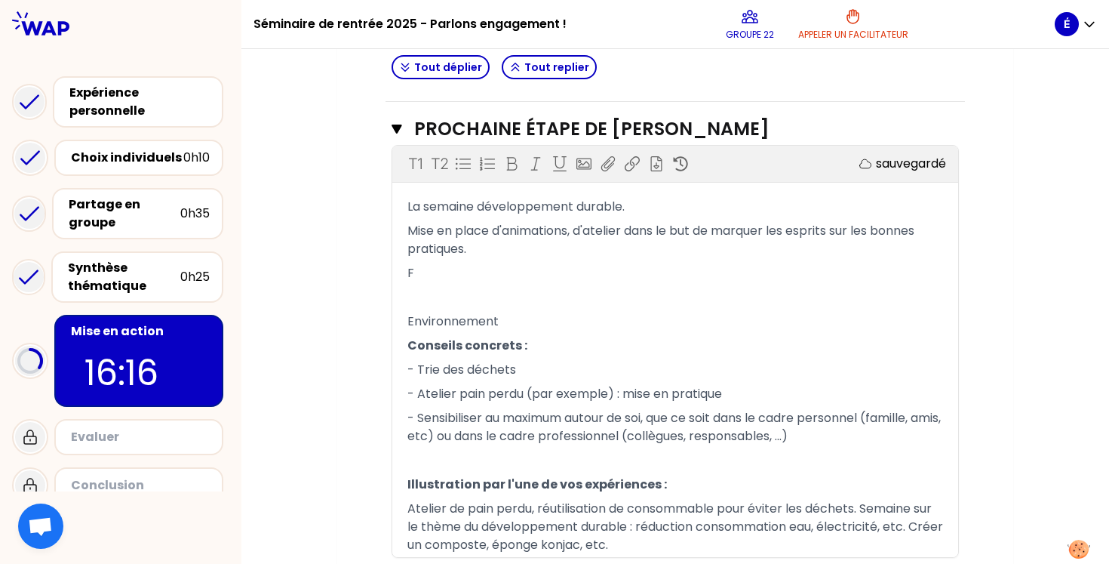
click at [653, 341] on p "Conseils concrets :" at bounding box center [675, 345] width 536 height 24
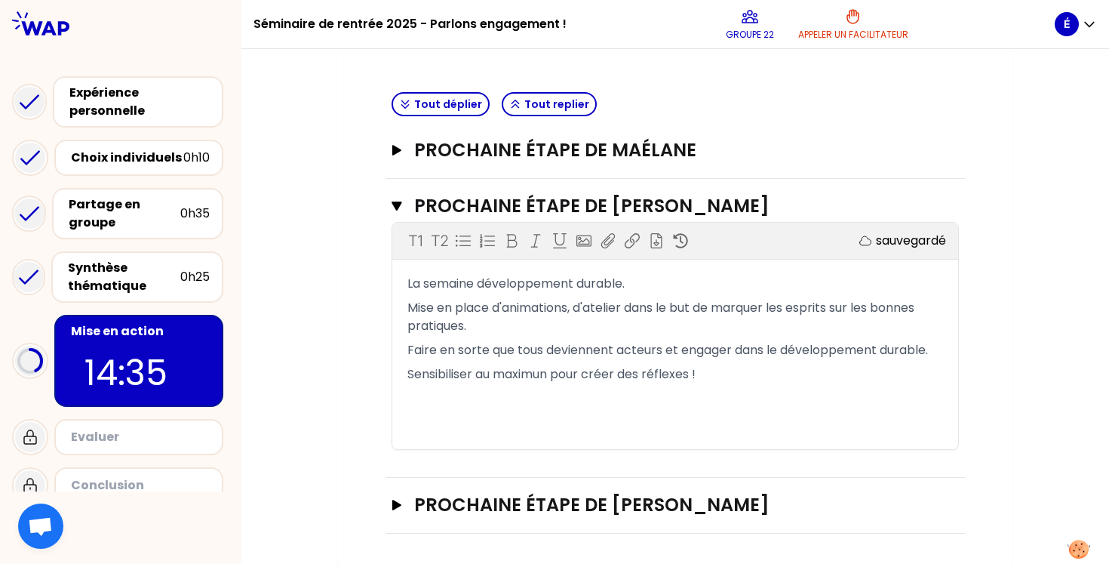
scroll to position [0, 0]
drag, startPoint x: 939, startPoint y: 308, endPoint x: 397, endPoint y: 200, distance: 553.0
click at [397, 200] on icon "button" at bounding box center [397, 206] width 11 height 12
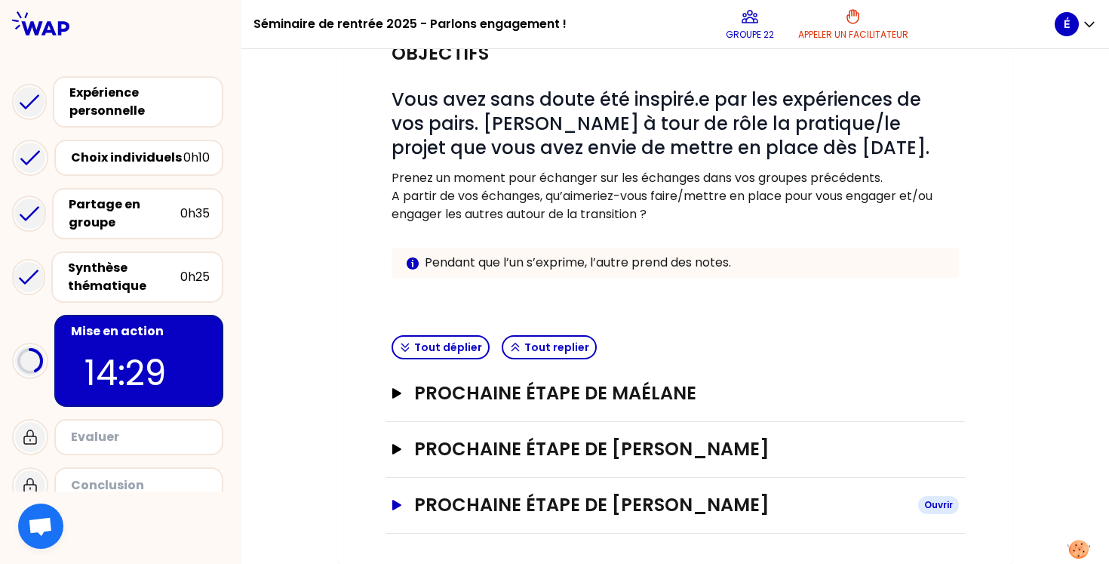
click at [398, 504] on icon "button" at bounding box center [396, 504] width 9 height 11
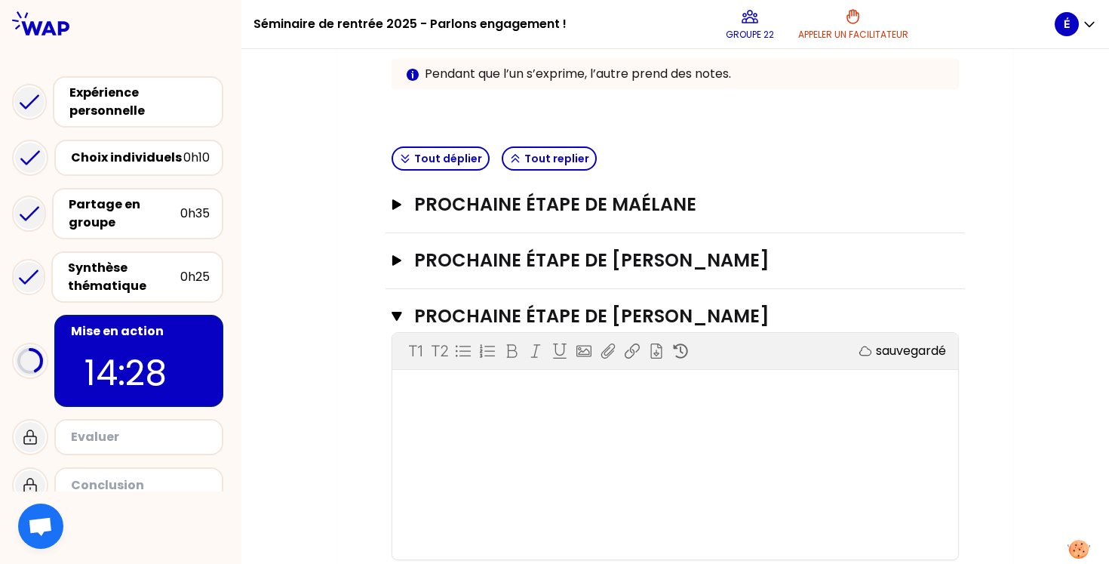
scroll to position [385, 0]
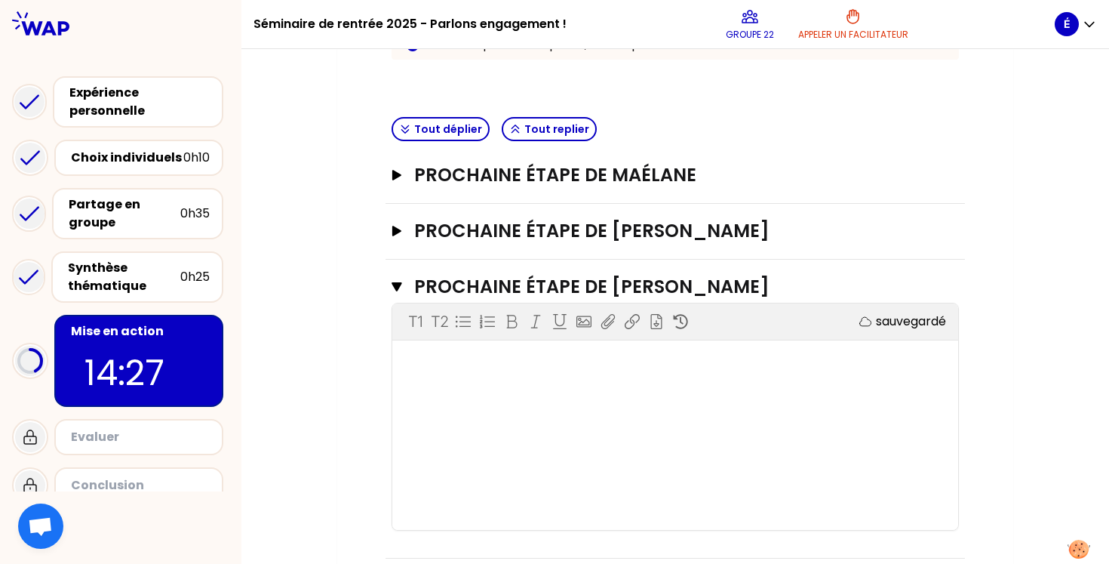
click at [435, 353] on div "﻿" at bounding box center [675, 361] width 536 height 18
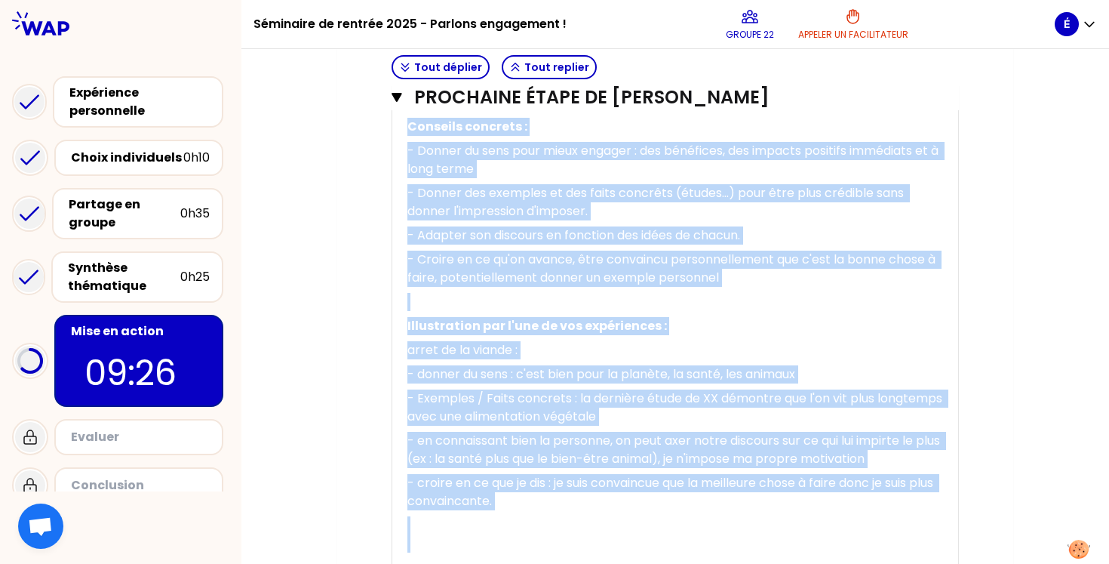
scroll to position [818, 0]
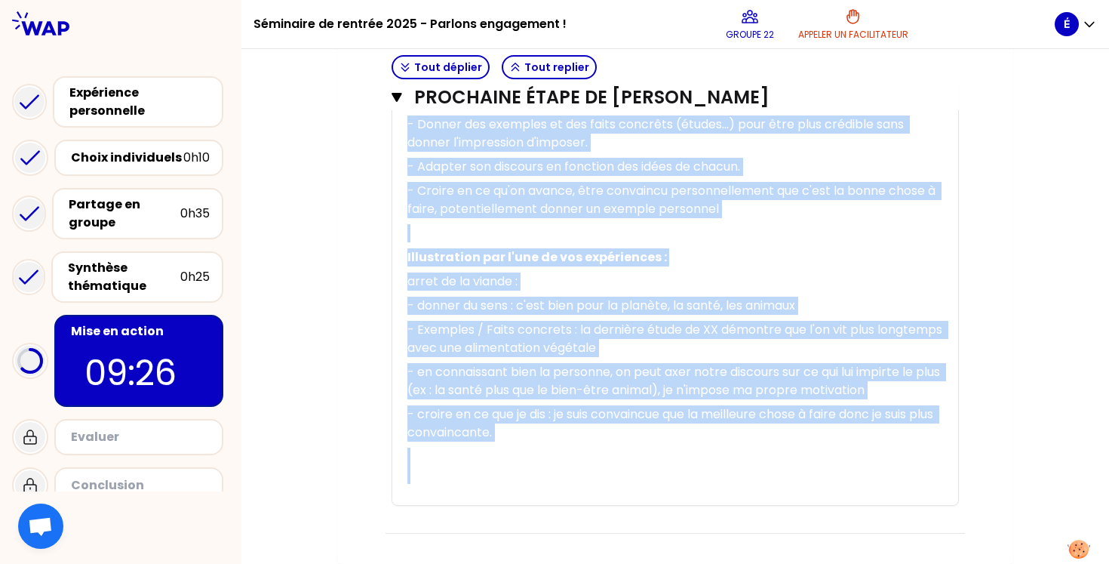
drag, startPoint x: 410, startPoint y: 171, endPoint x: 567, endPoint y: 438, distance: 309.7
click at [567, 438] on div "Savoir convaincre : - pour mieux s'engager ﻿ Bonne pratique : Savoir convaincre…" at bounding box center [675, 211] width 536 height 585
copy div "Conseils concrets : - Donner du sens pour mieux engager : des bénéfices, des im…"
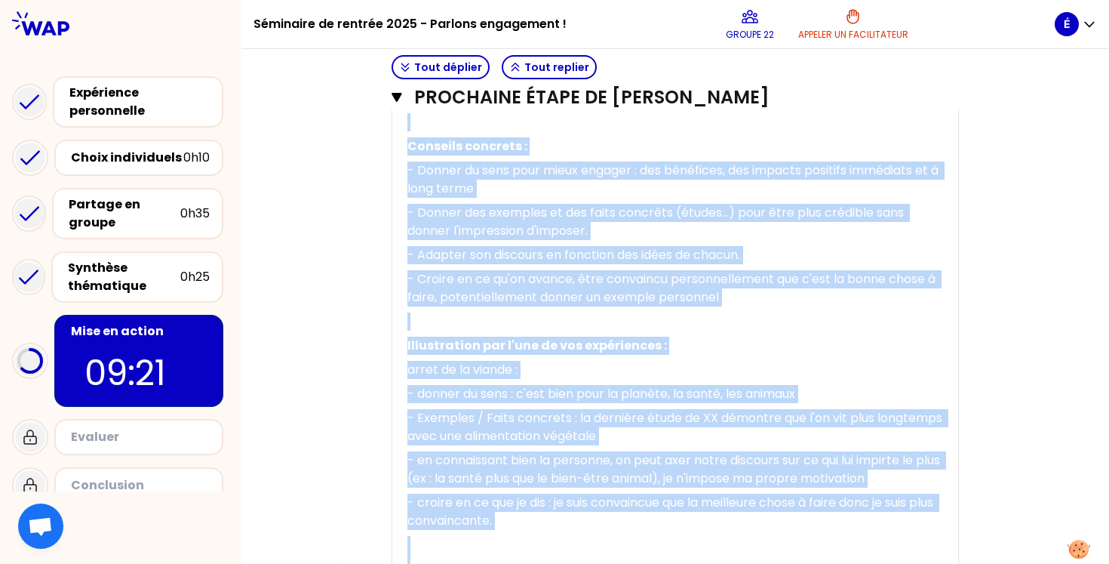
scroll to position [837, 0]
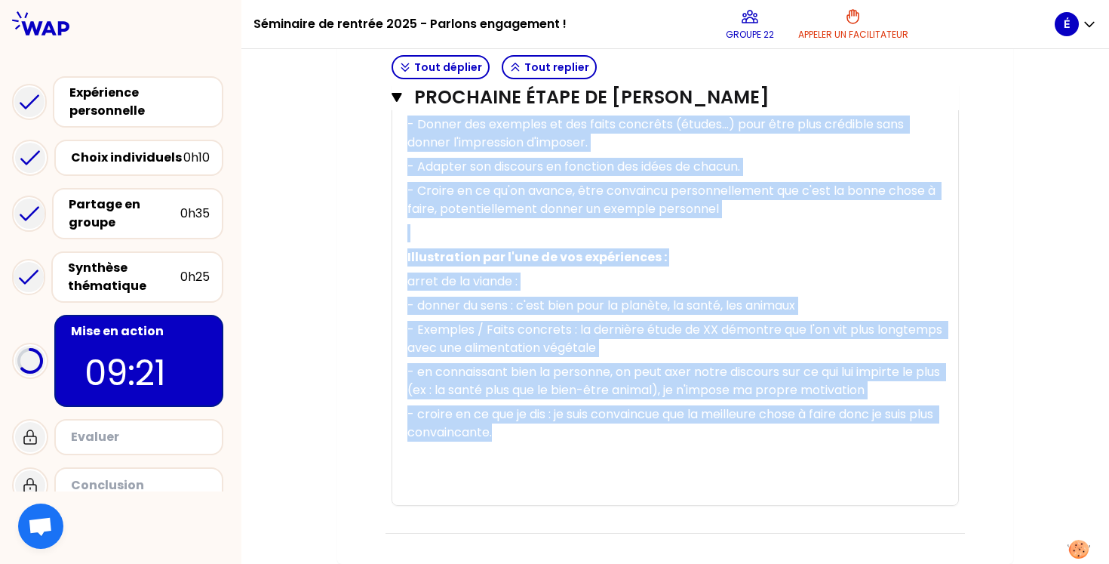
drag, startPoint x: 410, startPoint y: 256, endPoint x: 582, endPoint y: 465, distance: 271.2
click at [582, 465] on div "Savoir convaincre : - pour mieux s'engager - pour ﻿ Bonne pratique : Savoir con…" at bounding box center [675, 202] width 536 height 603
copy div "Bonne pratique : Savoir convaincre ﻿ Conseils concrets : - Donner du sens pour …"
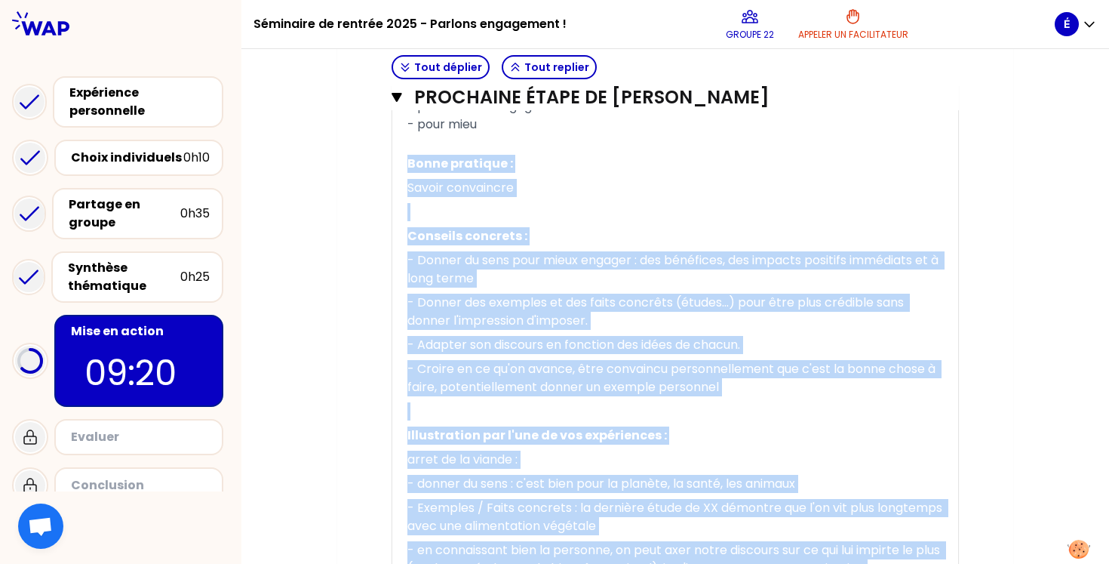
scroll to position [522, 0]
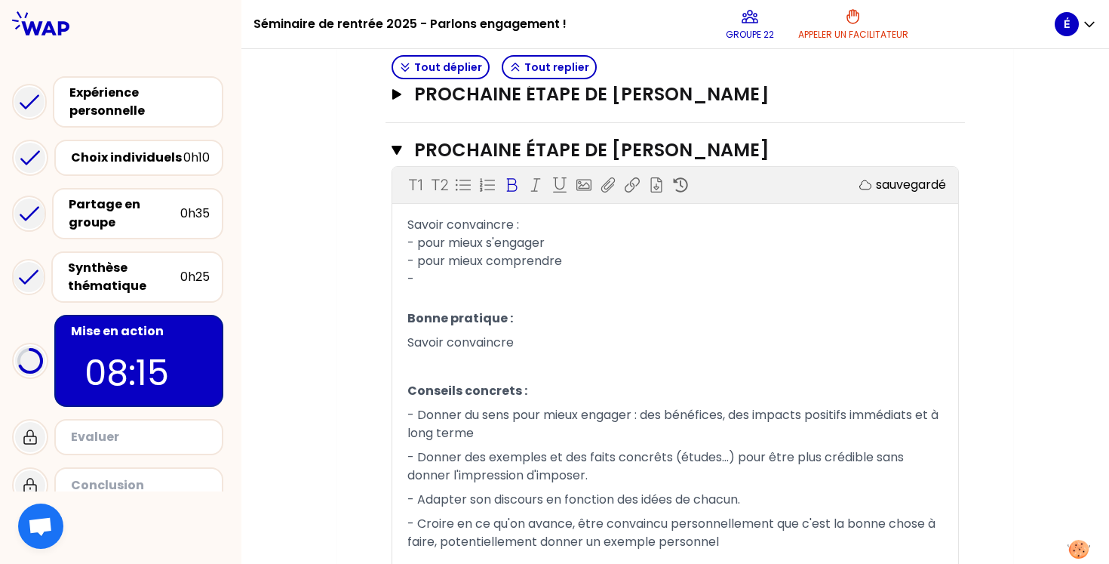
click at [532, 291] on div "﻿" at bounding box center [675, 297] width 536 height 18
click at [489, 273] on div "-" at bounding box center [675, 279] width 536 height 18
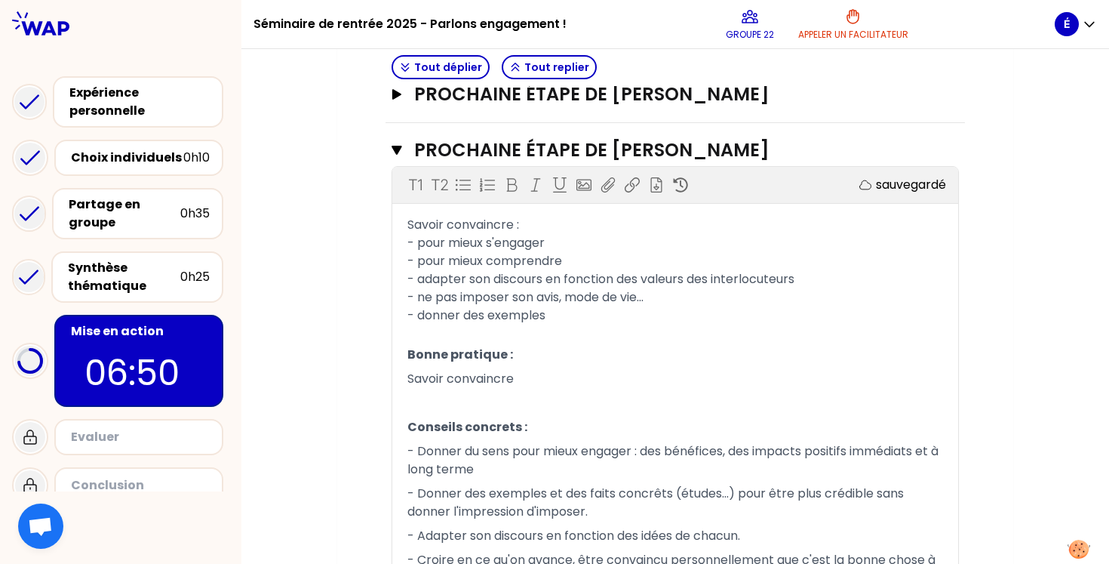
click at [610, 327] on div "﻿" at bounding box center [675, 333] width 536 height 18
click at [612, 315] on div "- donner des exemples" at bounding box center [675, 315] width 536 height 18
click at [578, 387] on p "Savoir convaincre" at bounding box center [675, 379] width 536 height 24
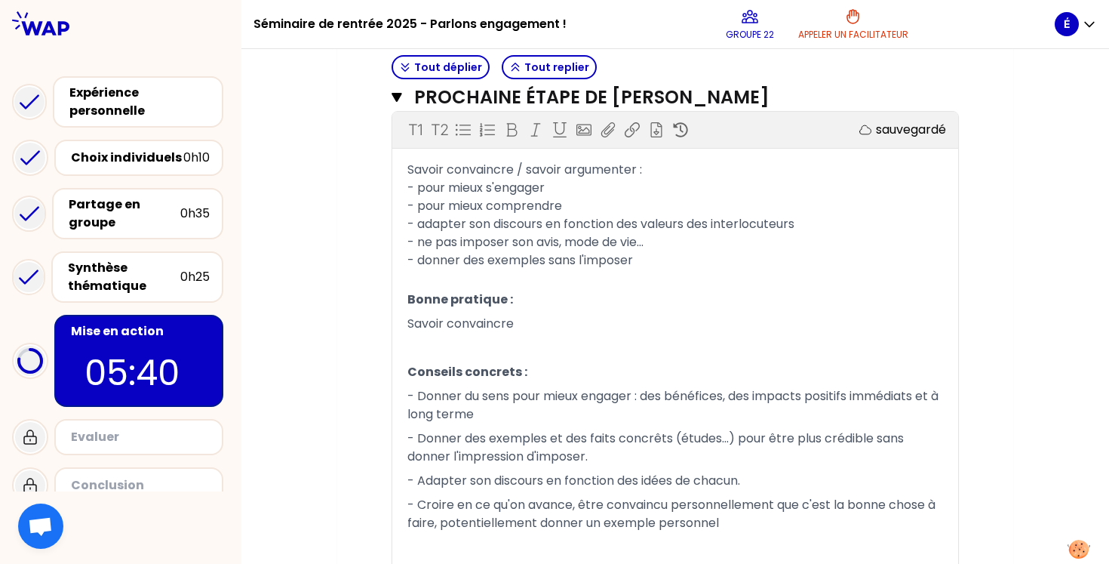
scroll to position [622, 0]
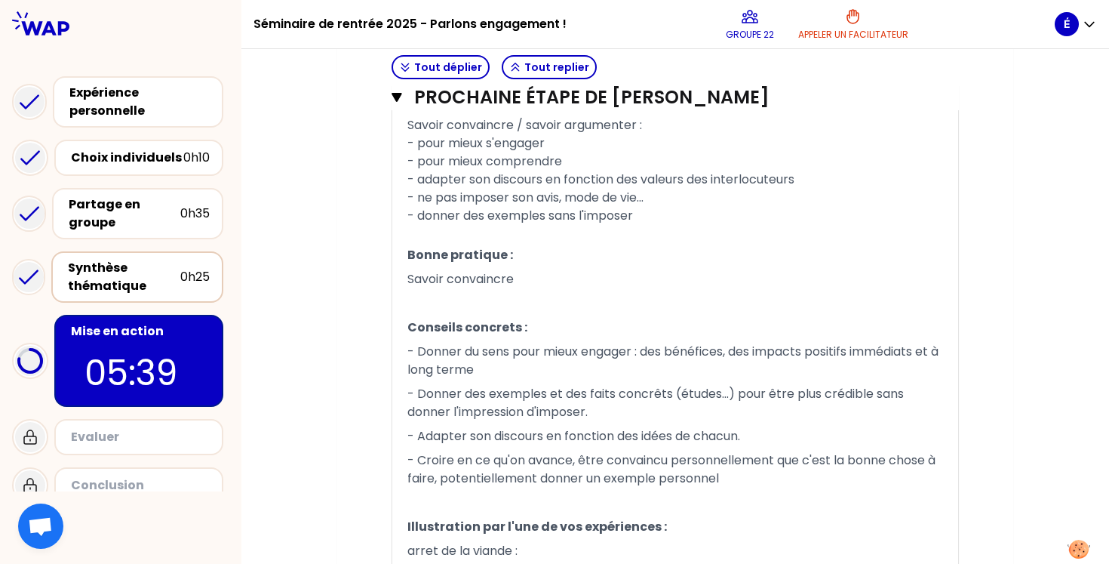
click at [149, 268] on div "Synthèse thématique" at bounding box center [124, 277] width 112 height 36
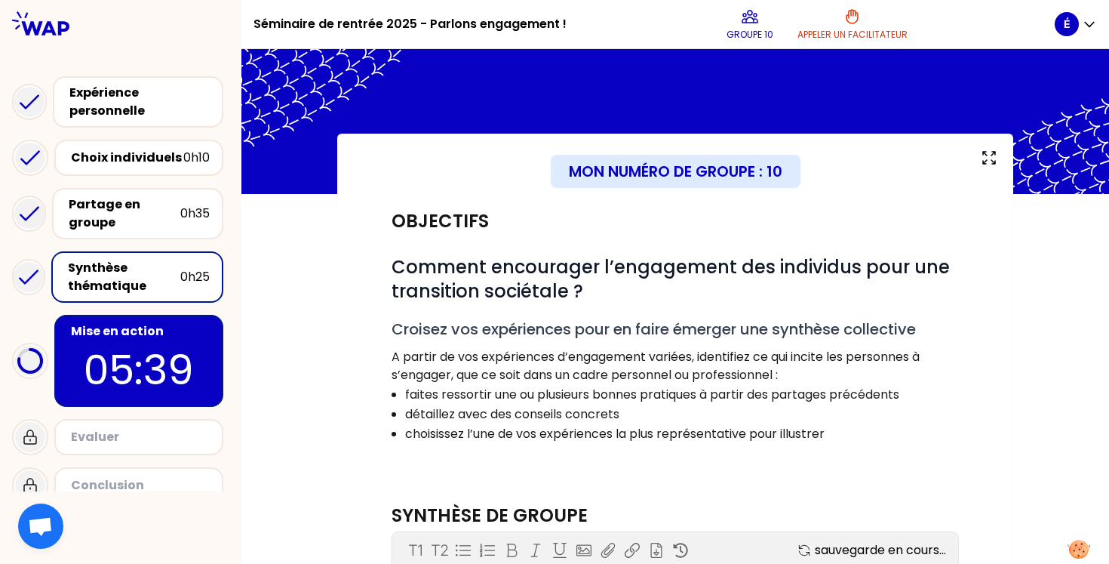
click at [155, 367] on p "05:39" at bounding box center [139, 369] width 142 height 59
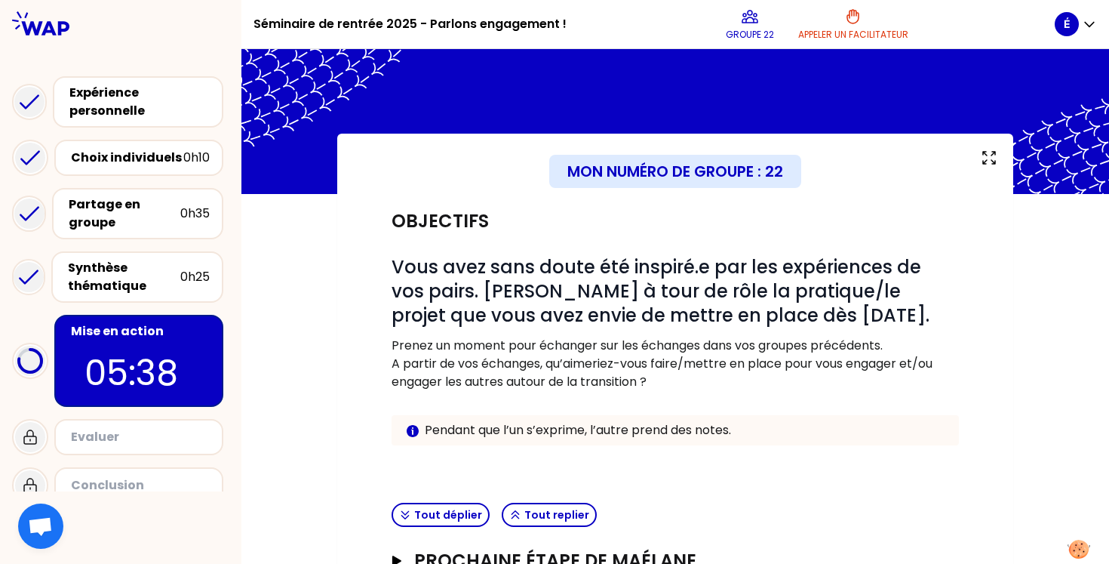
click at [155, 364] on p "05:38" at bounding box center [138, 372] width 109 height 53
click at [155, 364] on p "05:37" at bounding box center [138, 372] width 109 height 53
click at [146, 281] on div "Synthèse thématique" at bounding box center [124, 277] width 112 height 36
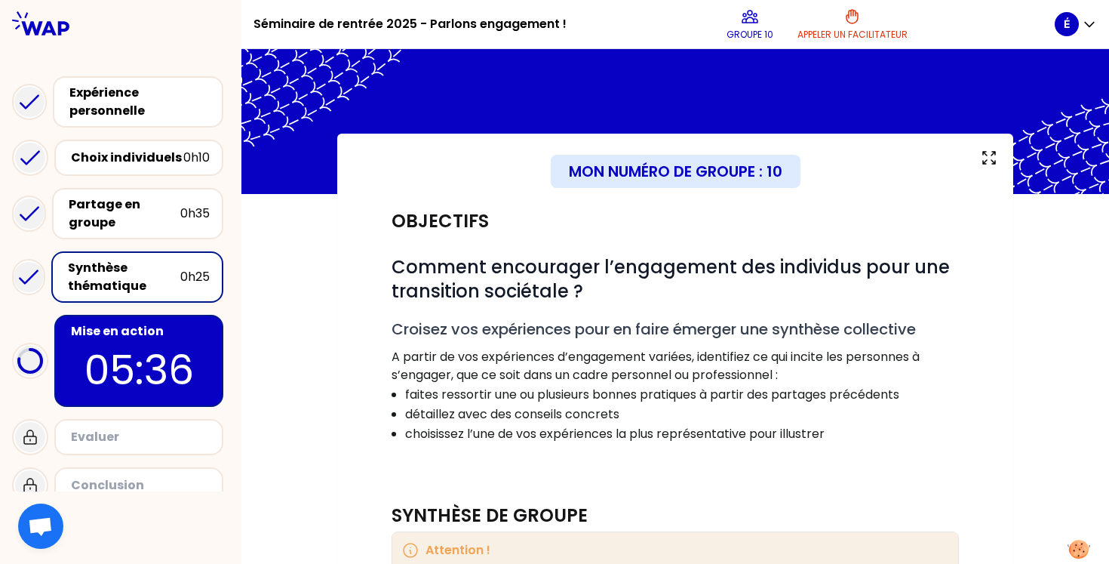
click at [146, 361] on p "05:36" at bounding box center [139, 369] width 142 height 59
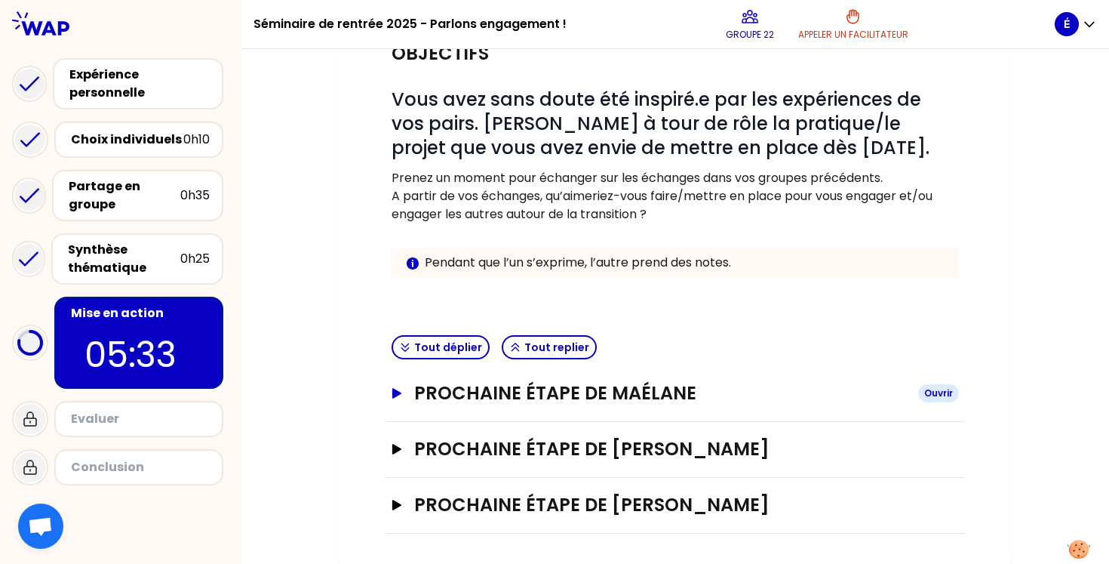
click at [396, 396] on icon "button" at bounding box center [396, 393] width 9 height 11
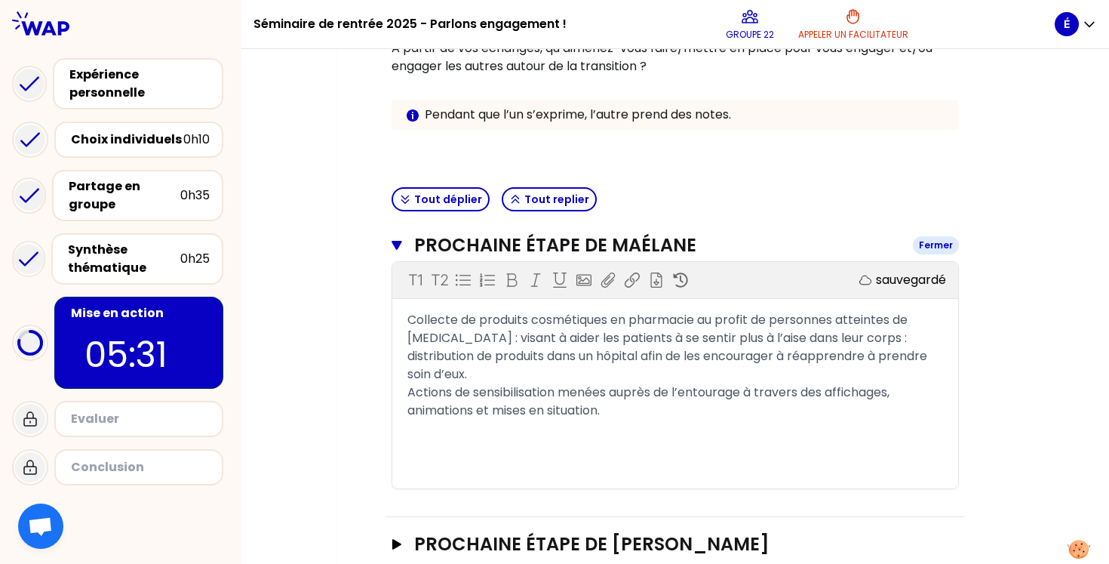
click at [399, 244] on icon "button" at bounding box center [397, 245] width 10 height 9
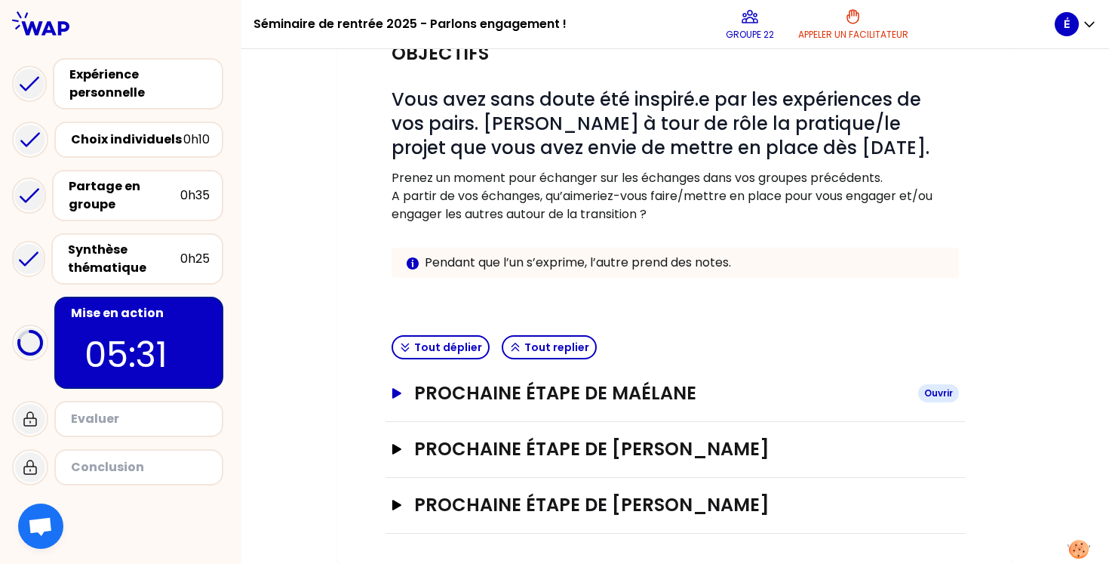
scroll to position [167, 0]
click at [402, 458] on button "Prochaine étape de Élodie Ouvrir" at bounding box center [675, 449] width 567 height 24
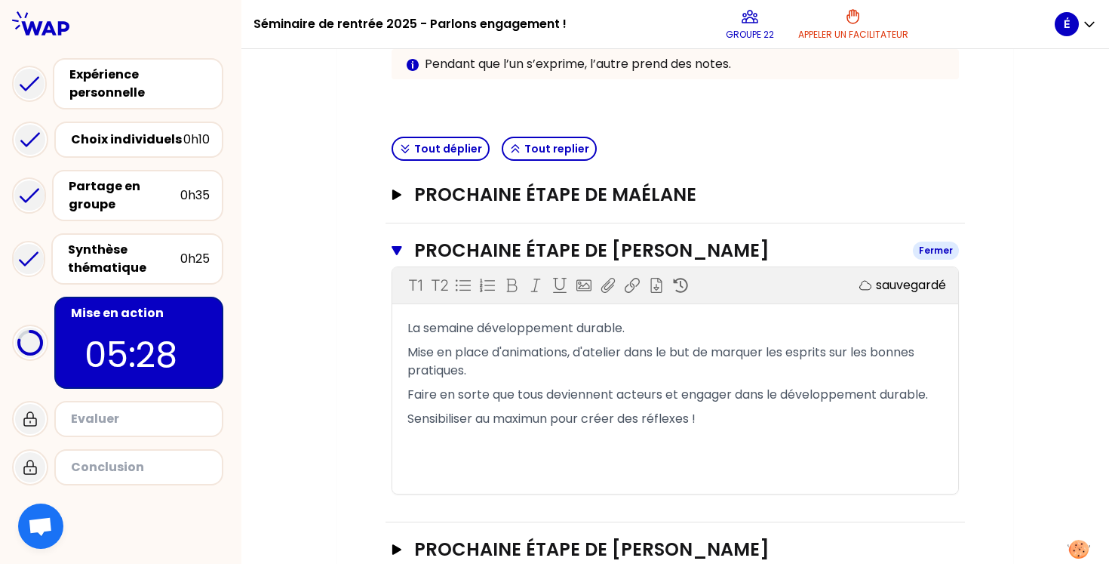
click at [395, 250] on icon "button" at bounding box center [397, 250] width 10 height 9
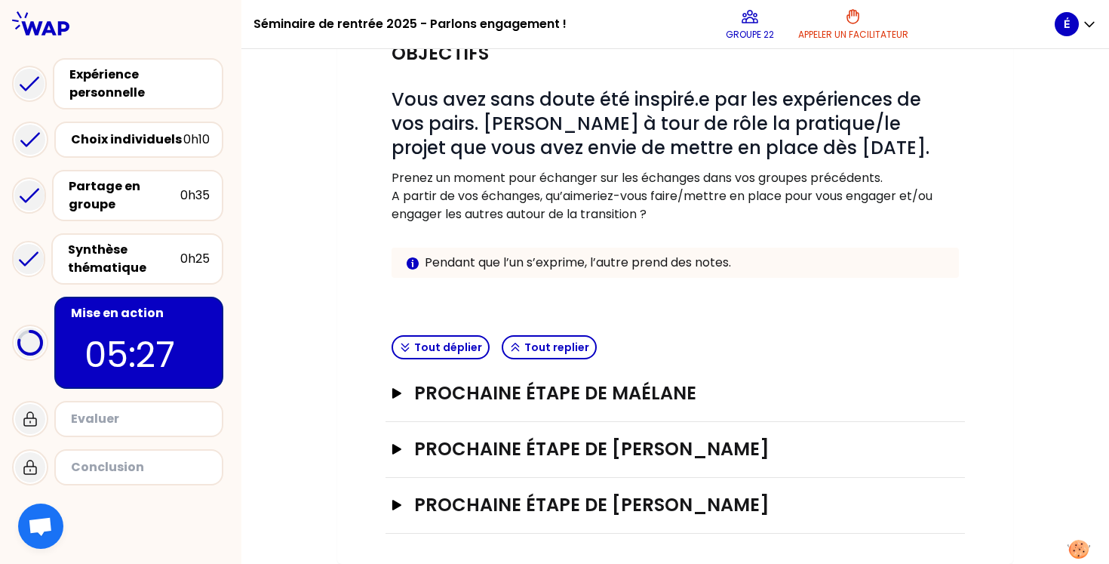
scroll to position [0, 0]
click at [396, 499] on button "Prochaine étape de Charline PINGRET Ouvrir" at bounding box center [675, 505] width 567 height 24
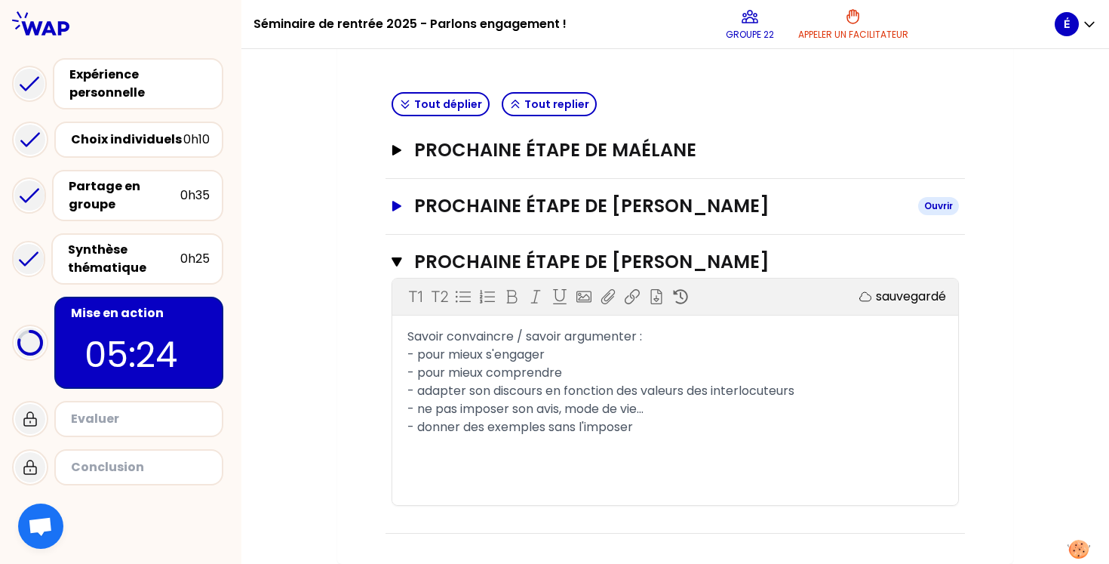
click at [405, 207] on button "Prochaine étape de Élodie Ouvrir" at bounding box center [675, 206] width 567 height 24
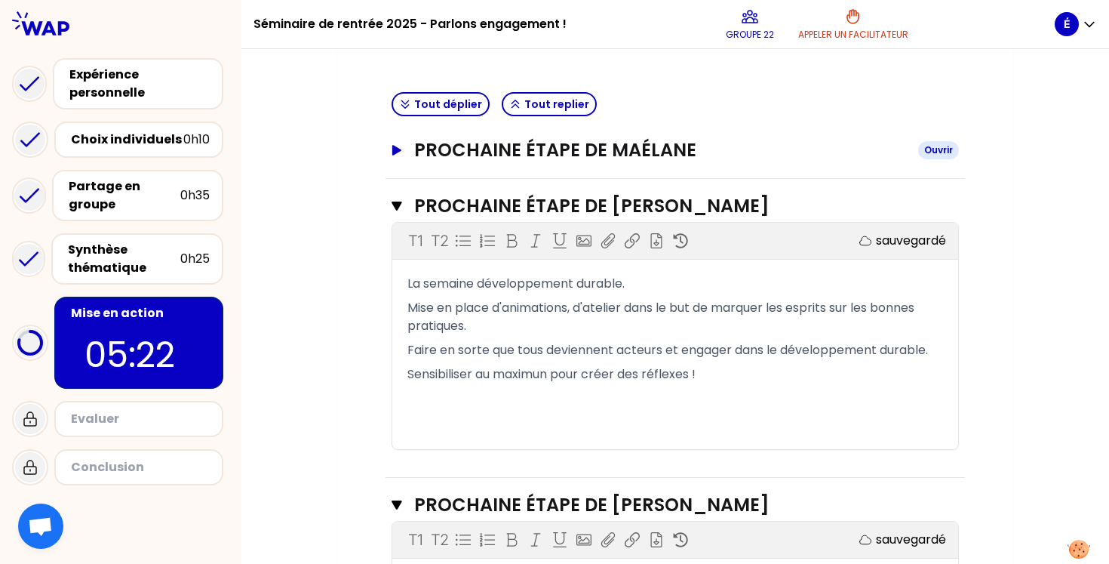
click at [398, 148] on icon "button" at bounding box center [397, 150] width 12 height 11
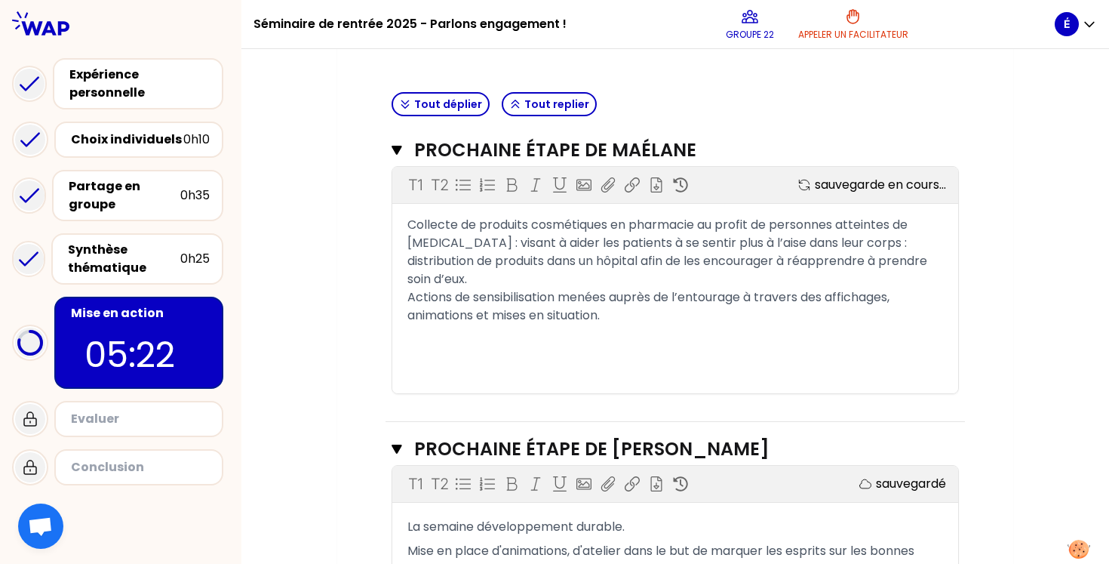
click at [361, 222] on div "Mon numéro de groupe : 22 Objectifs # Vous avez sans doute été inspiré.e par le…" at bounding box center [675, 386] width 676 height 1326
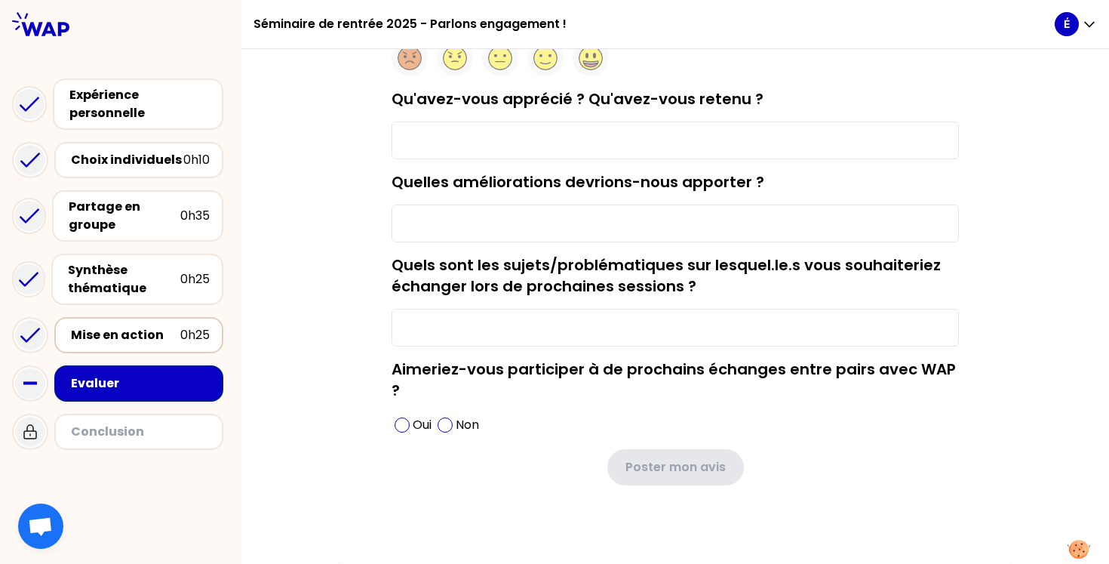
click at [477, 258] on div "La session était-elle intéressante ? Qu'avez-vous apprécié ? Qu'avez-vous reten…" at bounding box center [675, 270] width 616 height 527
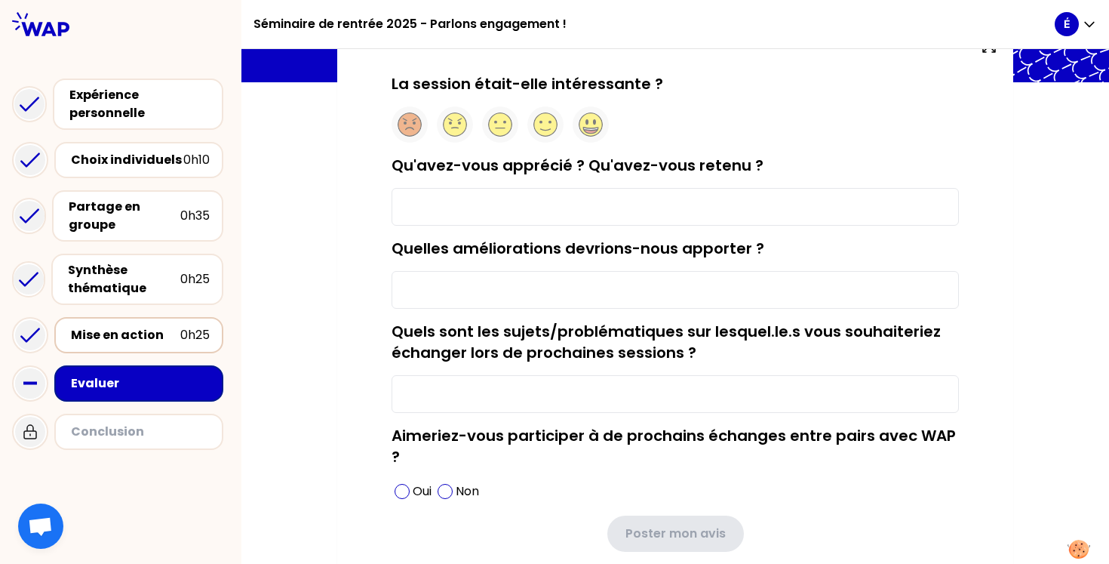
scroll to position [76, 0]
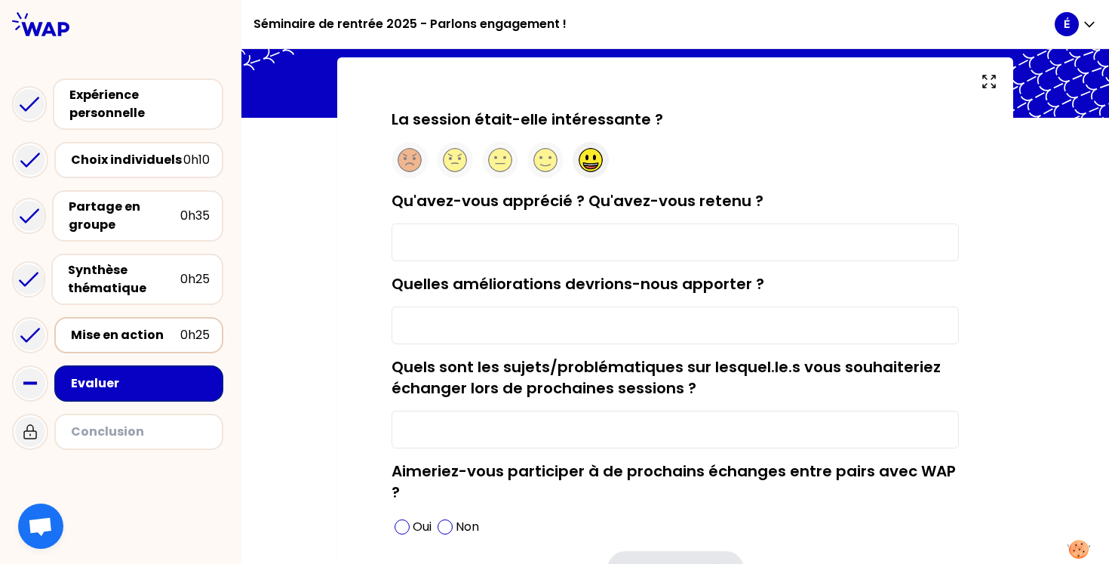
click at [590, 156] on circle at bounding box center [590, 160] width 23 height 23
click at [585, 241] on input "Qu'avez-vous apprécié ? Qu'avez-vous retenu ?" at bounding box center [675, 242] width 567 height 38
click at [511, 234] on input "Qu'avez-vous apprécié ? Qu'avez-vous retenu ?" at bounding box center [675, 242] width 567 height 38
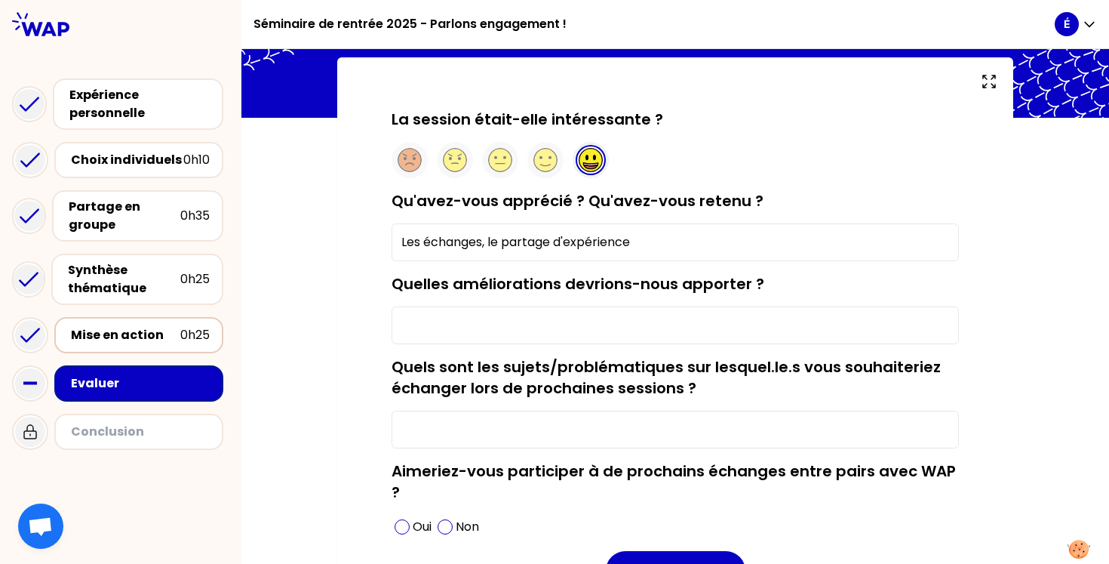
type input "Les échanges, le partage d'expérience"
click at [496, 327] on input "Quelles améliorations devrions-nous apporter ?" at bounding box center [675, 325] width 567 height 38
type input "r"
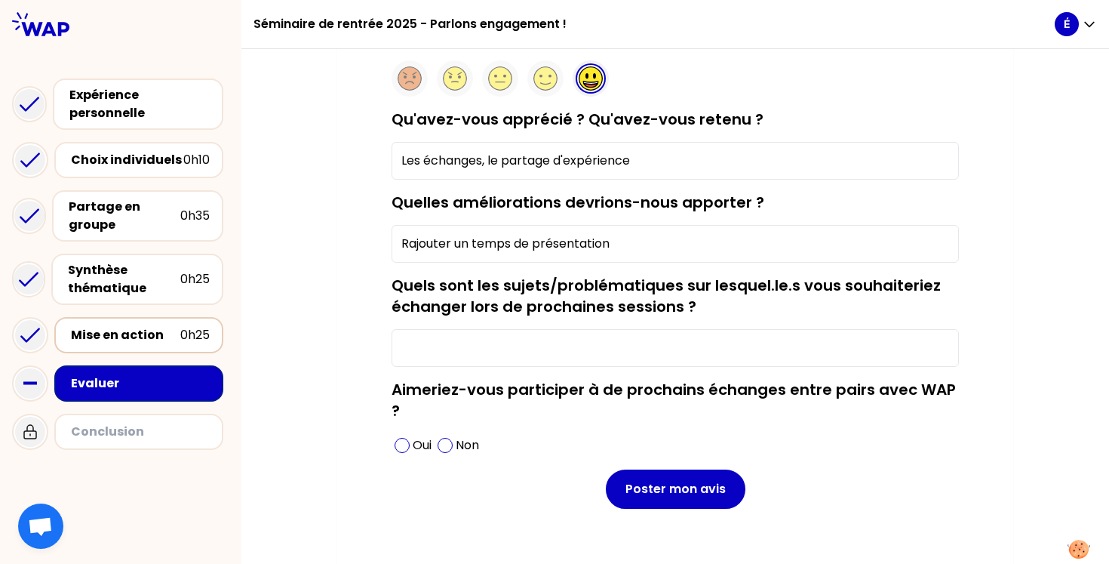
scroll to position [158, 0]
type input "Rajouter un temps de présentation"
click at [447, 352] on input "Quels sont les sujets/problématiques sur lesquel.le.s vous souhaiteriez échange…" at bounding box center [675, 347] width 567 height 38
type input "_"
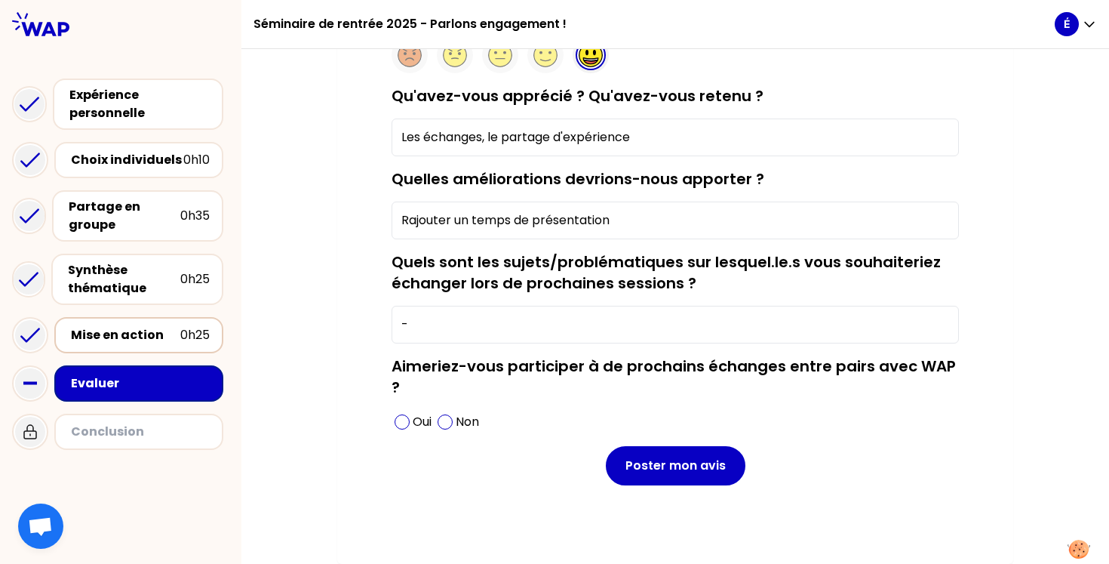
scroll to position [183, 0]
type input "-"
click at [400, 422] on span at bounding box center [402, 421] width 15 height 15
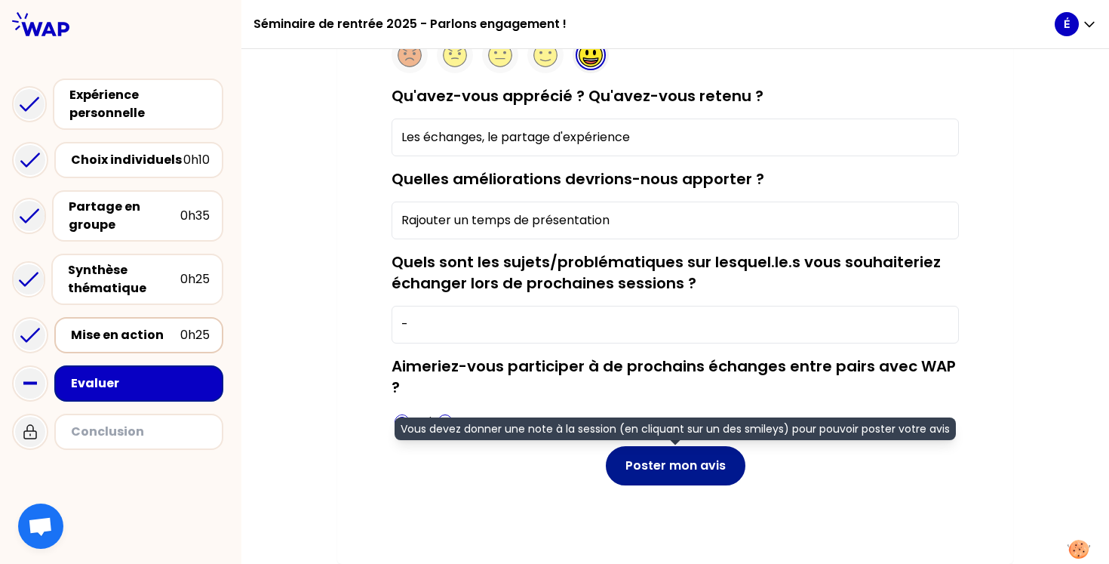
scroll to position [0, 0]
click at [649, 462] on button "Poster mon avis" at bounding box center [676, 465] width 140 height 39
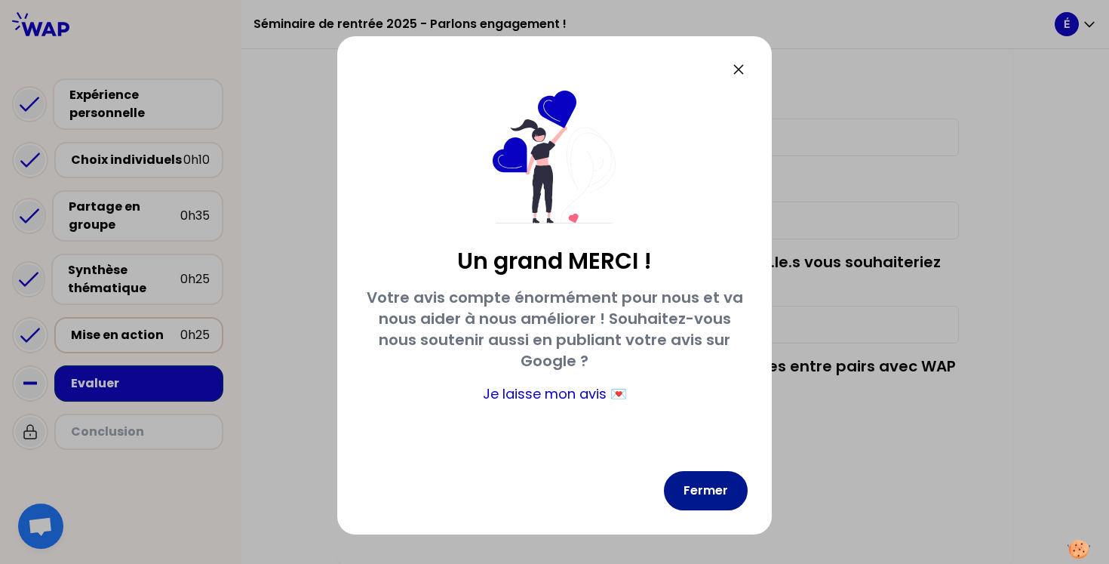
click at [698, 502] on button "Fermer" at bounding box center [706, 490] width 84 height 39
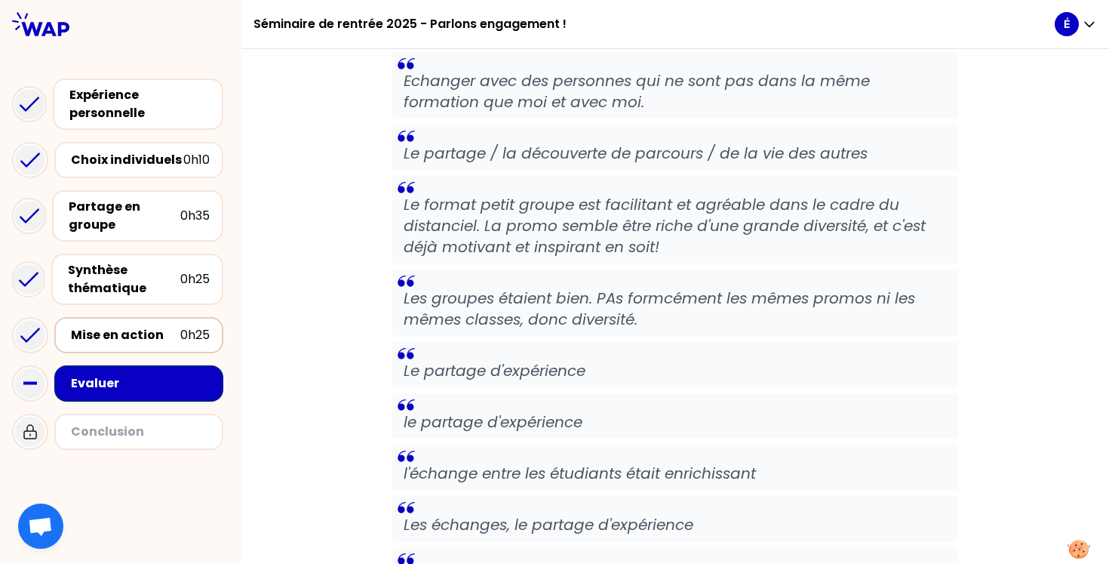
scroll to position [1601, 0]
